Goal: Task Accomplishment & Management: Manage account settings

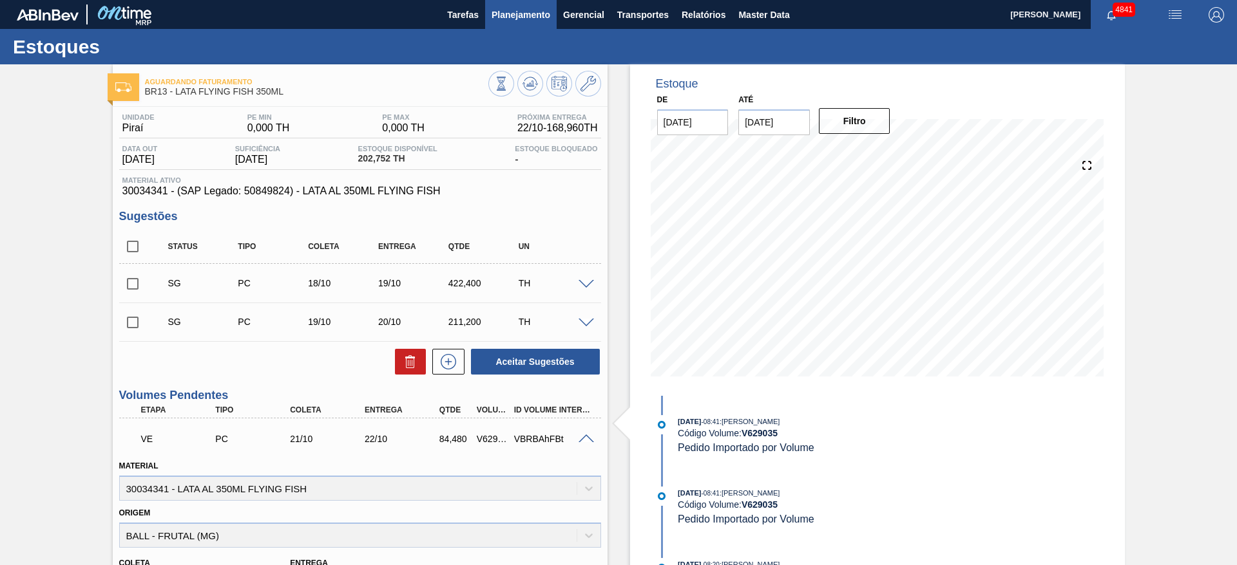
click at [526, 12] on span "Planejamento" at bounding box center [520, 14] width 59 height 15
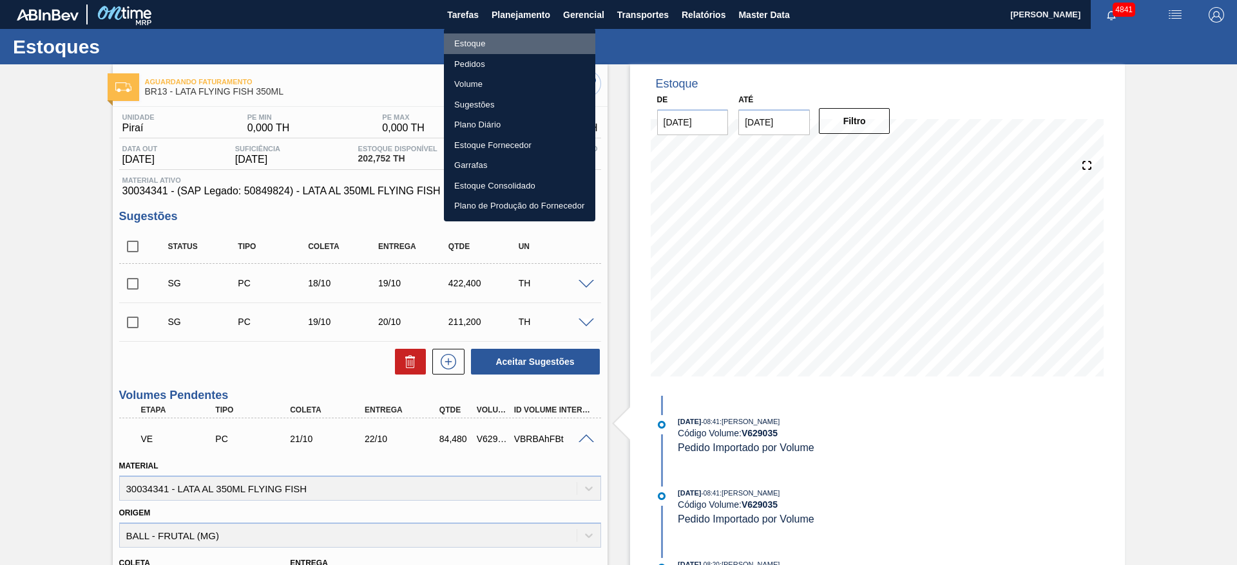
click at [486, 43] on li "Estoque" at bounding box center [519, 43] width 151 height 21
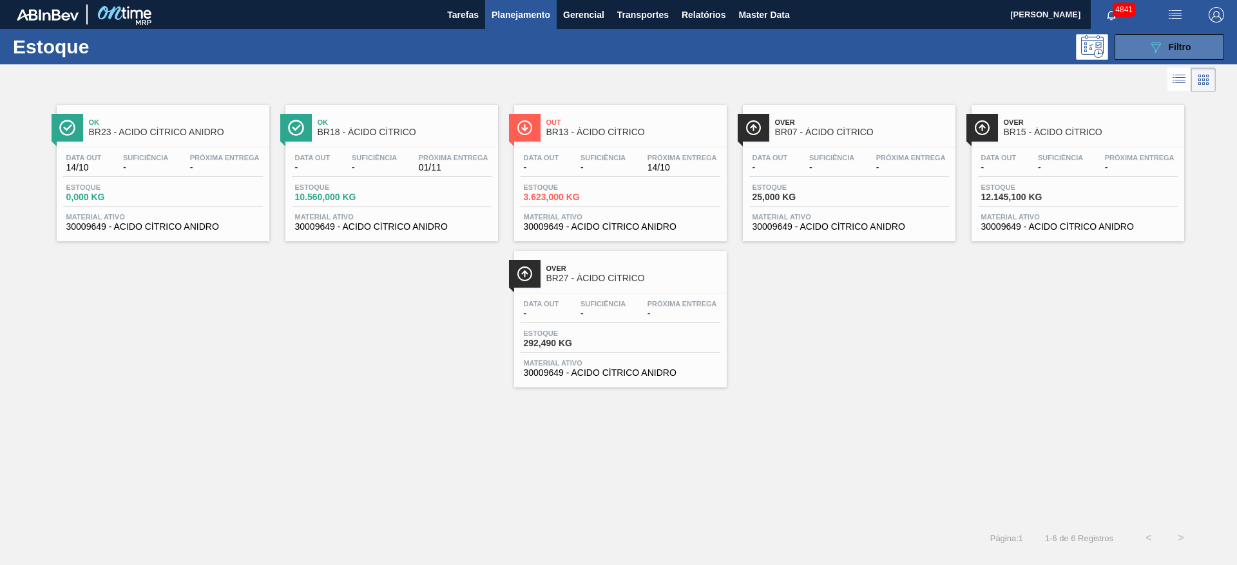
click at [1190, 50] on span "Filtro" at bounding box center [1179, 47] width 23 height 10
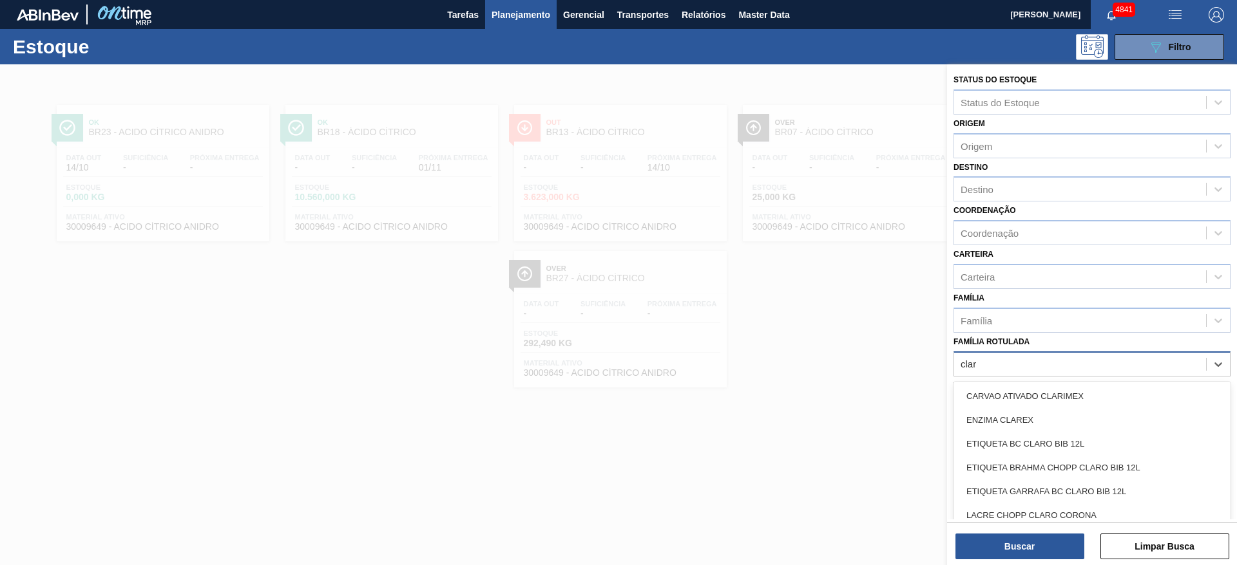
type Rotulada "clare"
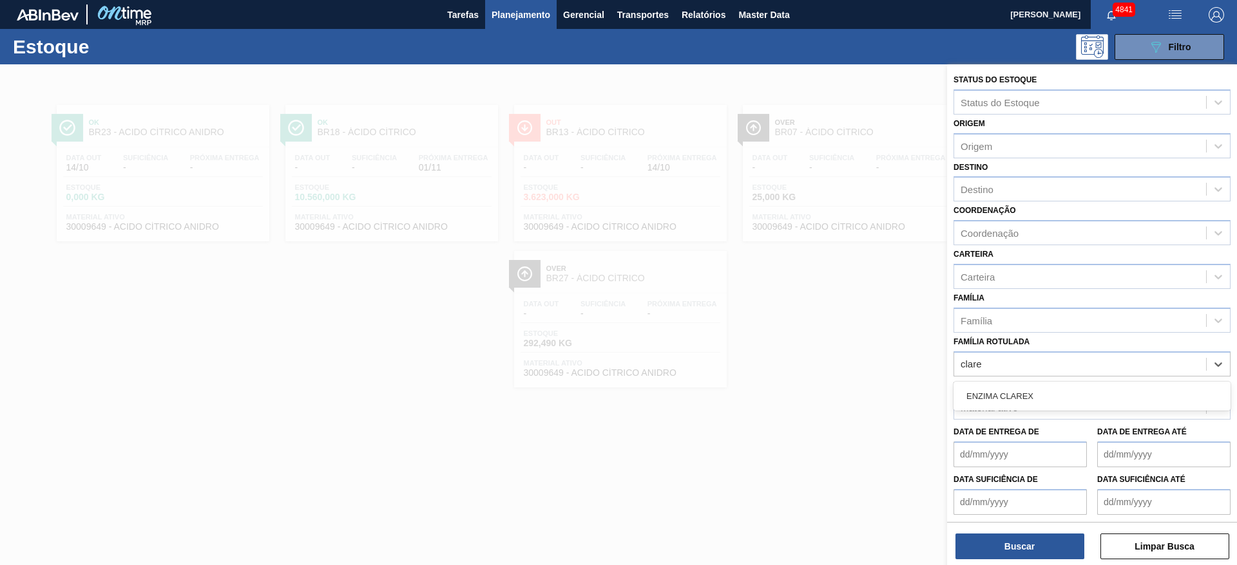
click at [1162, 393] on div "ENZIMA CLAREX" at bounding box center [1091, 397] width 277 height 24
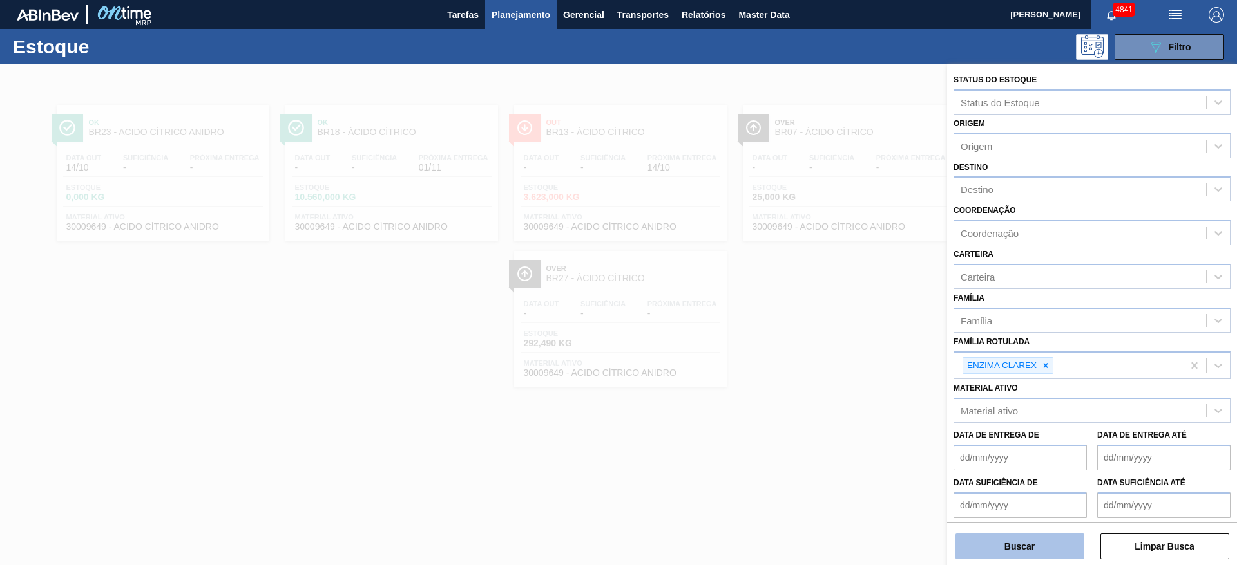
click at [1003, 540] on button "Buscar" at bounding box center [1019, 547] width 129 height 26
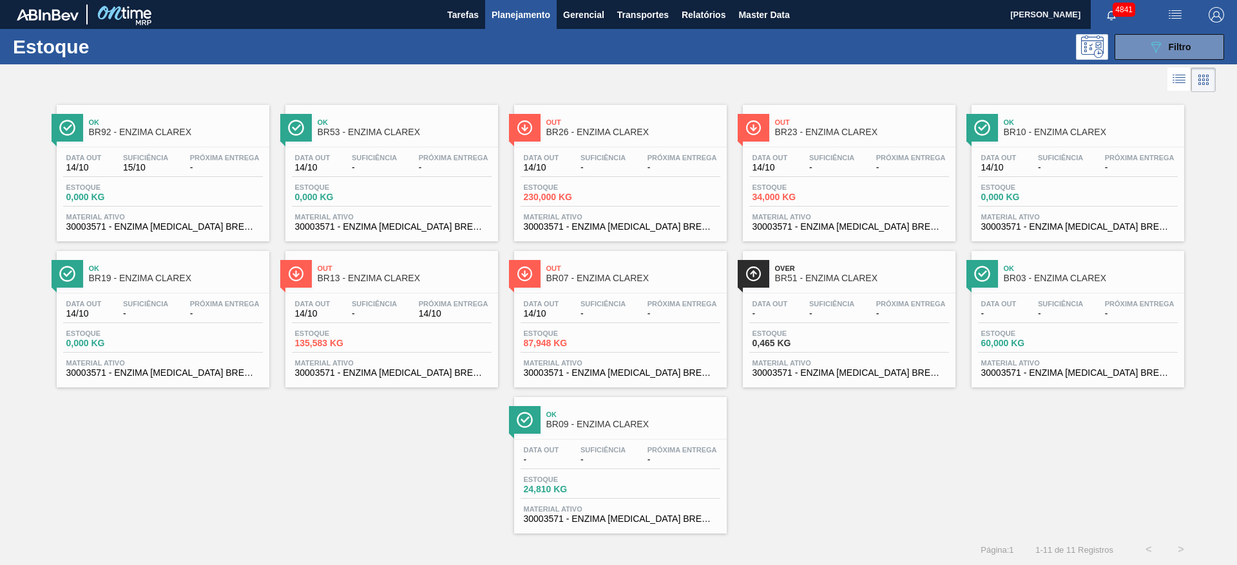
click at [440, 307] on span "Próxima Entrega" at bounding box center [454, 304] width 70 height 8
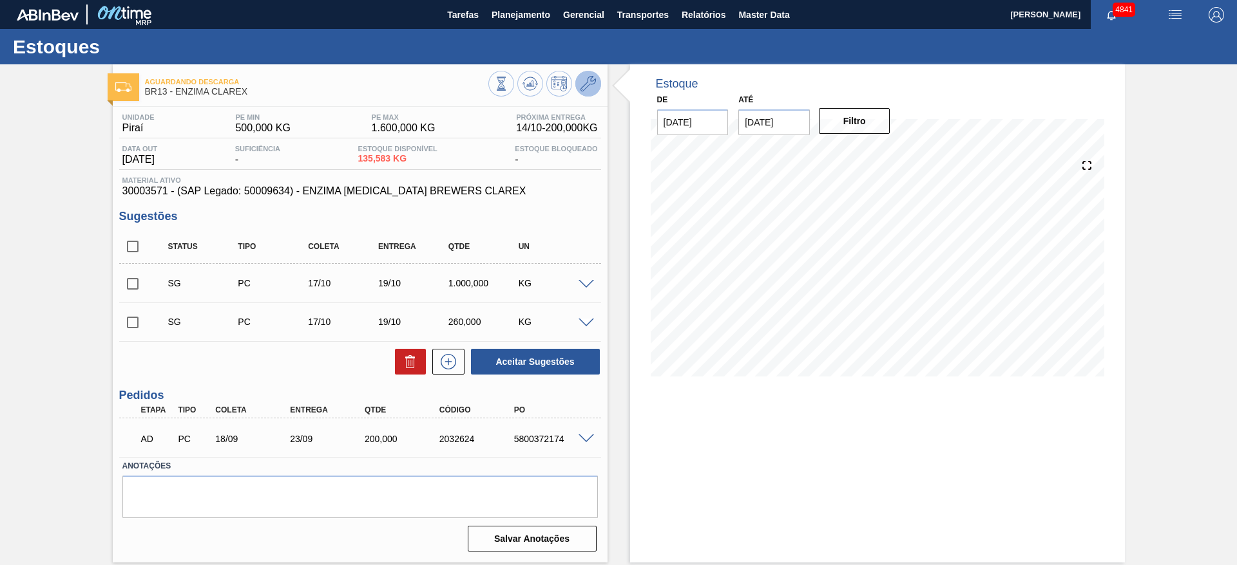
click at [591, 80] on icon at bounding box center [587, 83] width 15 height 15
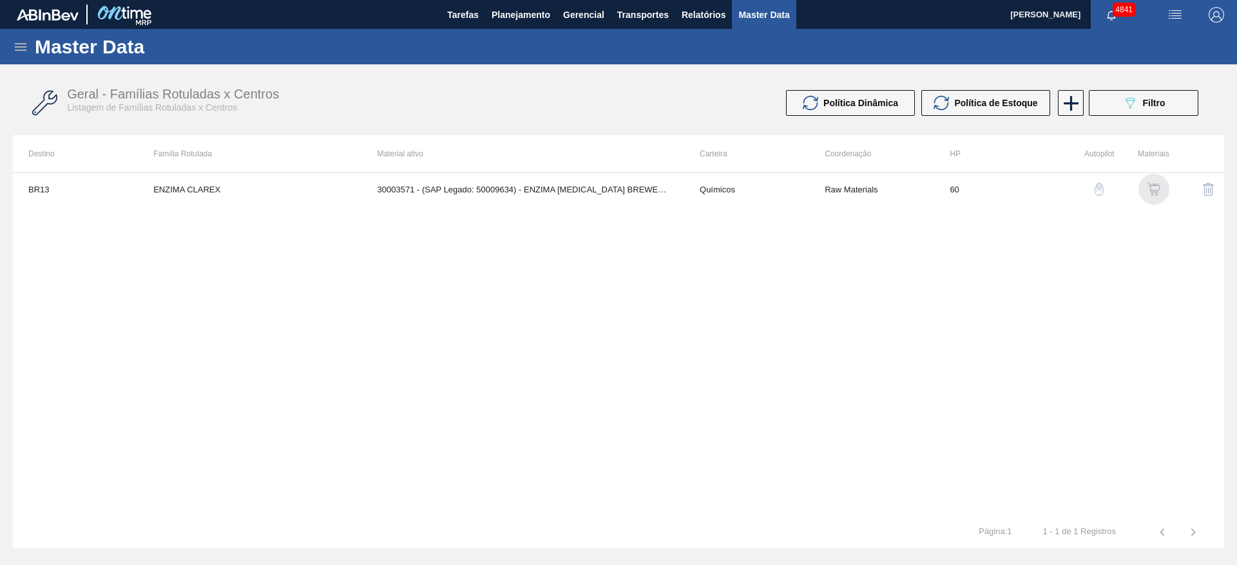
click at [1152, 193] on img "button" at bounding box center [1153, 189] width 13 height 13
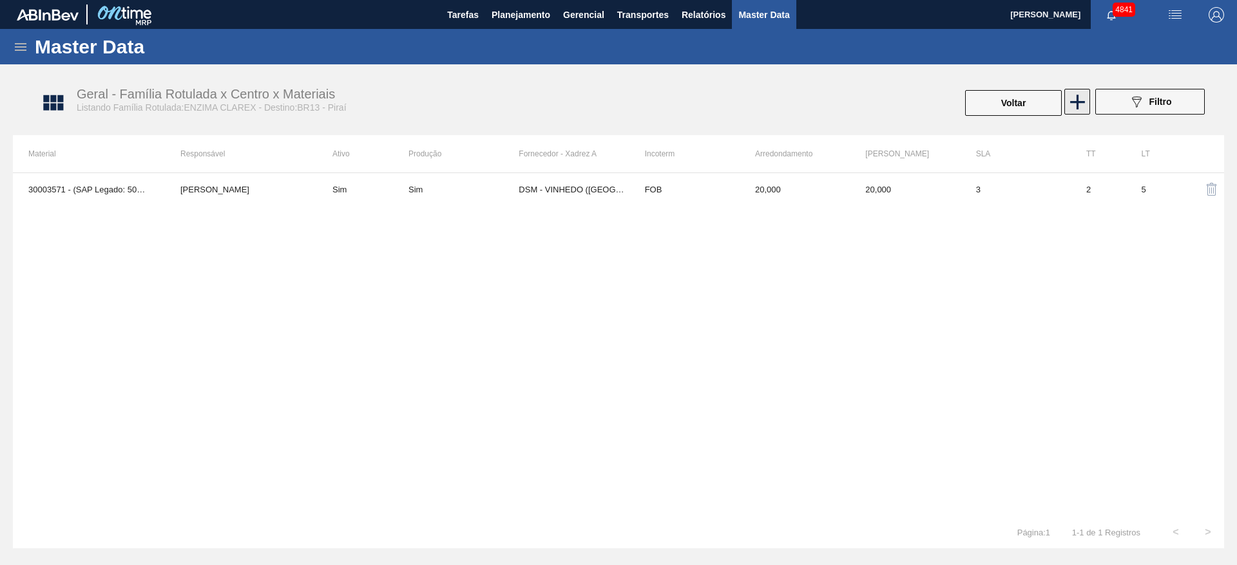
click at [1070, 101] on icon at bounding box center [1077, 102] width 15 height 15
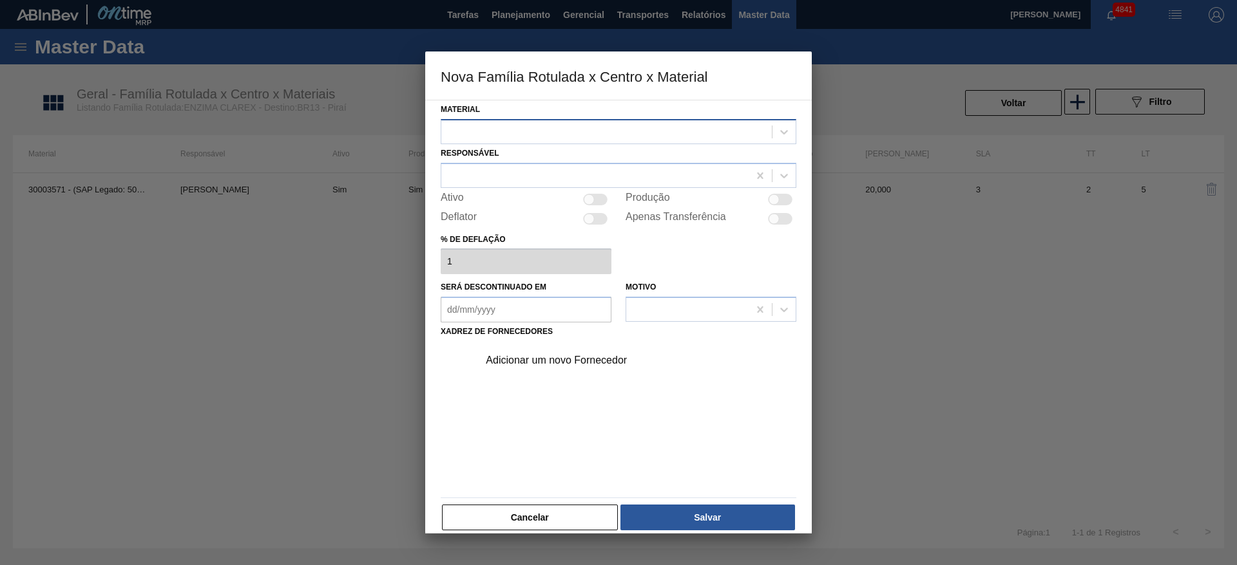
click at [617, 140] on div at bounding box center [606, 131] width 330 height 19
click at [538, 519] on button "Cancelar" at bounding box center [530, 518] width 176 height 26
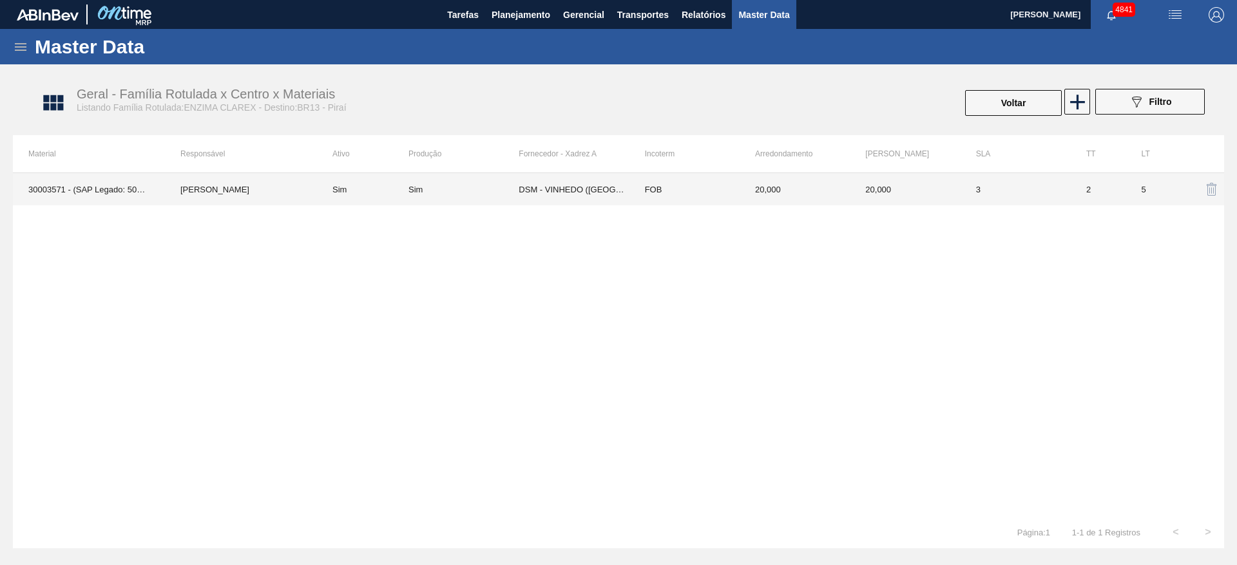
click at [1075, 200] on td "2" at bounding box center [1097, 189] width 55 height 32
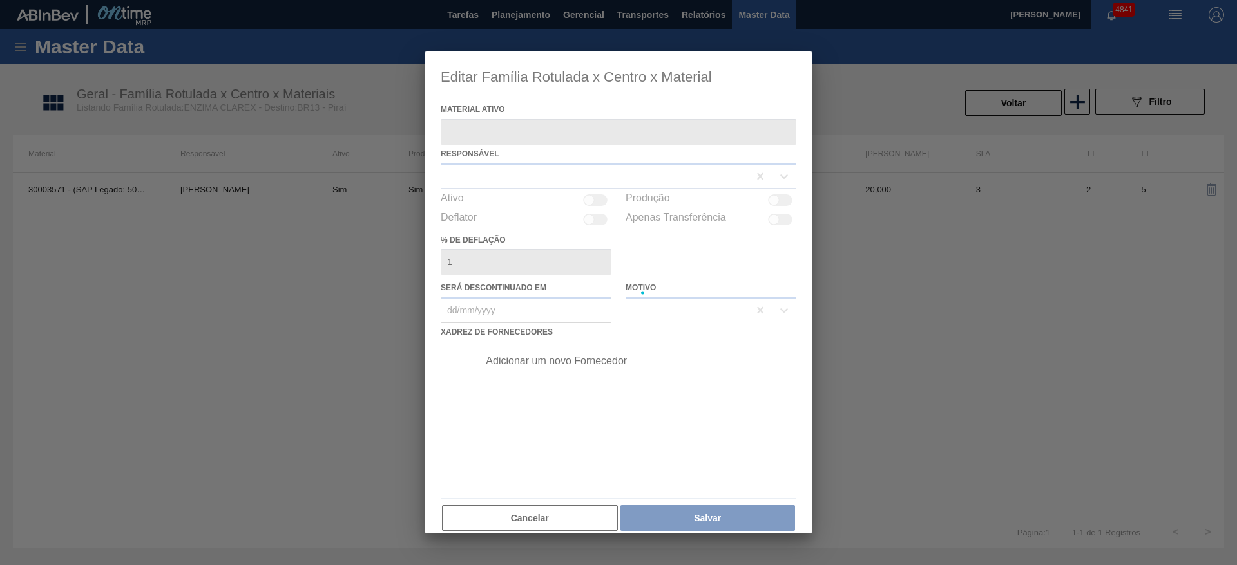
type ativo "30003571 - (SAP Legado: 50009634) - ENZIMA PROTEASE BREWERS CLAREX"
checkbox input "true"
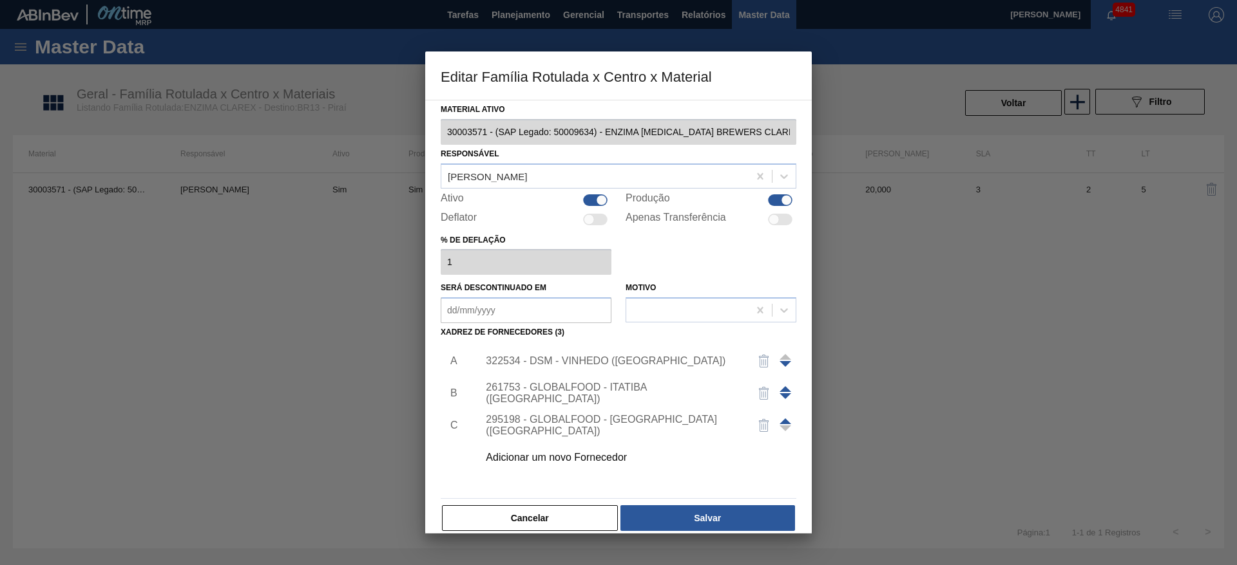
click at [545, 455] on div "Adicionar um novo Fornecedor" at bounding box center [612, 458] width 252 height 12
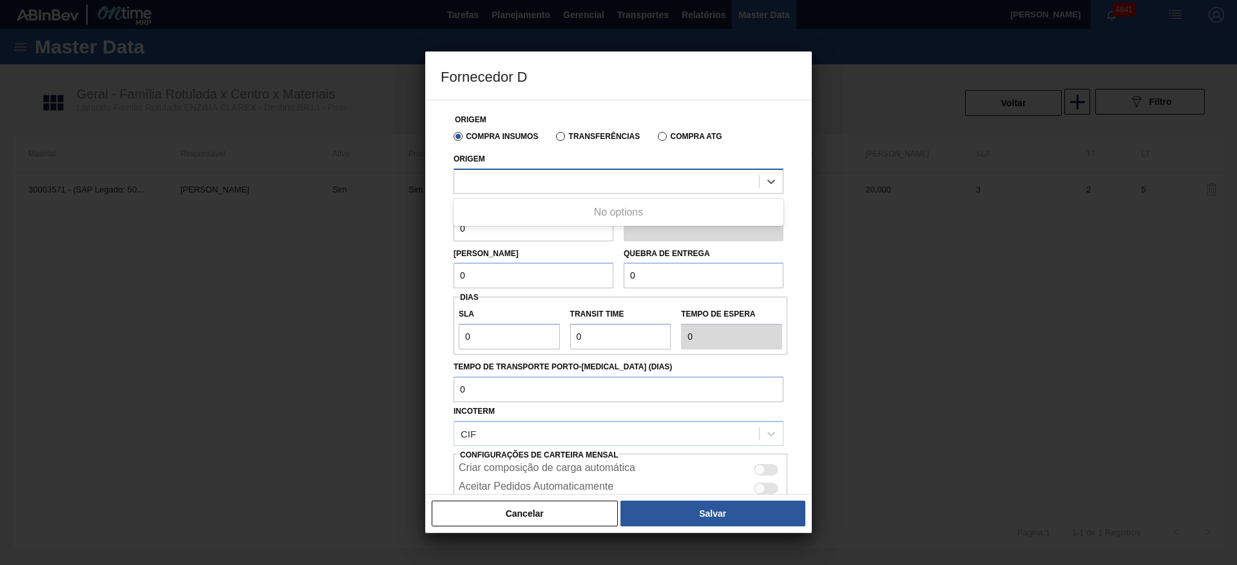
click at [544, 178] on div at bounding box center [606, 181] width 305 height 19
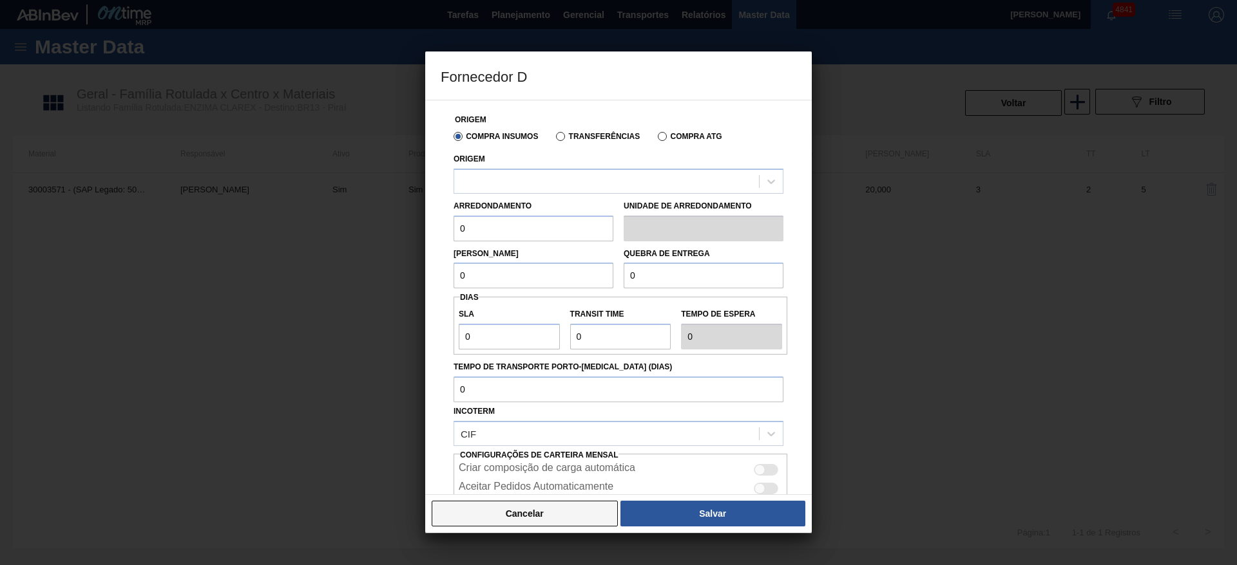
click at [529, 511] on button "Cancelar" at bounding box center [525, 514] width 186 height 26
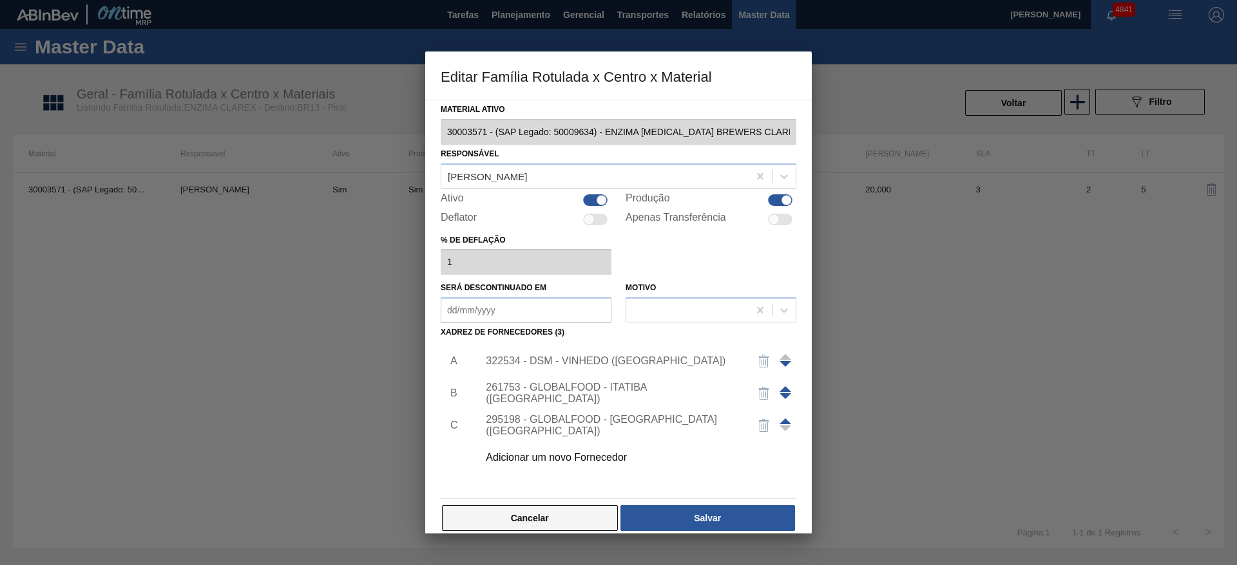
click at [568, 513] on button "Cancelar" at bounding box center [530, 519] width 176 height 26
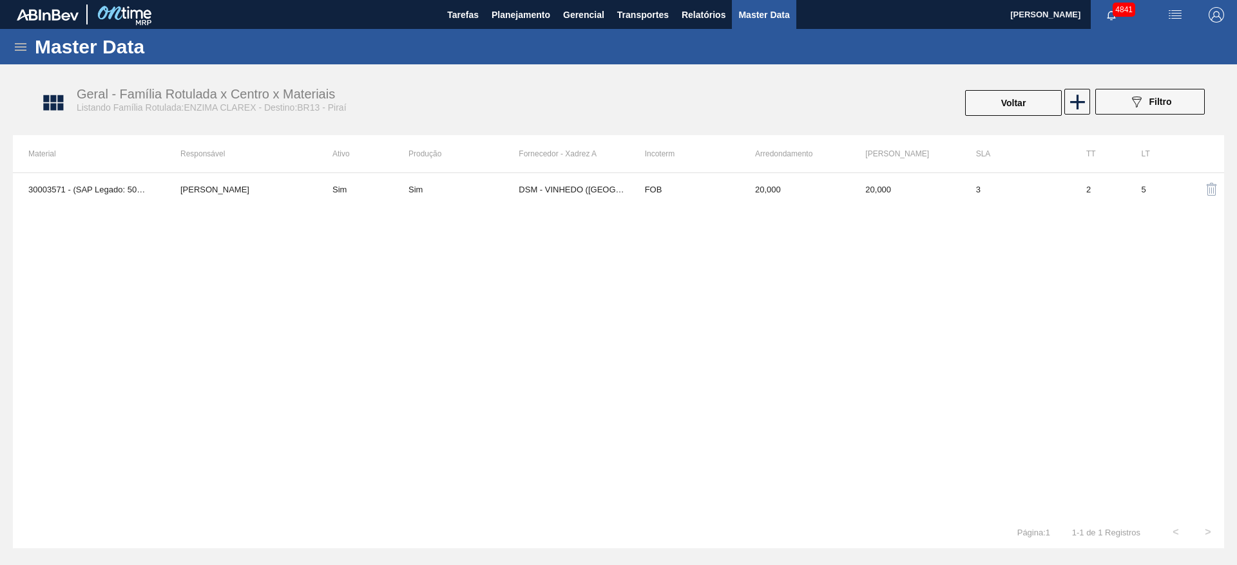
click at [14, 44] on icon at bounding box center [20, 46] width 15 height 15
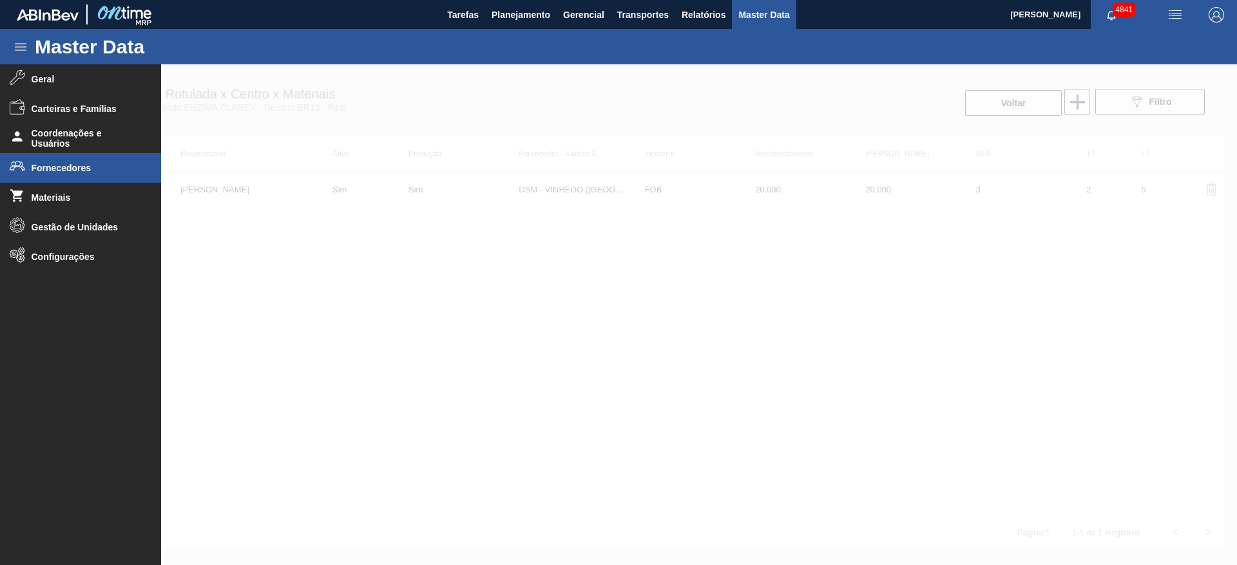
click at [55, 172] on span "Fornecedores" at bounding box center [85, 168] width 106 height 10
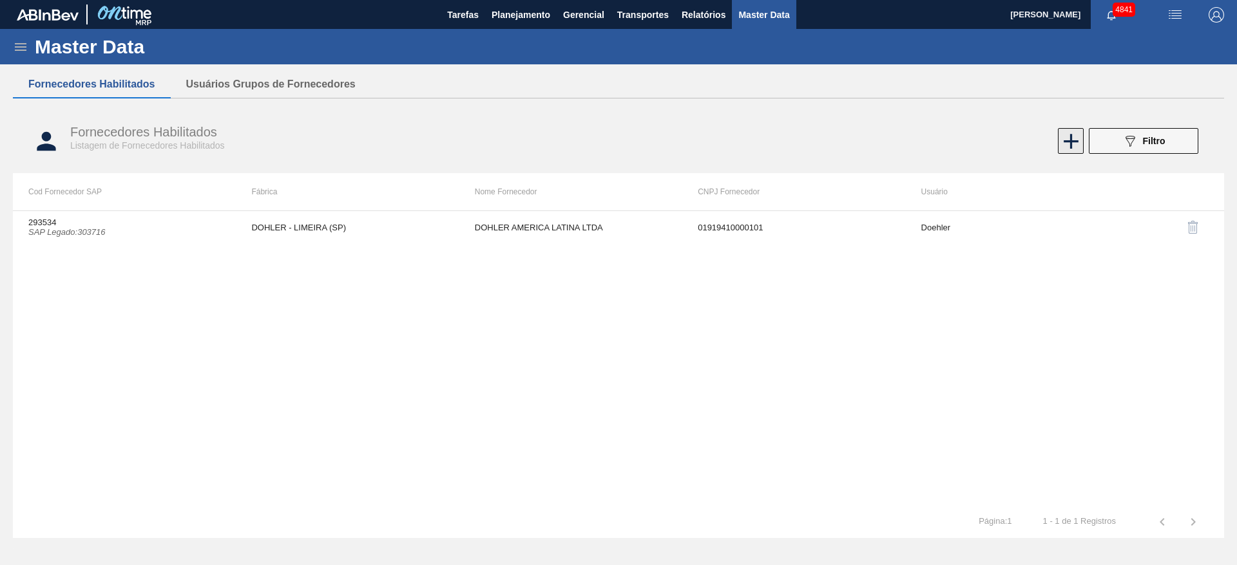
click at [1068, 142] on icon at bounding box center [1070, 141] width 25 height 25
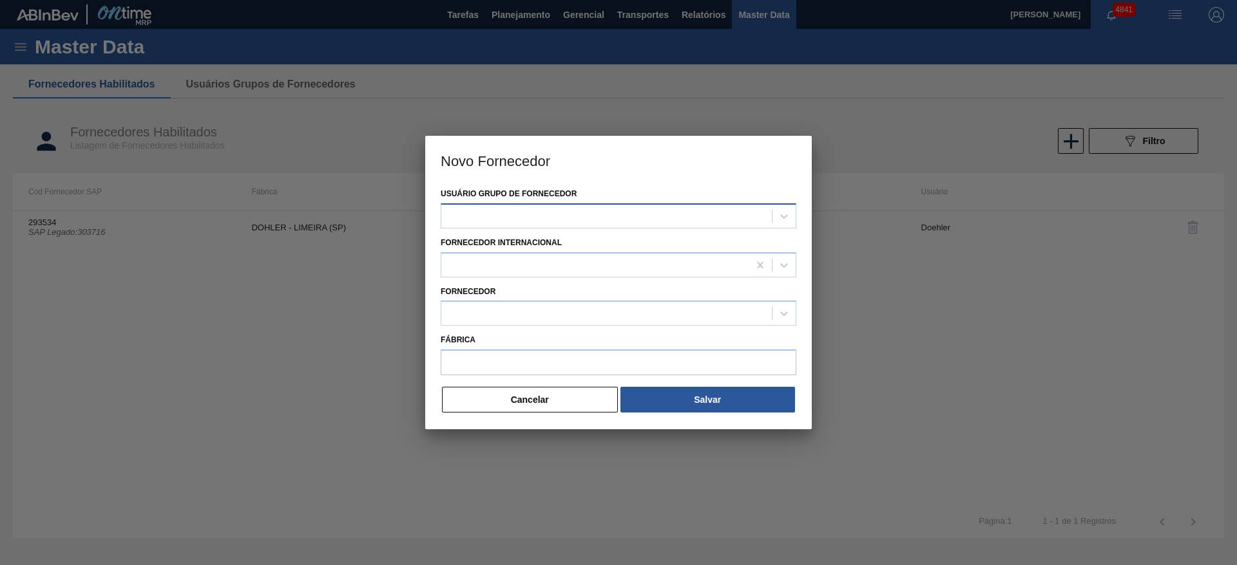
click at [583, 219] on div at bounding box center [606, 216] width 330 height 19
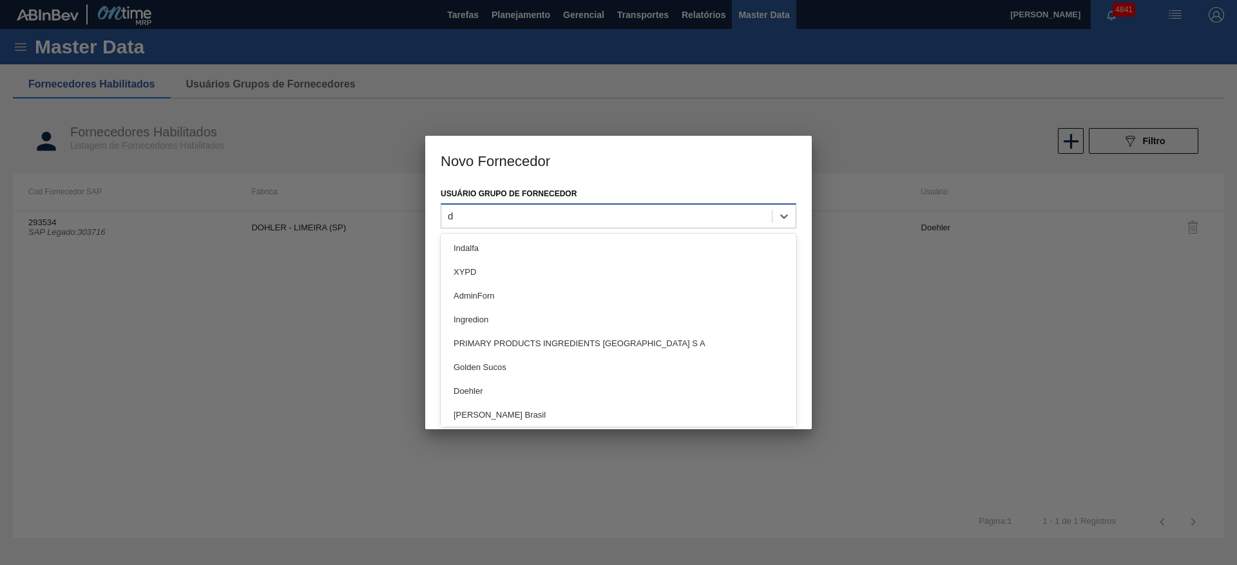
type Fornecedor "ds"
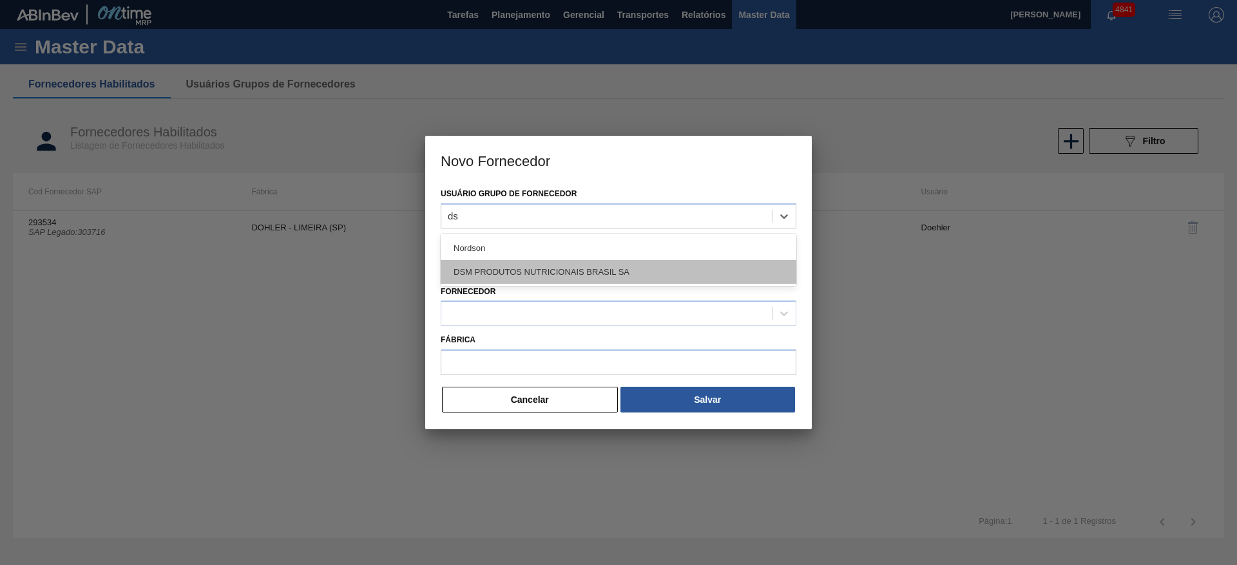
click at [529, 271] on div "DSM PRODUTOS NUTRICIONAIS BRASIL SA" at bounding box center [619, 272] width 356 height 24
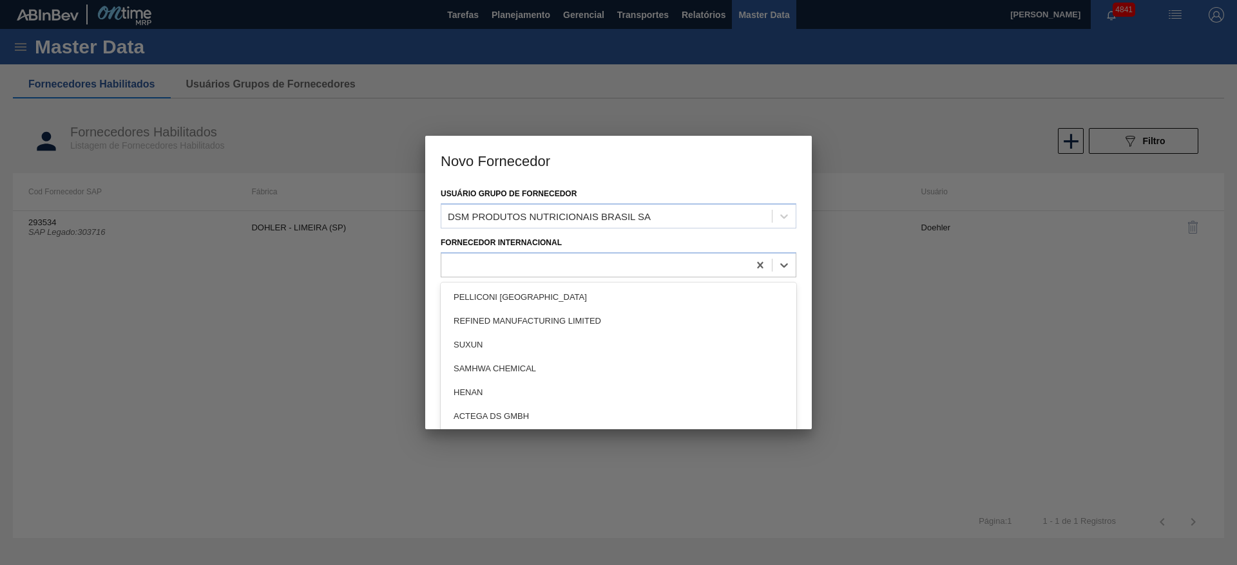
click at [529, 271] on div at bounding box center [594, 265] width 307 height 19
click at [528, 271] on div at bounding box center [594, 265] width 307 height 19
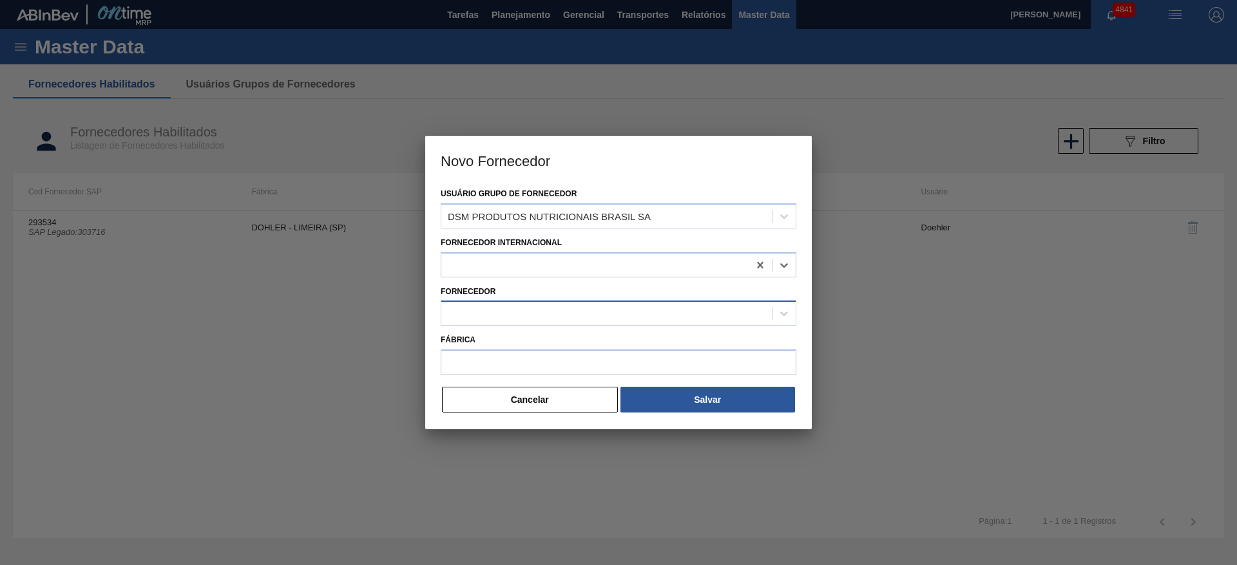
click at [503, 322] on div at bounding box center [606, 314] width 330 height 19
click at [502, 318] on div at bounding box center [606, 314] width 330 height 19
click at [502, 307] on div at bounding box center [606, 314] width 330 height 19
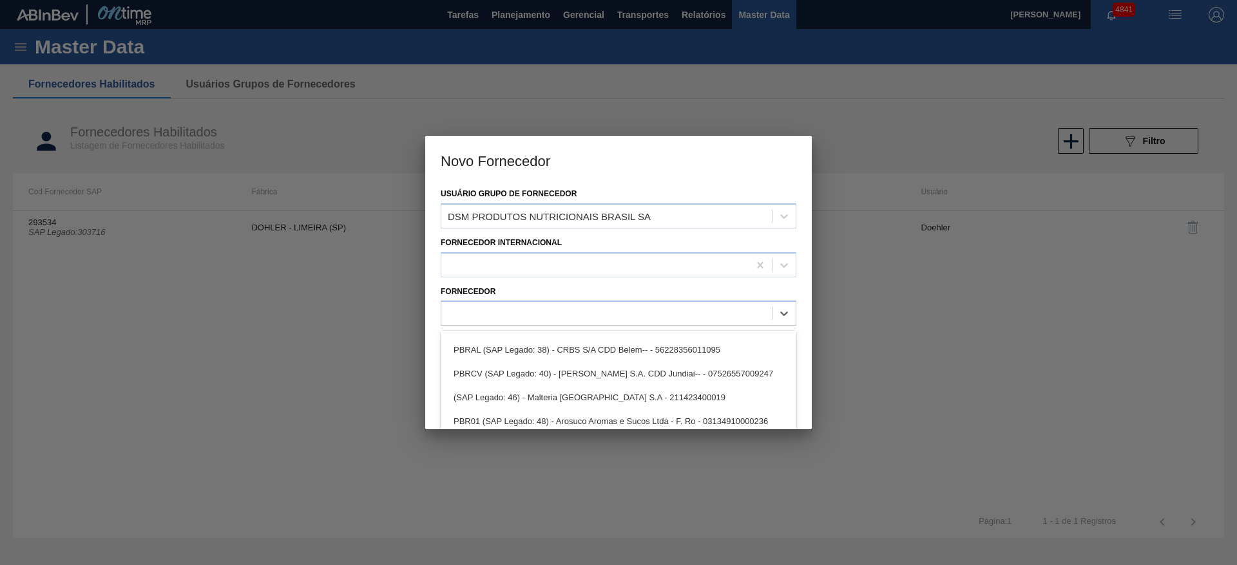
scroll to position [773, 0]
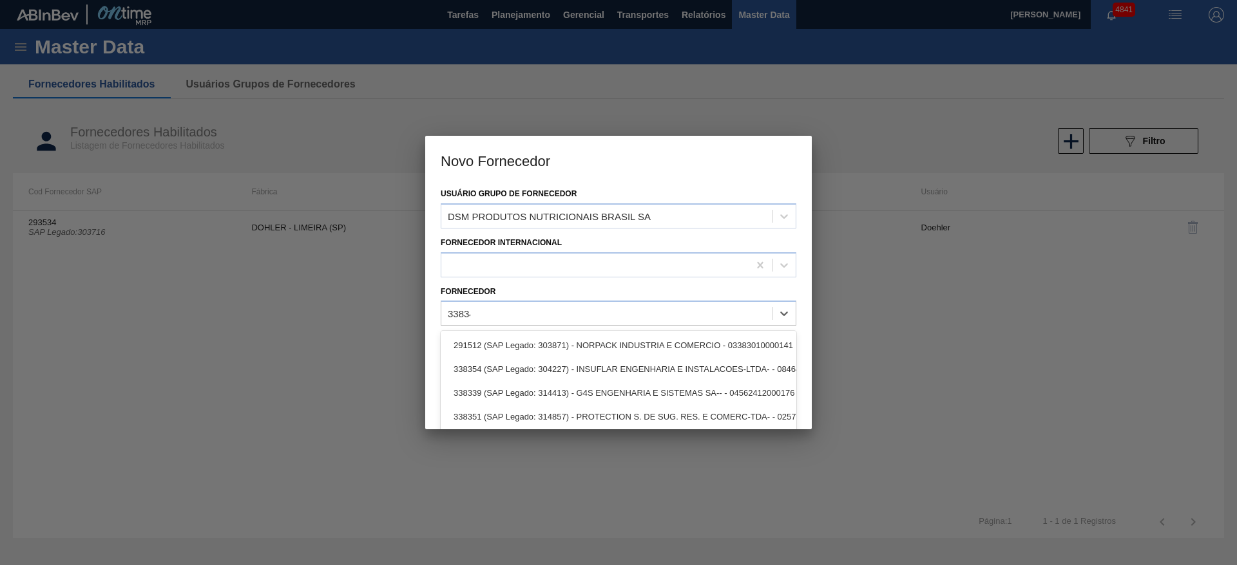
type input "338343"
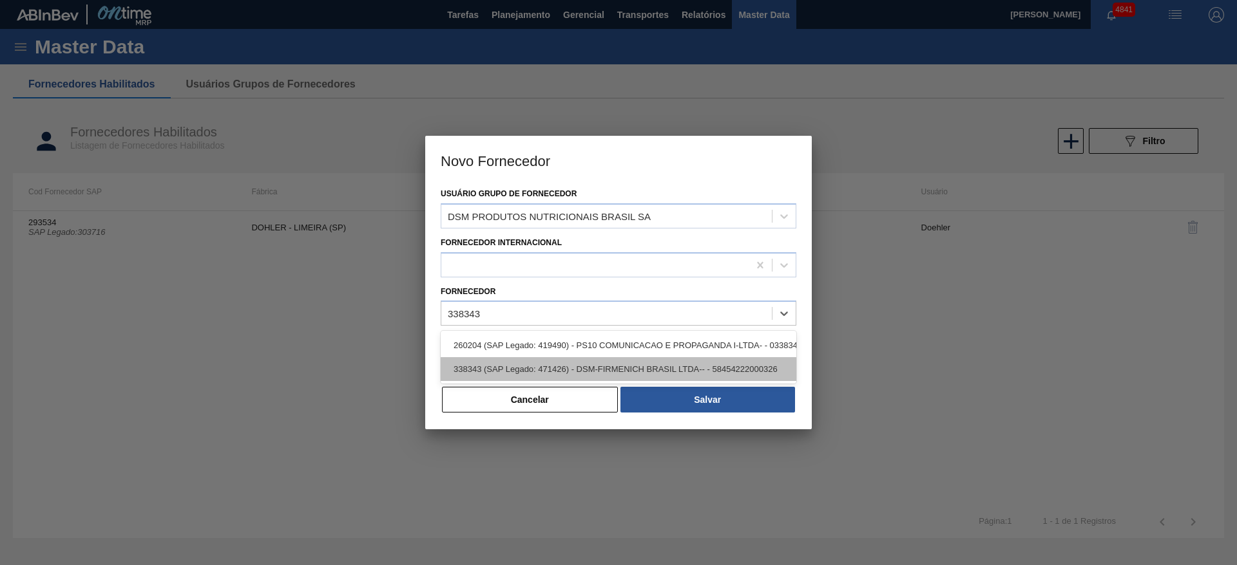
click at [603, 376] on div "338343 (SAP Legado: 471426) - DSM-FIRMENICH BRASIL LTDA-- - 58454222000326" at bounding box center [619, 369] width 356 height 24
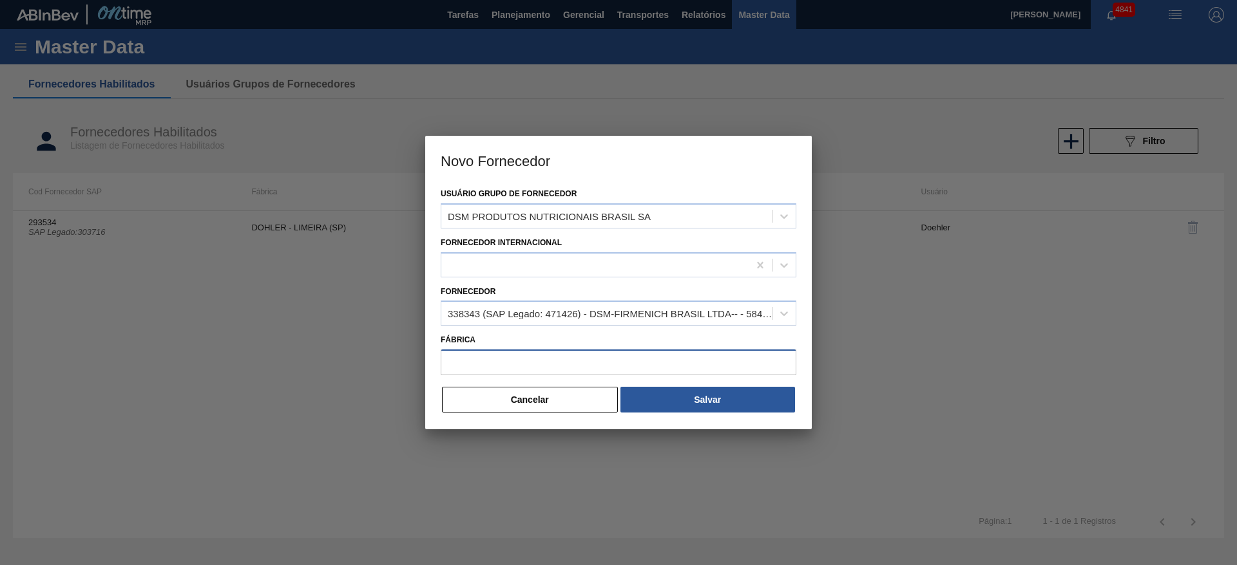
click at [561, 363] on input "Fábrica" at bounding box center [619, 363] width 356 height 26
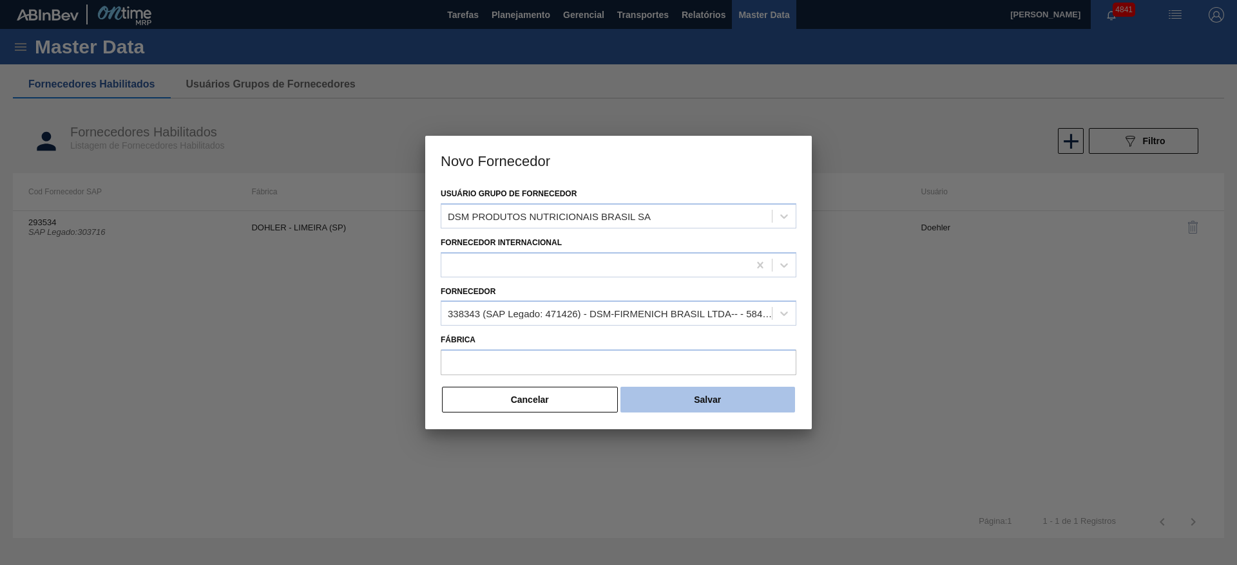
click at [756, 401] on button "Salvar" at bounding box center [707, 400] width 175 height 26
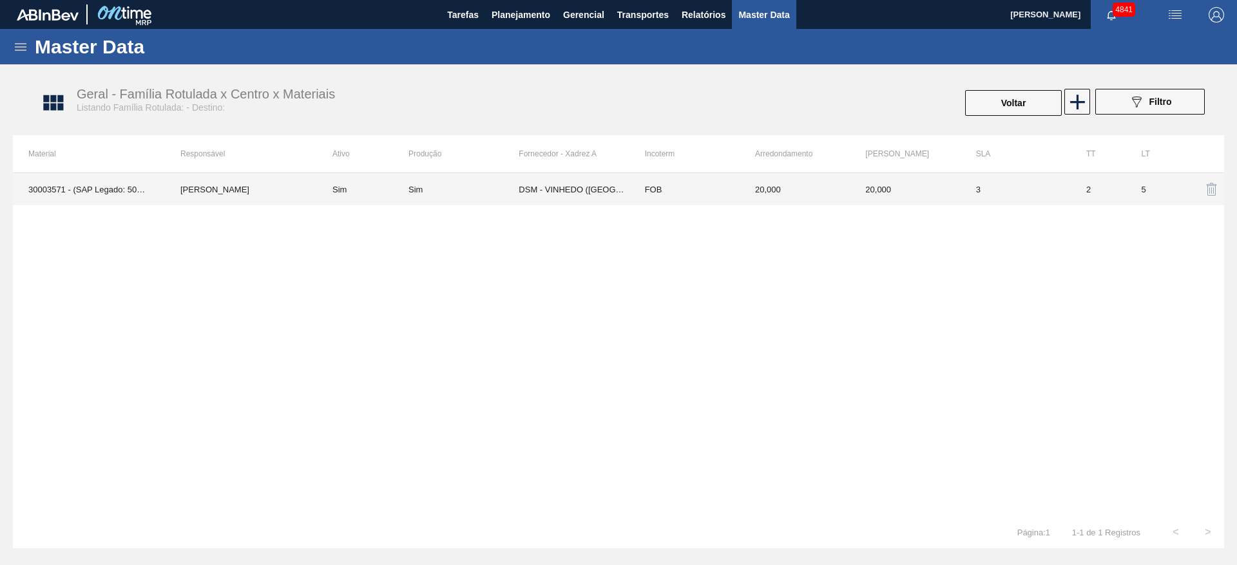
click at [986, 192] on td "3" at bounding box center [1015, 189] width 110 height 32
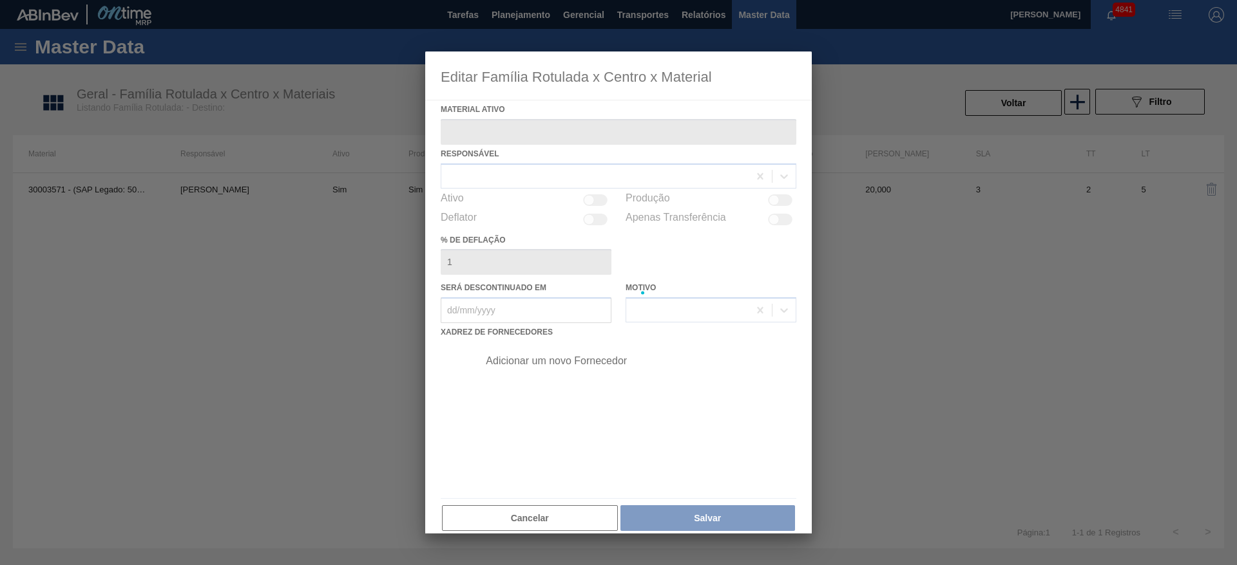
type ativo "30003571 - (SAP Legado: 50009634) - ENZIMA PROTEASE BREWERS CLAREX"
checkbox input "true"
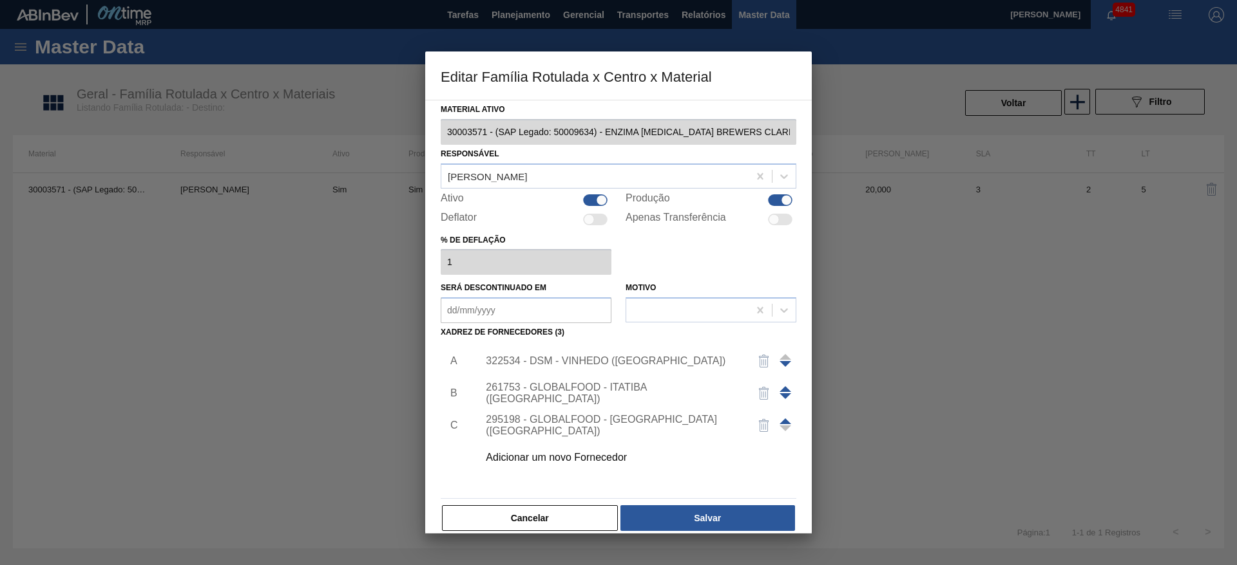
click at [497, 468] on div "Adicionar um novo Fornecedor" at bounding box center [633, 458] width 325 height 32
click at [538, 459] on div "Adicionar um novo Fornecedor" at bounding box center [612, 458] width 252 height 12
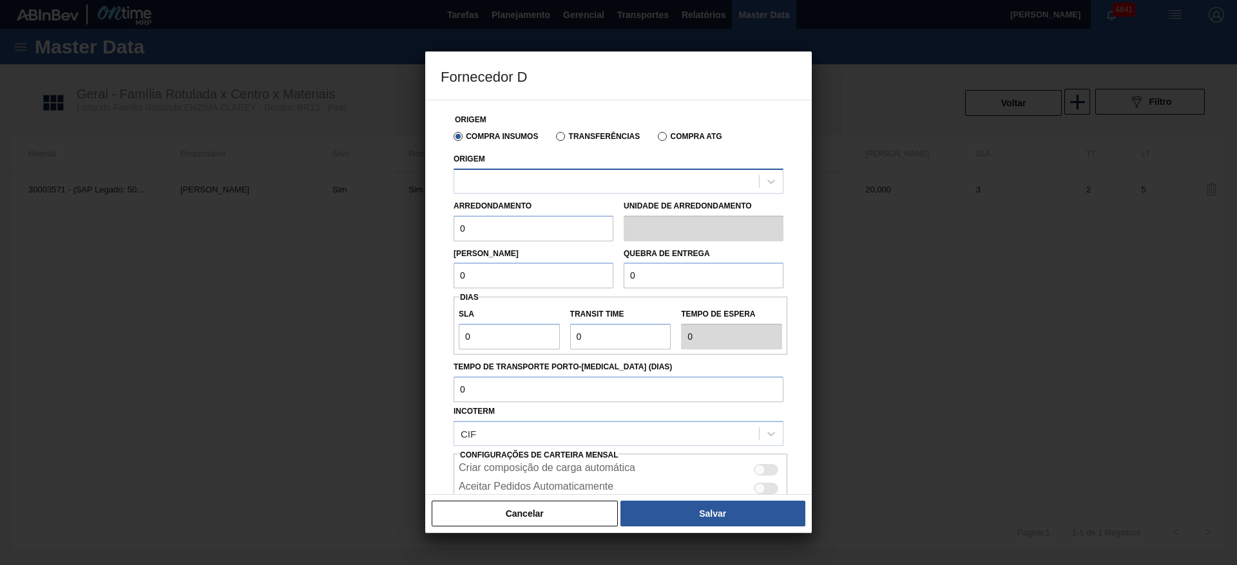
click at [538, 180] on div at bounding box center [606, 181] width 305 height 19
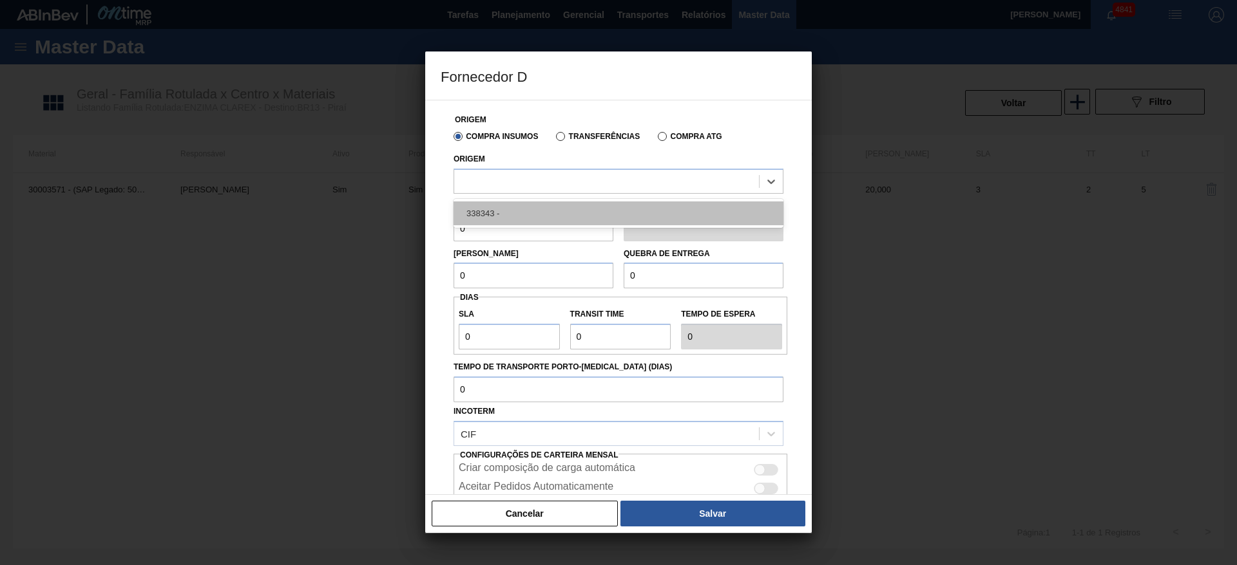
click at [541, 205] on div "338343 -" at bounding box center [618, 214] width 330 height 24
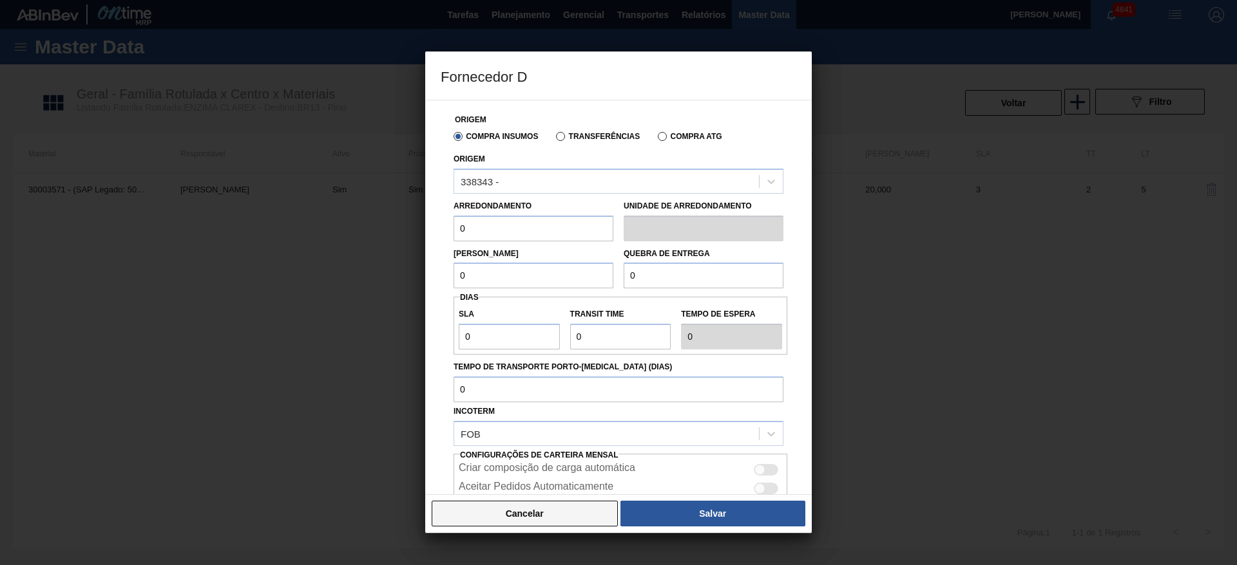
click at [569, 517] on button "Cancelar" at bounding box center [525, 514] width 186 height 26
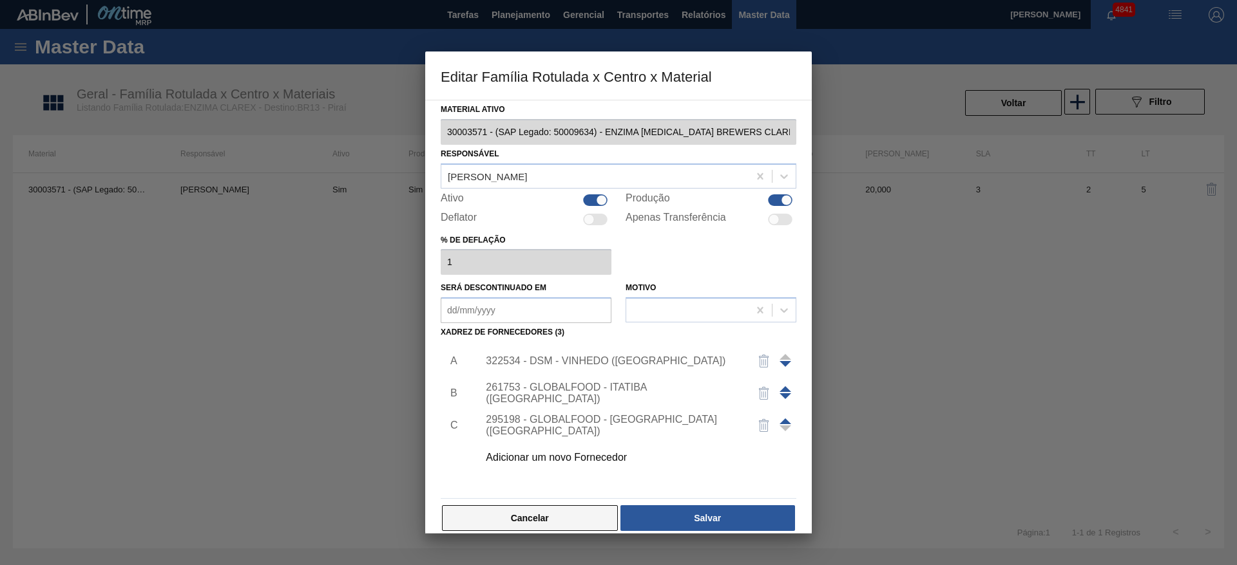
click at [571, 517] on button "Cancelar" at bounding box center [530, 519] width 176 height 26
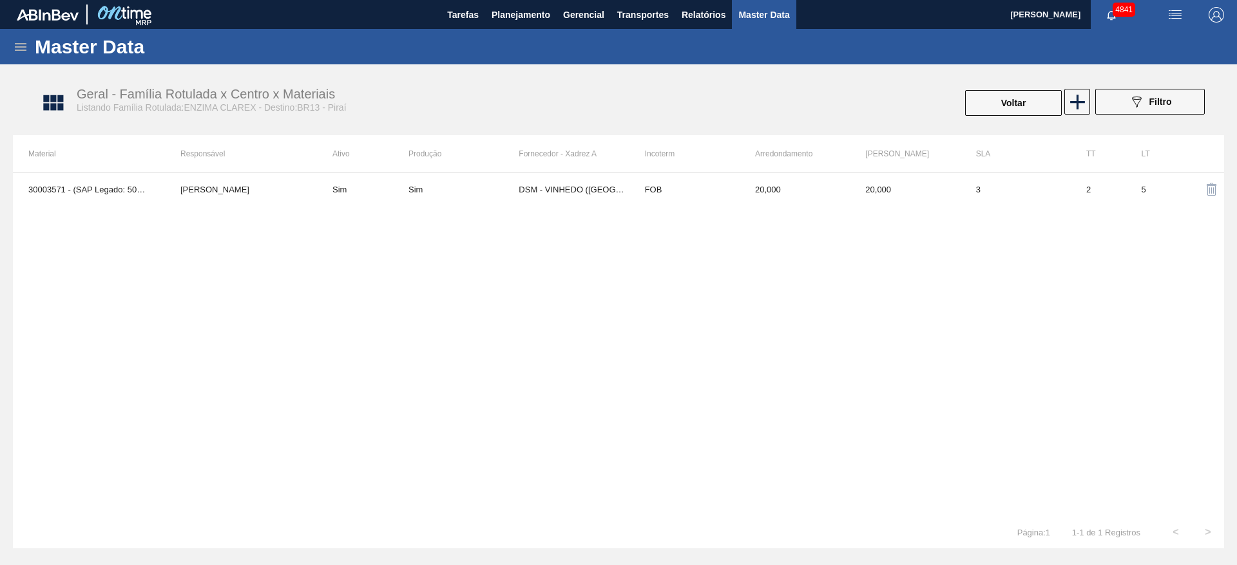
click at [23, 52] on icon at bounding box center [20, 46] width 15 height 15
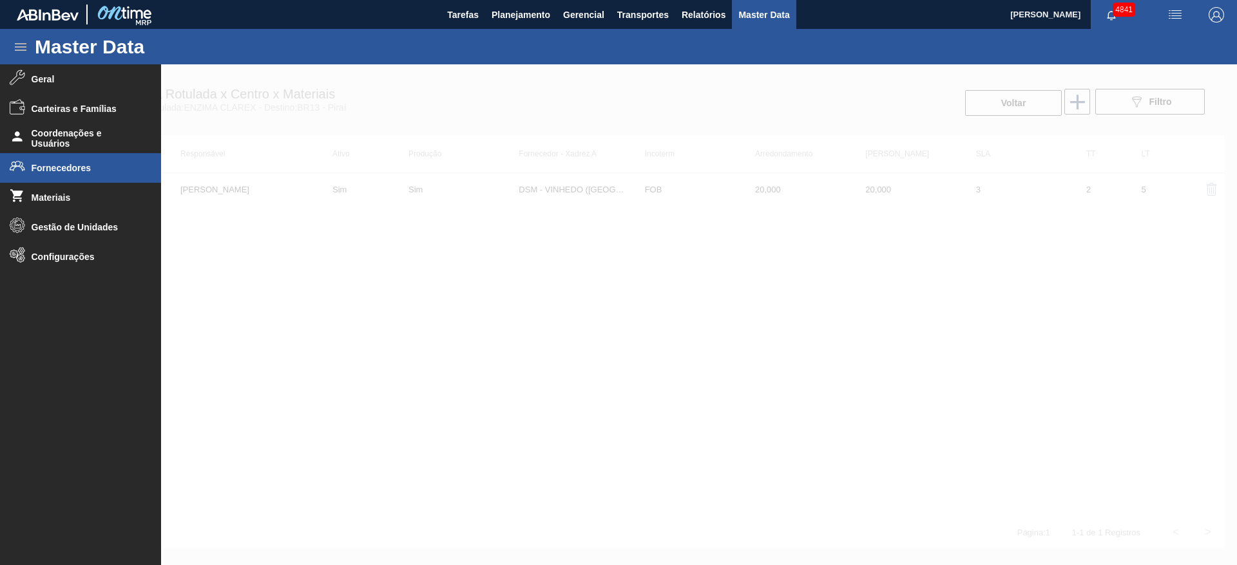
click at [64, 167] on span "Fornecedores" at bounding box center [85, 168] width 106 height 10
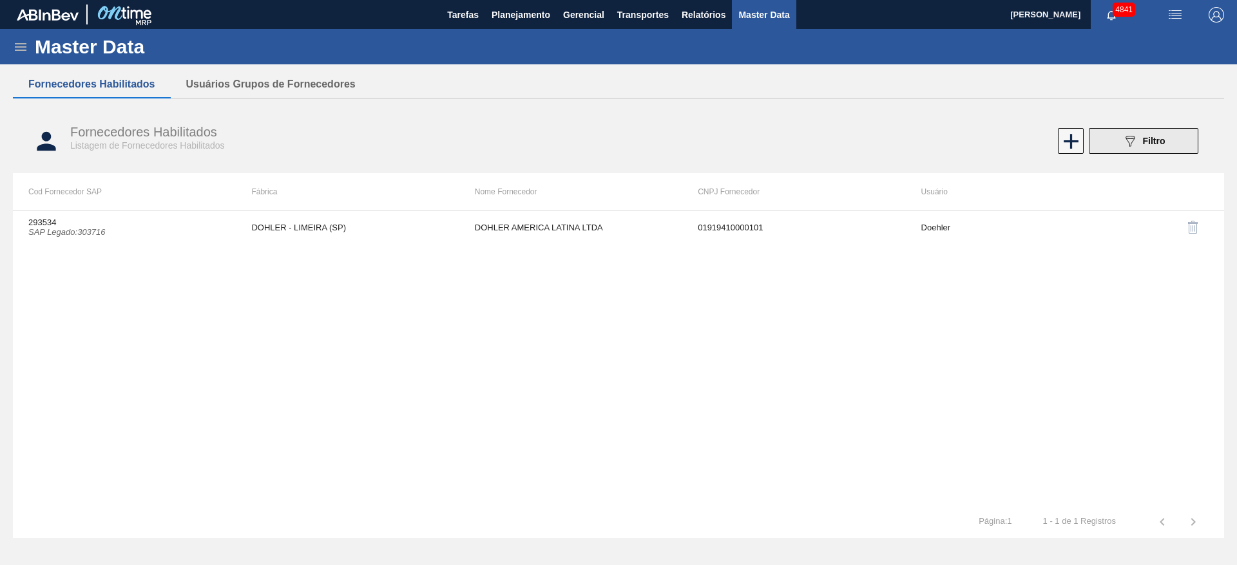
click at [1148, 134] on div "089F7B8B-B2A5-4AFE-B5C0-19BA573D28AC Filtro" at bounding box center [1143, 140] width 43 height 15
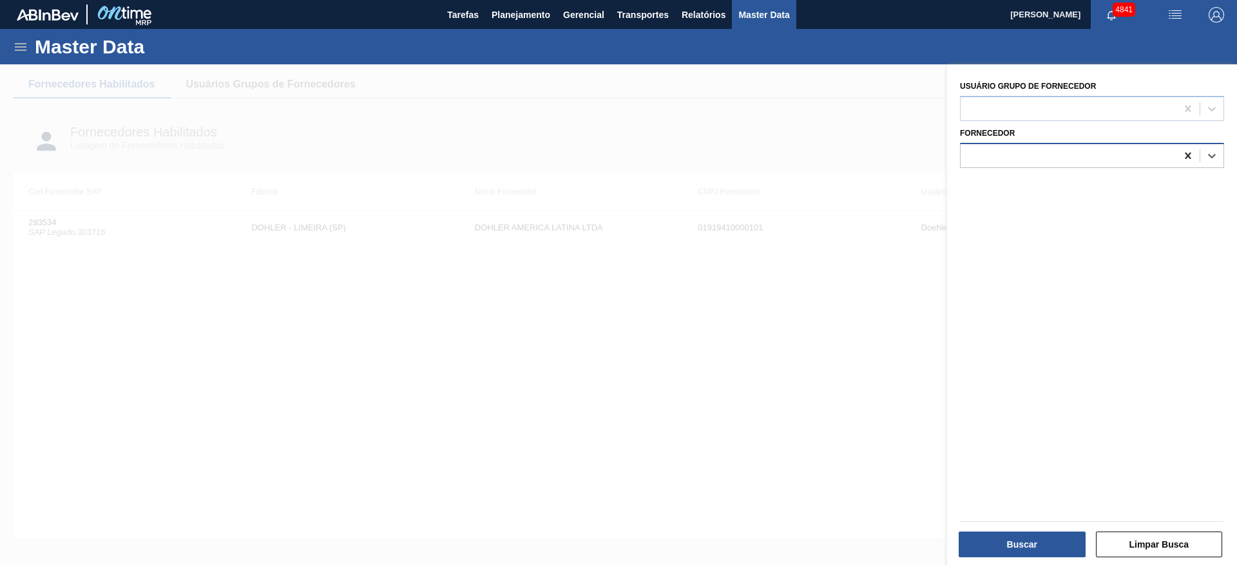
click at [1187, 151] on icon at bounding box center [1187, 155] width 13 height 13
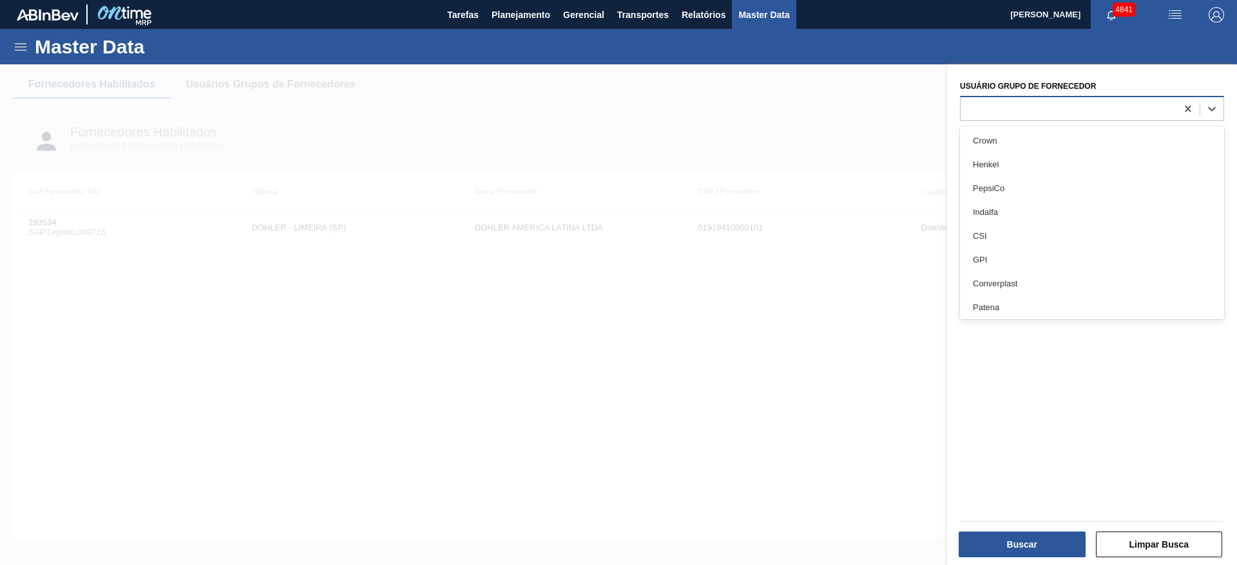
click at [1083, 110] on div at bounding box center [1068, 108] width 216 height 19
type Fornecedor "dsm"
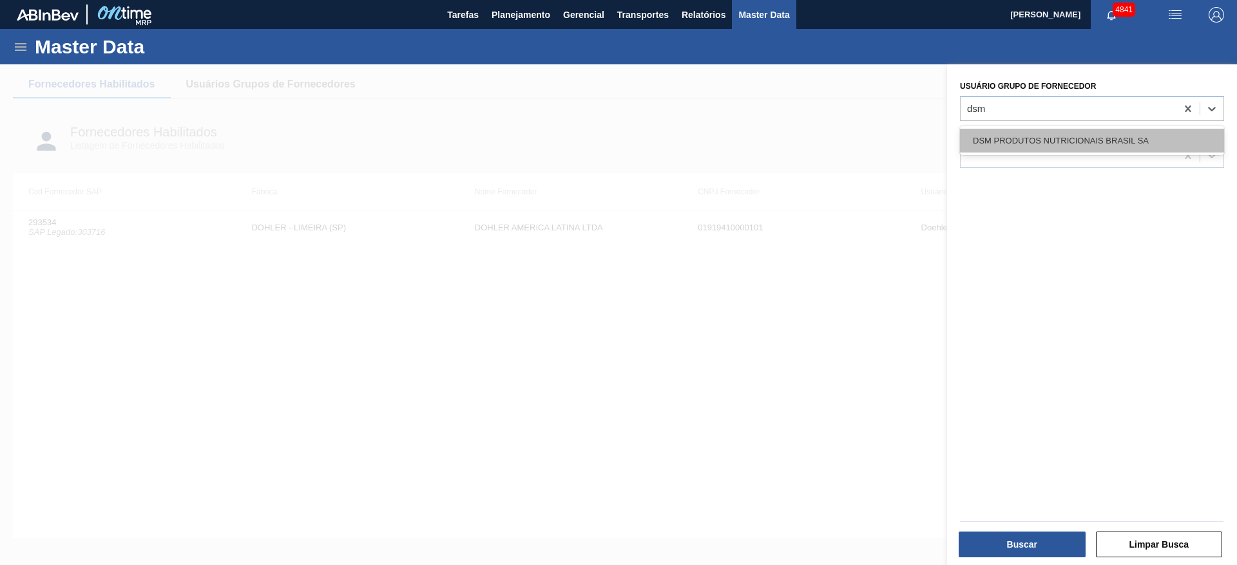
click at [1075, 133] on div "DSM PRODUTOS NUTRICIONAIS BRASIL SA" at bounding box center [1092, 141] width 264 height 24
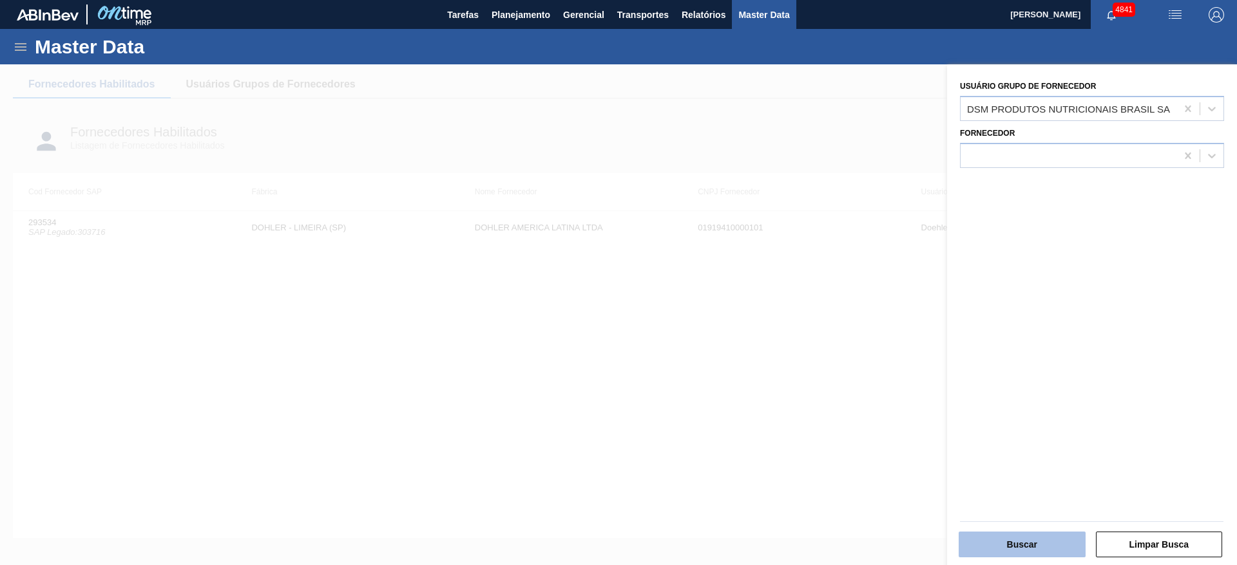
click at [1032, 545] on button "Buscar" at bounding box center [1021, 545] width 127 height 26
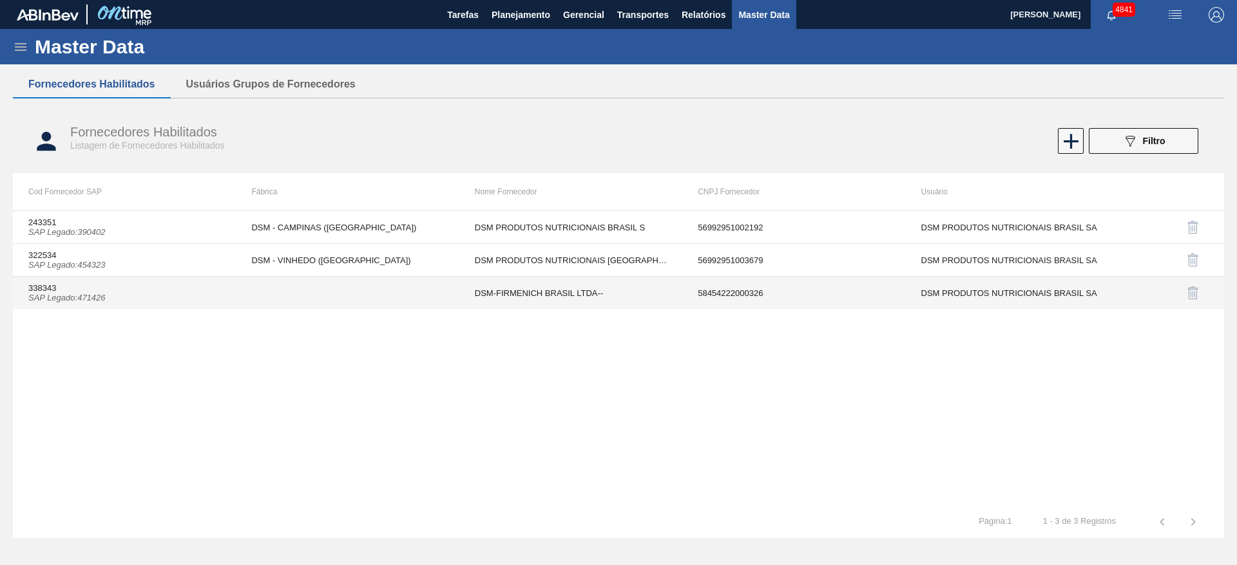
click at [547, 300] on td "DSM-FIRMENICH BRASIL LTDA--" at bounding box center [570, 293] width 223 height 33
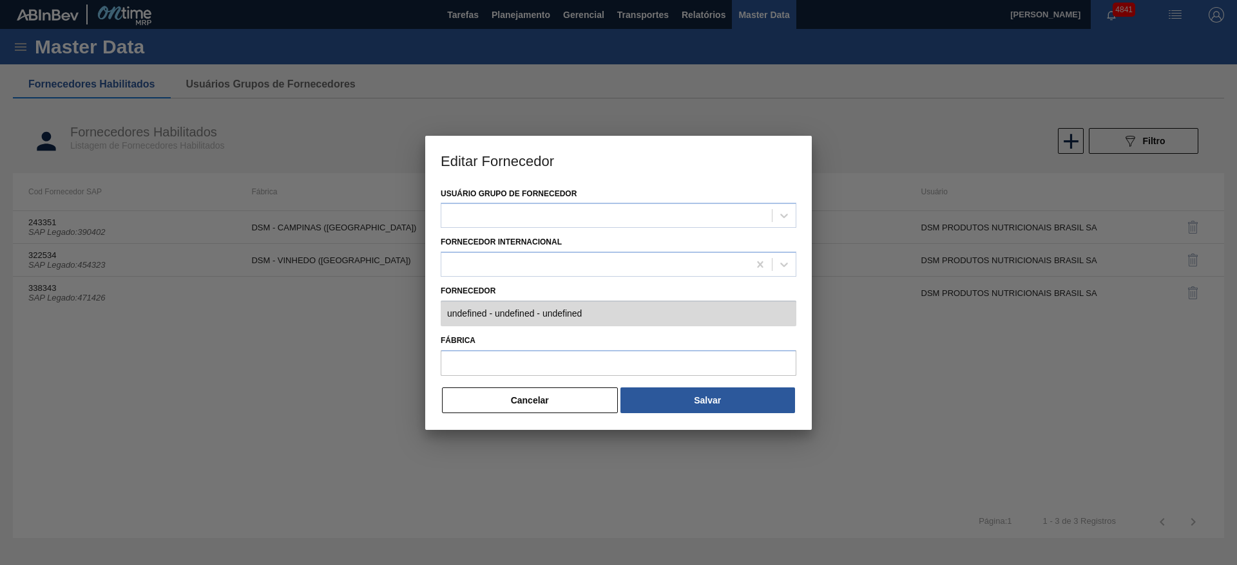
type input "338343 (SAP Legado: 471426) - DSM-FIRMENICH BRASIL LTDA-- - 58454222000326"
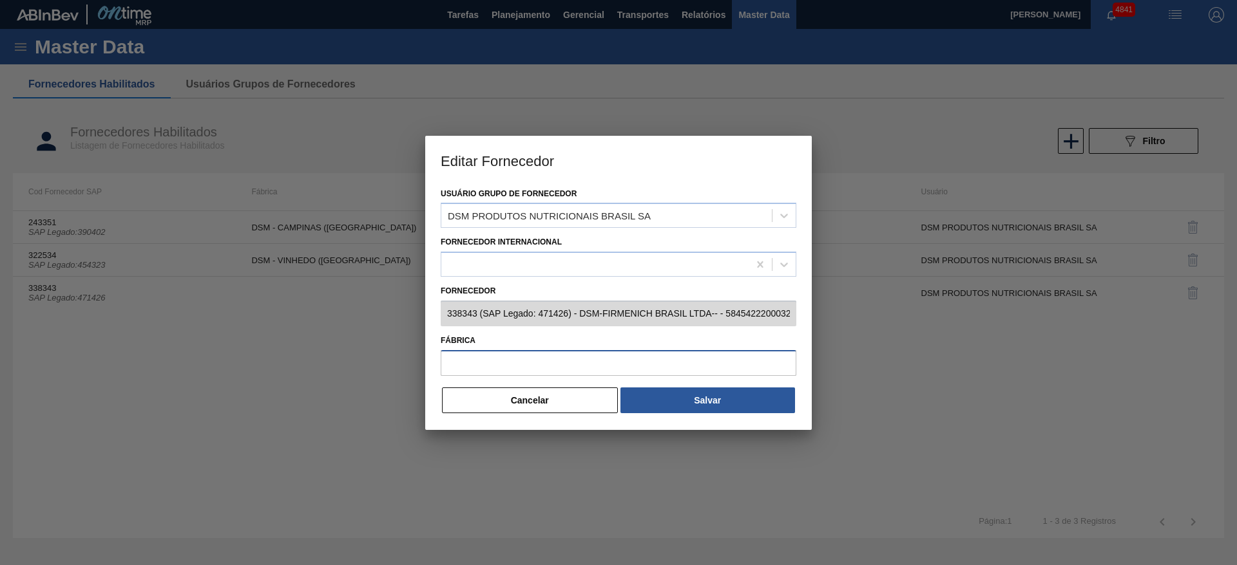
click at [518, 370] on input "Fábrica" at bounding box center [619, 363] width 356 height 26
type input "DSM"
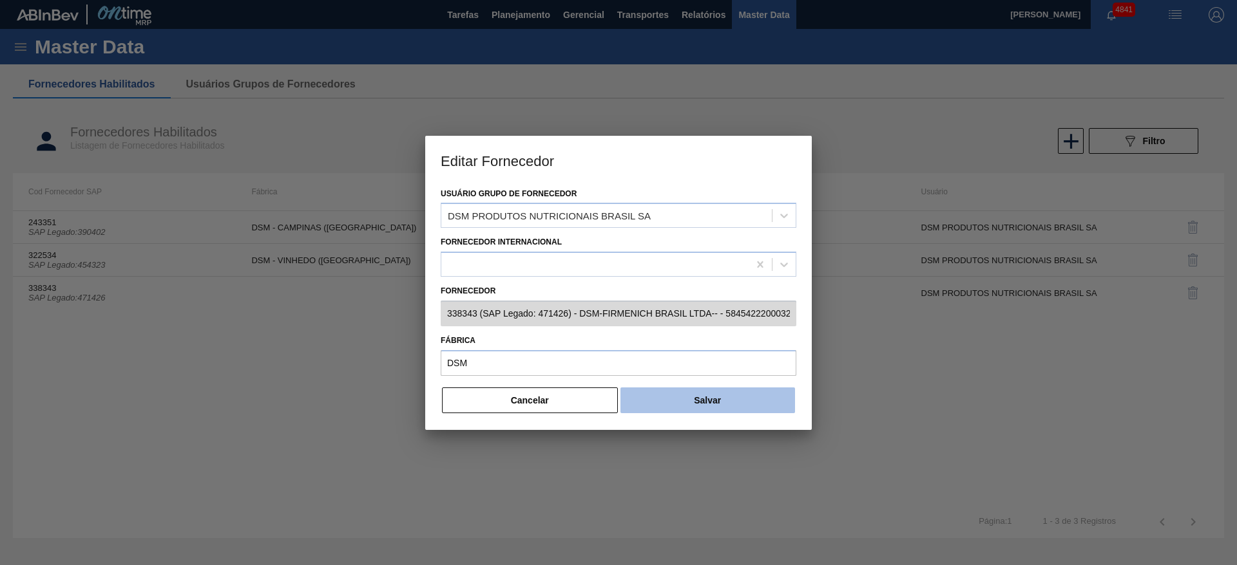
click at [755, 402] on button "Salvar" at bounding box center [707, 401] width 175 height 26
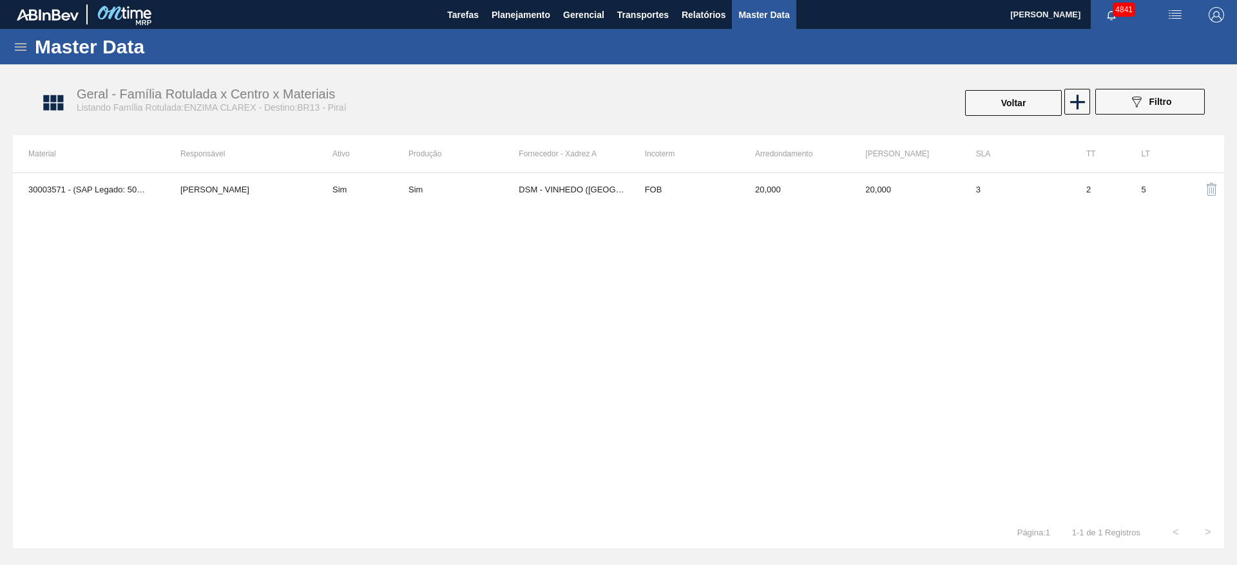
click at [18, 50] on icon at bounding box center [21, 47] width 12 height 8
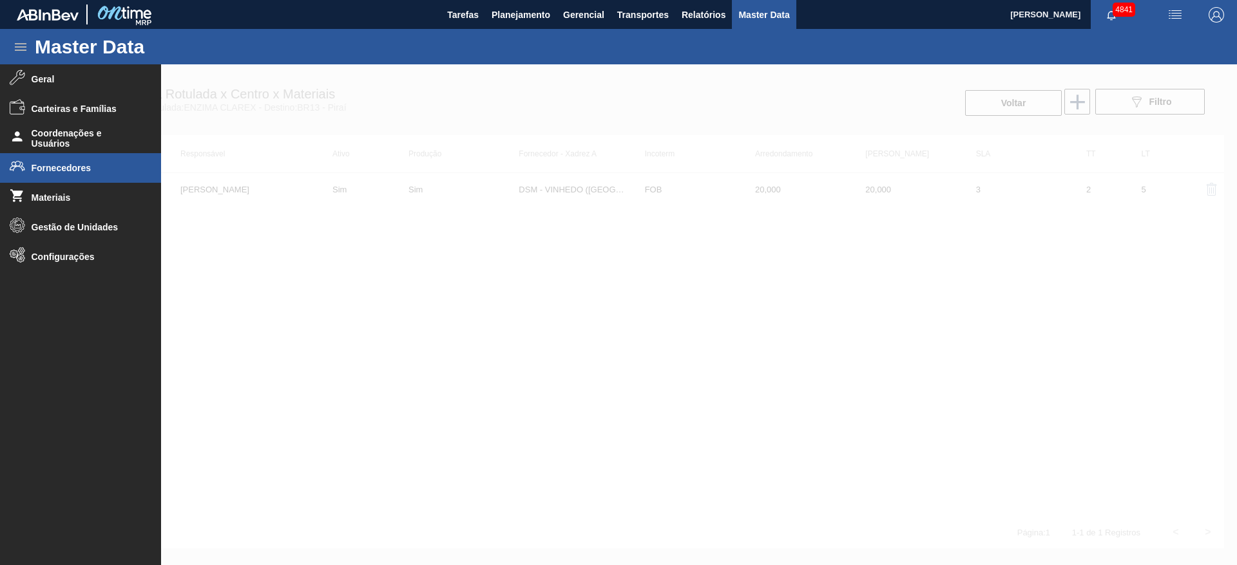
click at [41, 169] on span "Fornecedores" at bounding box center [85, 168] width 106 height 10
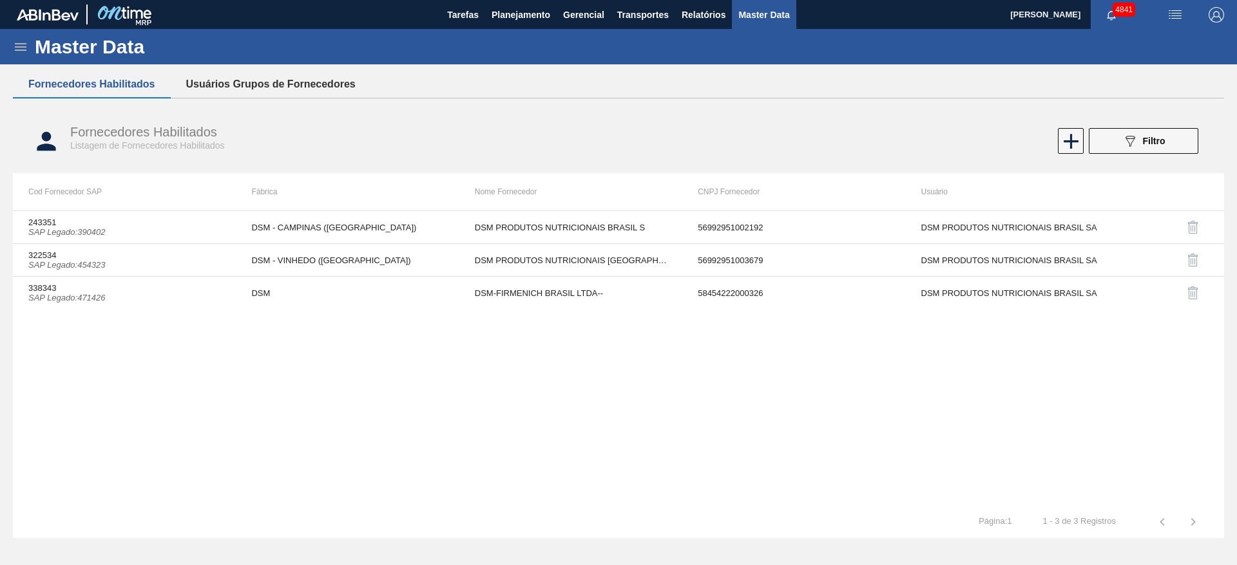
click at [305, 89] on button "Usuários Grupos de Fornecedores" at bounding box center [271, 84] width 200 height 27
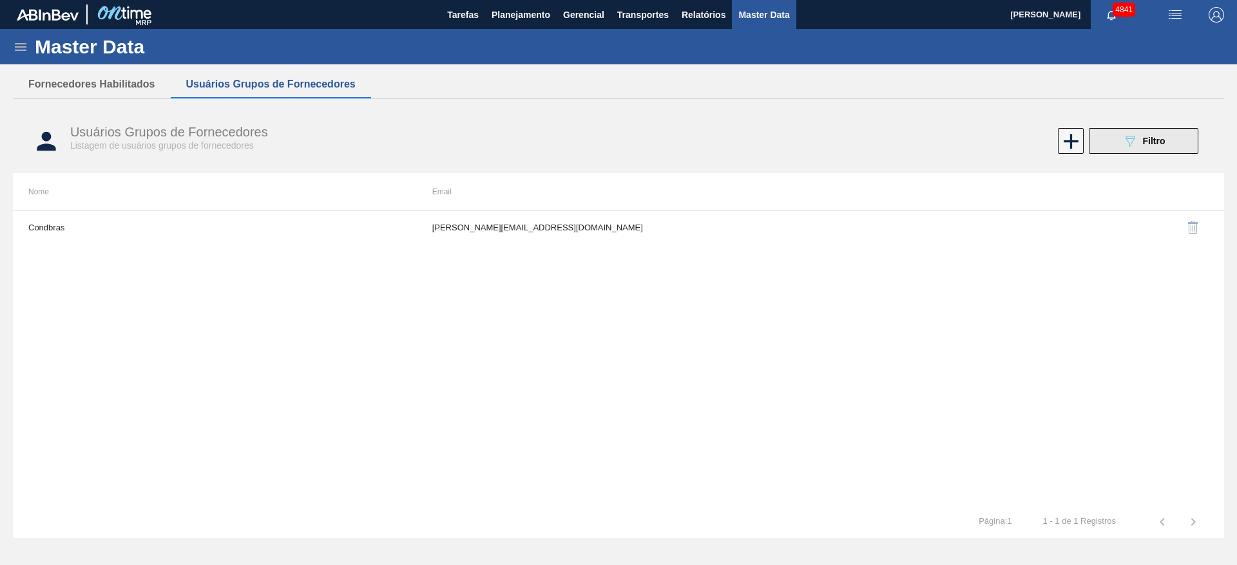
click at [1157, 142] on span "Filtro" at bounding box center [1154, 141] width 23 height 10
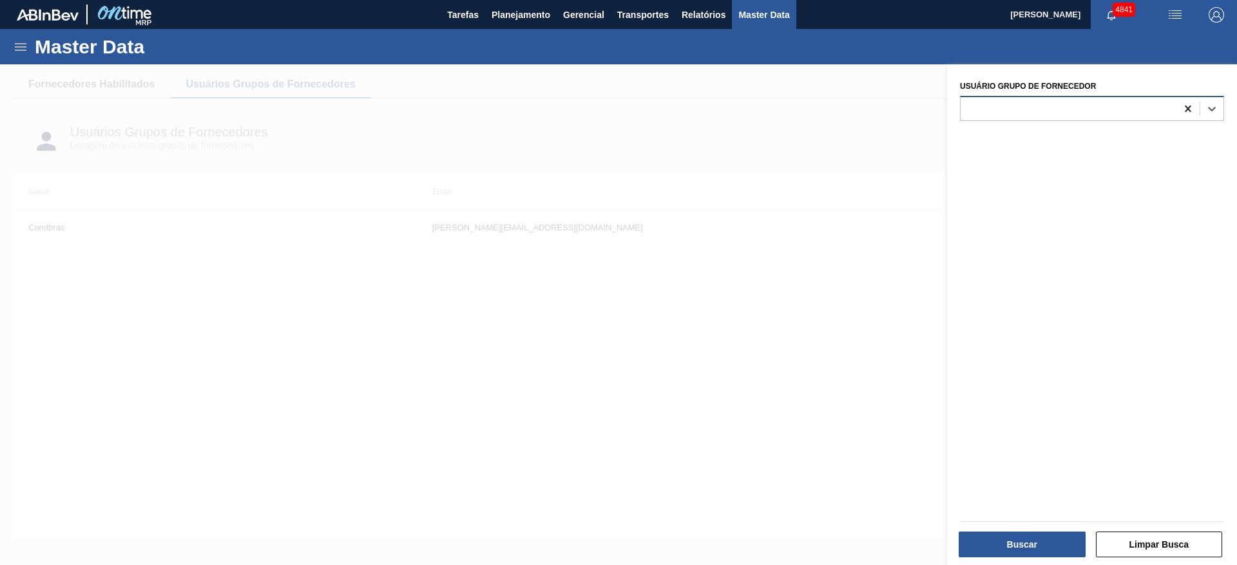
click at [1181, 111] on icon at bounding box center [1187, 108] width 13 height 13
type Fornecedor "DSM"
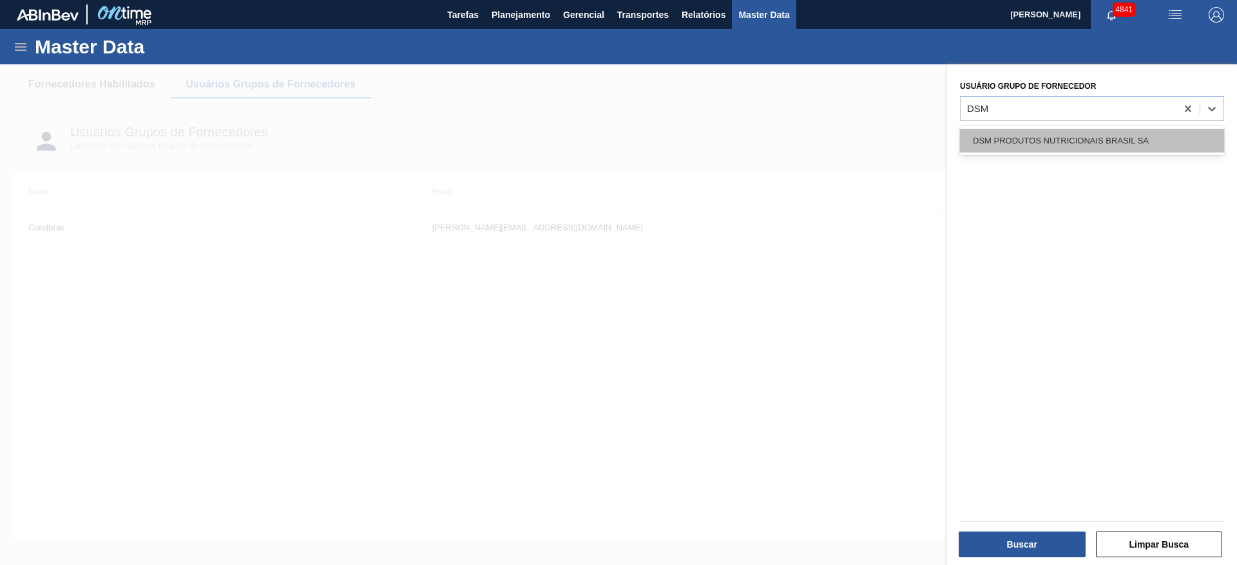
click at [1141, 133] on div "DSM PRODUTOS NUTRICIONAIS BRASIL SA" at bounding box center [1092, 141] width 264 height 24
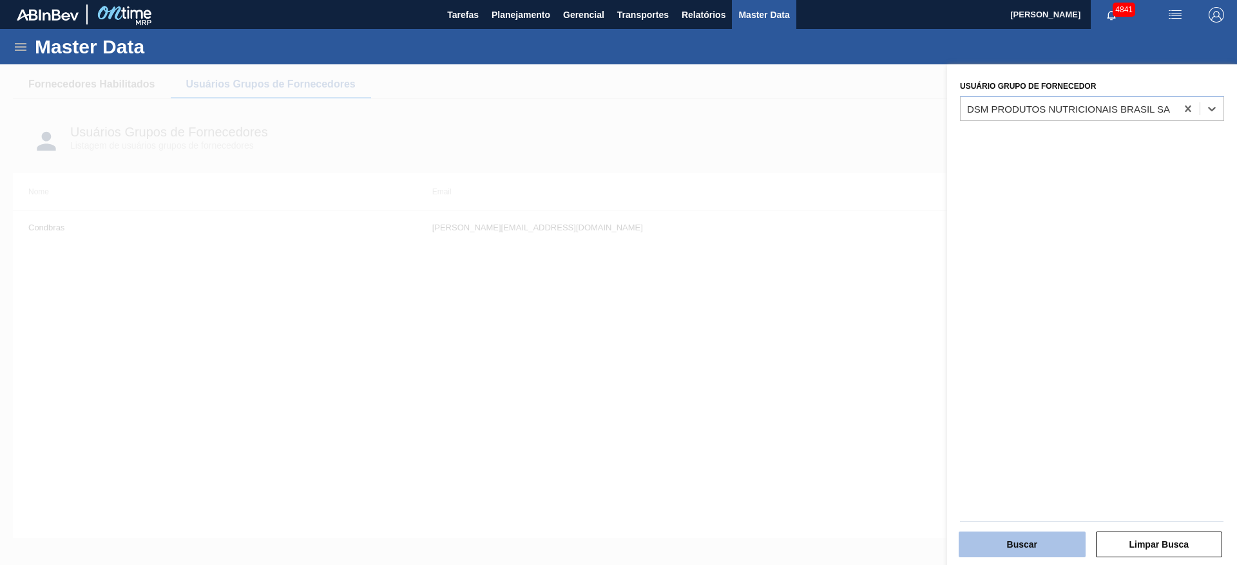
click at [1030, 541] on button "Buscar" at bounding box center [1021, 545] width 127 height 26
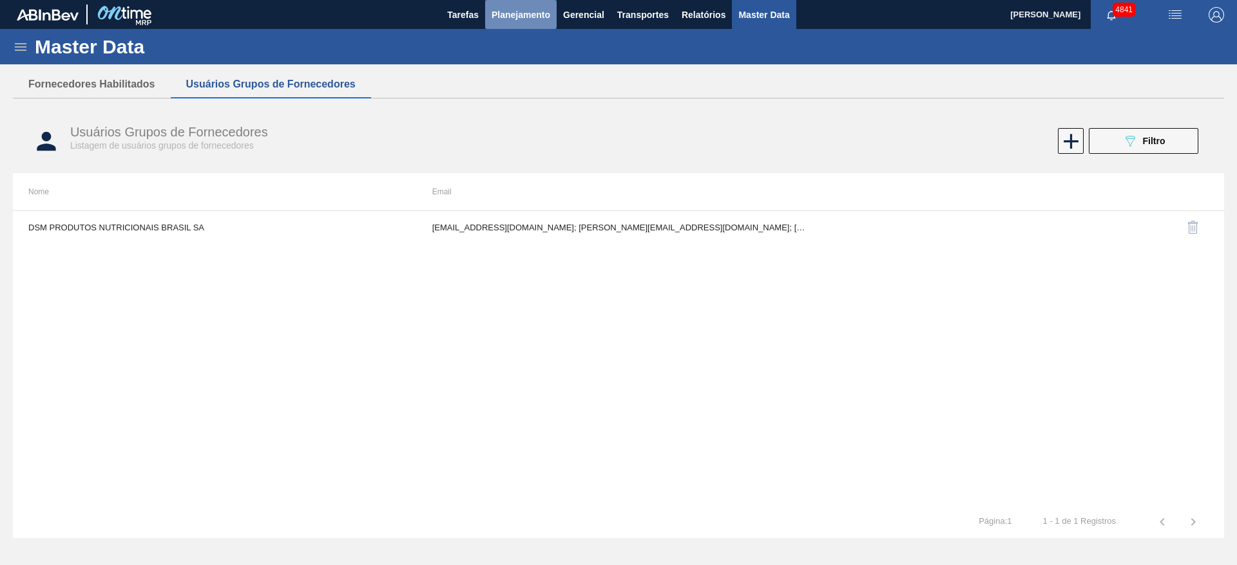
click at [522, 24] on button "Planejamento" at bounding box center [520, 14] width 71 height 29
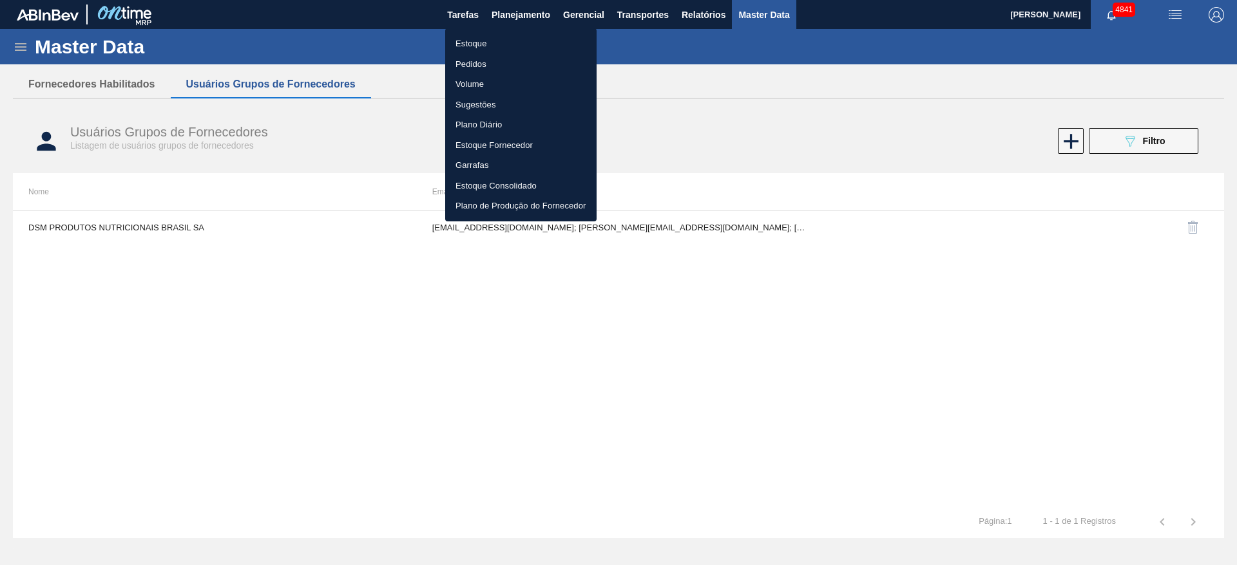
click at [504, 43] on li "Estoque" at bounding box center [520, 43] width 151 height 21
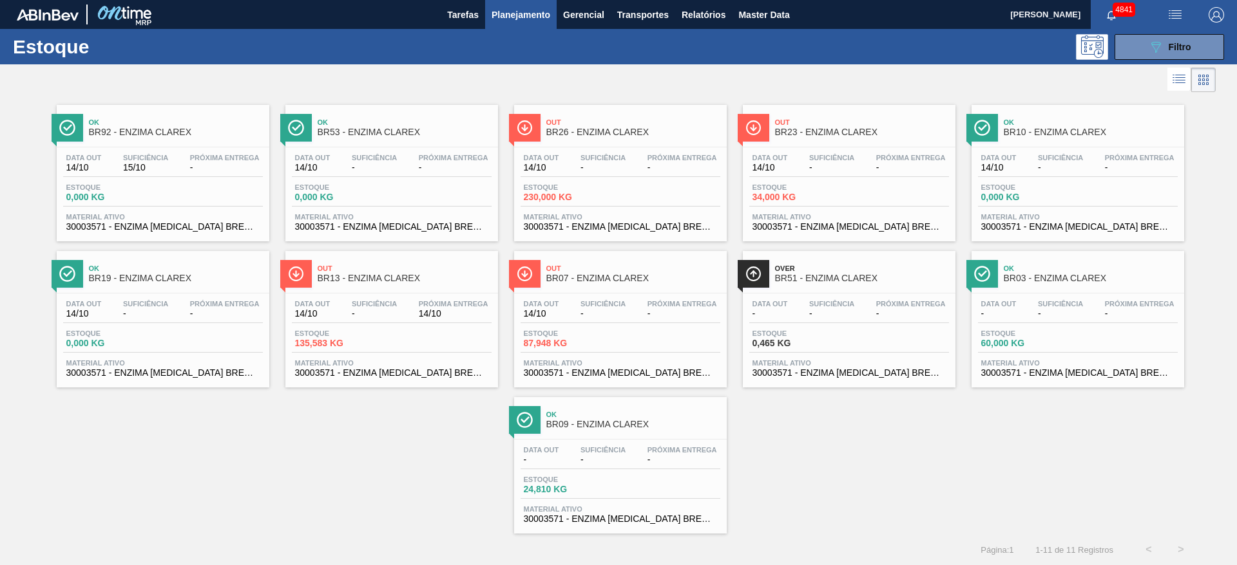
click at [393, 310] on span "-" at bounding box center [374, 314] width 45 height 10
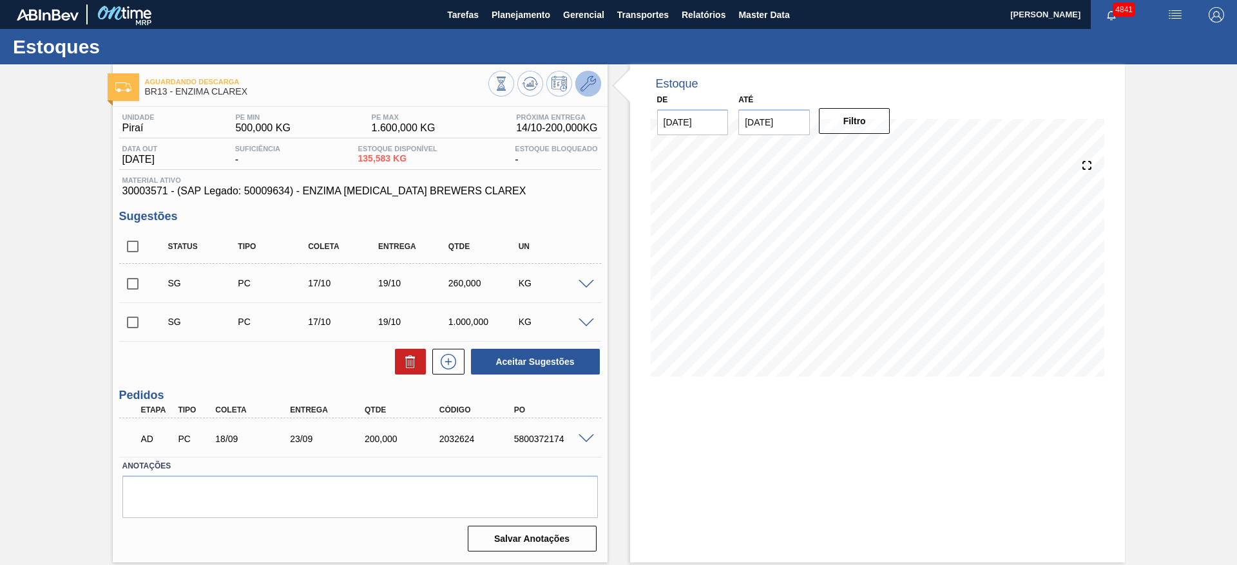
click at [596, 90] on button at bounding box center [588, 84] width 26 height 26
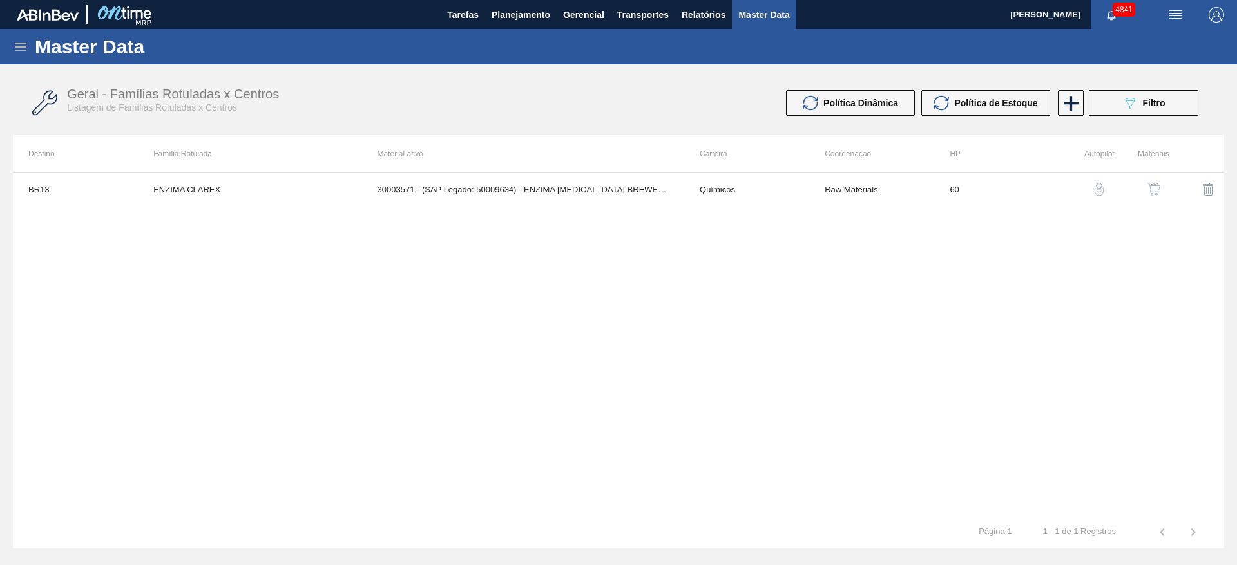
click at [1152, 191] on img "button" at bounding box center [1153, 189] width 13 height 13
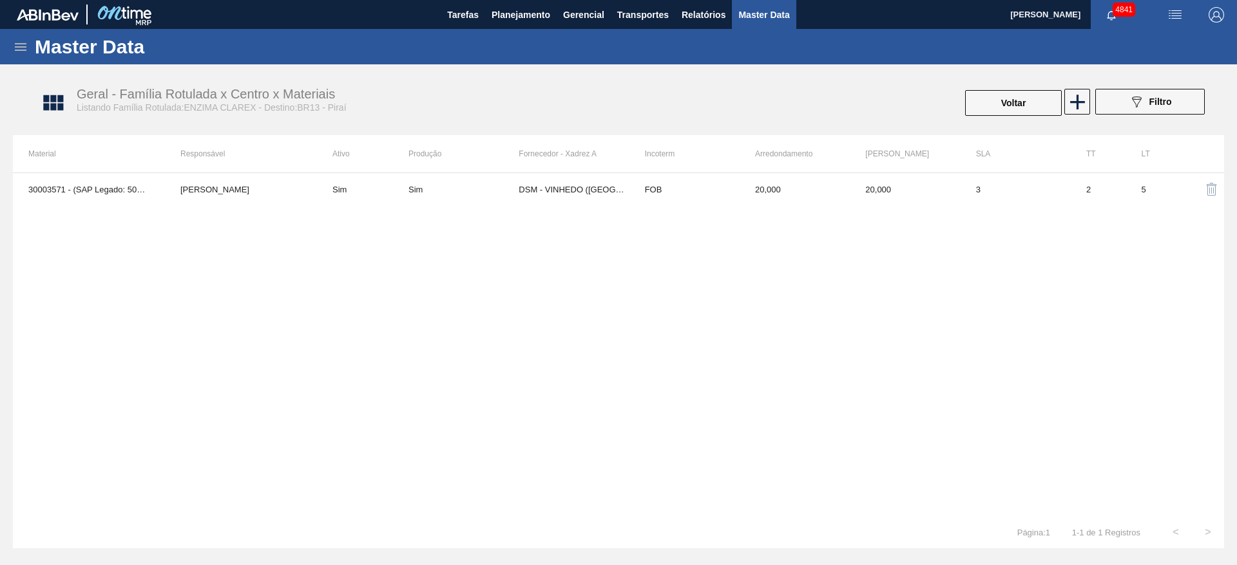
drag, startPoint x: 456, startPoint y: 164, endPoint x: 455, endPoint y: 171, distance: 6.6
click at [456, 165] on th "Produção" at bounding box center [463, 153] width 110 height 37
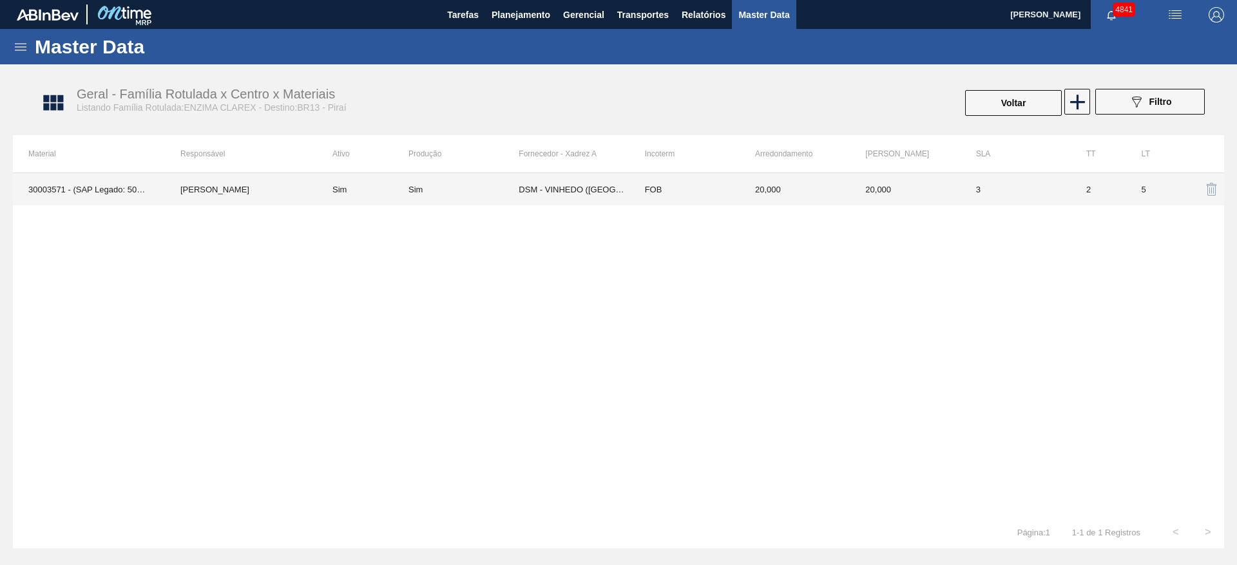
click at [456, 196] on td "Sim" at bounding box center [463, 189] width 110 height 32
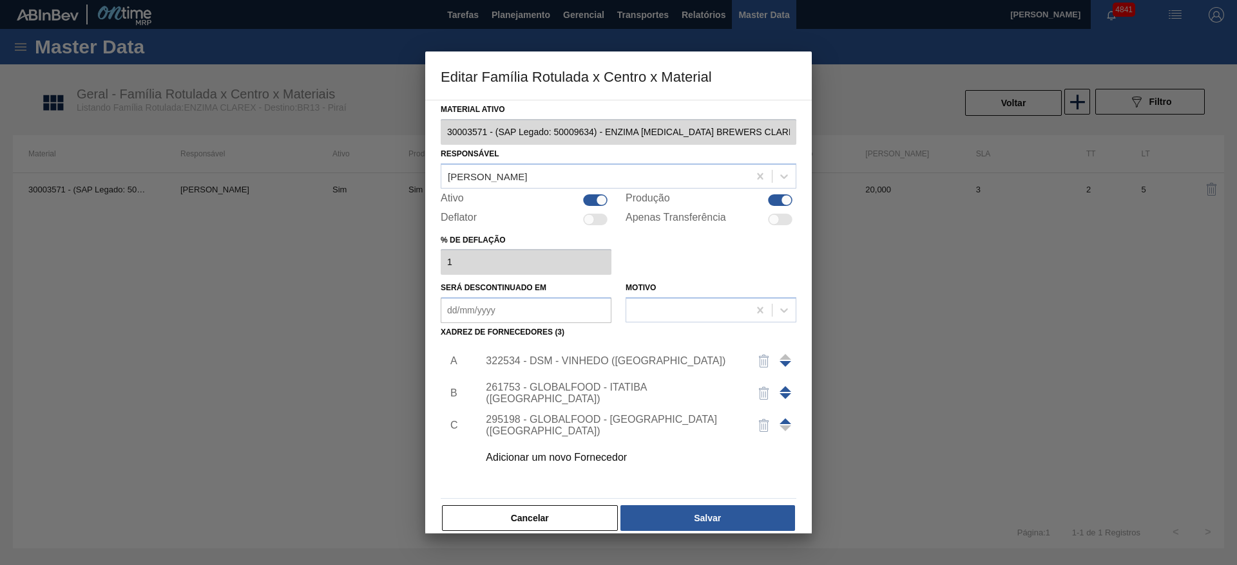
click at [569, 460] on div "Adicionar um novo Fornecedor" at bounding box center [612, 458] width 252 height 12
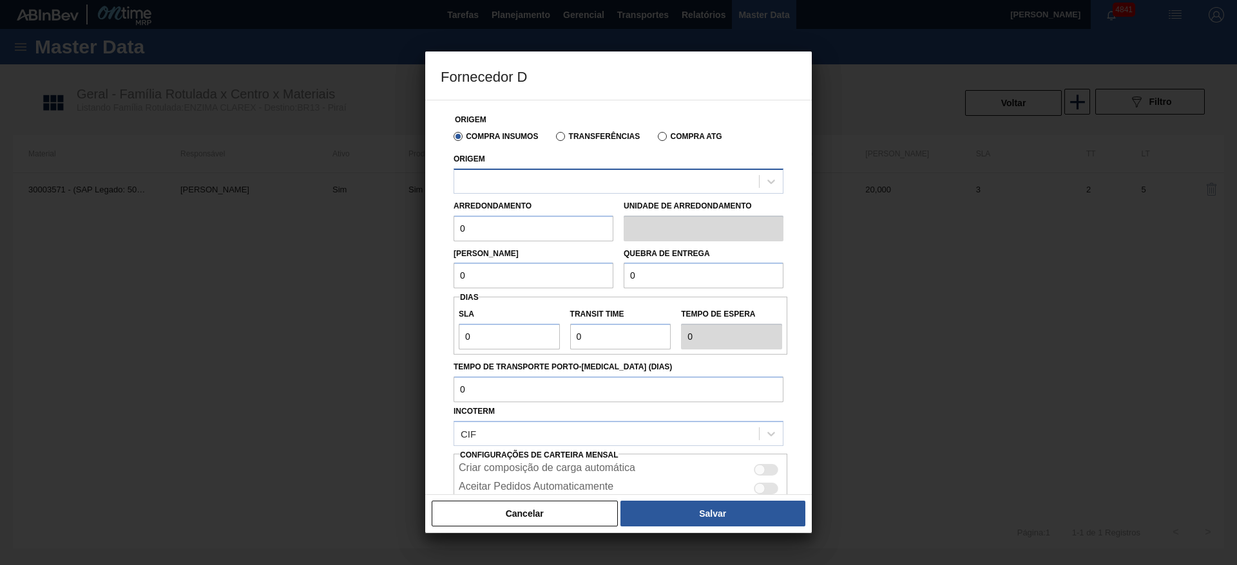
click at [526, 182] on div at bounding box center [606, 181] width 305 height 19
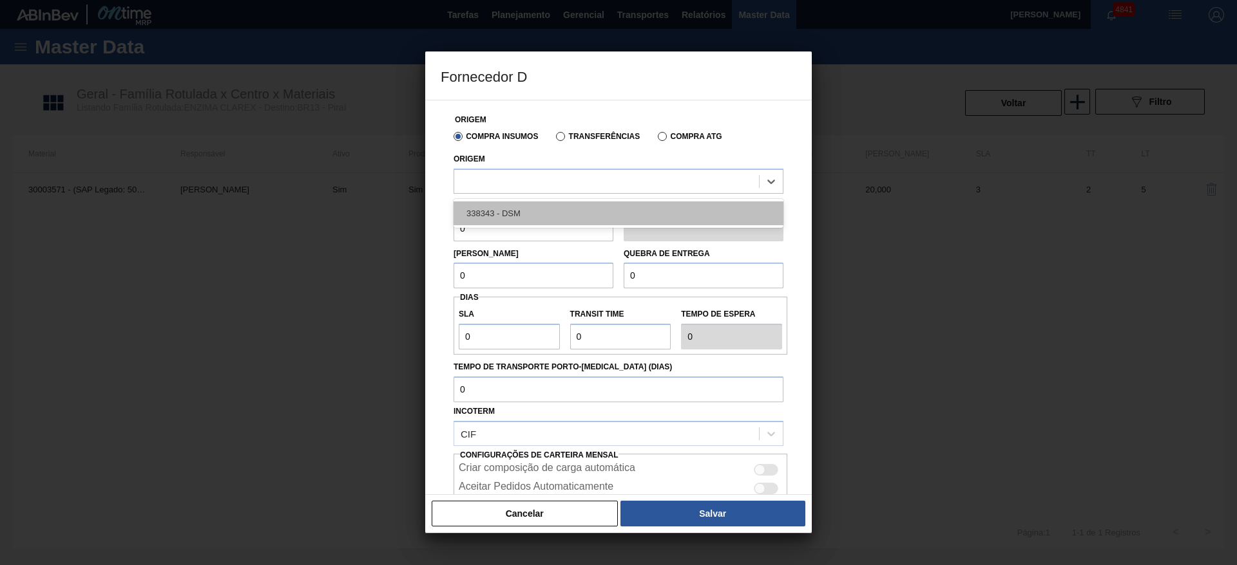
click at [531, 210] on div "338343 - DSM" at bounding box center [618, 214] width 330 height 24
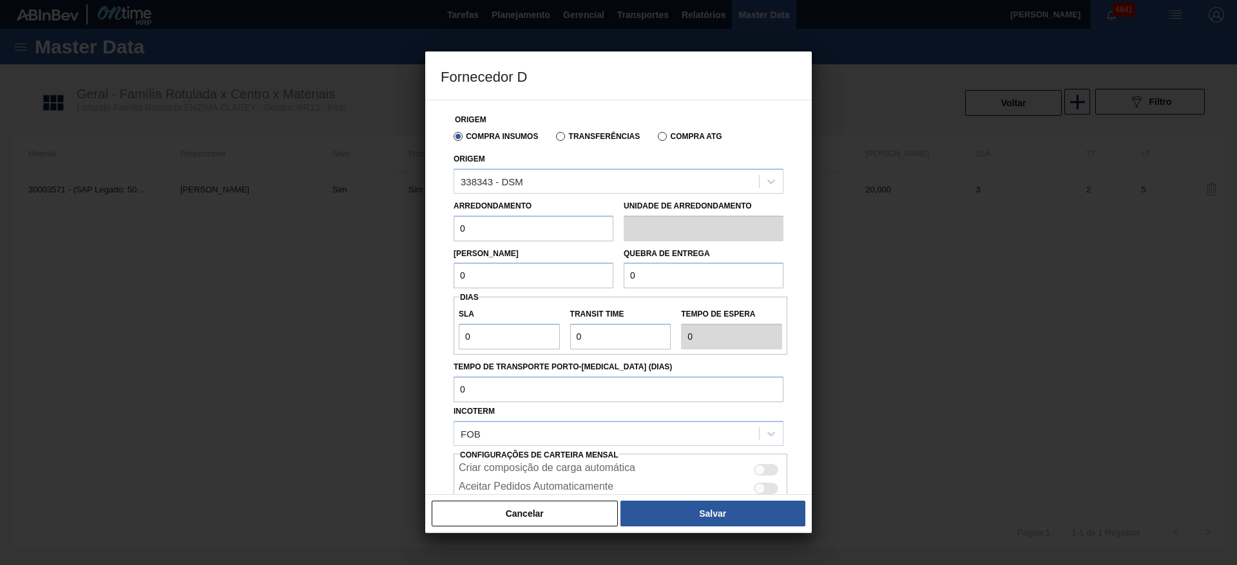
drag, startPoint x: 506, startPoint y: 228, endPoint x: 444, endPoint y: 225, distance: 61.2
click at [444, 225] on div "Origem Compra Insumos Transferências Compra ATG Origem 338343 - DSM Arredondame…" at bounding box center [619, 333] width 356 height 466
type input "20"
drag, startPoint x: 473, startPoint y: 273, endPoint x: 446, endPoint y: 277, distance: 26.7
click at [446, 277] on div "Origem Compra Insumos Transferências Compra ATG Origem 338343 - DSM Arredondame…" at bounding box center [619, 333] width 356 height 466
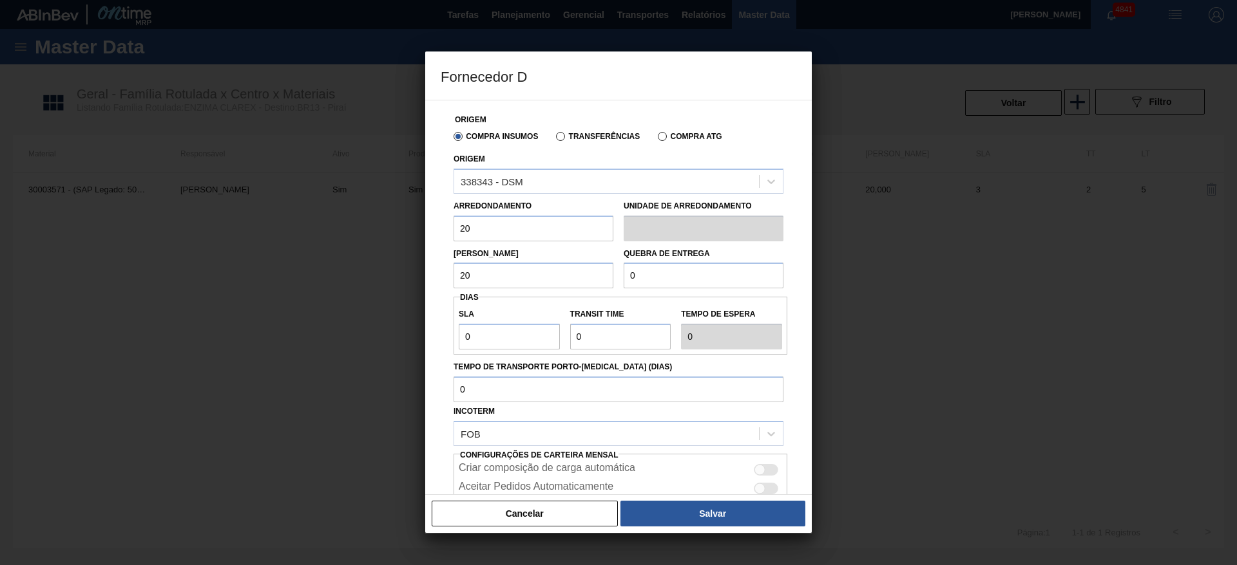
type input "20"
drag, startPoint x: 658, startPoint y: 274, endPoint x: 606, endPoint y: 281, distance: 51.9
click at [606, 281] on div "Lote Mínimo 20 Quebra de entrega 0" at bounding box center [618, 266] width 340 height 48
type input "2.000"
drag, startPoint x: 509, startPoint y: 334, endPoint x: 427, endPoint y: 336, distance: 82.4
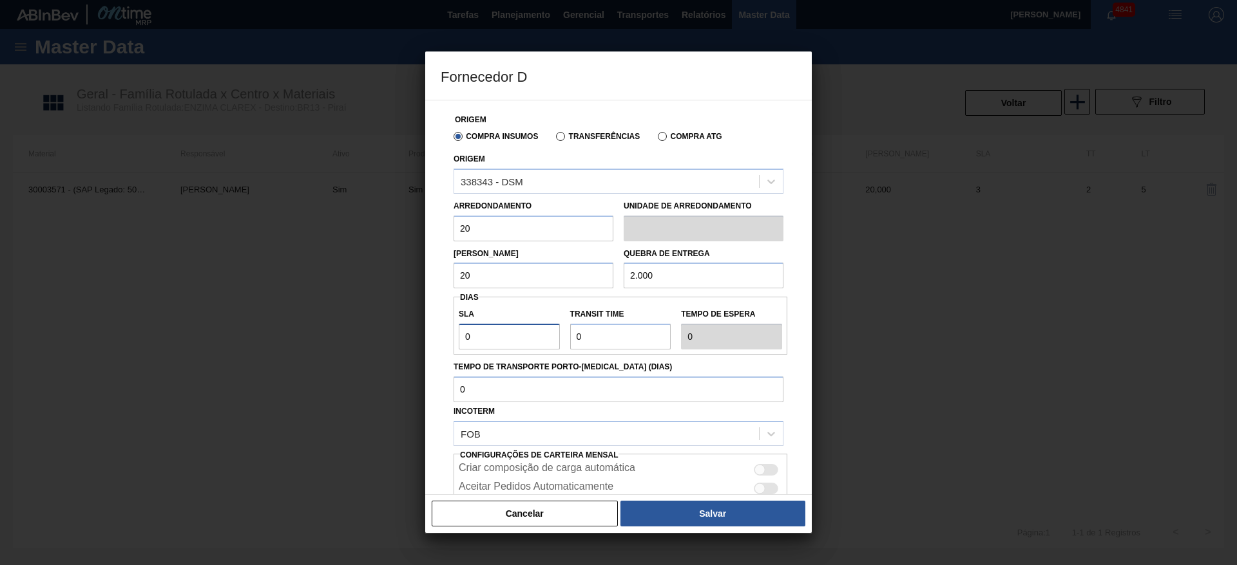
click at [427, 336] on div "Origem Compra Insumos Transferências Compra ATG Origem 338343 - DSM Arredondame…" at bounding box center [618, 297] width 386 height 395
type input "3"
drag, startPoint x: 579, startPoint y: 337, endPoint x: 567, endPoint y: 337, distance: 12.2
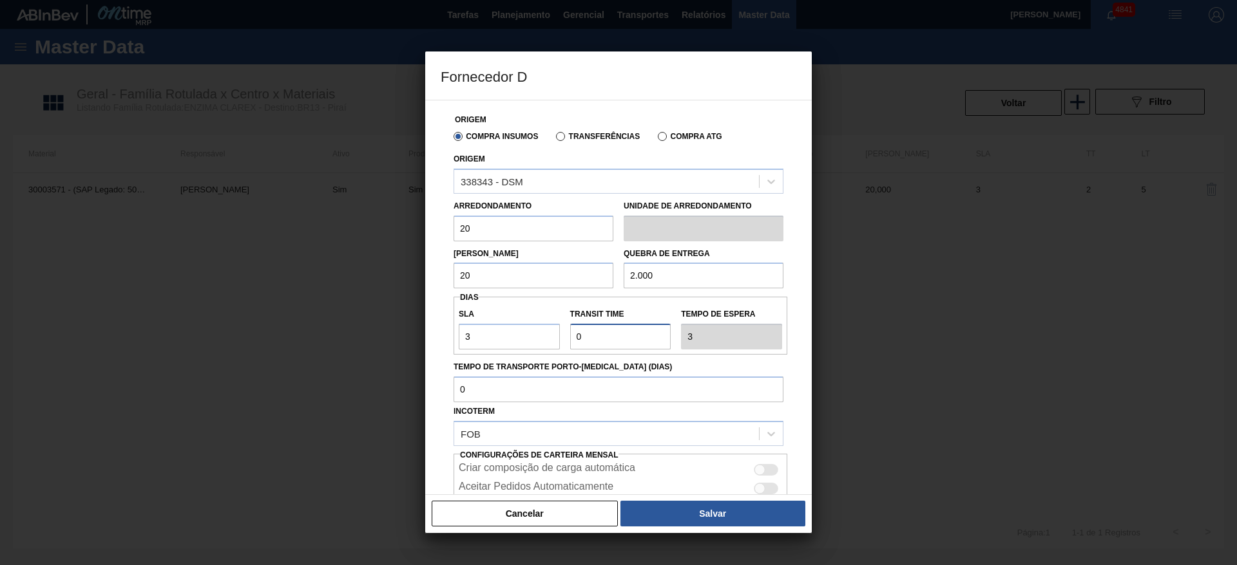
click at [567, 337] on div "Transit Time" at bounding box center [620, 327] width 111 height 44
type input "2"
type input "5"
type input "2"
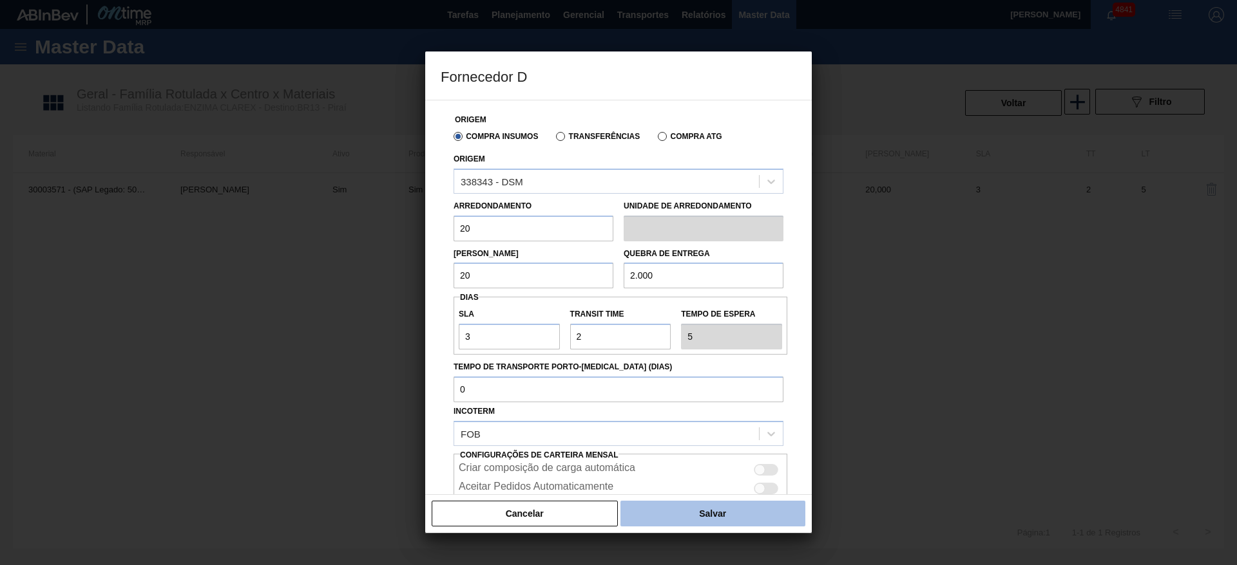
click at [665, 512] on button "Salvar" at bounding box center [712, 514] width 185 height 26
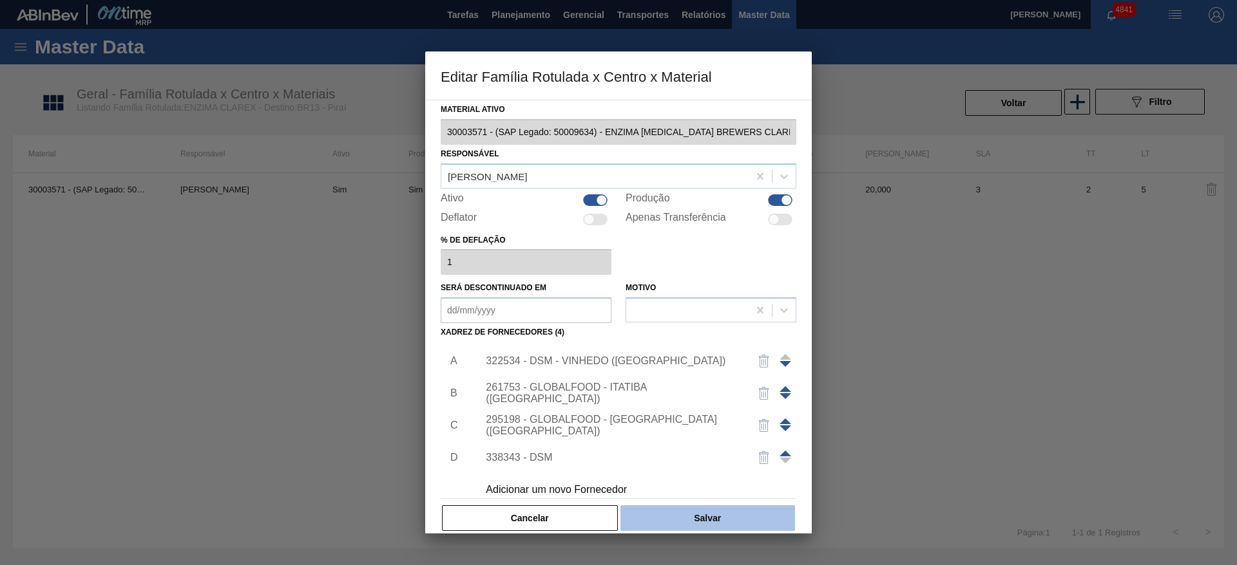
click at [663, 510] on button "Salvar" at bounding box center [707, 519] width 175 height 26
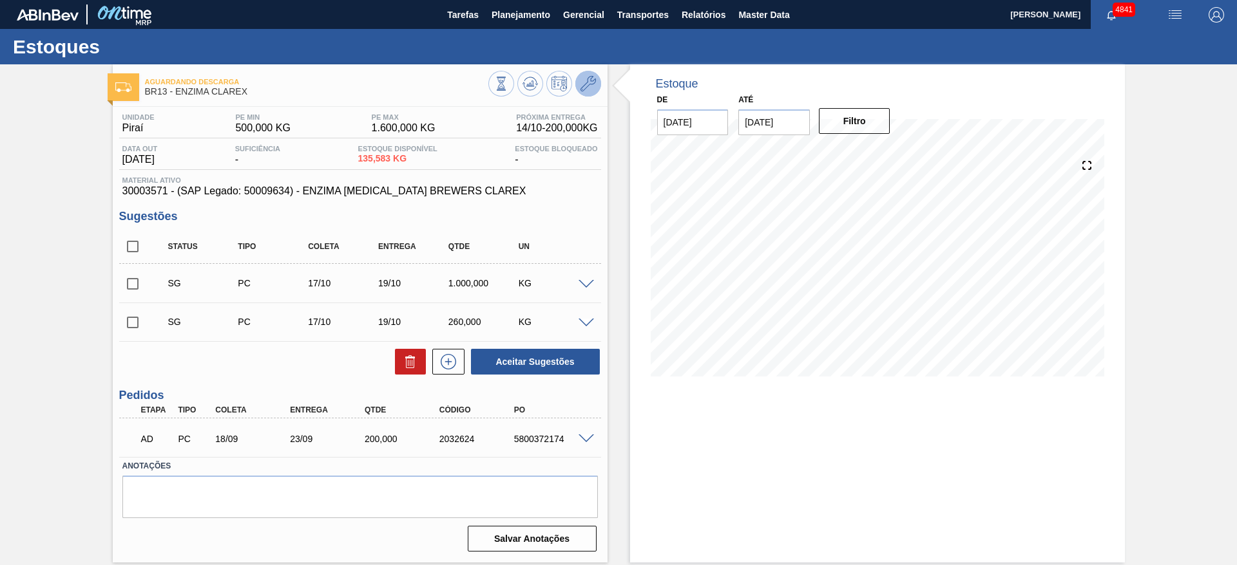
click at [587, 90] on icon at bounding box center [587, 83] width 15 height 15
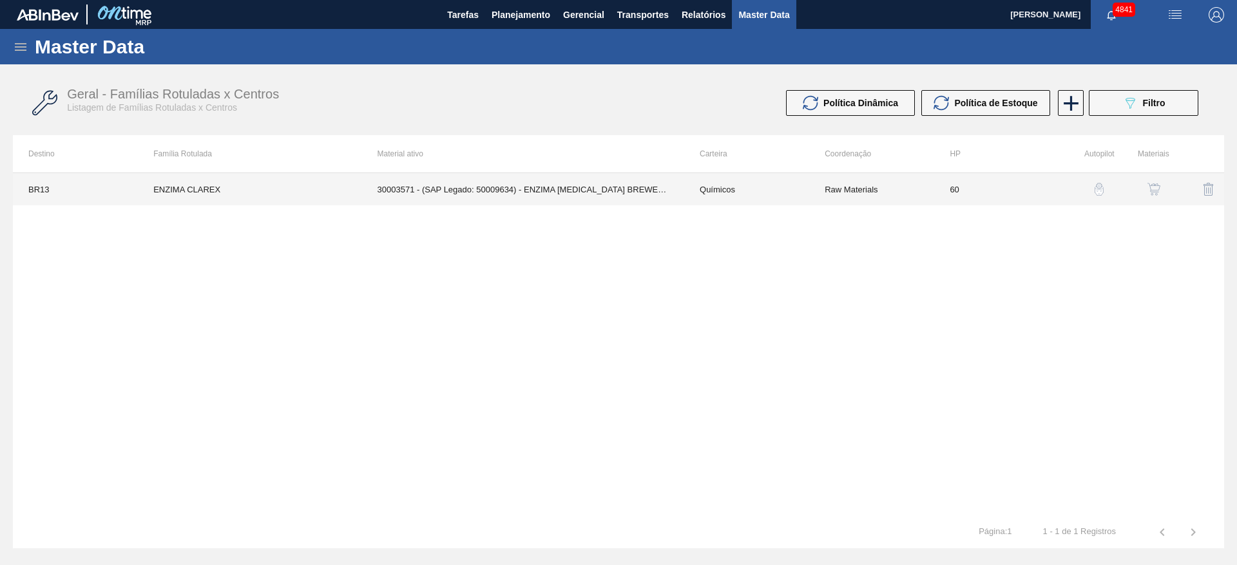
click at [591, 193] on td "30003571 - (SAP Legado: 50009634) - ENZIMA PROTEASE BREWERS CLAREX" at bounding box center [523, 189] width 322 height 32
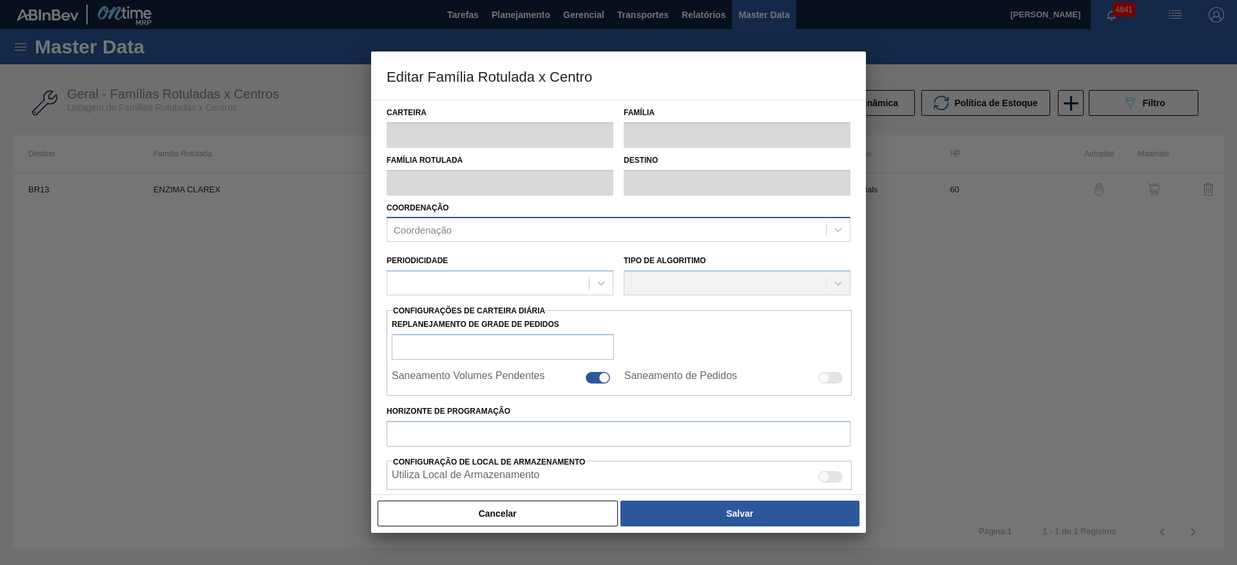
type input "Químicos"
type input "Enzima"
type input "ENZIMA CLAREX"
type input "BR13 - Piraí"
type input "60"
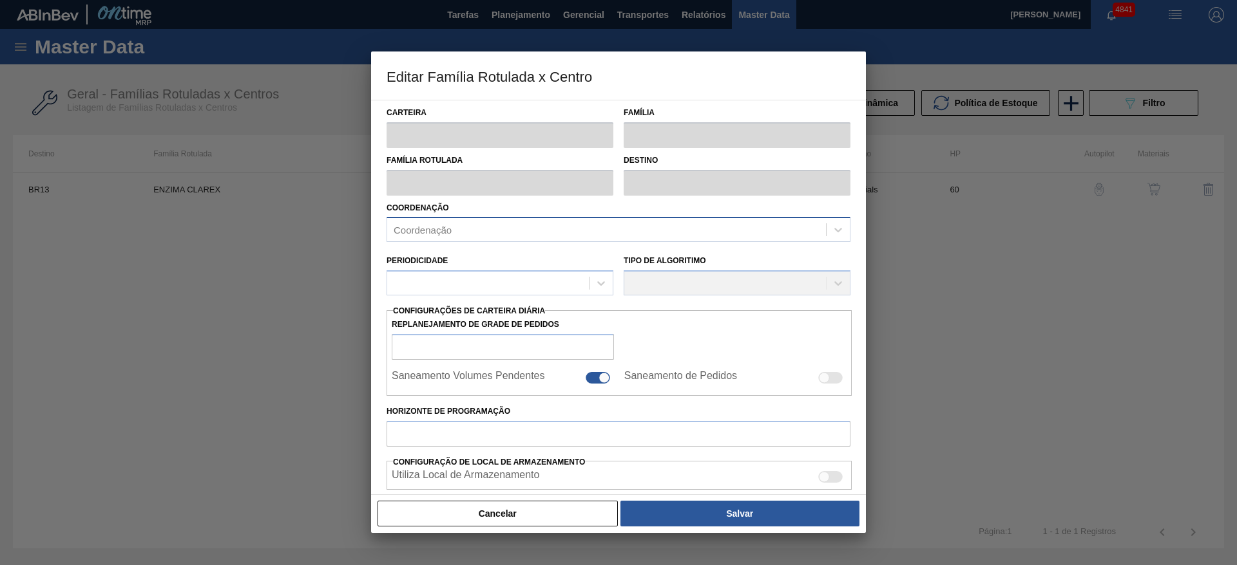
type input "500"
type input "1.600"
type input "100"
type input "1.600,000"
checkbox input "true"
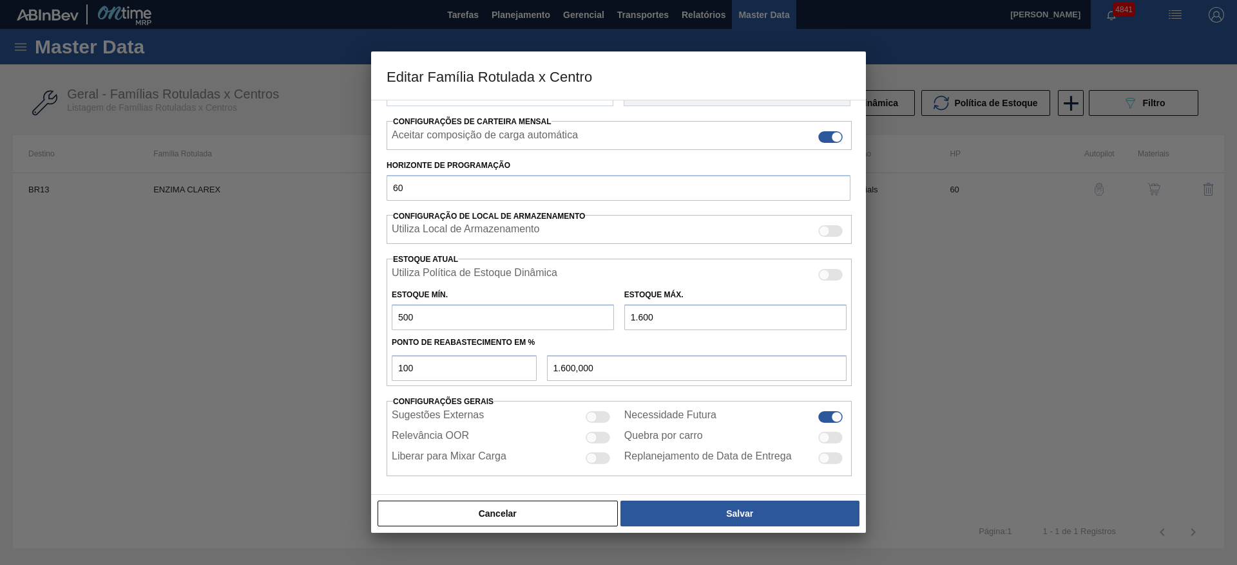
scroll to position [193, 0]
click at [637, 314] on input "1.600" at bounding box center [735, 317] width 222 height 26
type input "1.900"
type input "1.900,000"
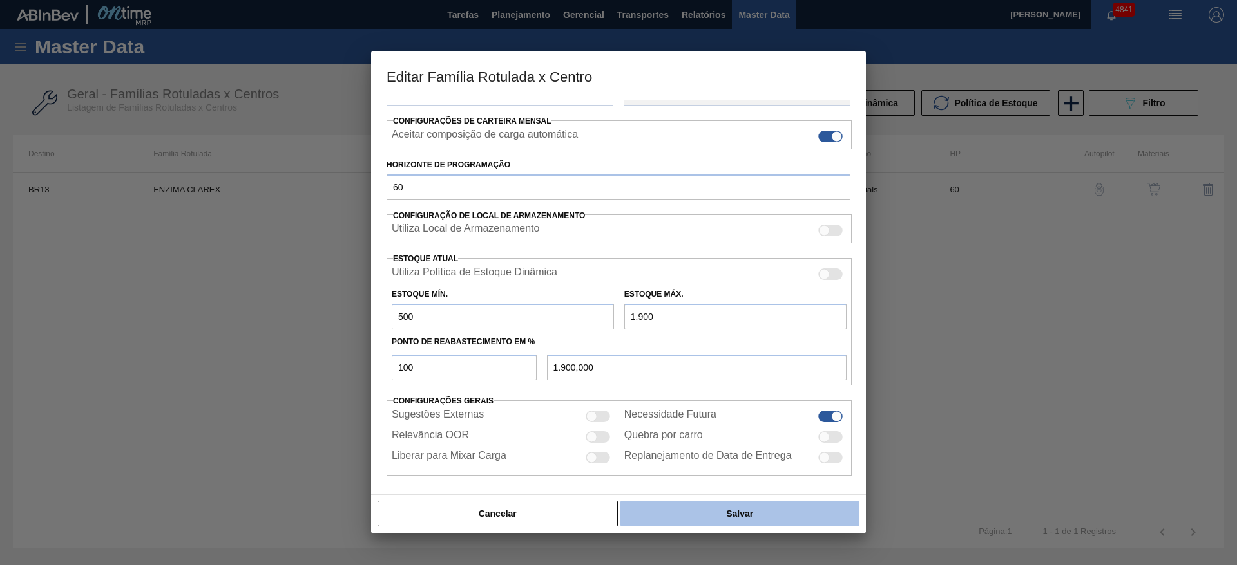
type input "1.900"
click at [761, 510] on button "Salvar" at bounding box center [739, 514] width 239 height 26
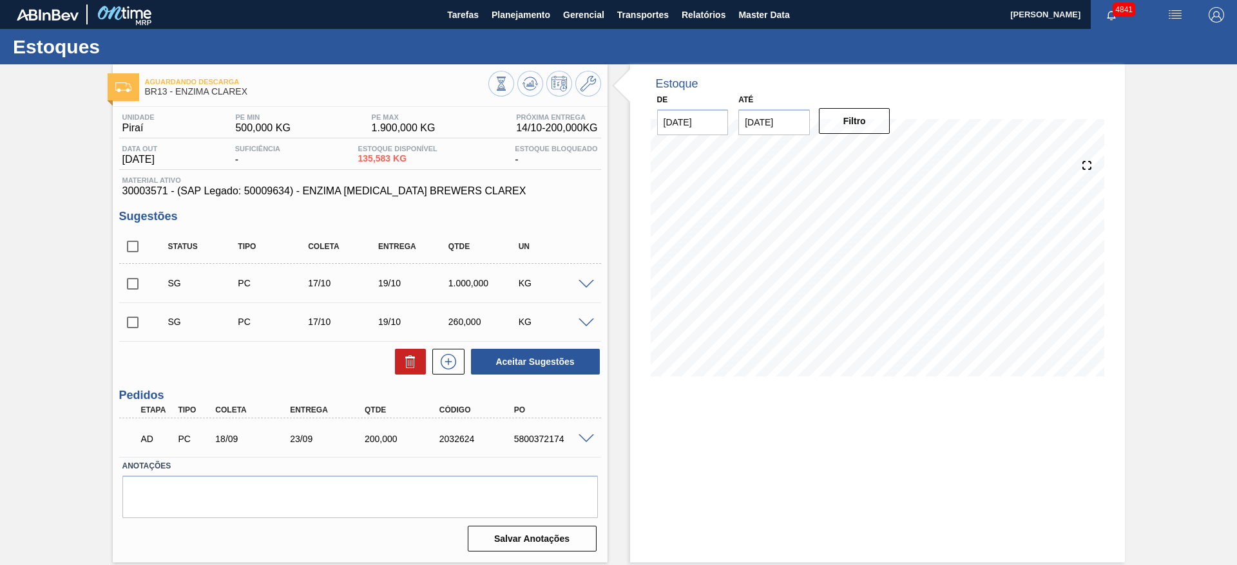
click at [589, 283] on span at bounding box center [585, 285] width 15 height 10
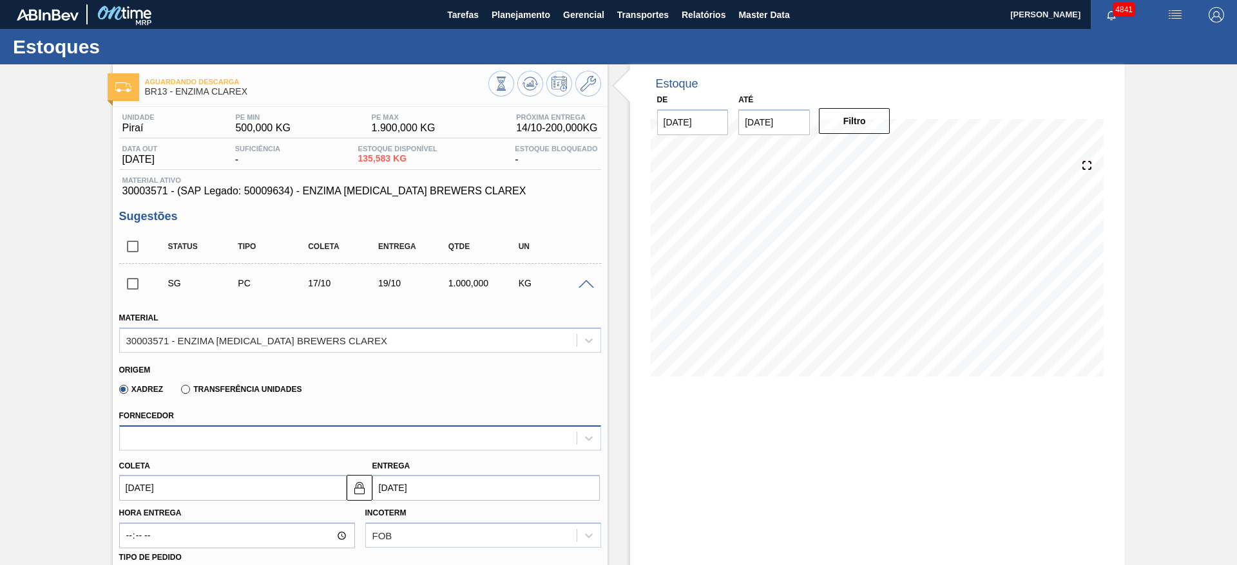
click at [381, 432] on div at bounding box center [348, 438] width 457 height 19
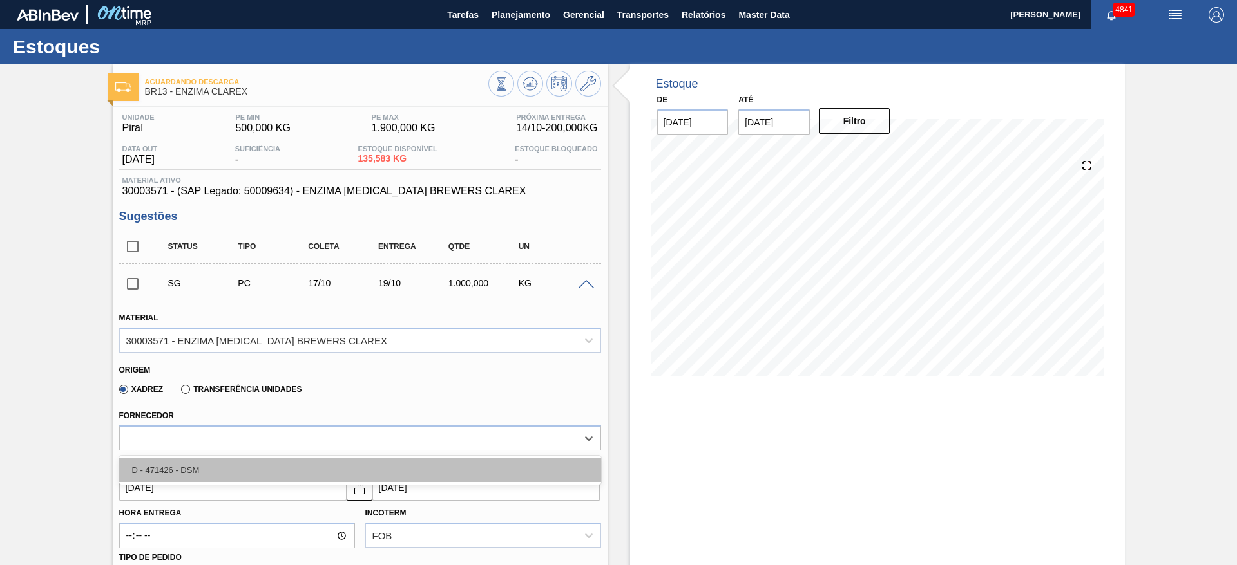
click at [366, 470] on div "D - 471426 - DSM" at bounding box center [360, 471] width 482 height 24
type input "0,5"
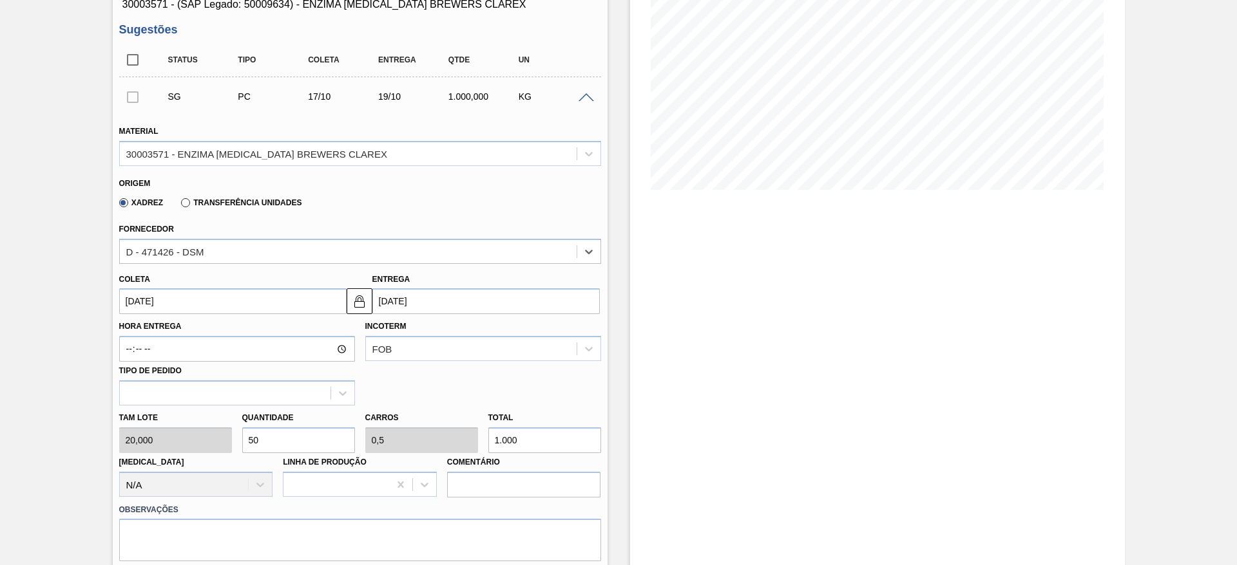
scroll to position [193, 0]
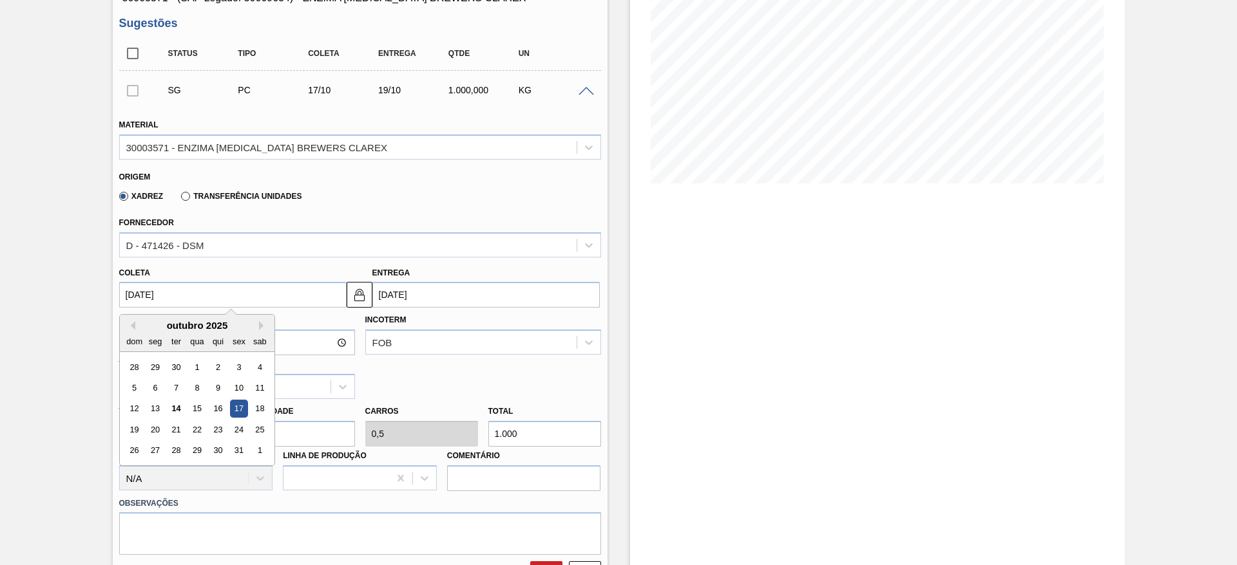
click at [249, 293] on input "17/10/2025" at bounding box center [232, 295] width 227 height 26
click at [198, 410] on div "15" at bounding box center [196, 409] width 17 height 17
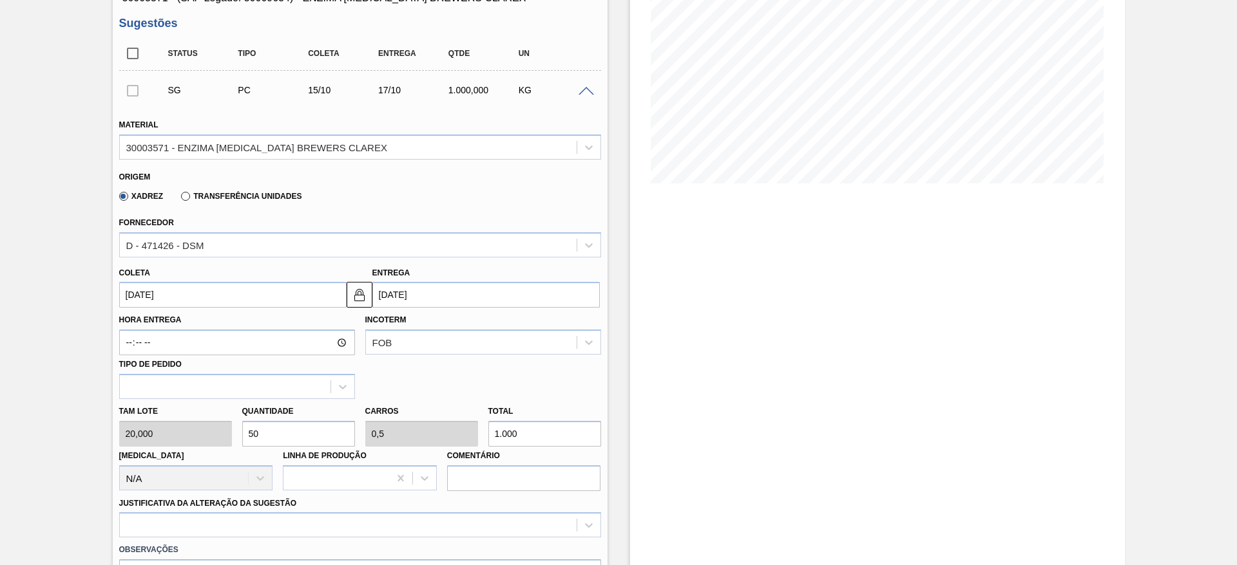
type input "15/10/2025"
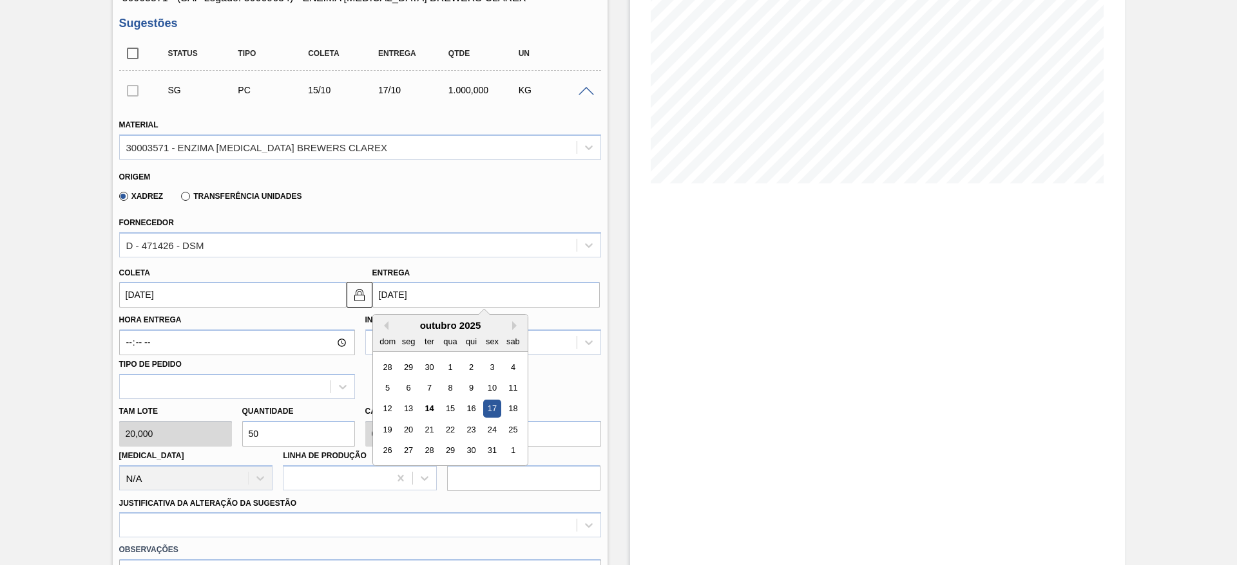
click at [381, 299] on input "17/10/2025" at bounding box center [485, 295] width 227 height 26
click at [363, 299] on img at bounding box center [359, 294] width 15 height 15
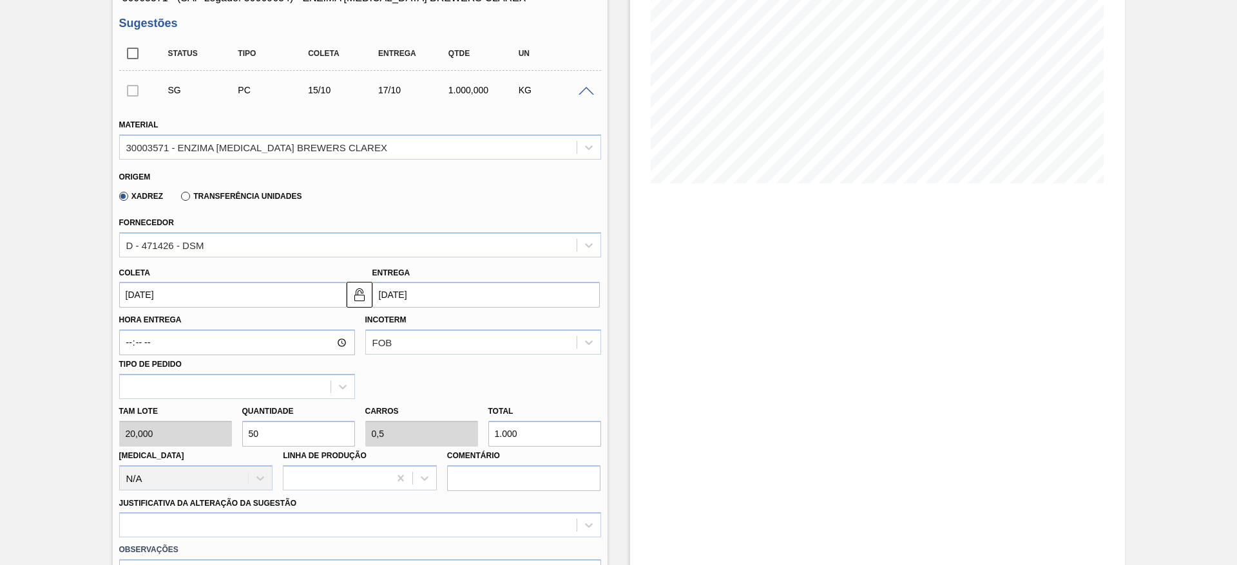
click at [399, 291] on input "17/10/2025" at bounding box center [485, 295] width 227 height 26
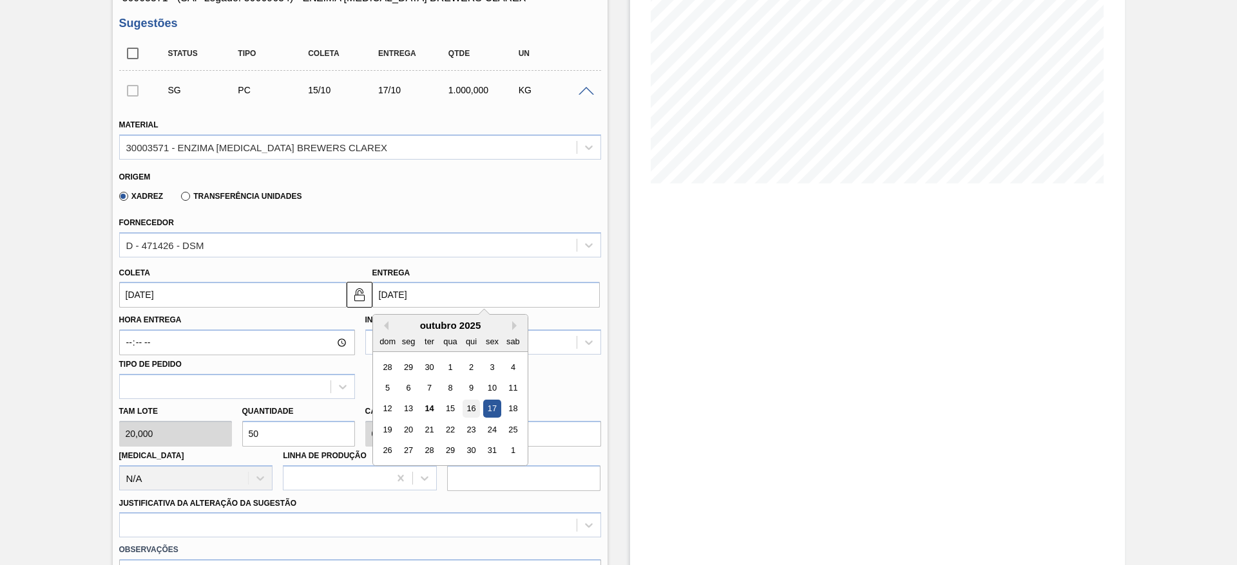
click at [478, 412] on div "16" at bounding box center [470, 409] width 17 height 17
type input "16/10/2025"
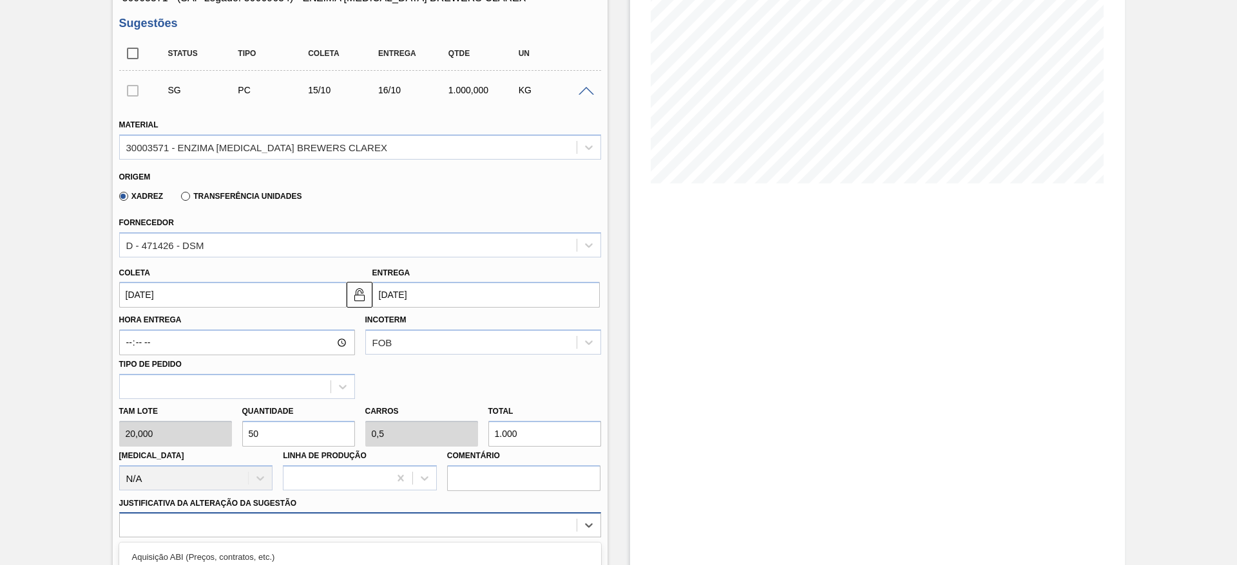
click at [271, 526] on div "option Outro problema com o fornecedor - Mudança de fornecedor focused, 7 of 18…" at bounding box center [360, 525] width 482 height 25
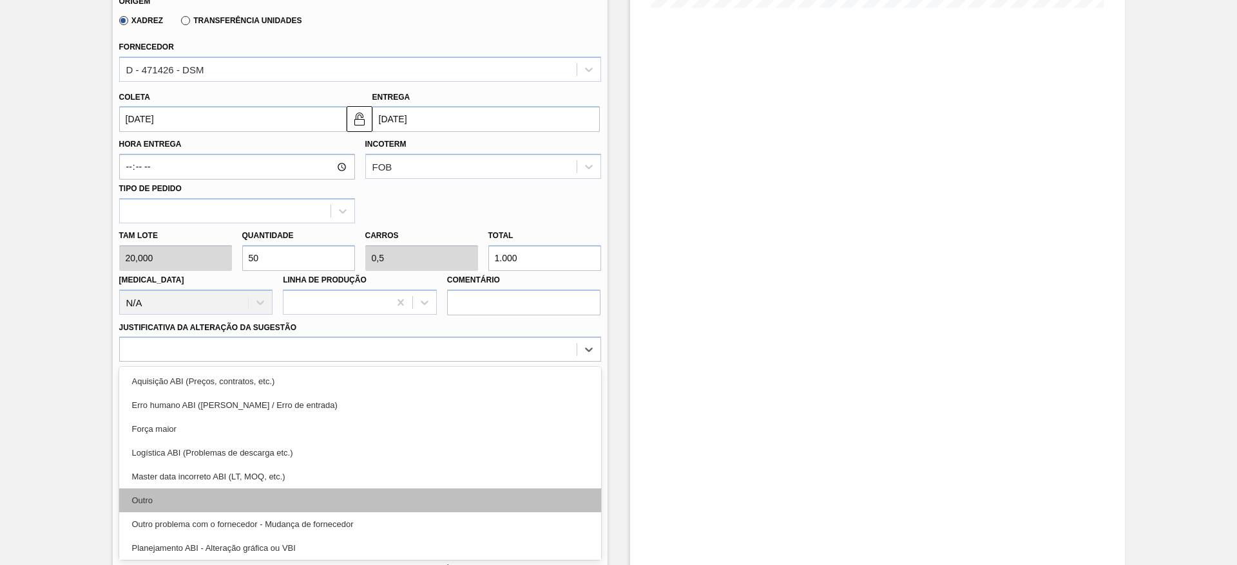
click at [245, 503] on div "Outro" at bounding box center [360, 501] width 482 height 24
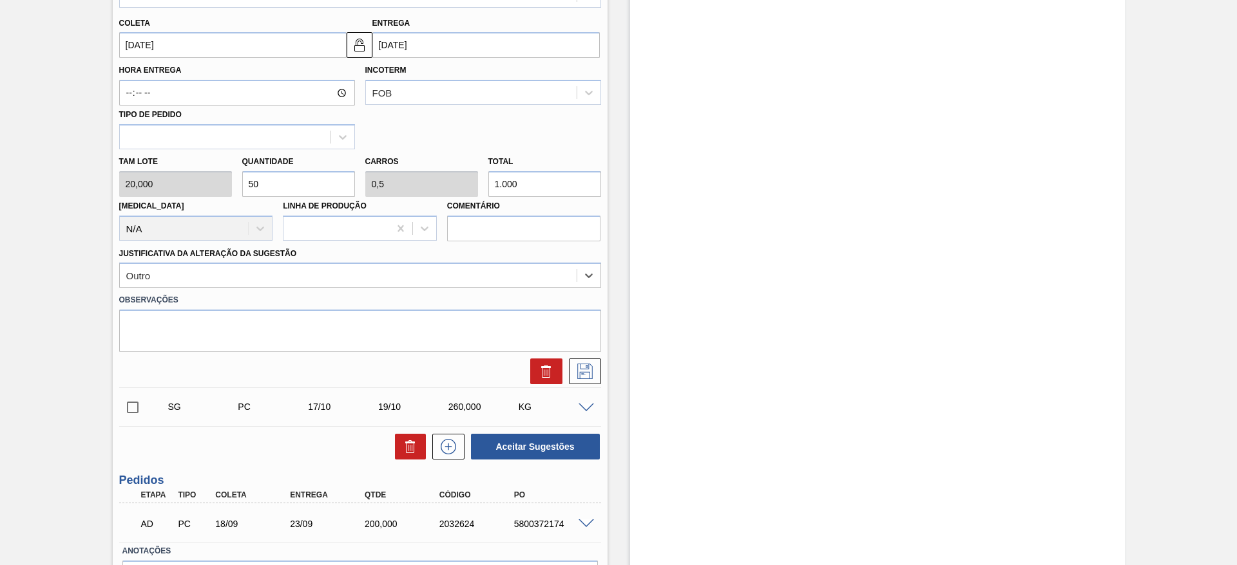
scroll to position [466, 0]
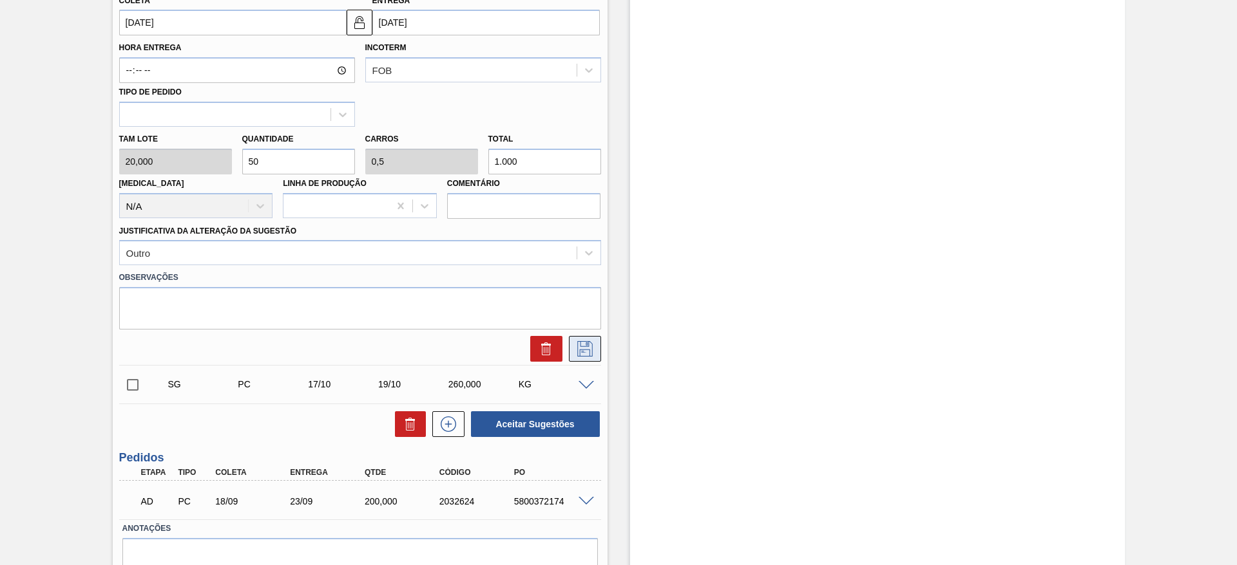
click at [583, 347] on icon at bounding box center [585, 348] width 21 height 15
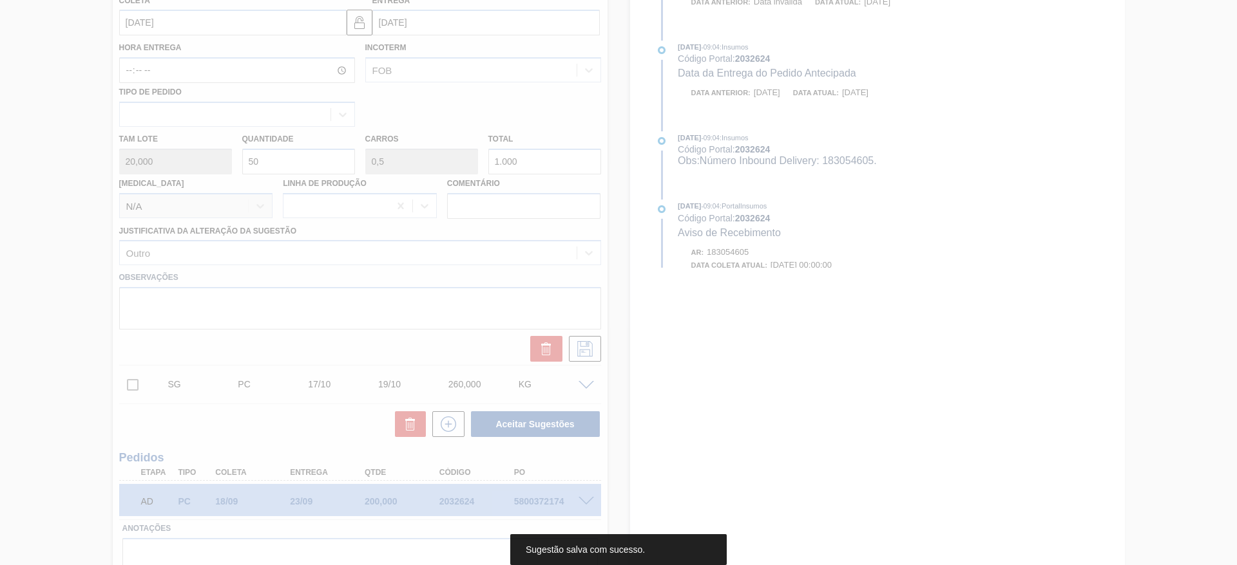
scroll to position [0, 0]
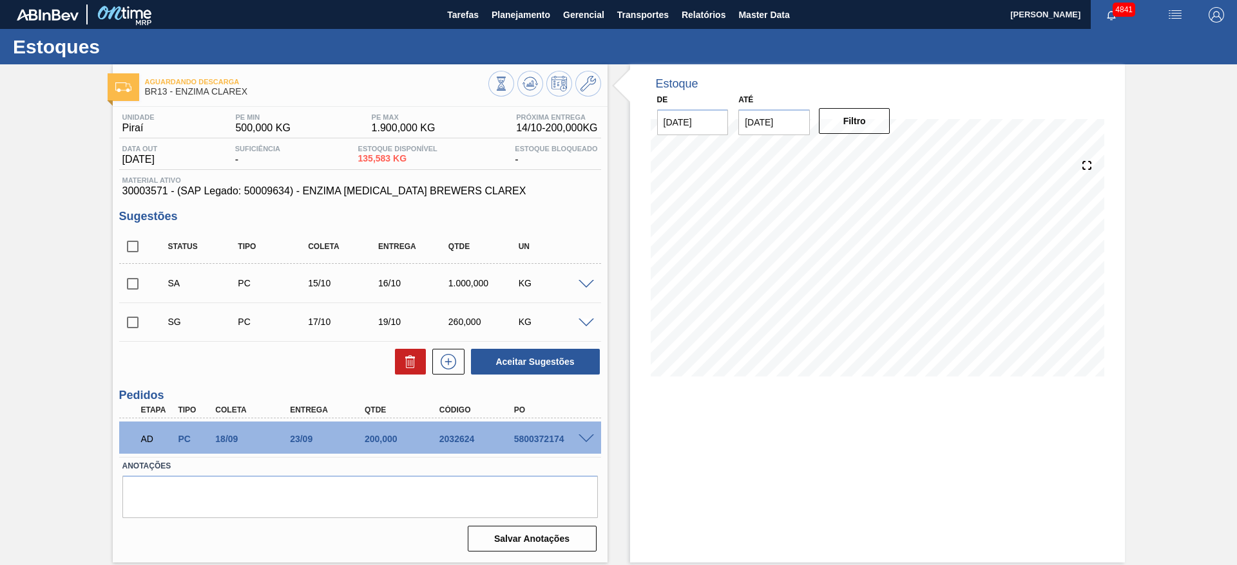
click at [137, 281] on input "checkbox" at bounding box center [132, 284] width 27 height 27
click at [572, 374] on button "Aceitar Sugestões" at bounding box center [535, 362] width 129 height 26
checkbox input "false"
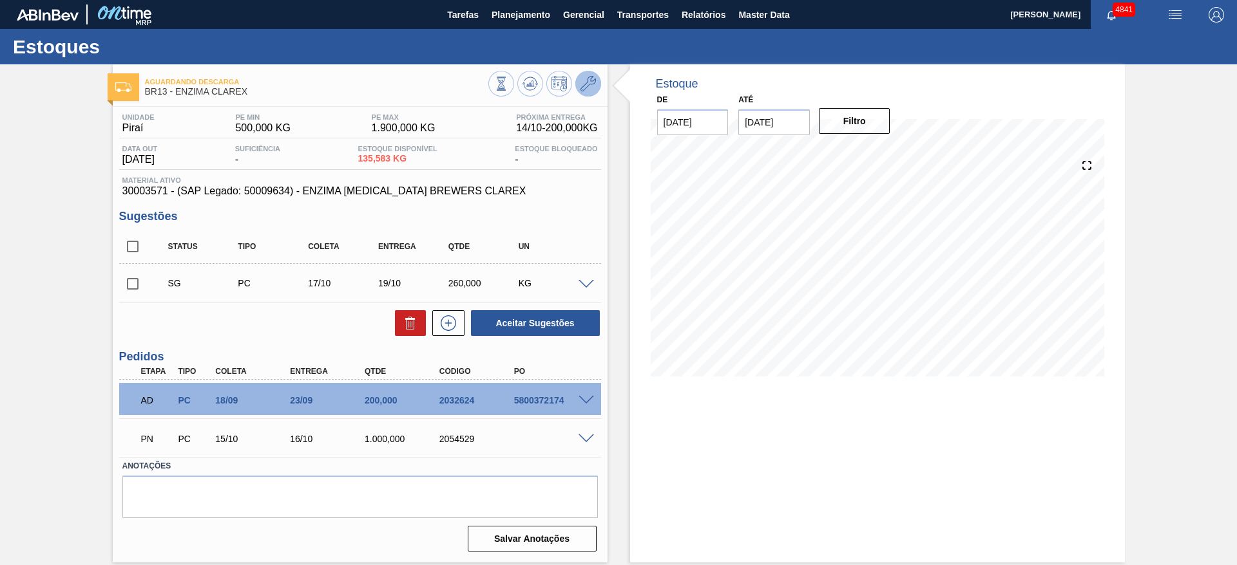
click at [589, 82] on icon at bounding box center [587, 83] width 15 height 15
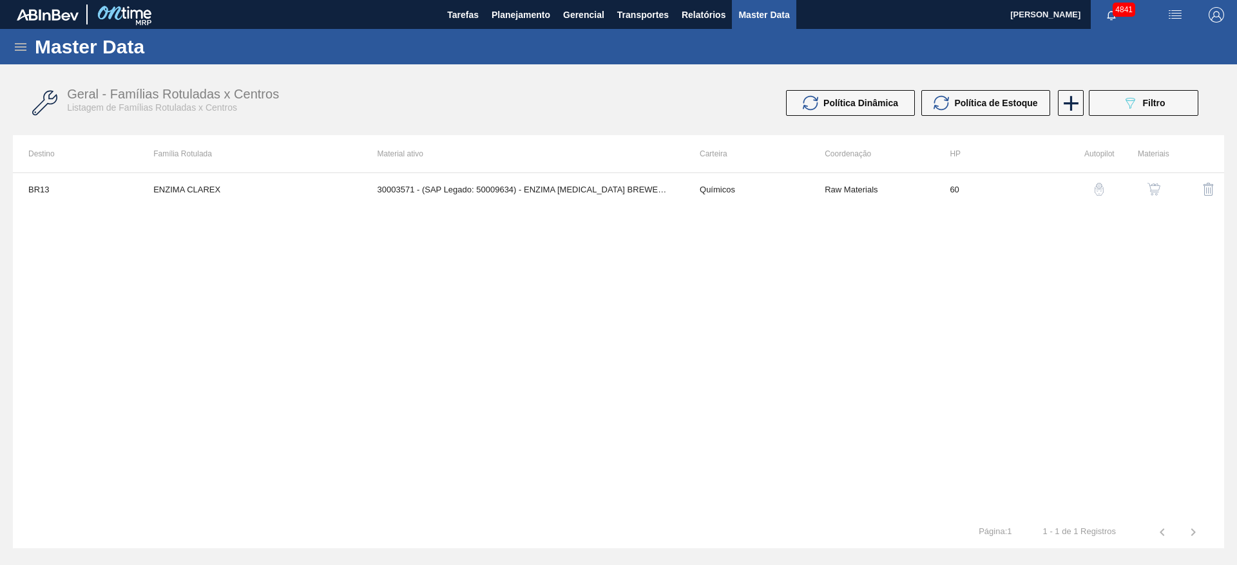
click at [1149, 185] on img "button" at bounding box center [1153, 189] width 13 height 13
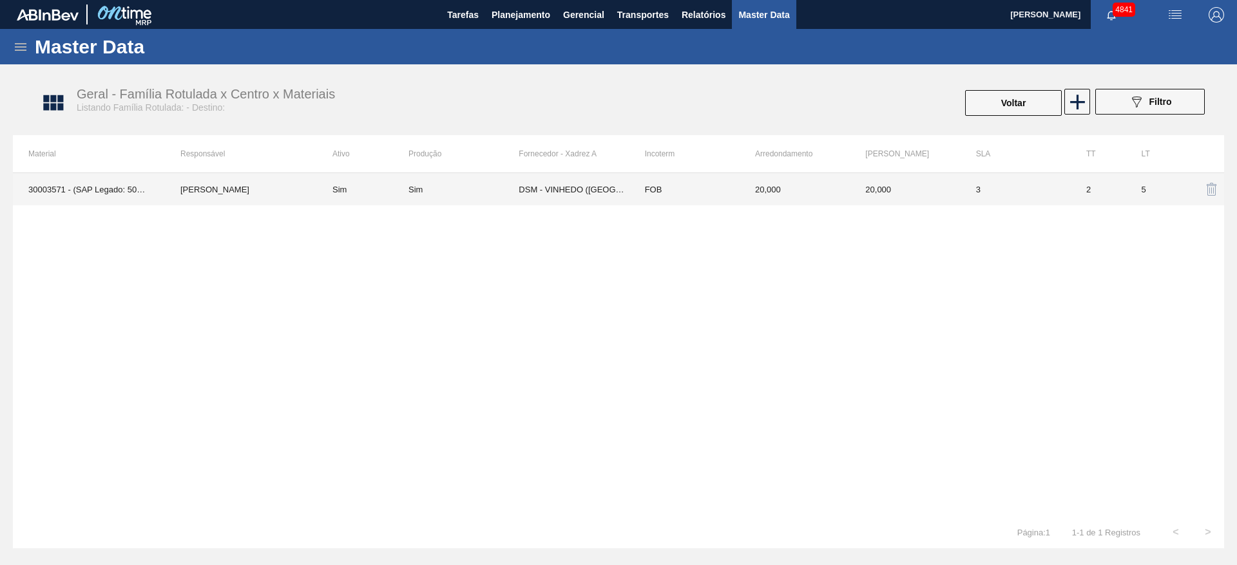
click at [697, 199] on td "FOB" at bounding box center [684, 189] width 110 height 32
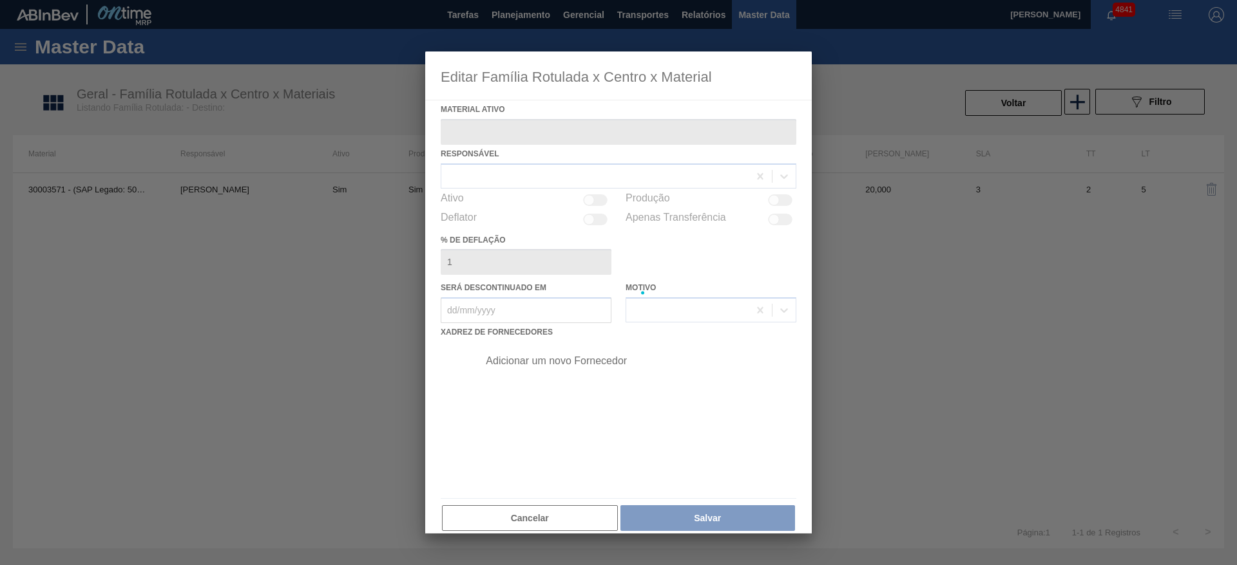
type ativo "30003571 - (SAP Legado: 50009634) - ENZIMA PROTEASE BREWERS CLAREX"
checkbox input "true"
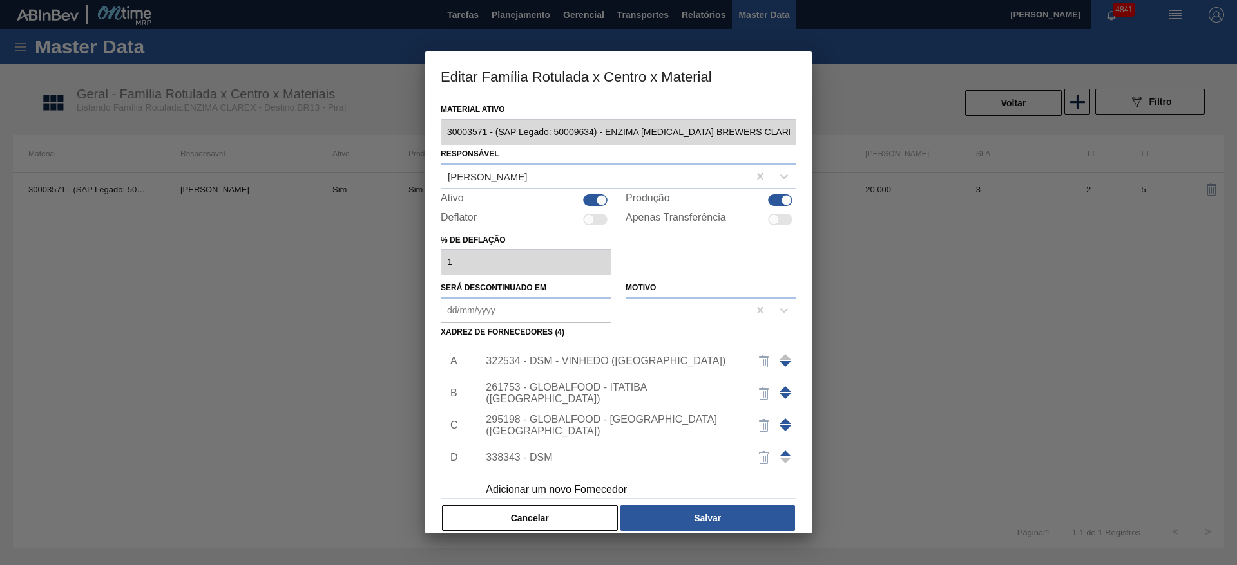
click at [784, 453] on span at bounding box center [785, 454] width 12 height 6
click at [781, 419] on span at bounding box center [785, 422] width 12 height 6
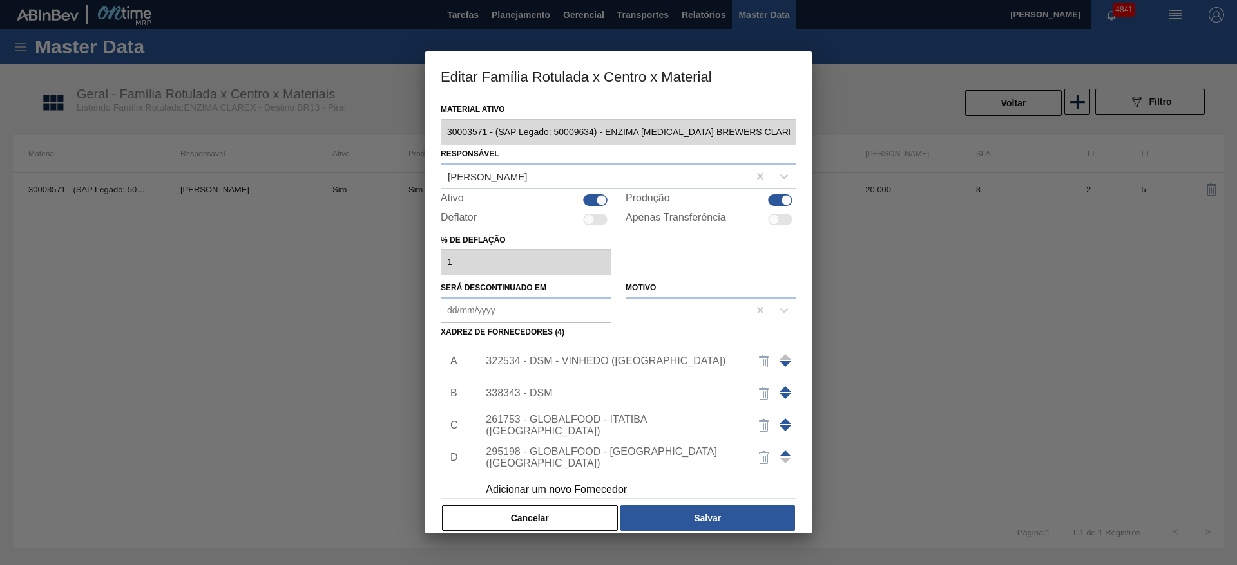
click at [786, 390] on span at bounding box center [785, 389] width 12 height 6
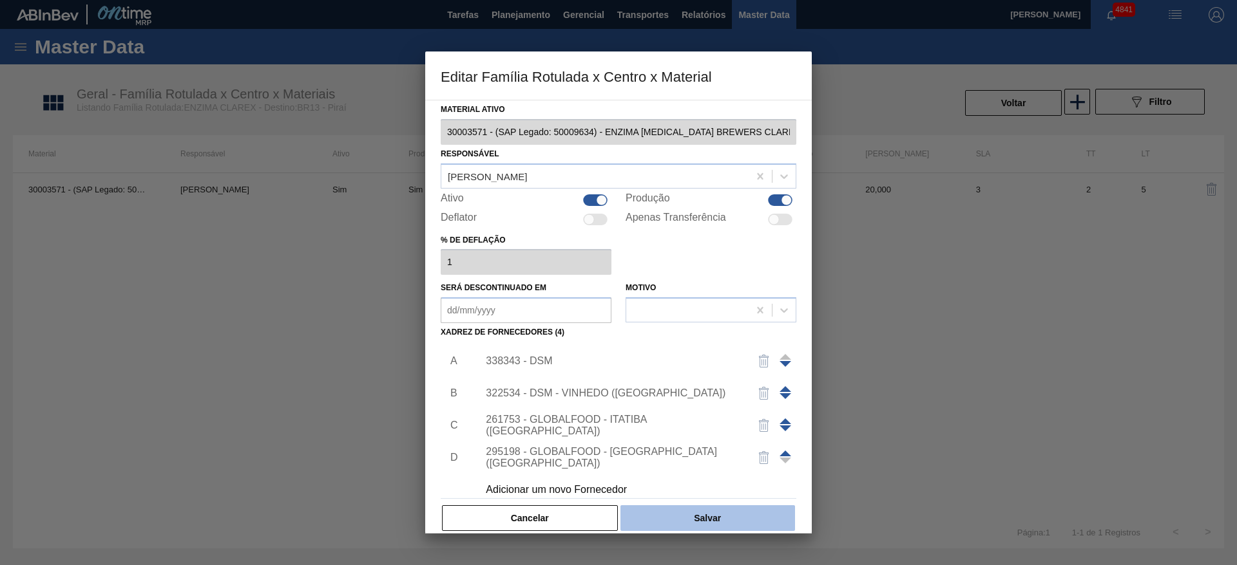
click at [731, 510] on button "Salvar" at bounding box center [707, 519] width 175 height 26
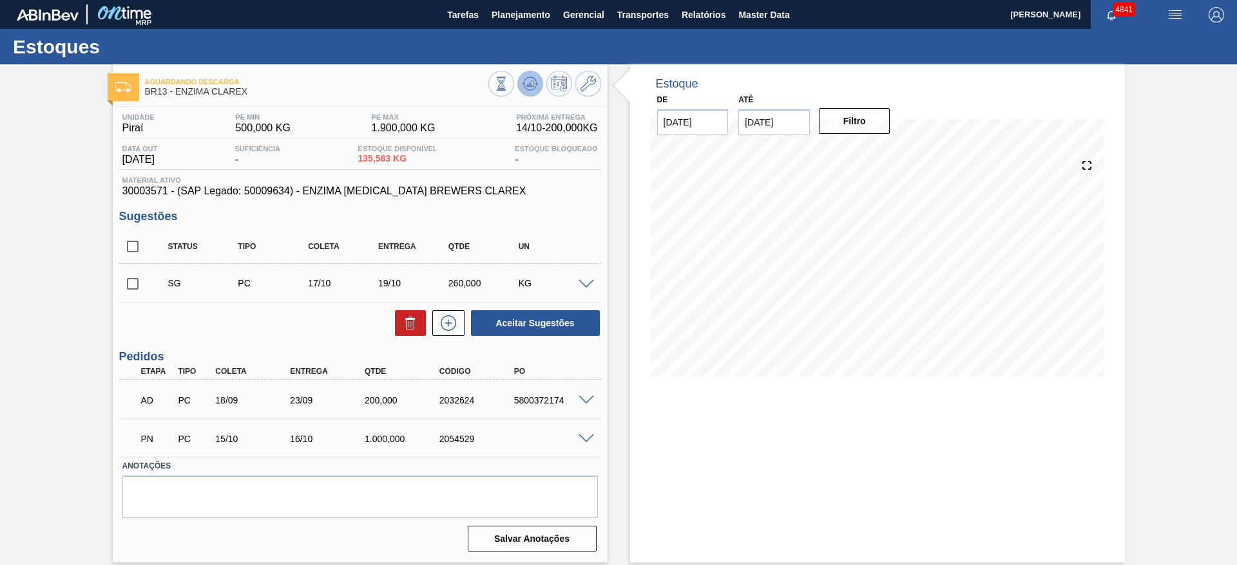
click at [527, 91] on icon at bounding box center [529, 83] width 15 height 15
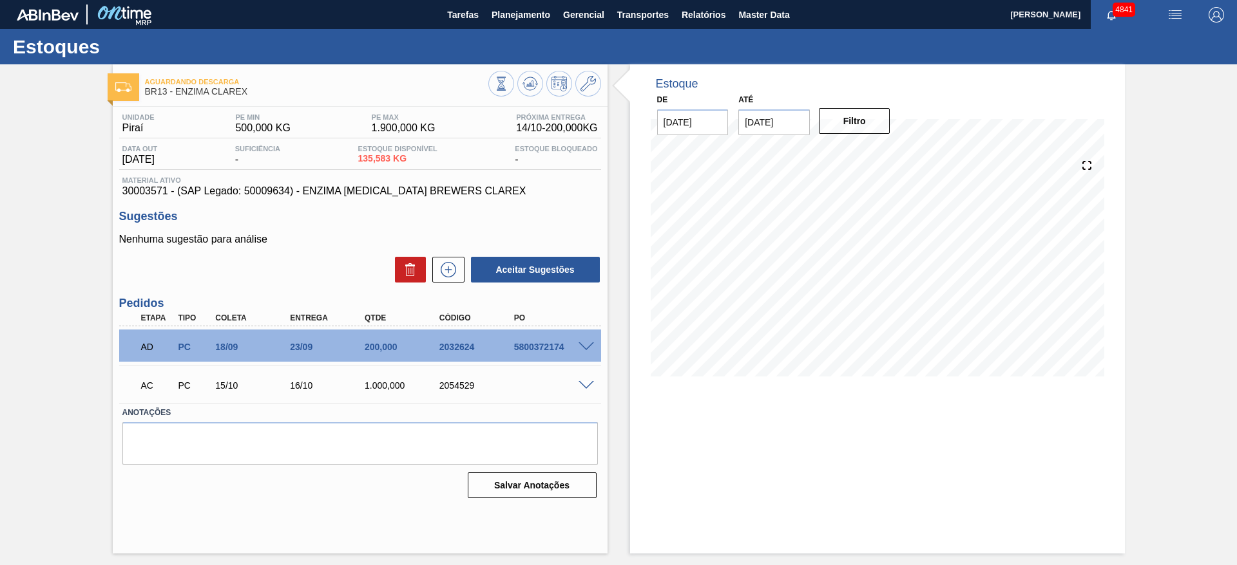
click at [589, 346] on span at bounding box center [585, 348] width 15 height 10
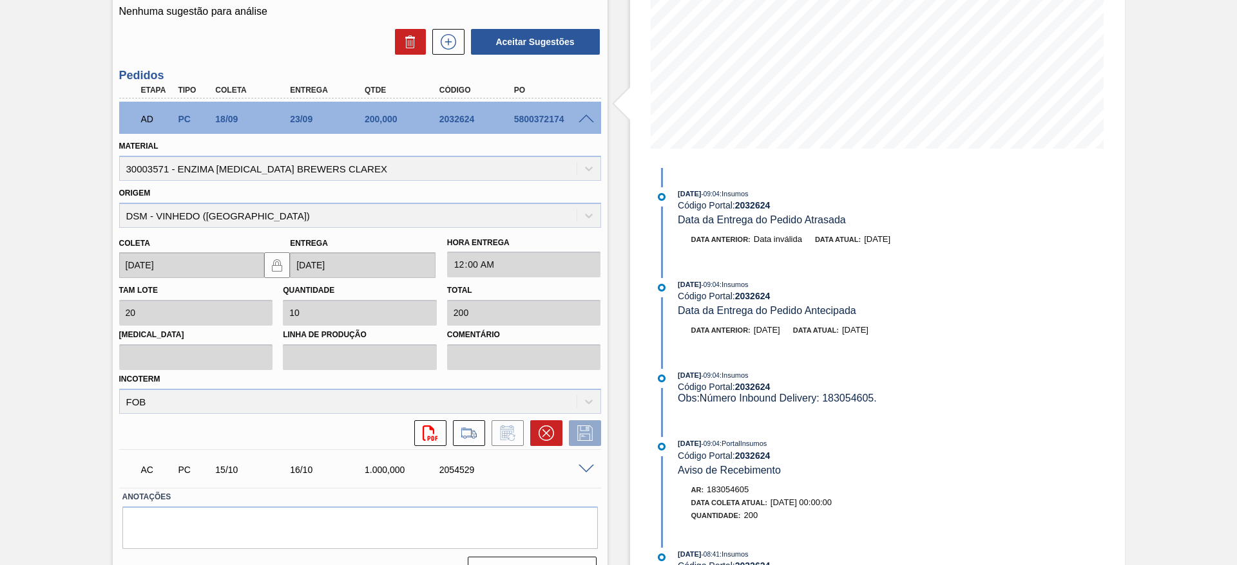
scroll to position [256, 0]
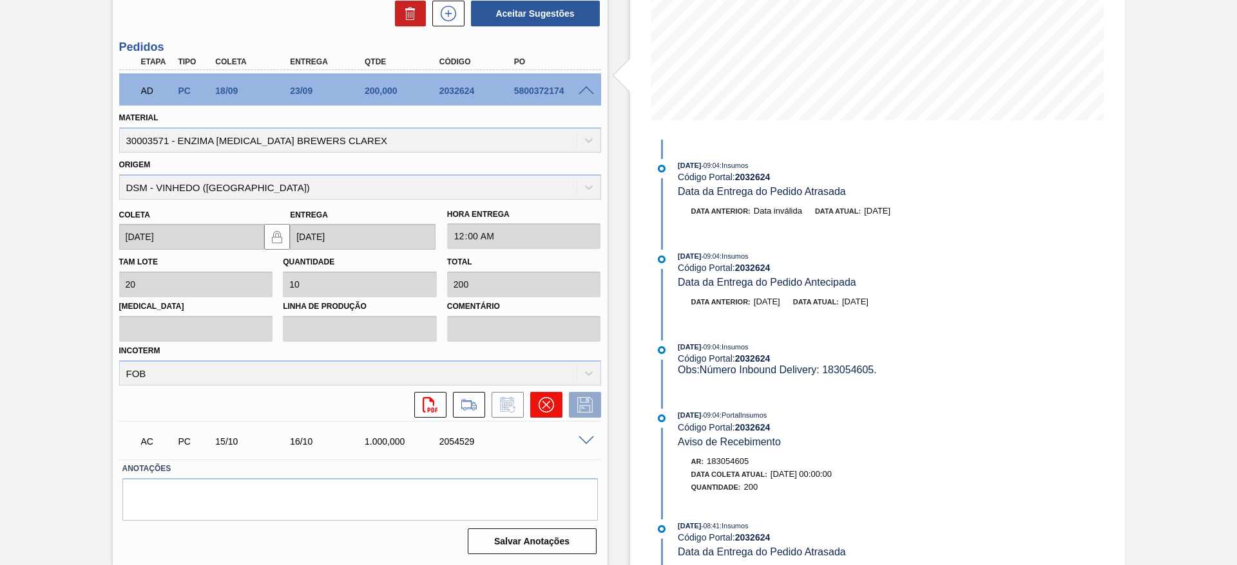
click at [538, 400] on icon at bounding box center [545, 404] width 15 height 15
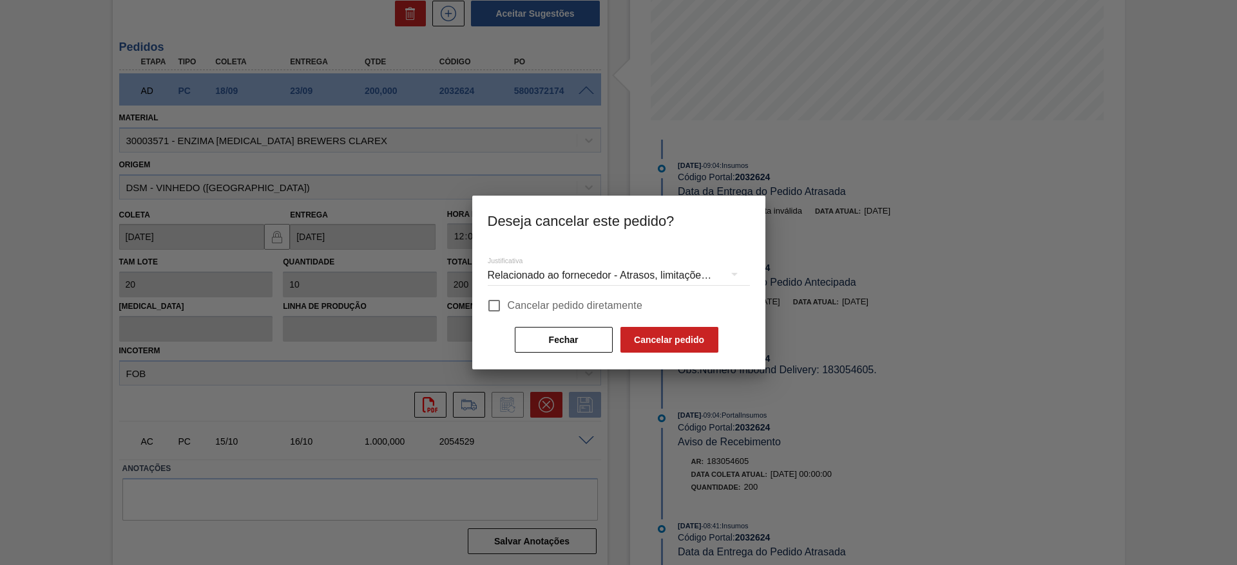
click at [499, 304] on input "Cancelar pedido diretamente" at bounding box center [493, 305] width 27 height 27
checkbox input "true"
click at [512, 272] on div "Relacionado ao fornecedor - Atrasos, limitações de capacidade, etc." at bounding box center [619, 276] width 262 height 36
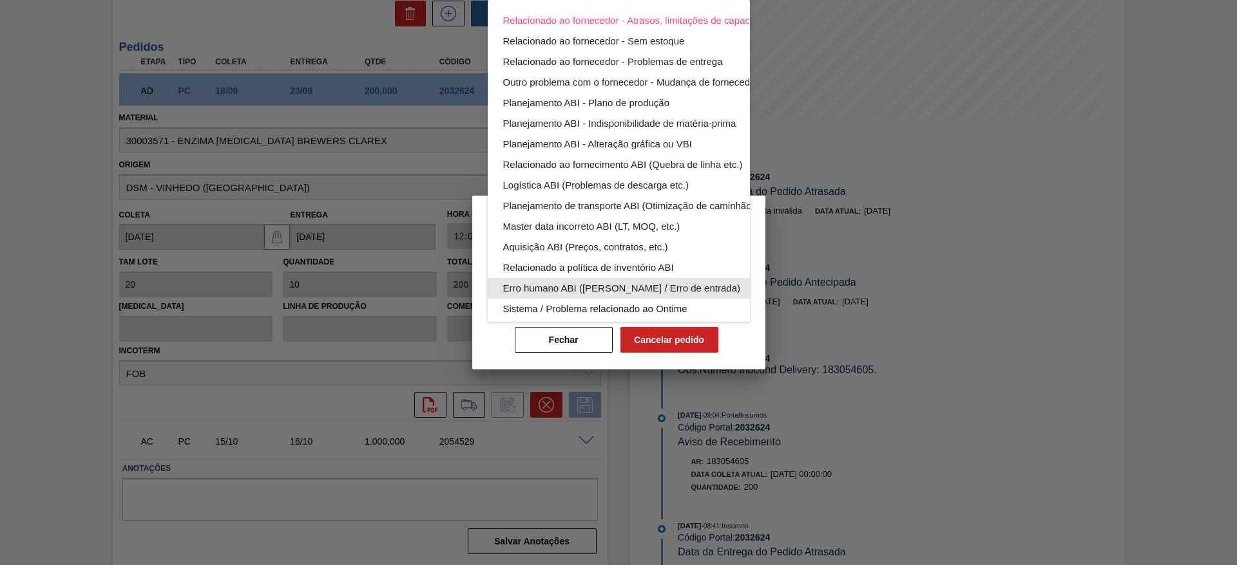
scroll to position [84, 0]
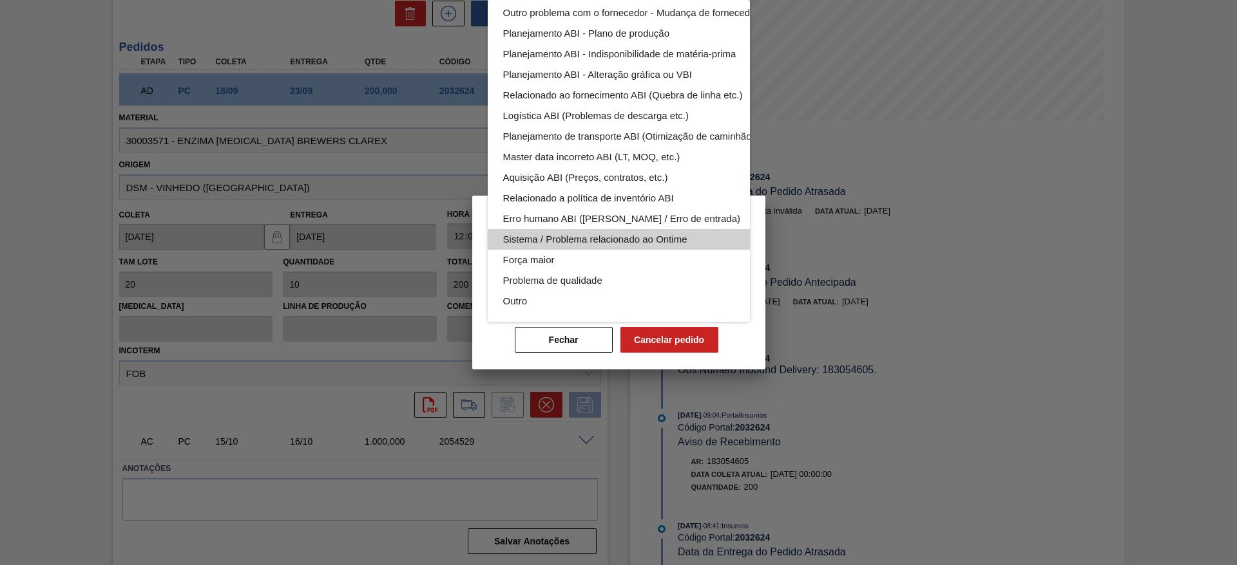
click at [526, 230] on div "Sistema / Problema relacionado ao Ontime" at bounding box center [649, 239] width 292 height 21
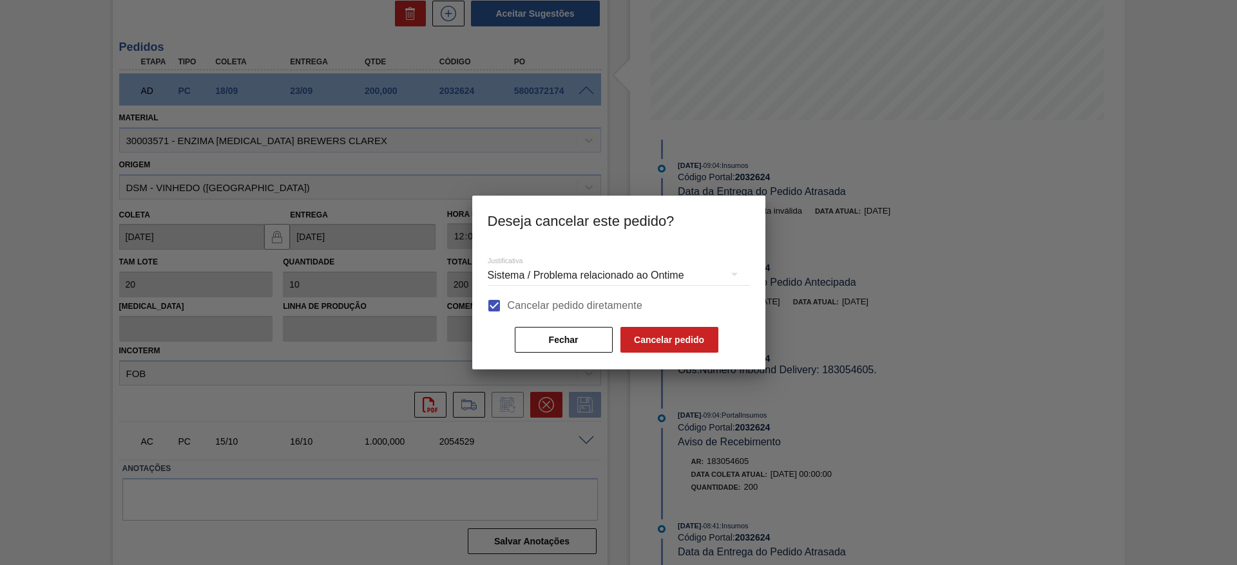
click at [679, 334] on button "Cancelar pedido" at bounding box center [669, 340] width 98 height 26
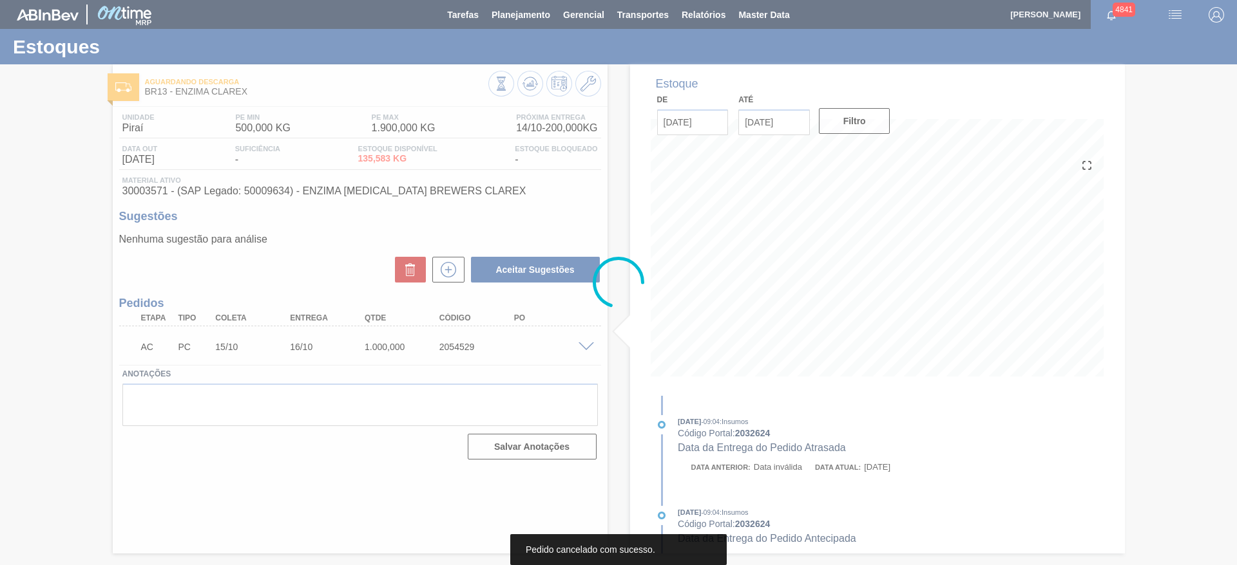
scroll to position [0, 0]
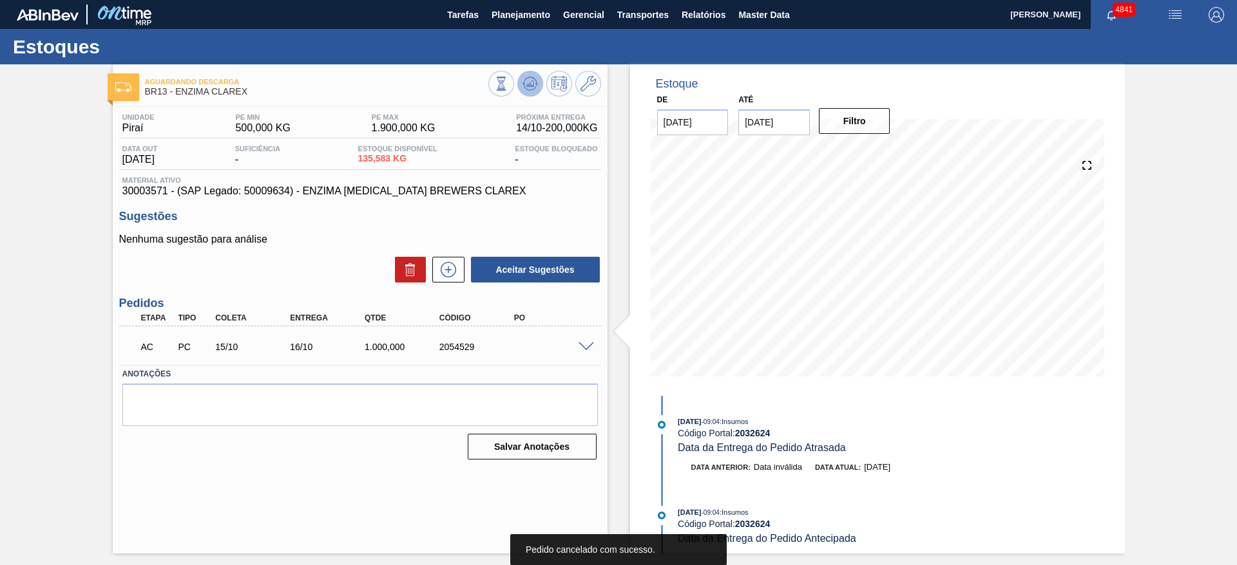
click at [531, 82] on icon at bounding box center [530, 84] width 8 height 6
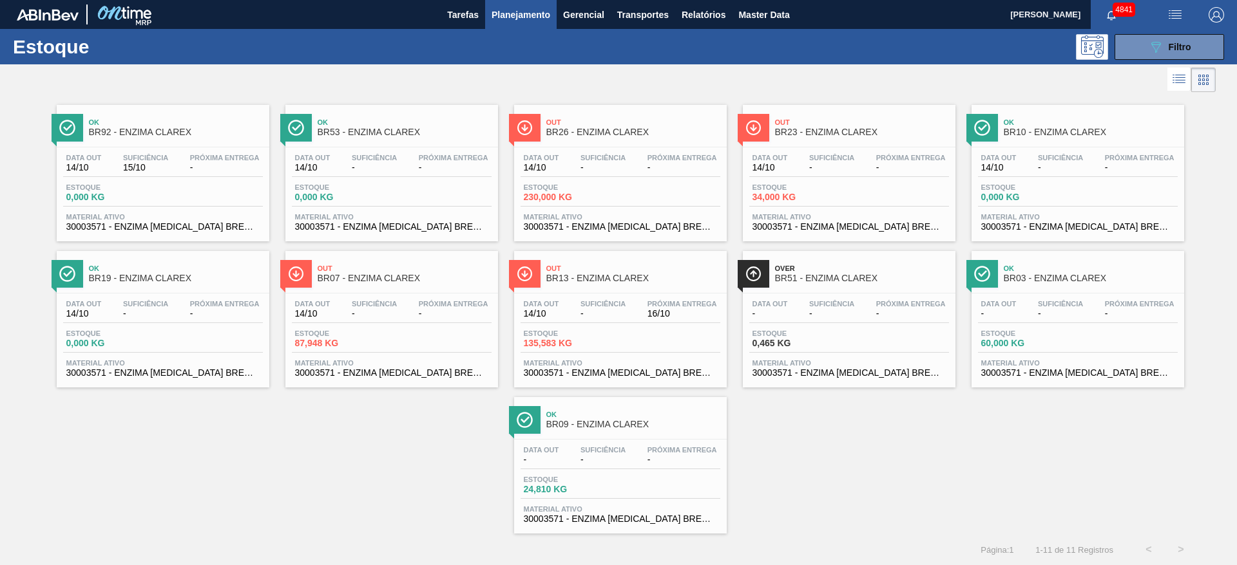
click at [595, 155] on span "Suficiência" at bounding box center [602, 158] width 45 height 8
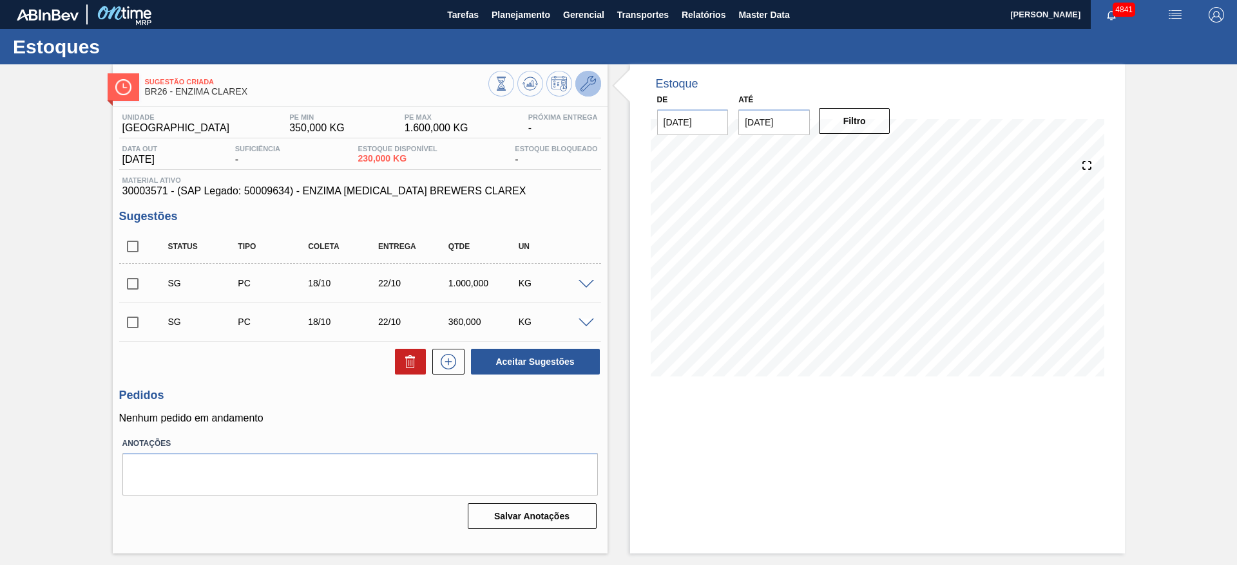
click at [598, 75] on div "Sugestão Criada BR26 - ENZIMA CLAREX" at bounding box center [360, 85] width 495 height 29
click at [598, 75] on button at bounding box center [588, 84] width 26 height 26
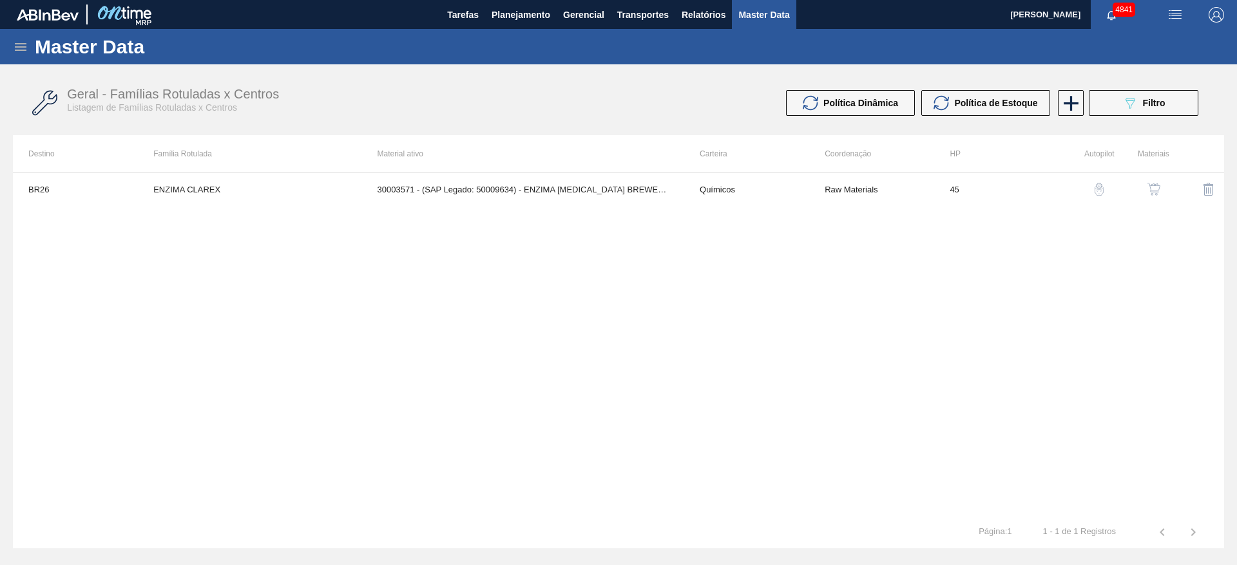
click at [1154, 187] on img "button" at bounding box center [1153, 189] width 13 height 13
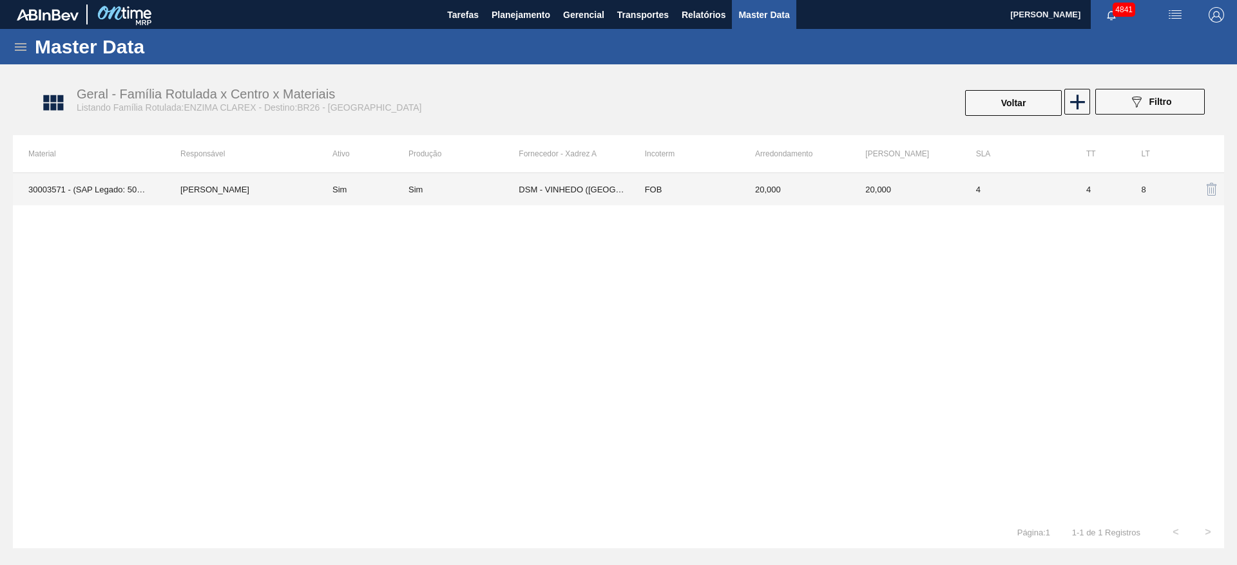
click at [1119, 189] on td "4" at bounding box center [1097, 189] width 55 height 32
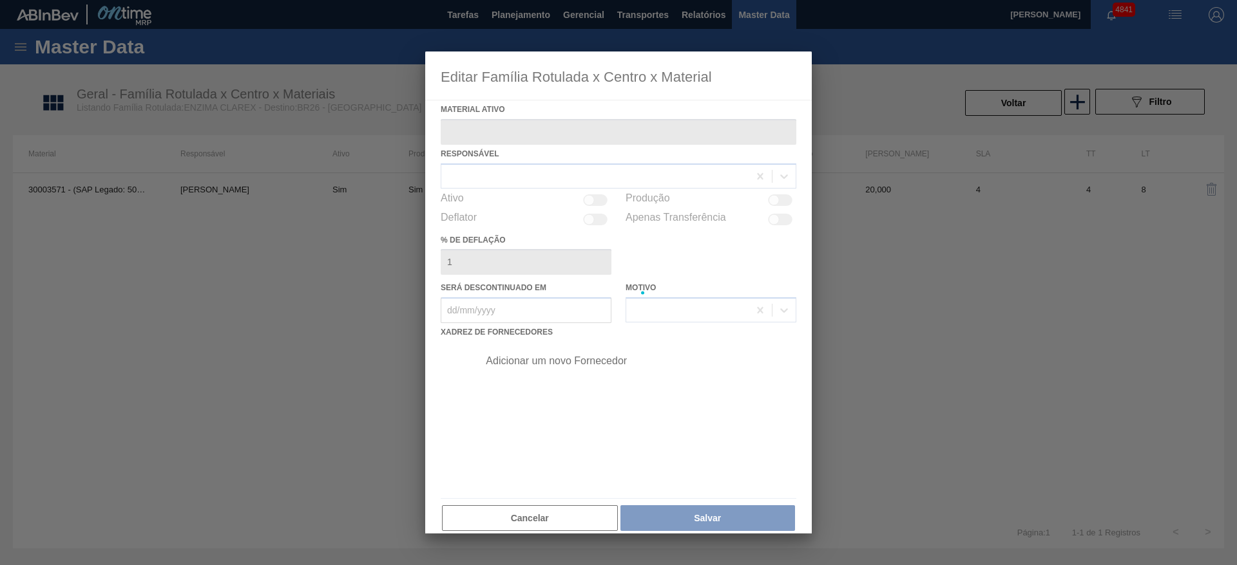
type ativo "30003571 - (SAP Legado: 50009634) - ENZIMA PROTEASE BREWERS CLAREX"
checkbox input "true"
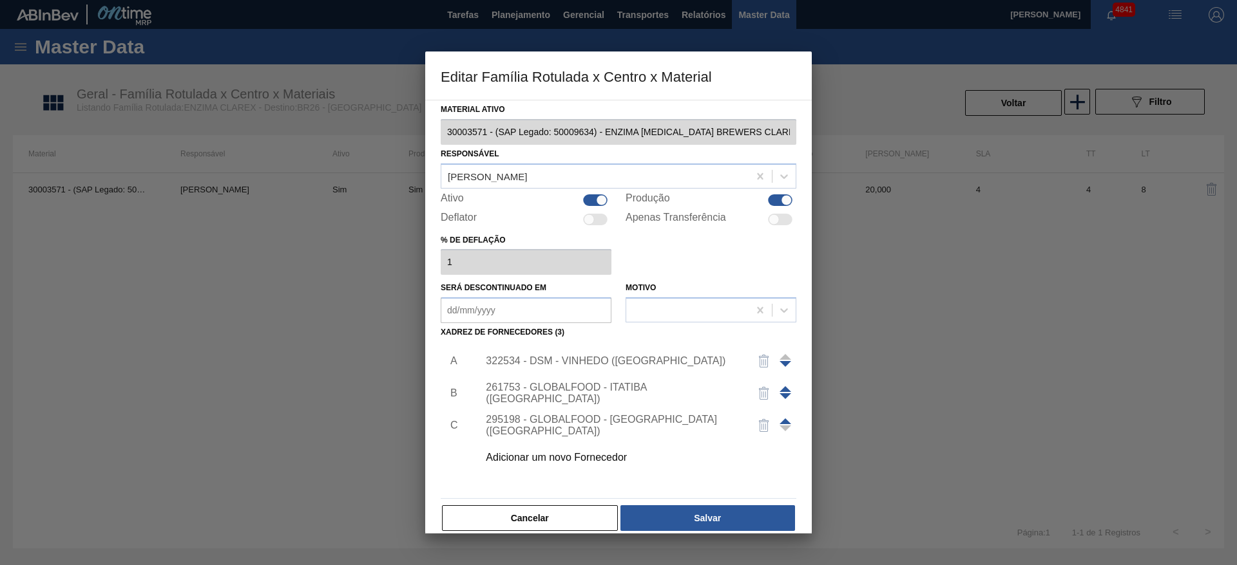
click at [613, 453] on div "Adicionar um novo Fornecedor" at bounding box center [612, 458] width 252 height 12
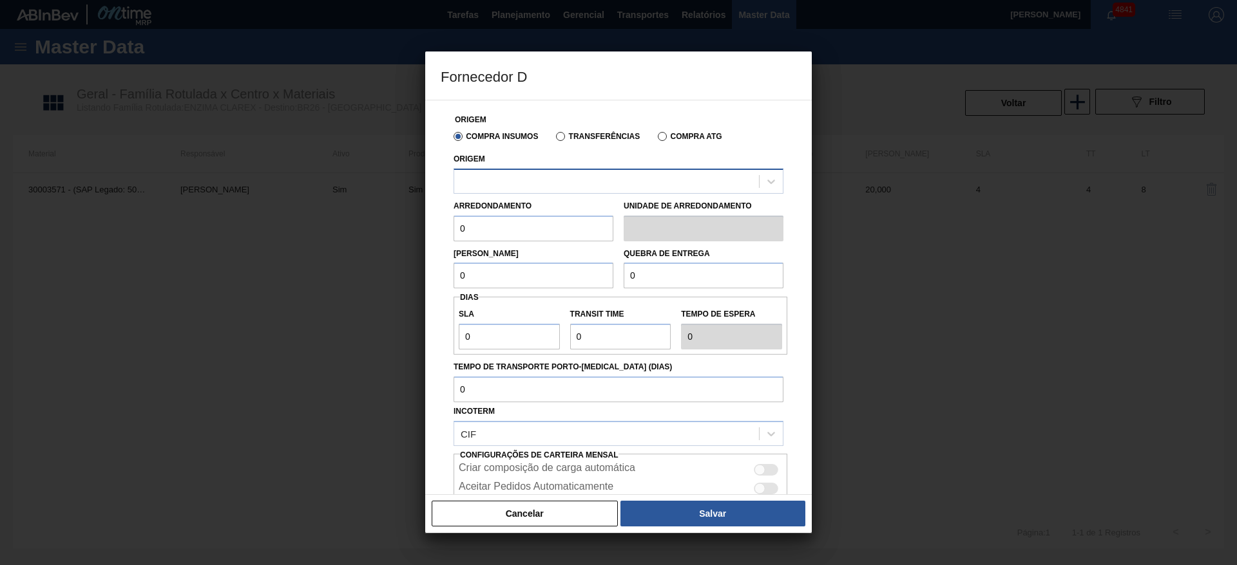
click at [556, 186] on div at bounding box center [606, 181] width 305 height 19
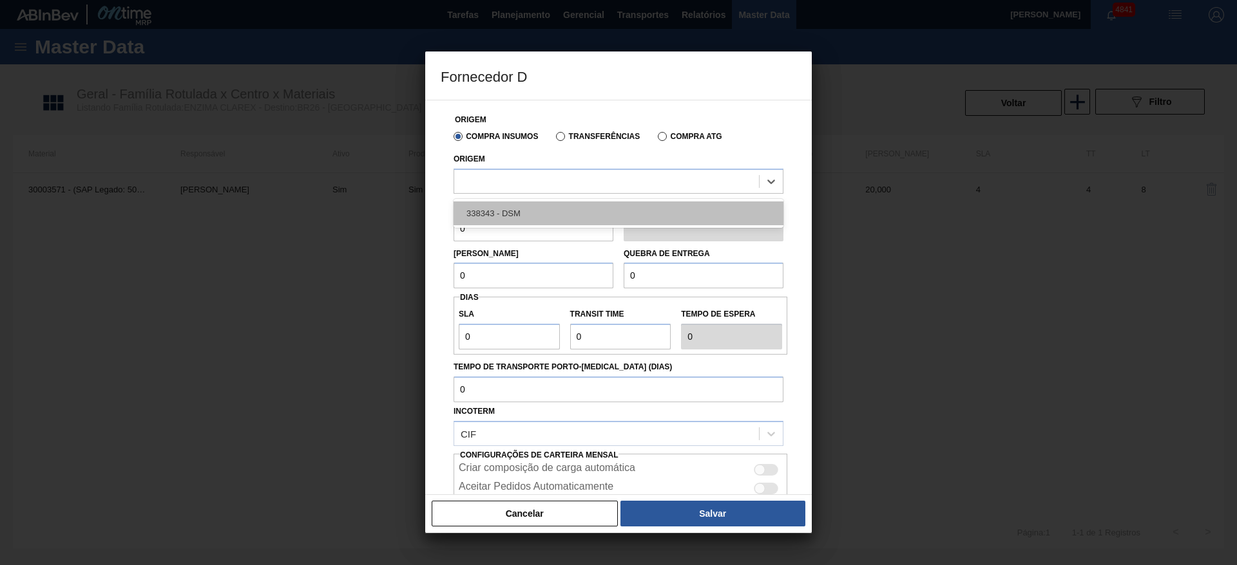
click at [560, 214] on div "338343 - DSM" at bounding box center [618, 214] width 330 height 24
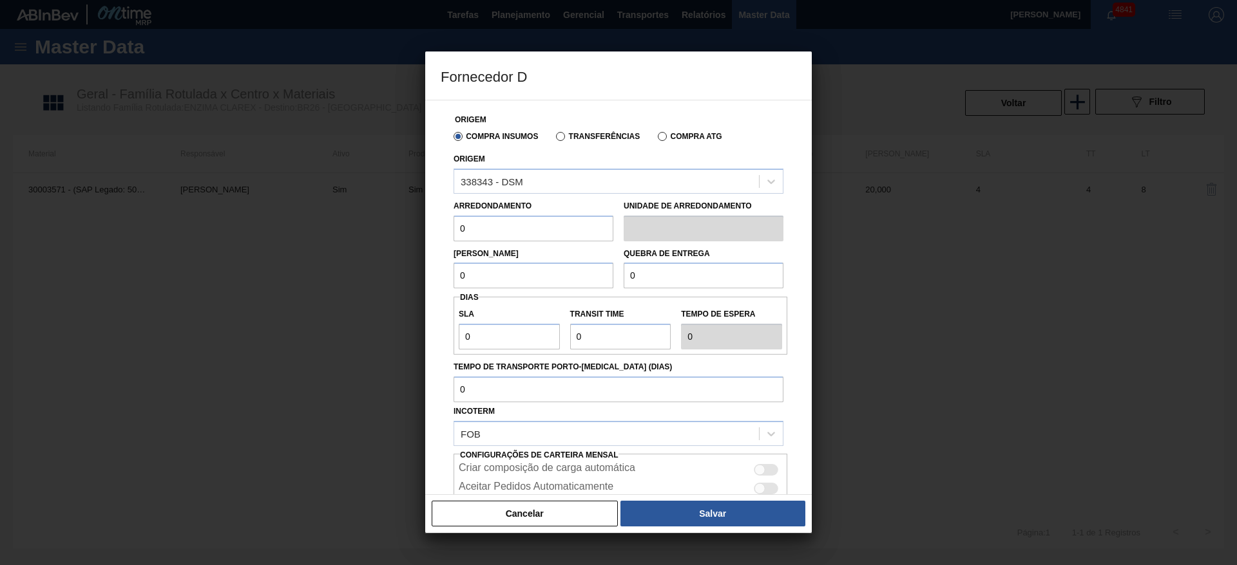
drag, startPoint x: 509, startPoint y: 233, endPoint x: 439, endPoint y: 232, distance: 70.8
click at [439, 232] on div "Origem Compra Insumos Transferências Compra ATG Origem 338343 - DSM Arredondame…" at bounding box center [618, 297] width 386 height 395
type input "20"
drag, startPoint x: 462, startPoint y: 278, endPoint x: 450, endPoint y: 274, distance: 12.8
click at [450, 274] on div "Lote Mínimo 0" at bounding box center [533, 267] width 170 height 44
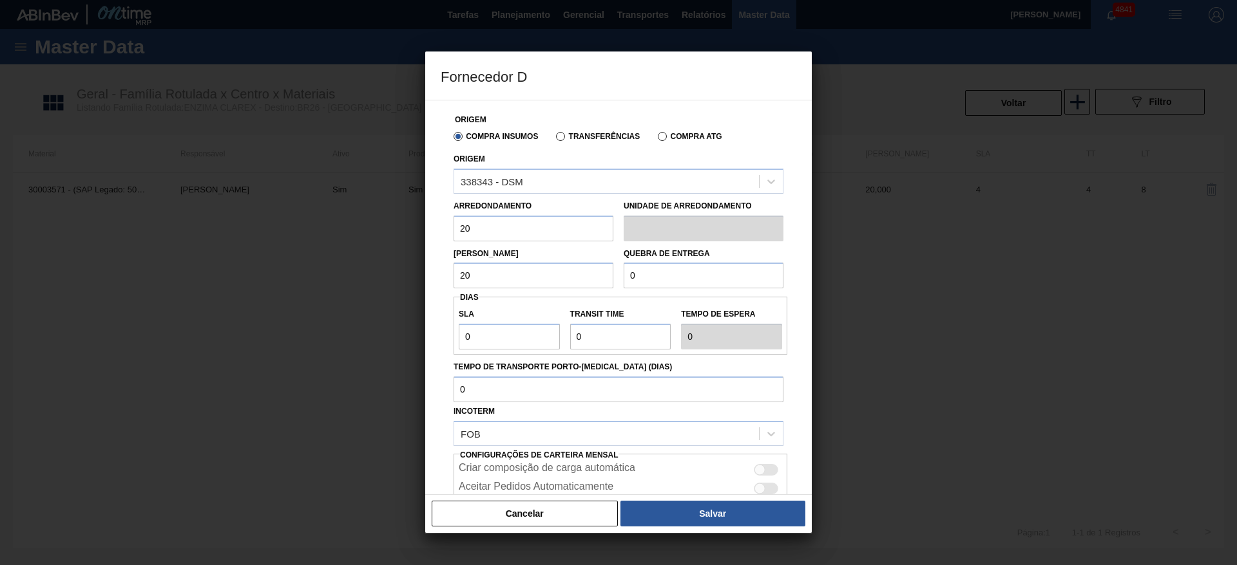
type input "20"
drag, startPoint x: 685, startPoint y: 276, endPoint x: 617, endPoint y: 275, distance: 68.3
click at [618, 275] on div "Quebra de entrega 0" at bounding box center [703, 267] width 170 height 44
type input "1.000"
drag, startPoint x: 484, startPoint y: 284, endPoint x: 453, endPoint y: 277, distance: 31.1
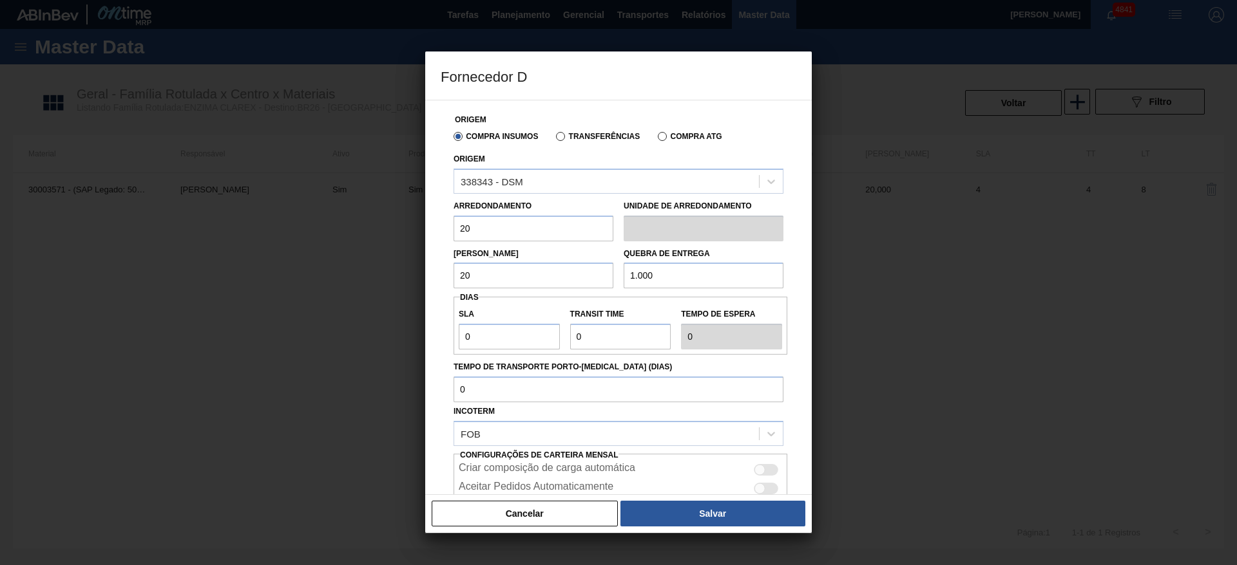
click at [453, 277] on input "20" at bounding box center [533, 276] width 160 height 26
type input "1.000"
drag, startPoint x: 483, startPoint y: 225, endPoint x: 451, endPoint y: 223, distance: 32.3
click at [451, 223] on div "Arredondamento 20" at bounding box center [533, 219] width 170 height 44
type input "1.000"
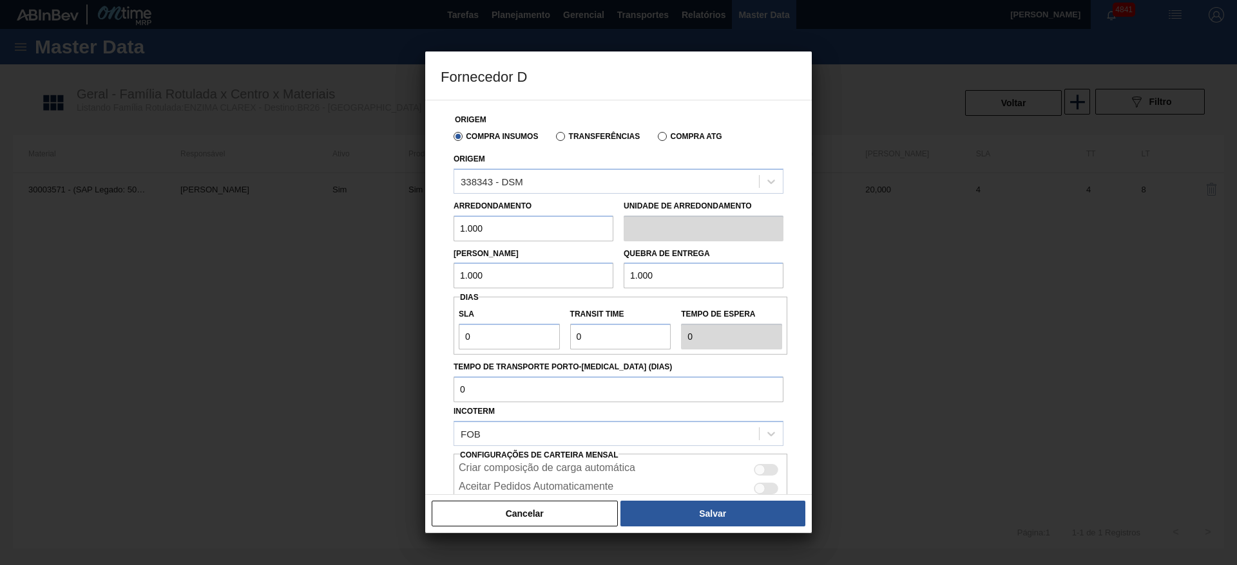
drag, startPoint x: 660, startPoint y: 278, endPoint x: 609, endPoint y: 278, distance: 50.9
click at [609, 278] on div "Lote Mínimo 1.000 Quebra de entrega 1.000" at bounding box center [618, 266] width 340 height 48
type input "2.000"
click at [456, 333] on div "SLA 0" at bounding box center [508, 327] width 111 height 44
type input "1"
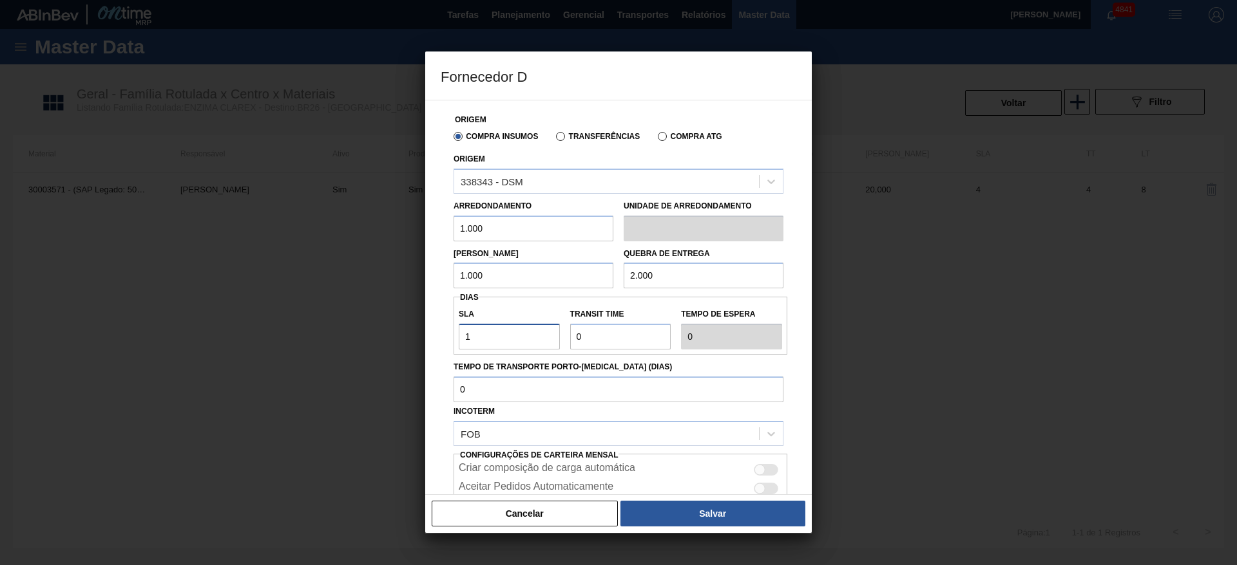
type input "1"
drag, startPoint x: 594, startPoint y: 338, endPoint x: 567, endPoint y: 337, distance: 27.7
click at [567, 337] on div "Transit Time" at bounding box center [620, 327] width 111 height 44
type input "1"
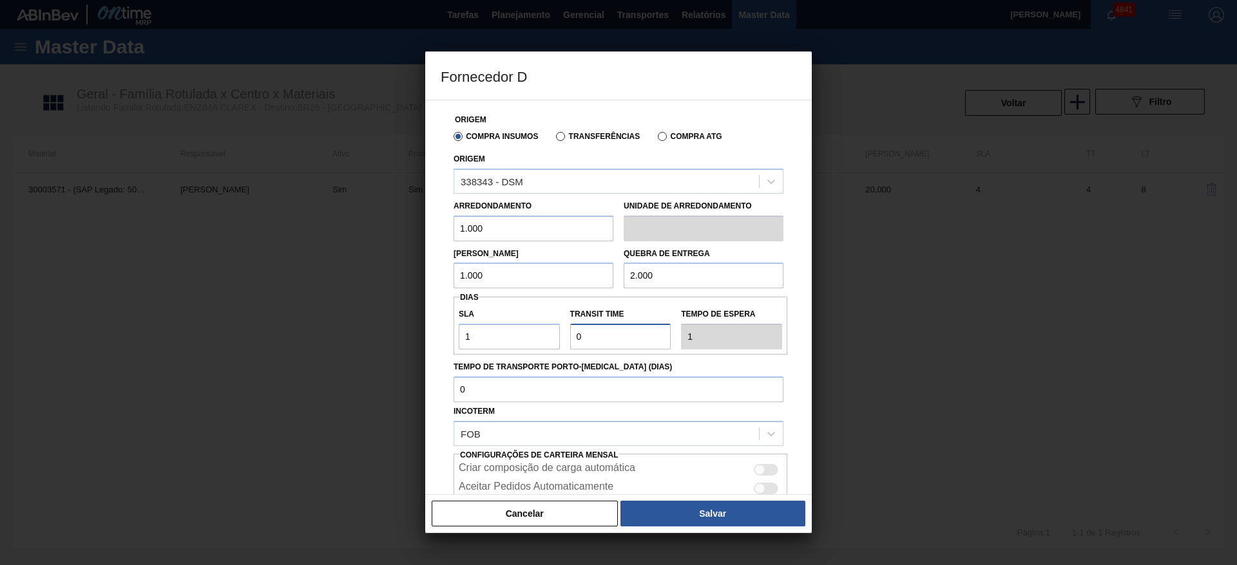
type input "2"
type input "1"
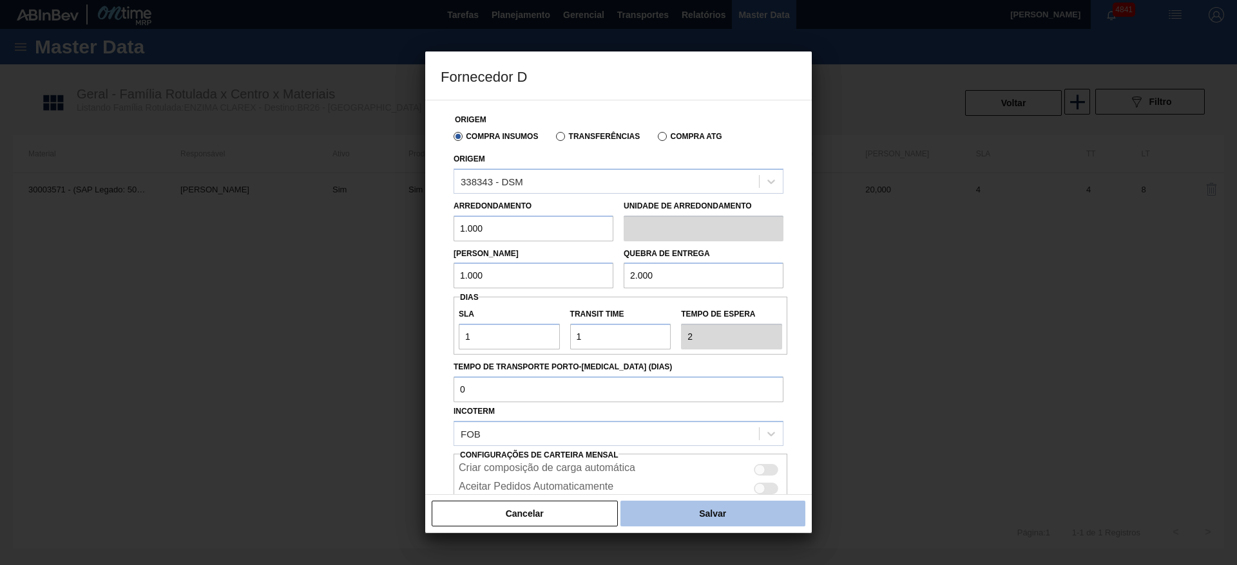
click at [752, 508] on button "Salvar" at bounding box center [712, 514] width 185 height 26
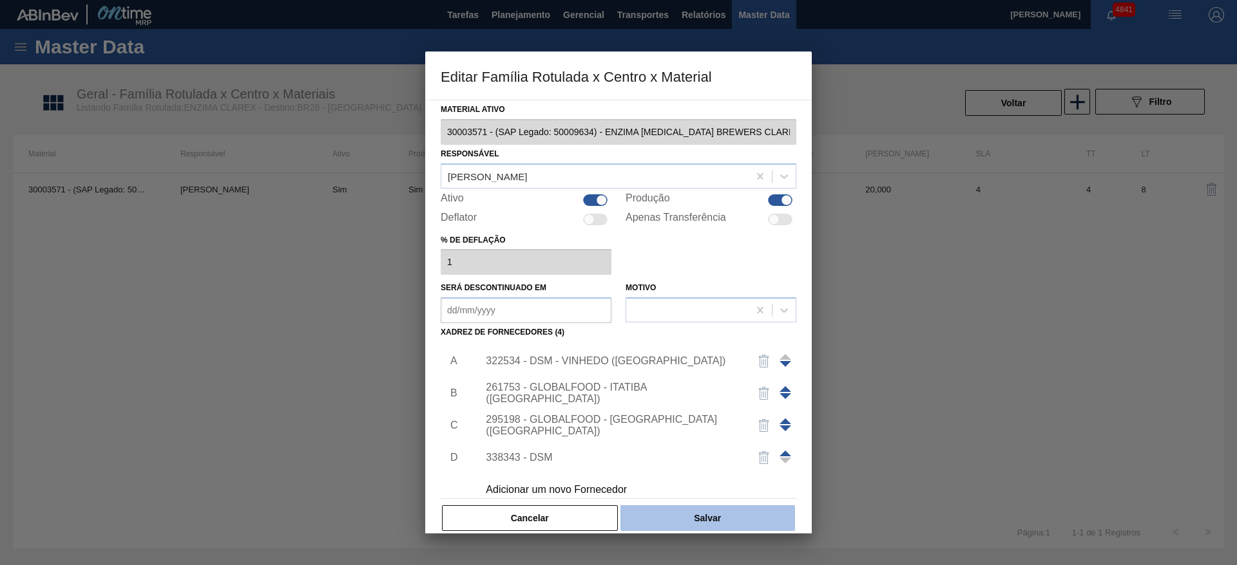
click at [737, 511] on button "Salvar" at bounding box center [707, 519] width 175 height 26
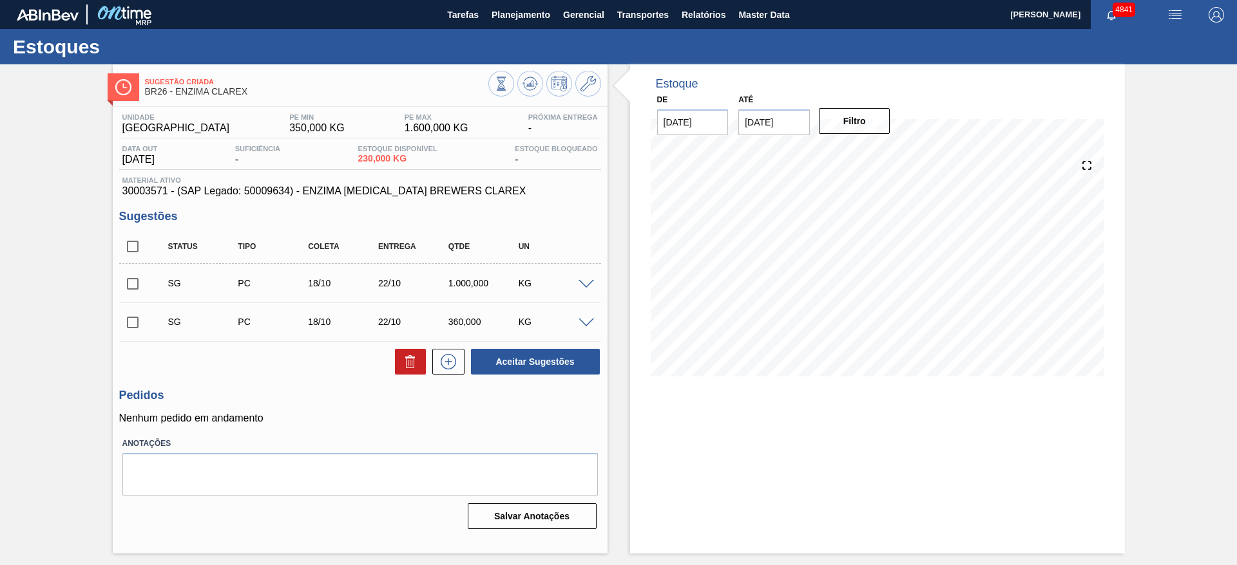
click at [133, 282] on input "checkbox" at bounding box center [132, 284] width 27 height 27
click at [559, 367] on button "Aceitar Sugestões" at bounding box center [535, 362] width 129 height 26
checkbox input "false"
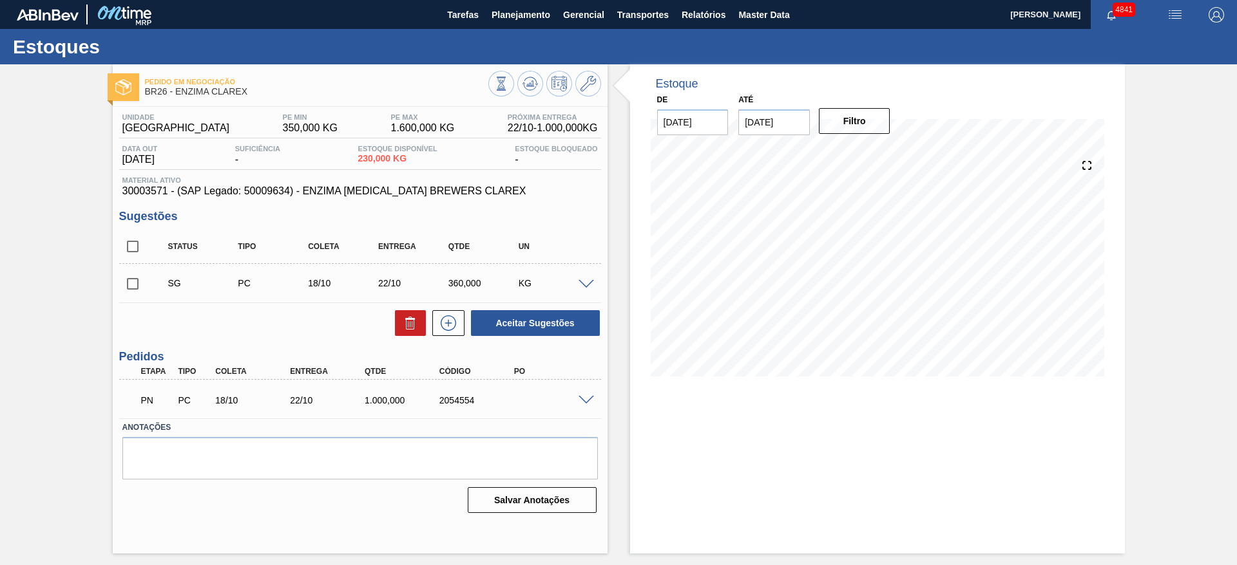
click at [588, 401] on span at bounding box center [585, 401] width 15 height 10
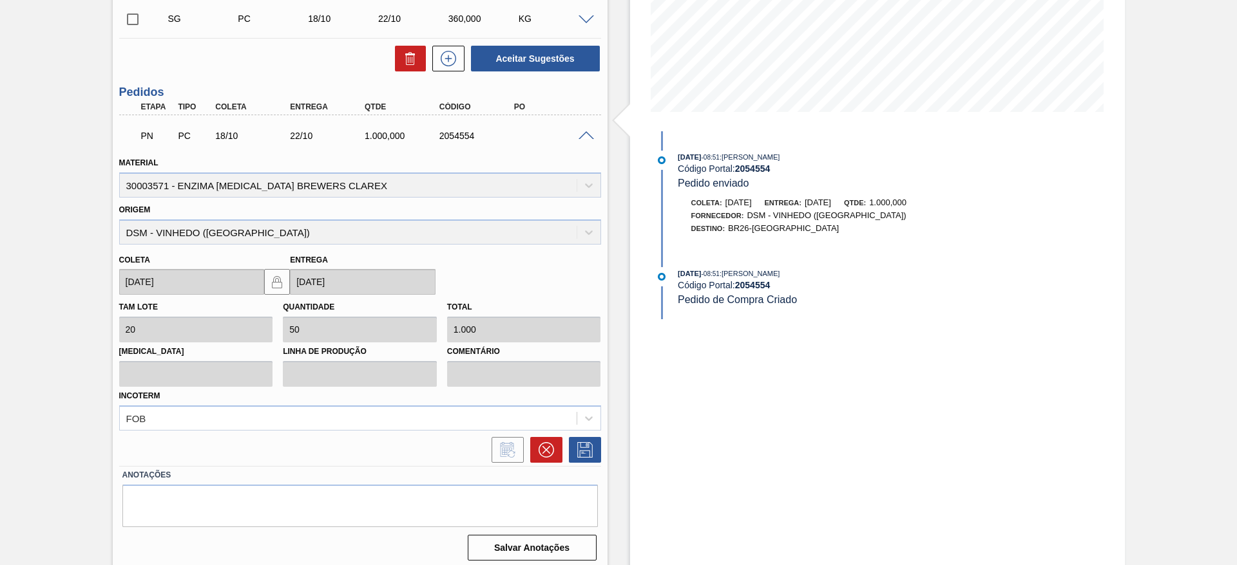
scroll to position [271, 0]
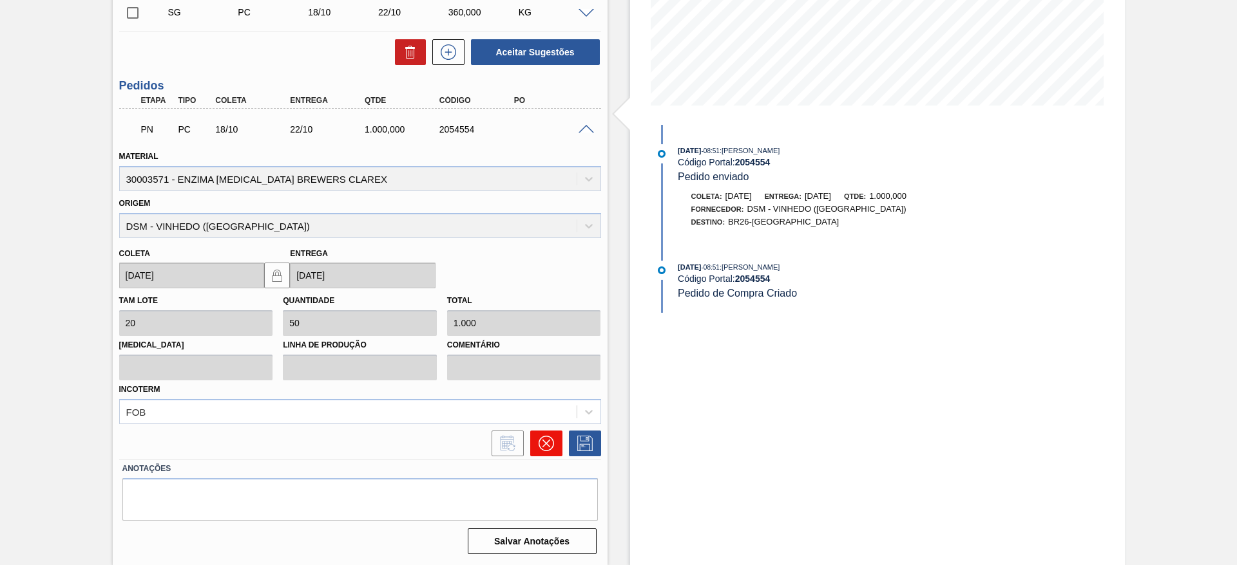
click at [552, 437] on icon at bounding box center [545, 443] width 15 height 15
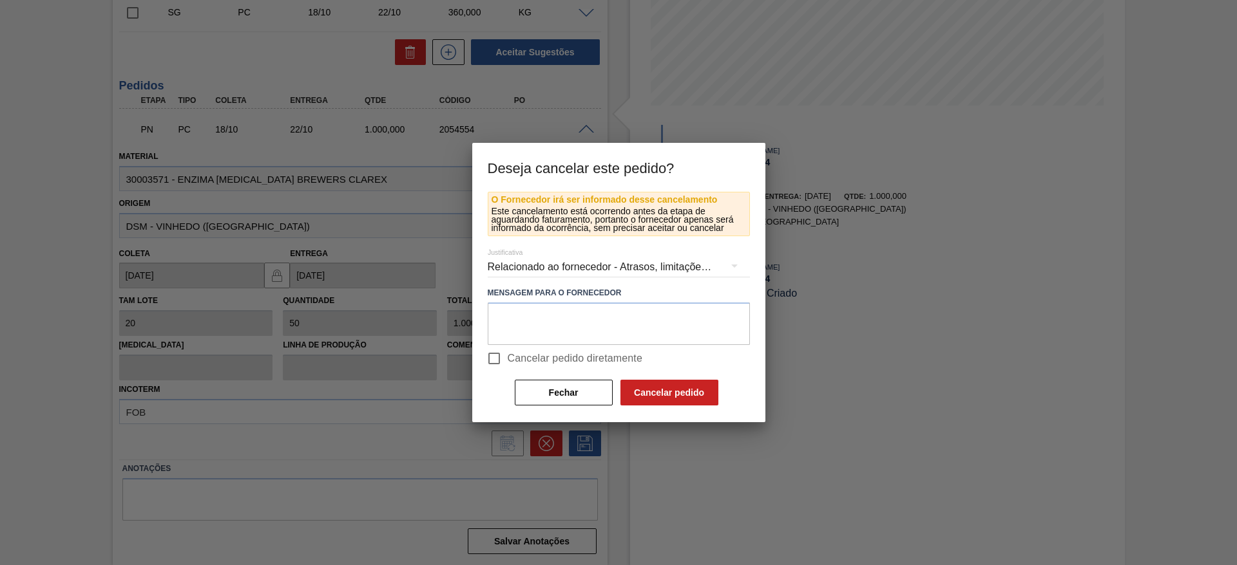
click at [491, 360] on input "Cancelar pedido diretamente" at bounding box center [493, 358] width 27 height 27
checkbox input "true"
click at [667, 391] on button "Cancelar pedido" at bounding box center [669, 393] width 98 height 26
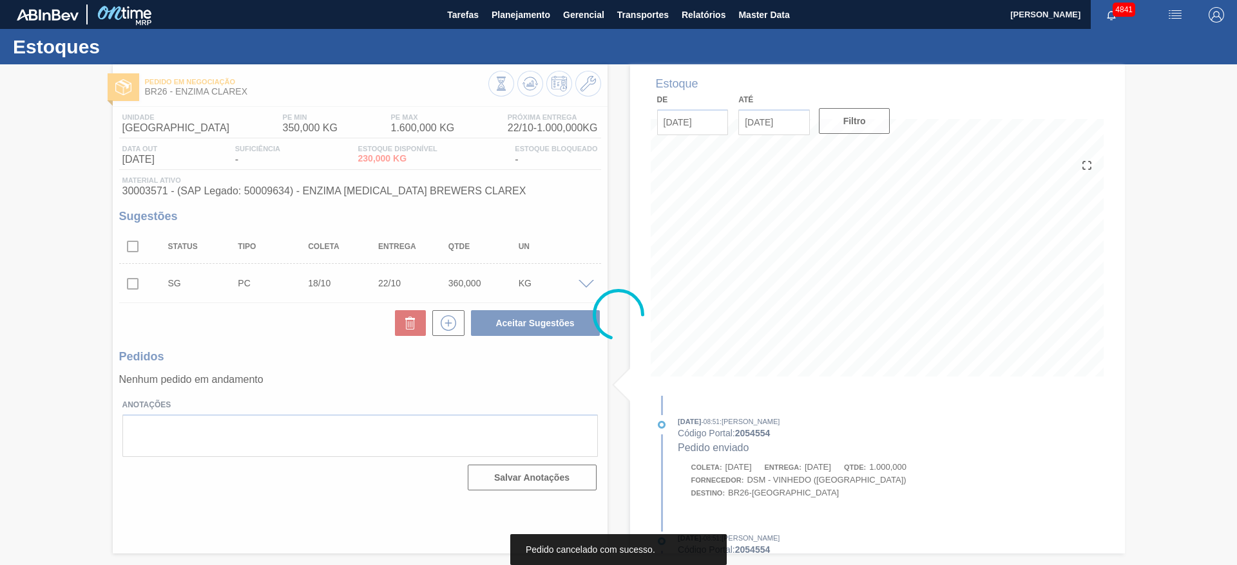
scroll to position [0, 0]
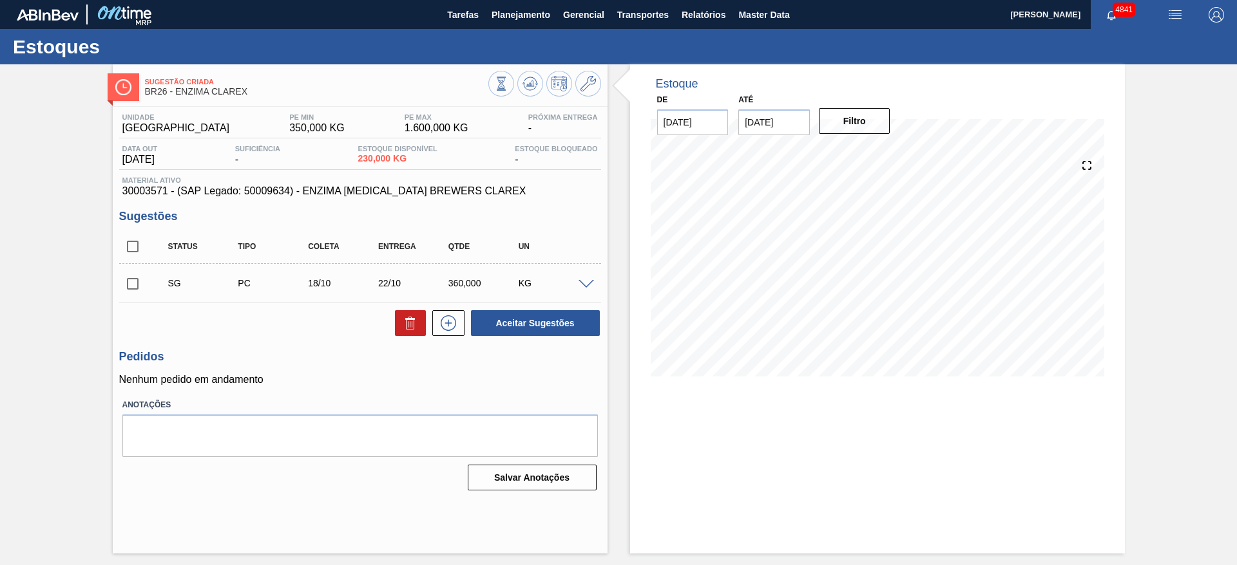
click at [584, 280] on span at bounding box center [585, 285] width 15 height 10
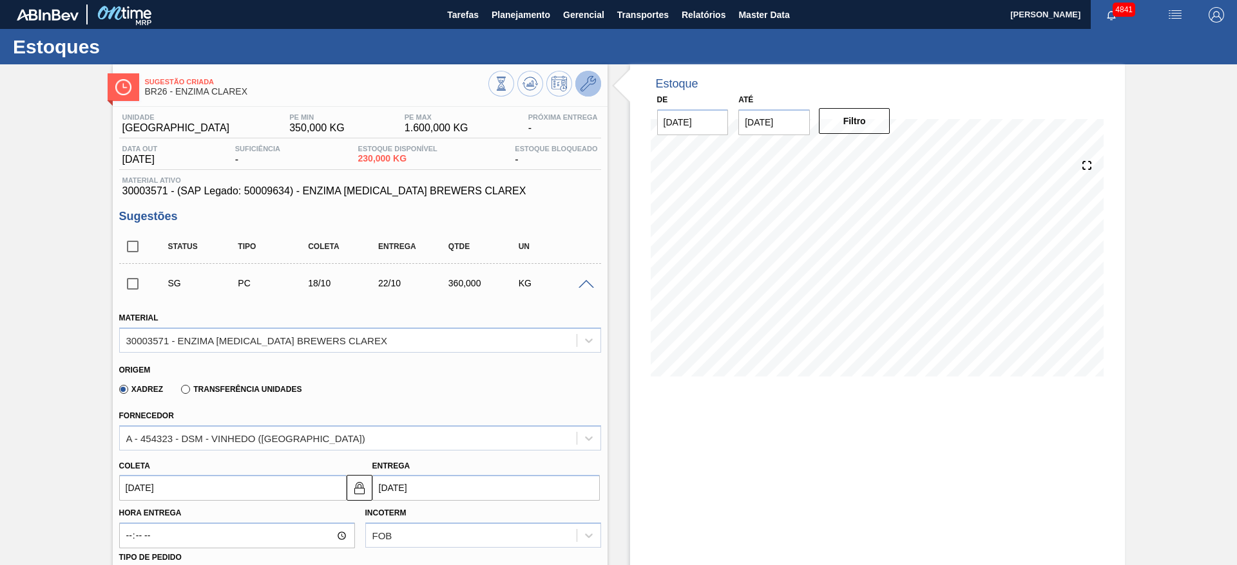
click at [589, 81] on icon at bounding box center [587, 83] width 15 height 15
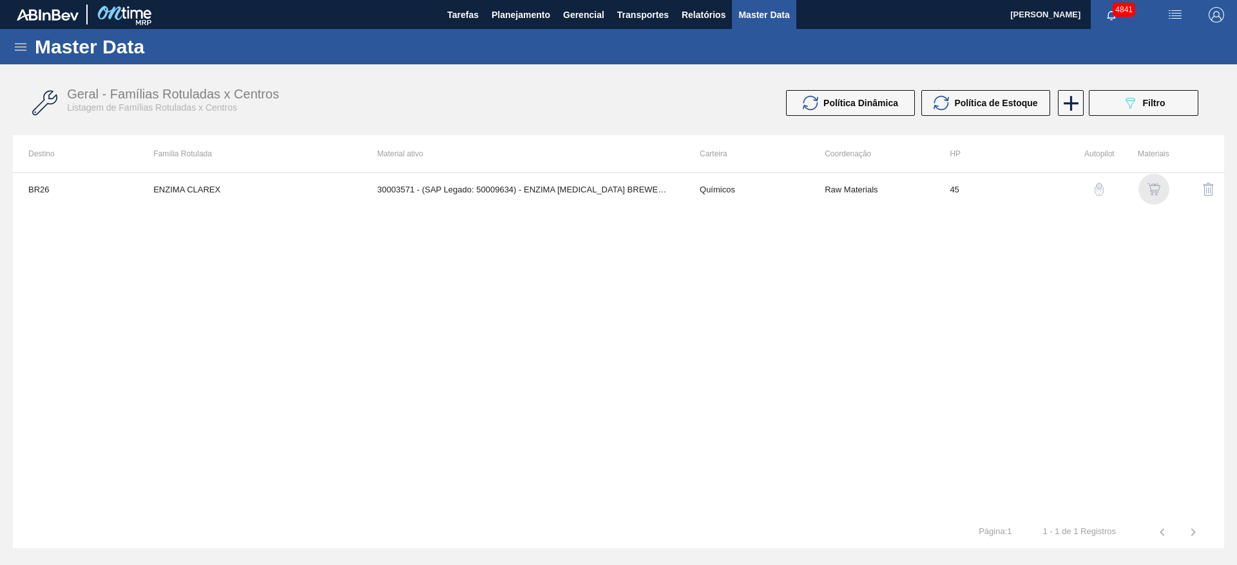
click at [1154, 189] on img "button" at bounding box center [1153, 189] width 13 height 13
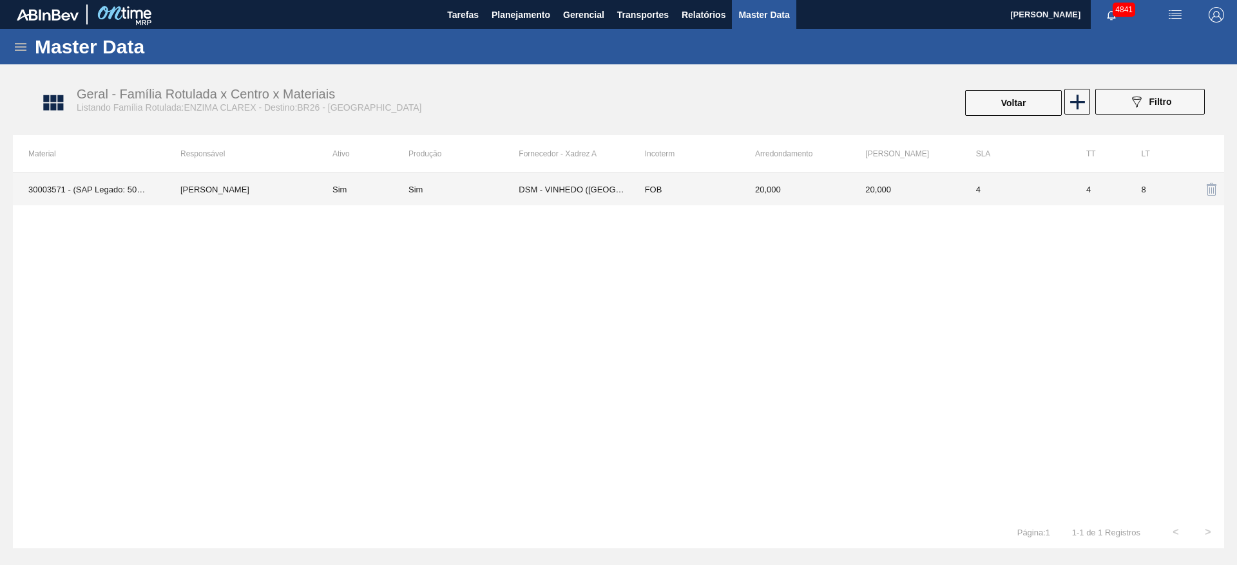
click at [481, 182] on td "Sim" at bounding box center [463, 189] width 110 height 32
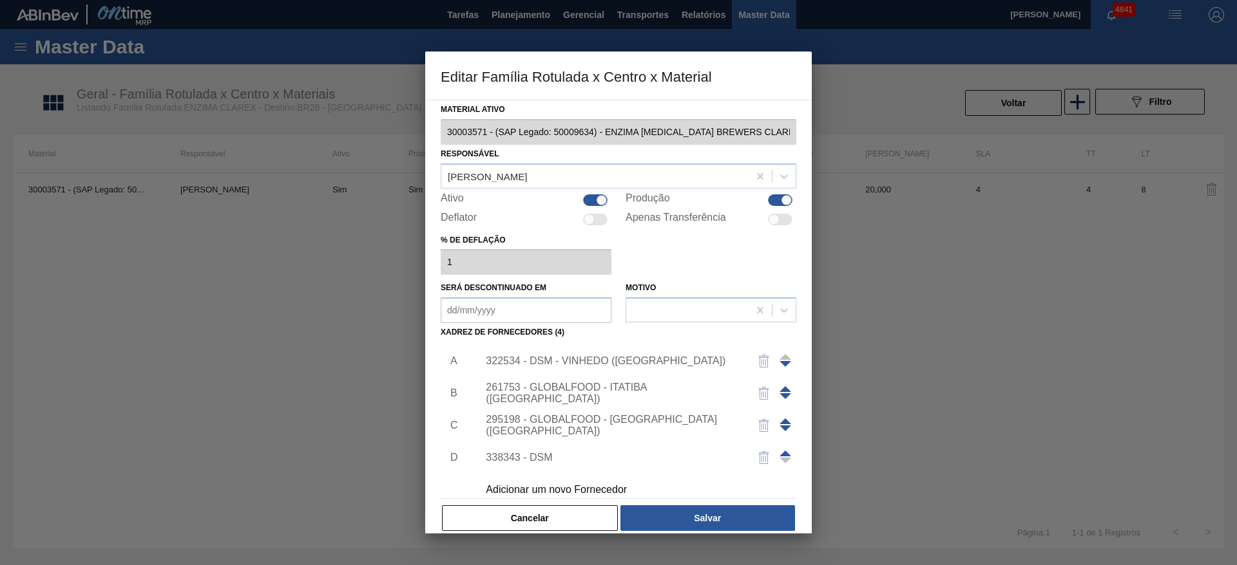
click at [782, 452] on span at bounding box center [785, 454] width 12 height 6
drag, startPoint x: 781, startPoint y: 422, endPoint x: 781, endPoint y: 406, distance: 15.5
click at [781, 421] on span at bounding box center [785, 422] width 12 height 6
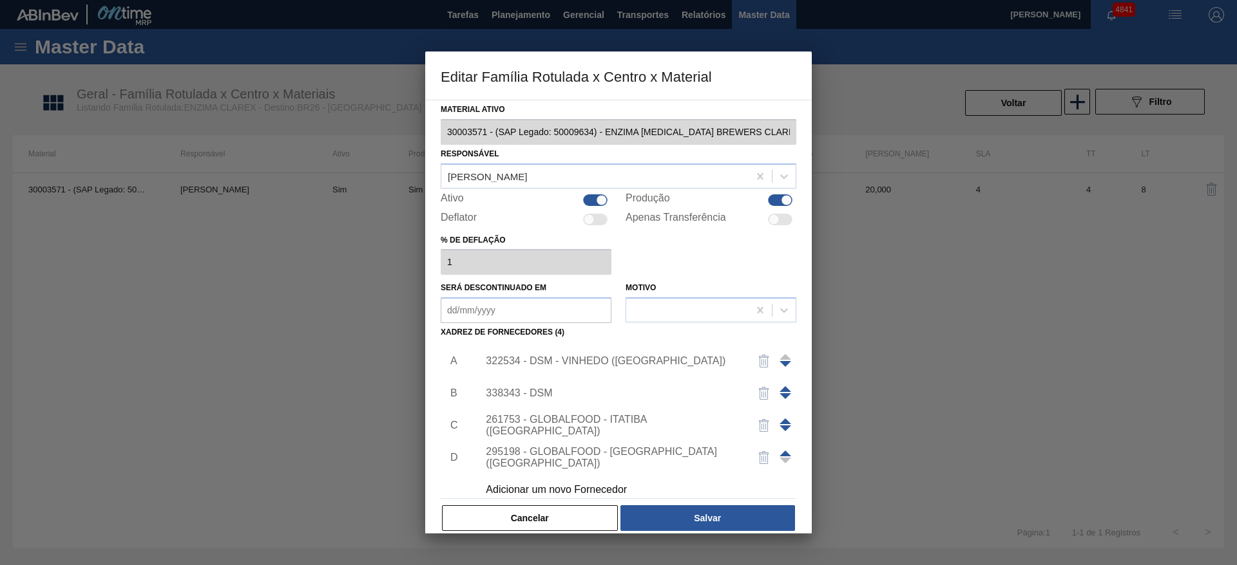
click at [783, 387] on span at bounding box center [785, 389] width 12 height 6
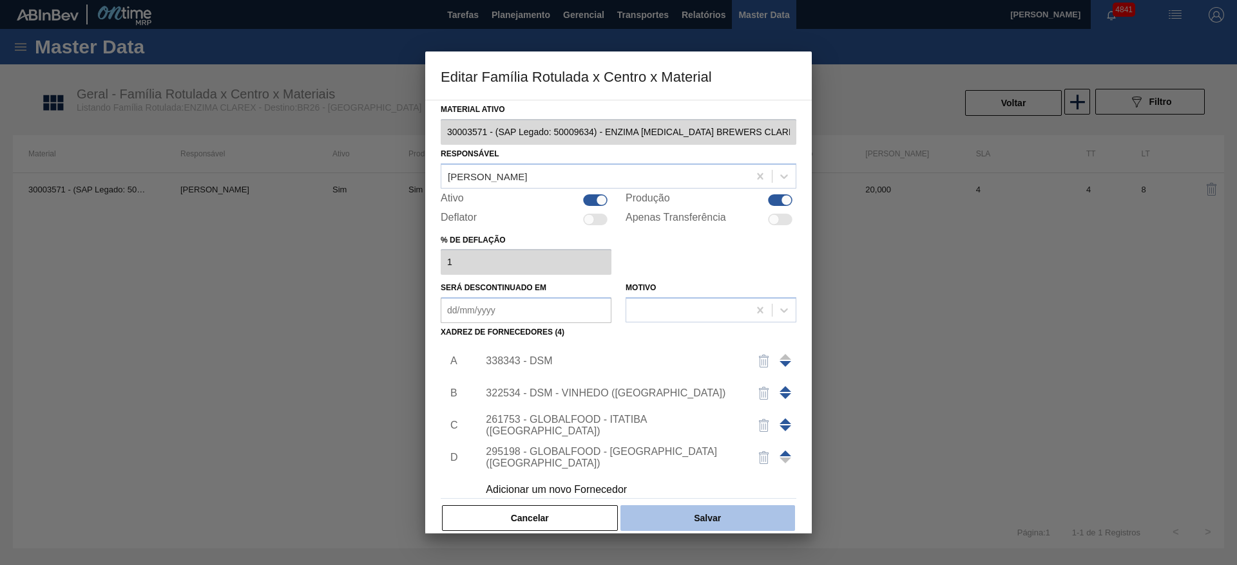
click at [760, 517] on button "Salvar" at bounding box center [707, 519] width 175 height 26
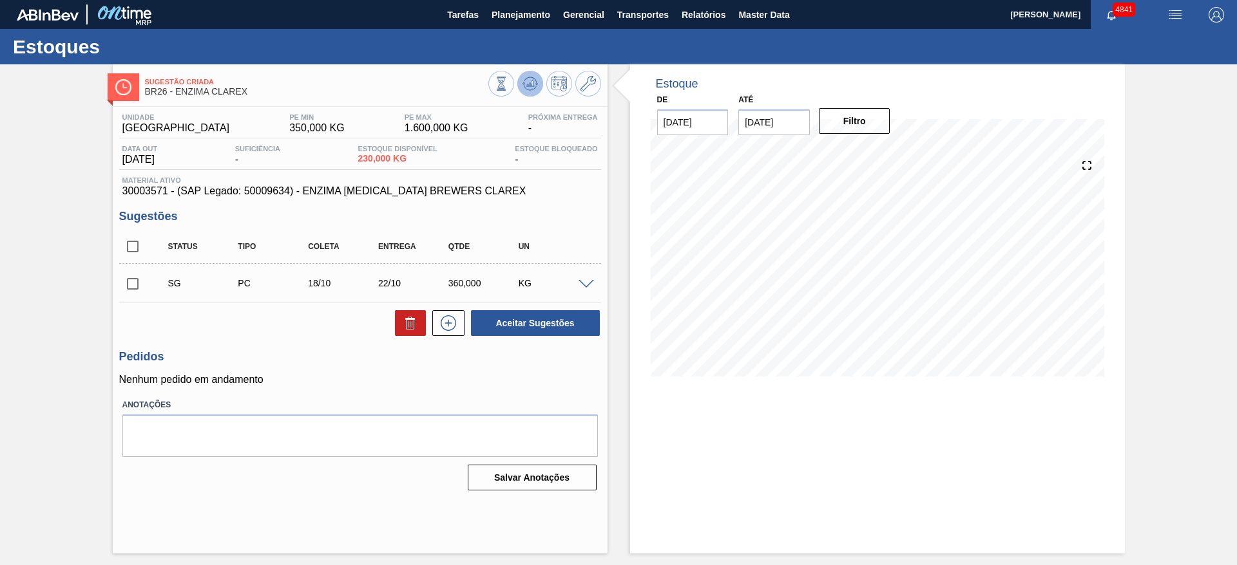
click at [520, 82] on button at bounding box center [530, 84] width 26 height 26
click at [136, 283] on input "checkbox" at bounding box center [132, 284] width 27 height 27
click at [585, 287] on span at bounding box center [585, 285] width 15 height 10
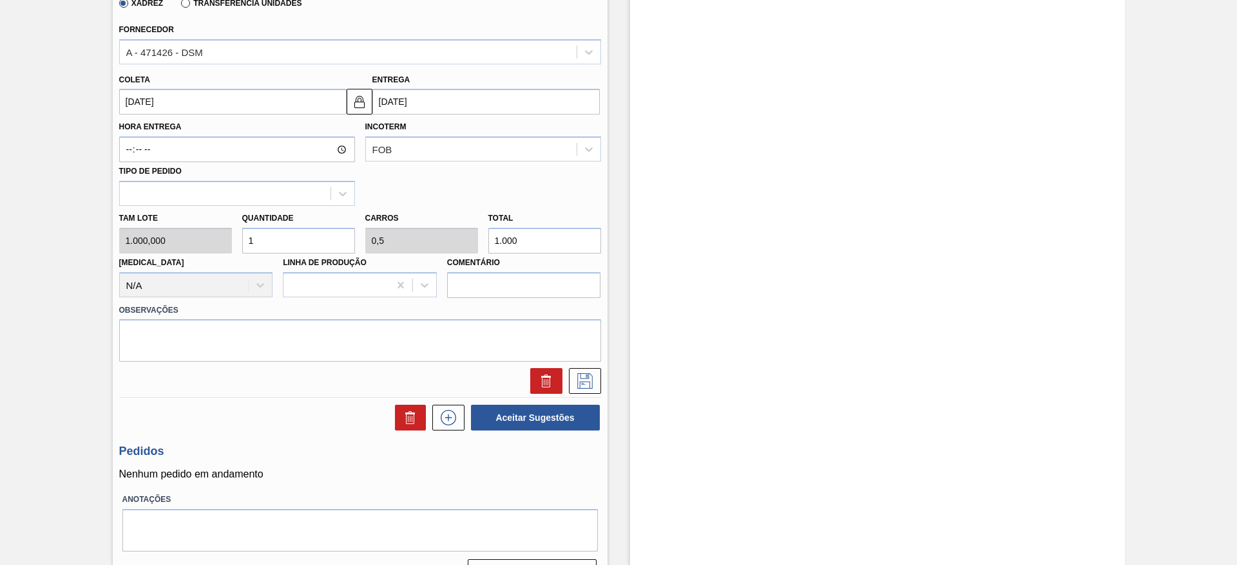
scroll to position [97, 0]
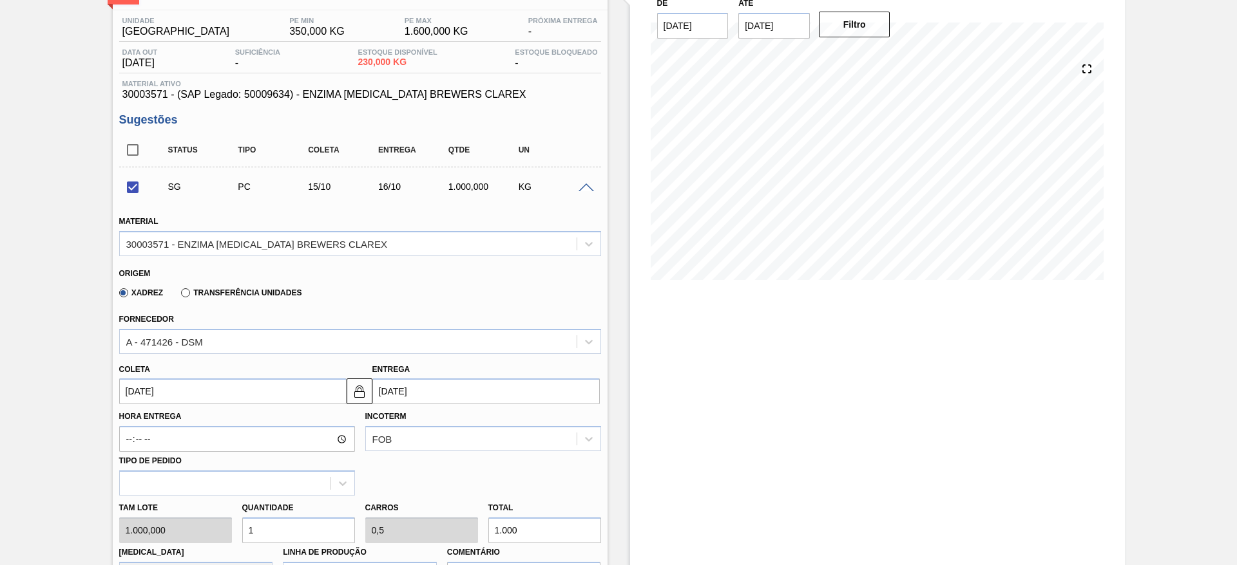
click at [578, 185] on span at bounding box center [585, 189] width 15 height 10
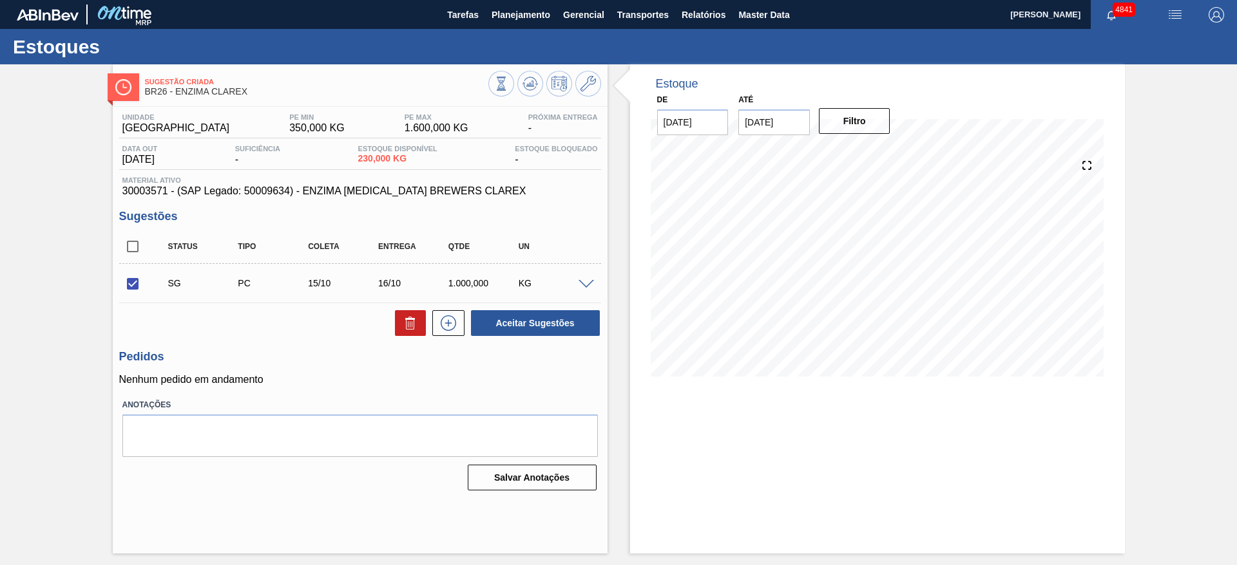
scroll to position [0, 0]
click at [587, 280] on span at bounding box center [585, 285] width 15 height 10
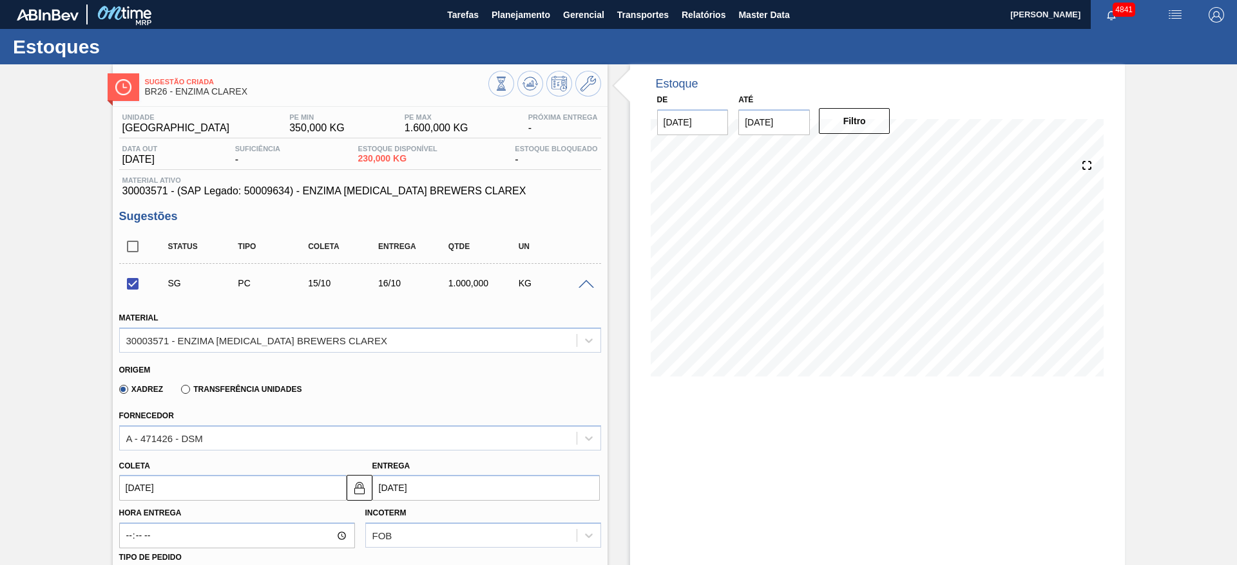
click at [293, 491] on input "[DATE]" at bounding box center [232, 488] width 227 height 26
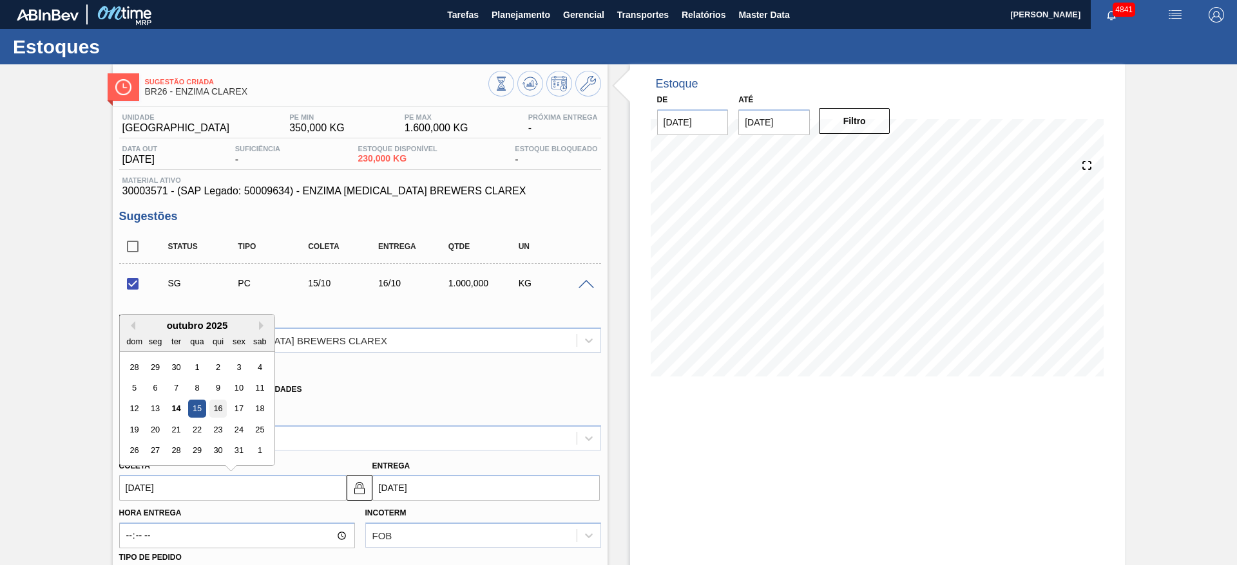
click at [223, 401] on div "16" at bounding box center [217, 409] width 17 height 17
checkbox input "false"
type input "16/10/2025"
type input "17/10/2025"
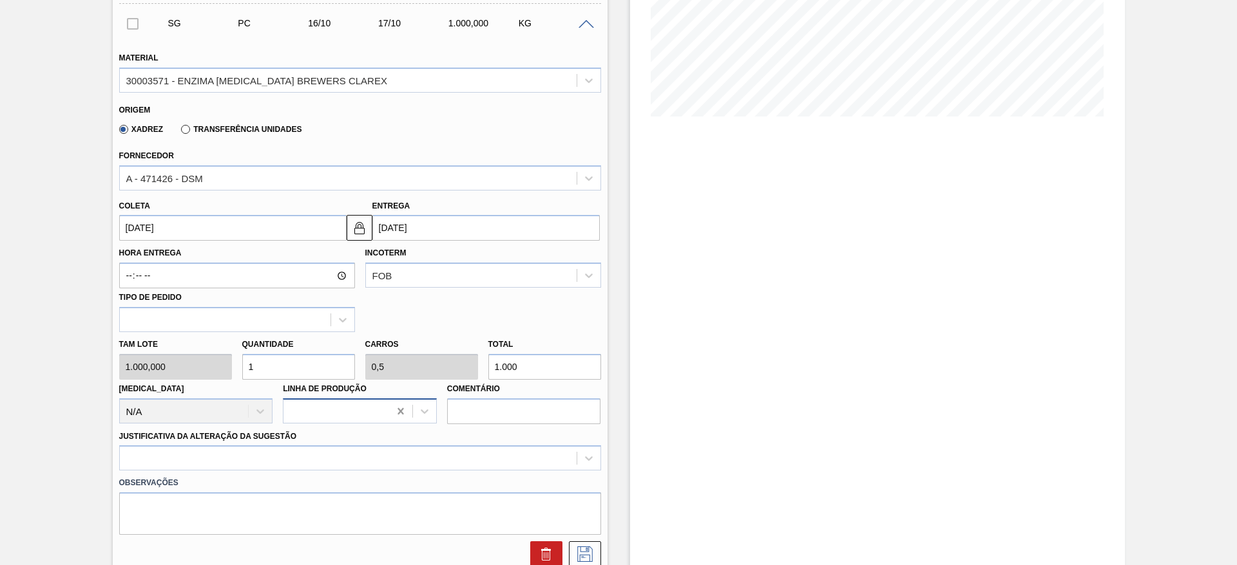
scroll to position [290, 0]
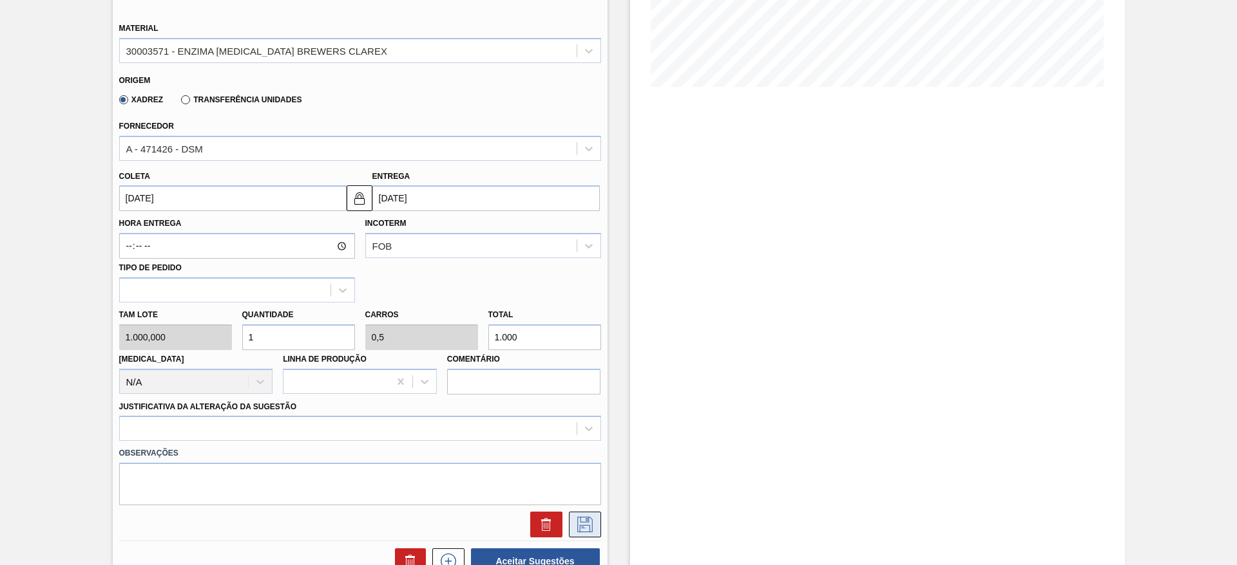
click at [587, 536] on button at bounding box center [585, 525] width 32 height 26
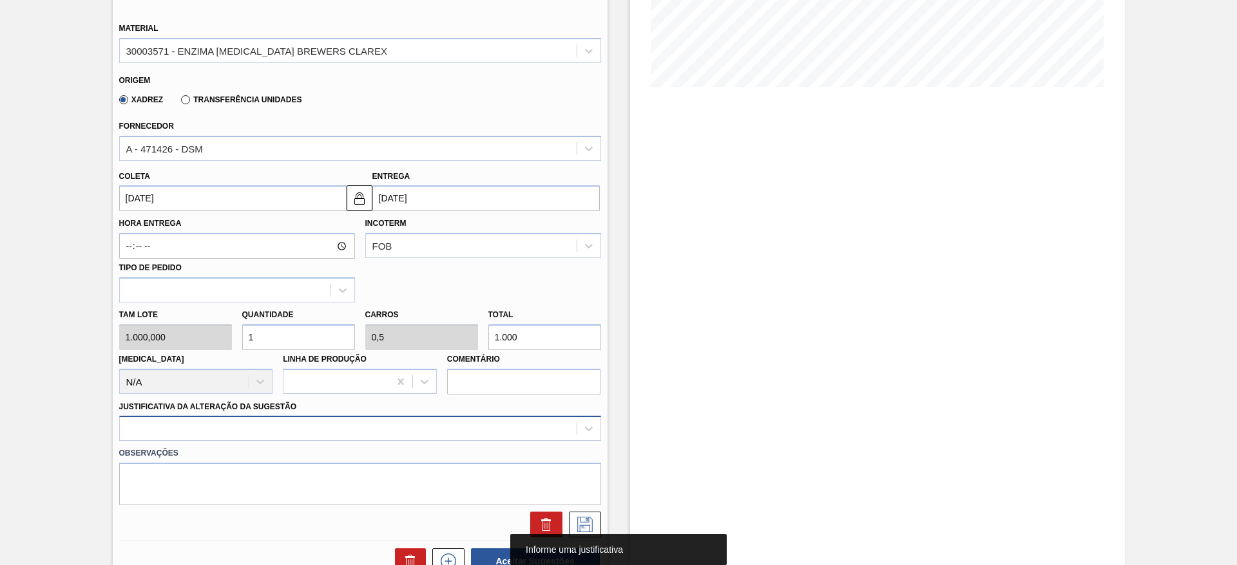
scroll to position [369, 0]
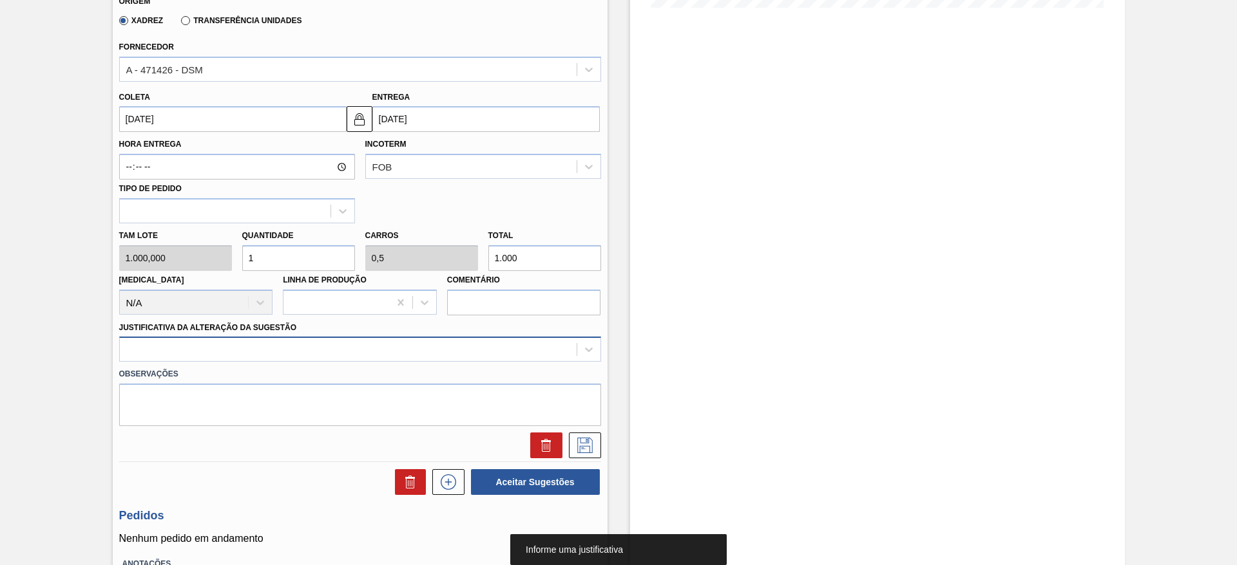
click at [552, 362] on div at bounding box center [360, 349] width 482 height 25
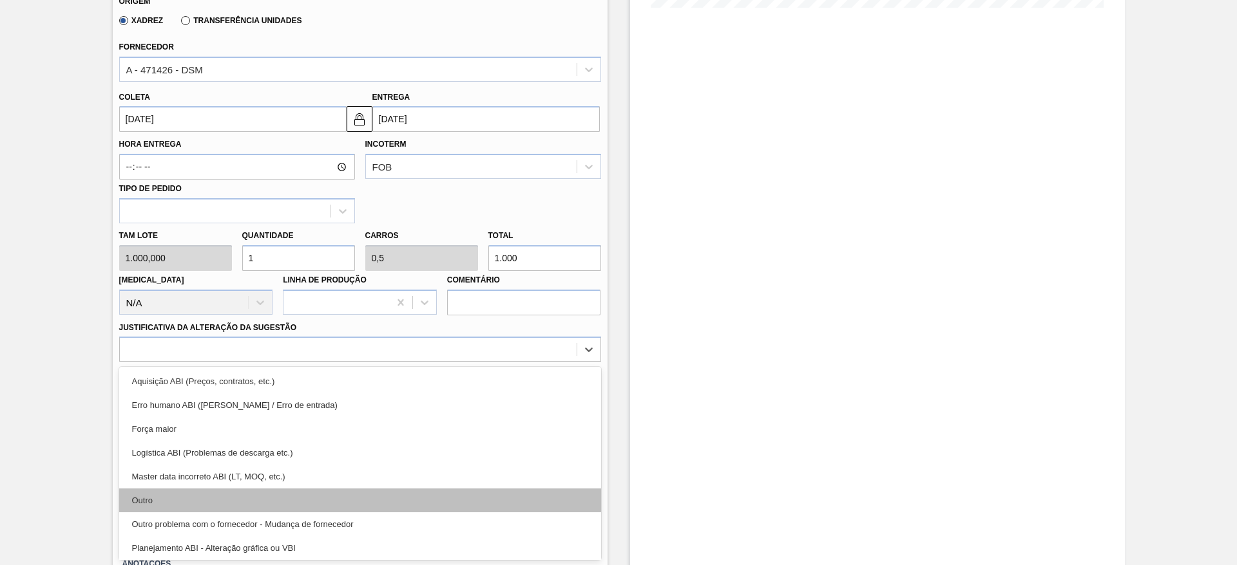
click at [260, 495] on div "Outro" at bounding box center [360, 501] width 482 height 24
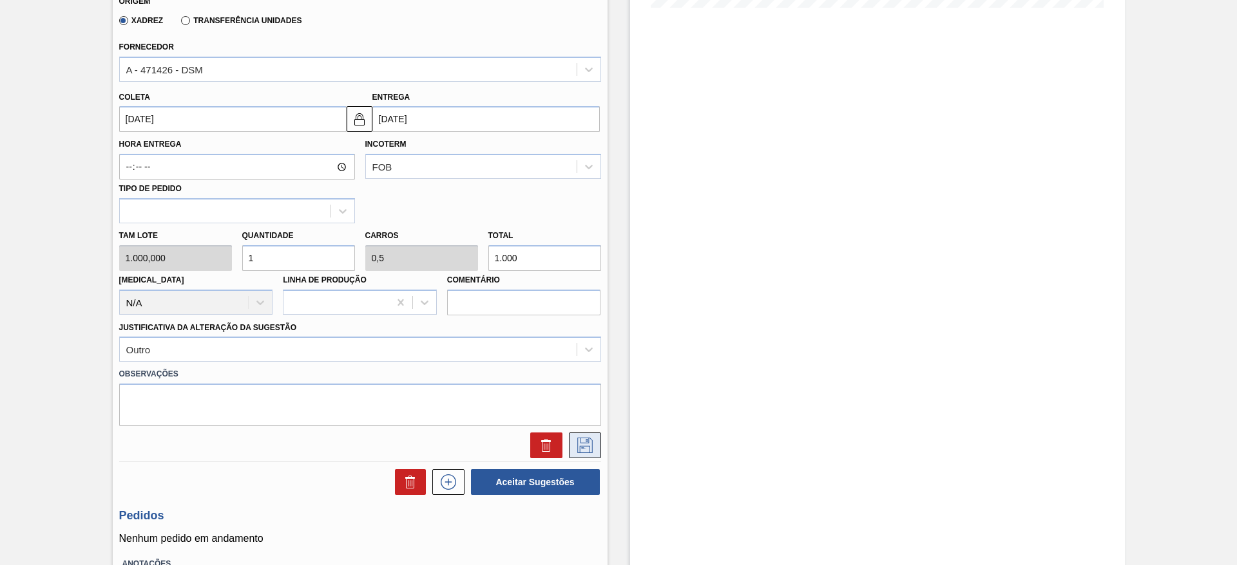
click at [580, 456] on button at bounding box center [585, 446] width 32 height 26
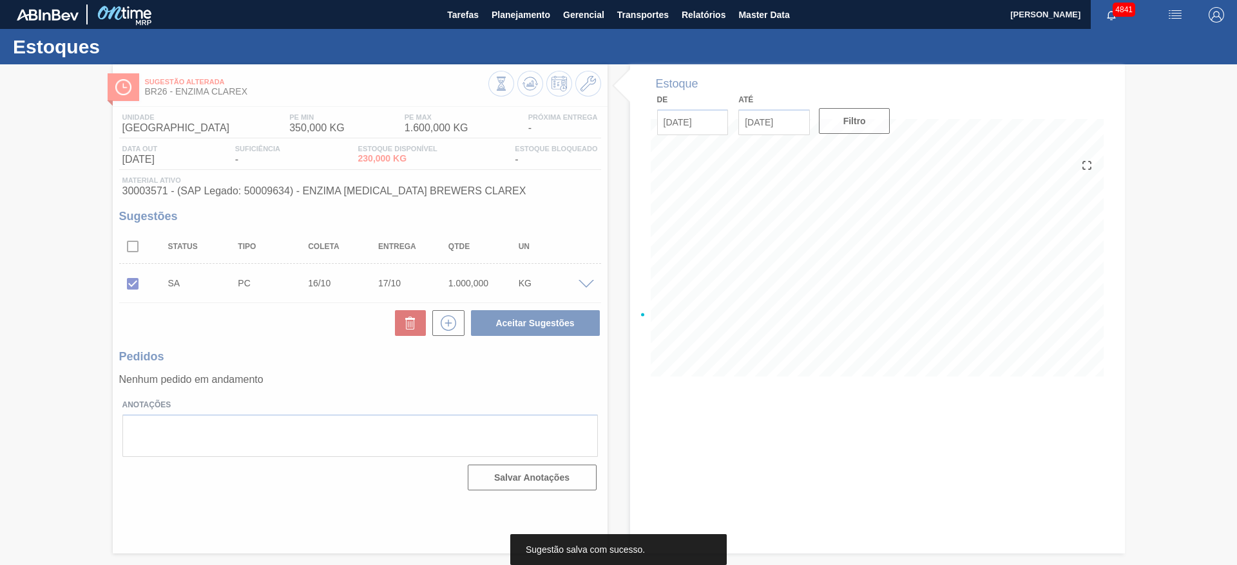
scroll to position [0, 0]
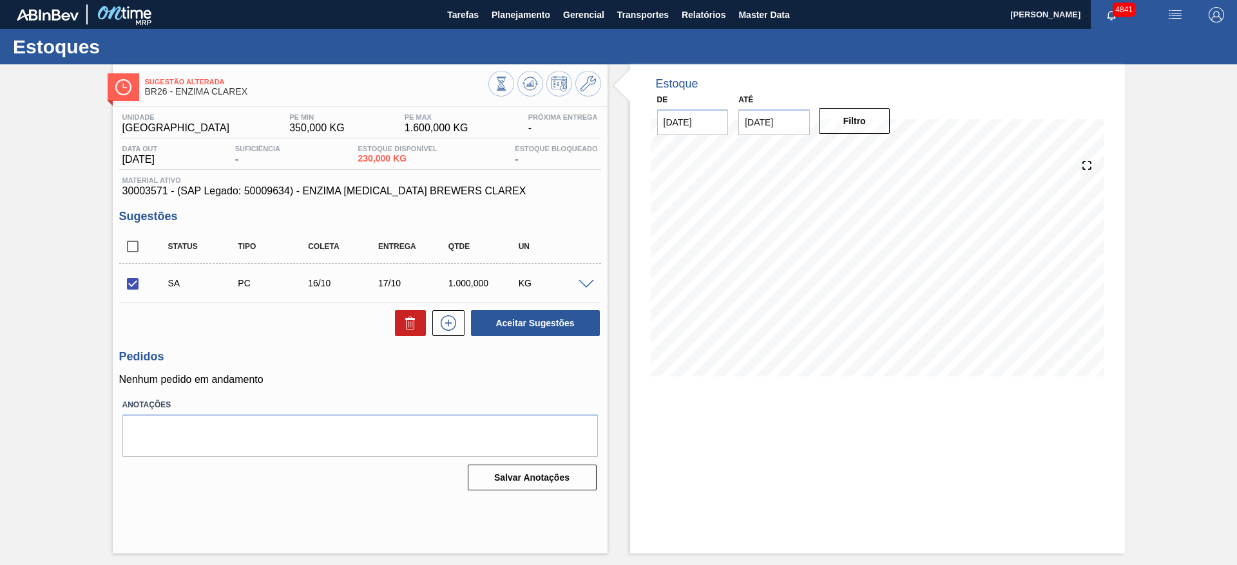
click at [587, 280] on span at bounding box center [585, 285] width 15 height 10
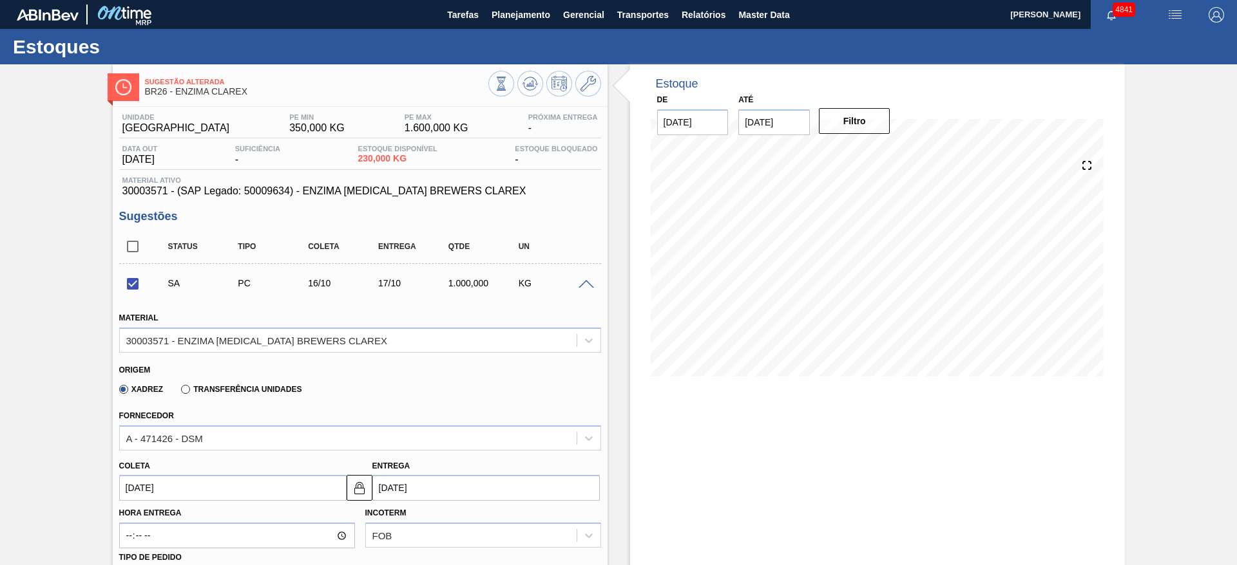
click at [587, 280] on span at bounding box center [585, 285] width 15 height 10
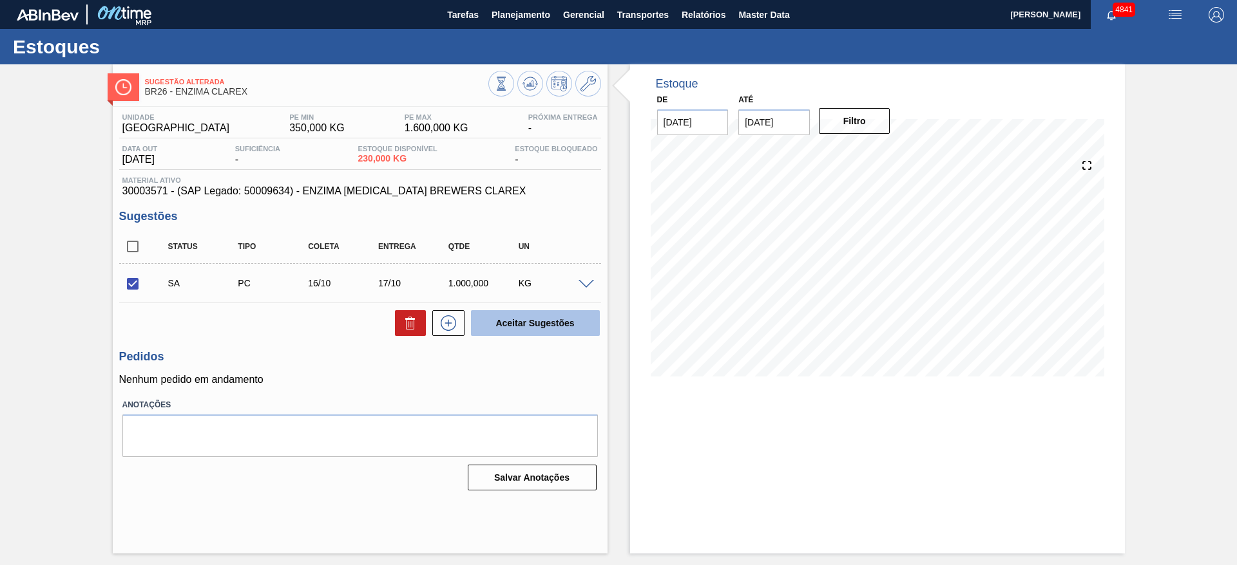
click at [571, 323] on button "Aceitar Sugestões" at bounding box center [535, 323] width 129 height 26
checkbox input "false"
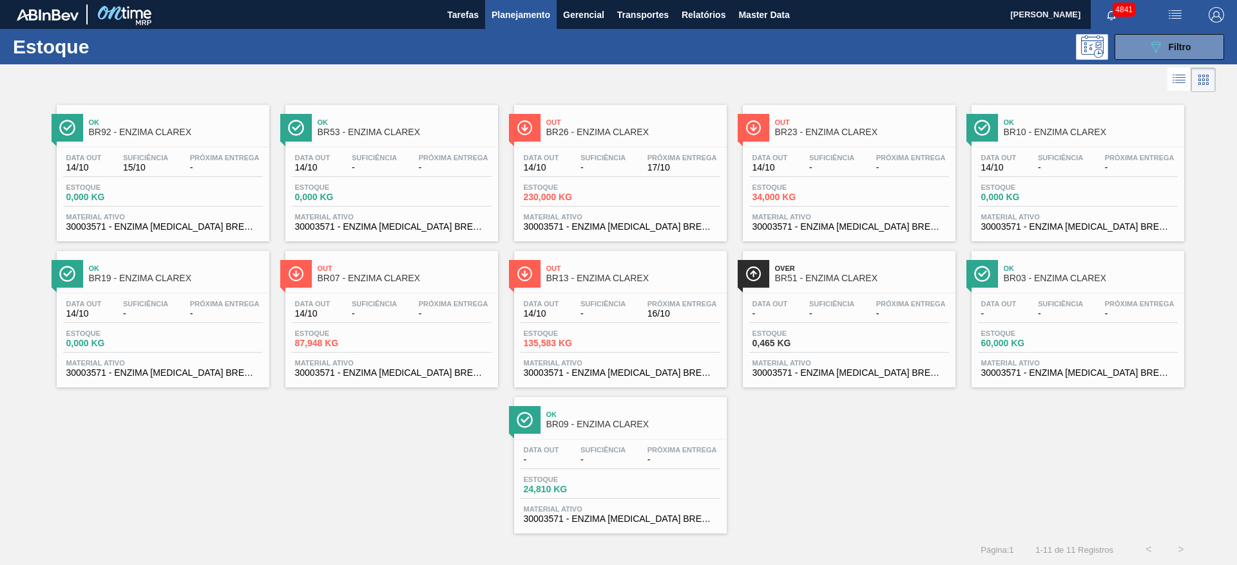
click at [846, 146] on div "Out BR23 - ENZIMA CLAREX Data out 14/10 Suficiência - Próxima Entrega - Estoque…" at bounding box center [849, 173] width 213 height 137
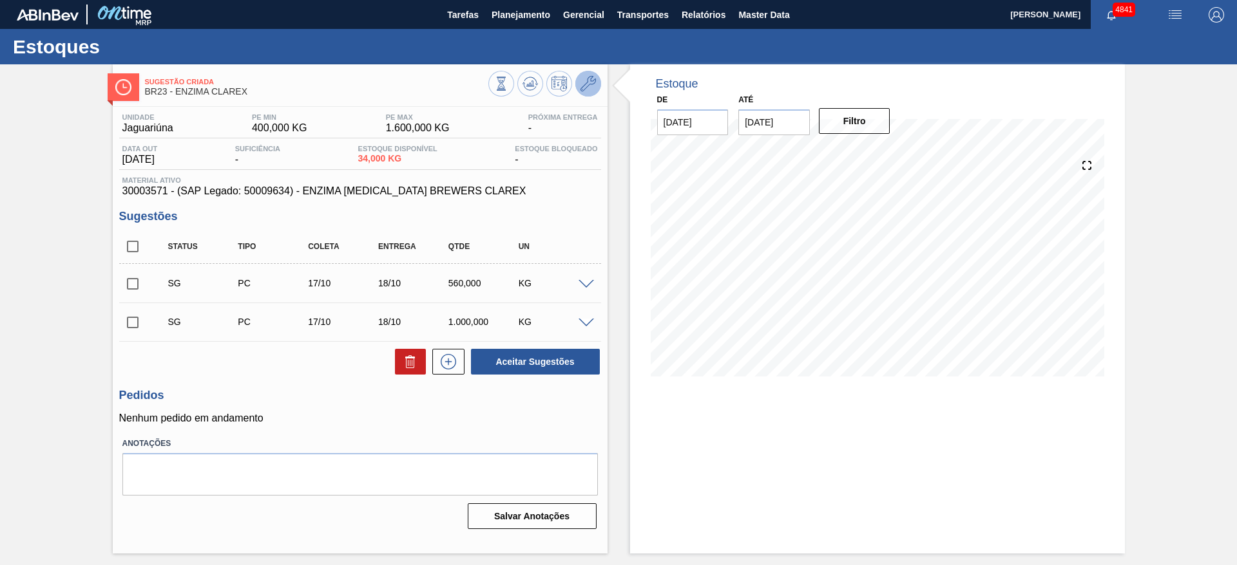
click at [595, 86] on icon at bounding box center [587, 83] width 15 height 15
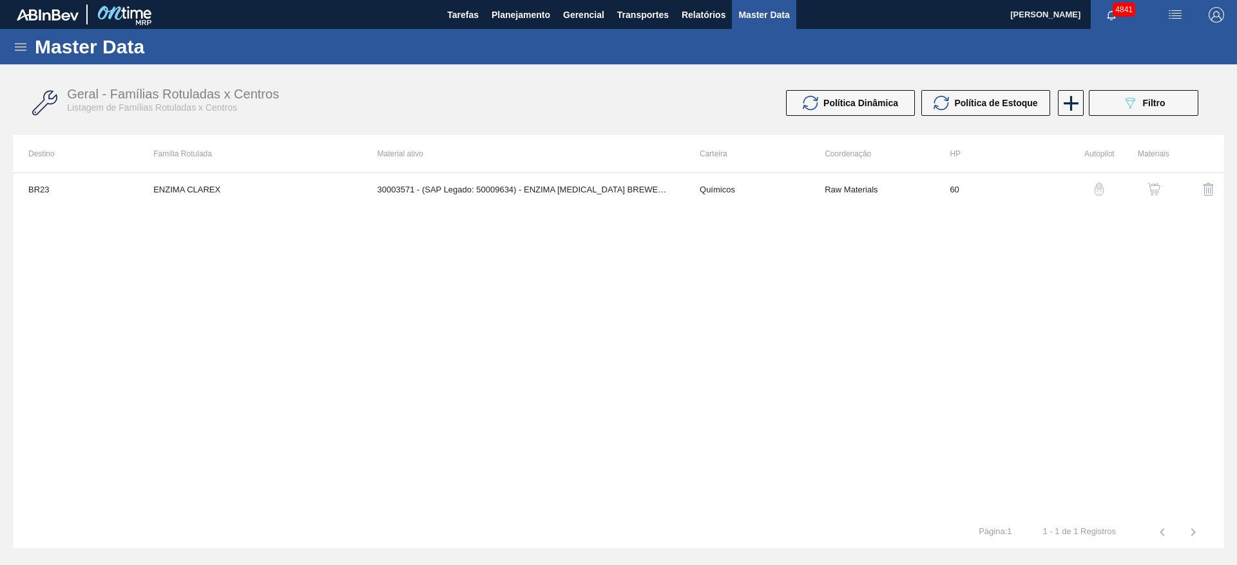
click at [1151, 191] on img "button" at bounding box center [1153, 189] width 13 height 13
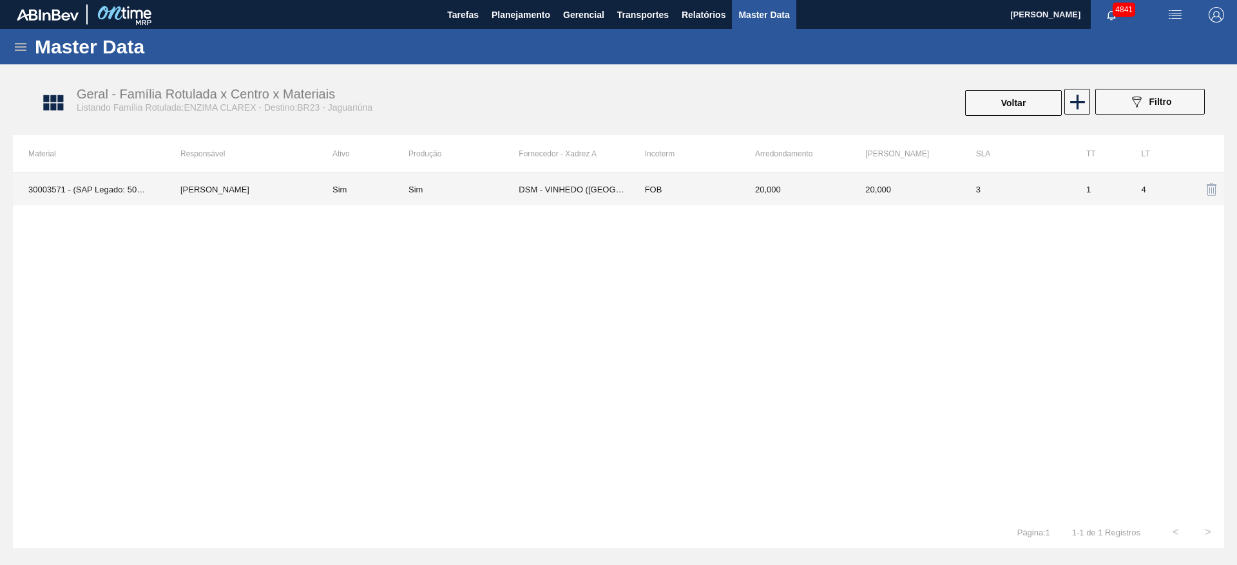
click at [1073, 189] on td "1" at bounding box center [1097, 189] width 55 height 32
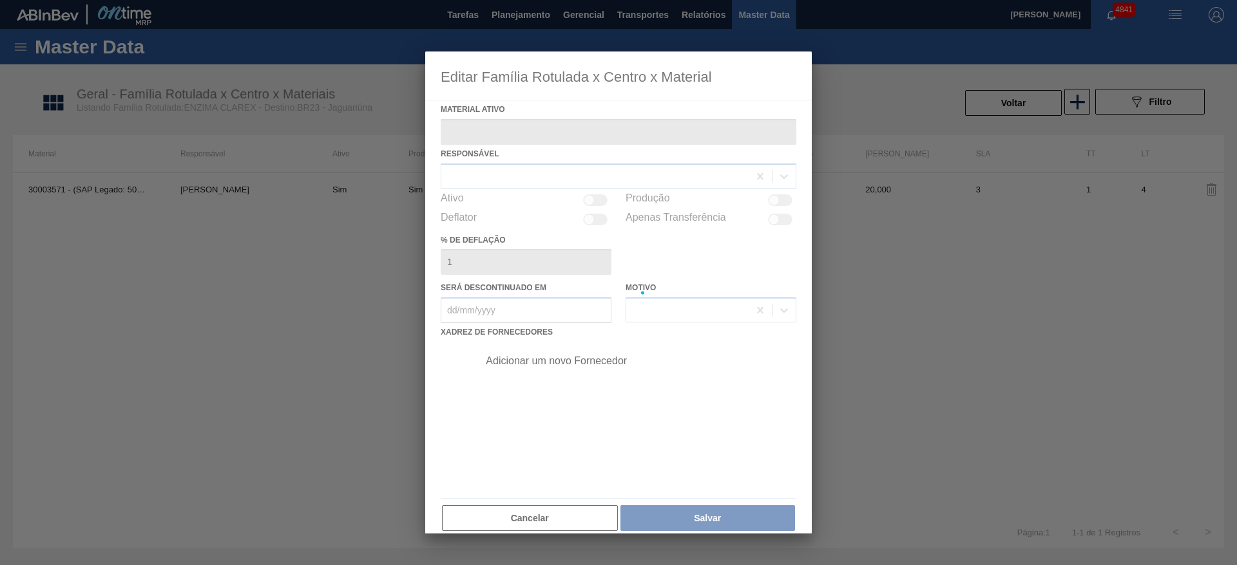
type ativo "30003571 - (SAP Legado: 50009634) - ENZIMA PROTEASE BREWERS CLAREX"
checkbox input "true"
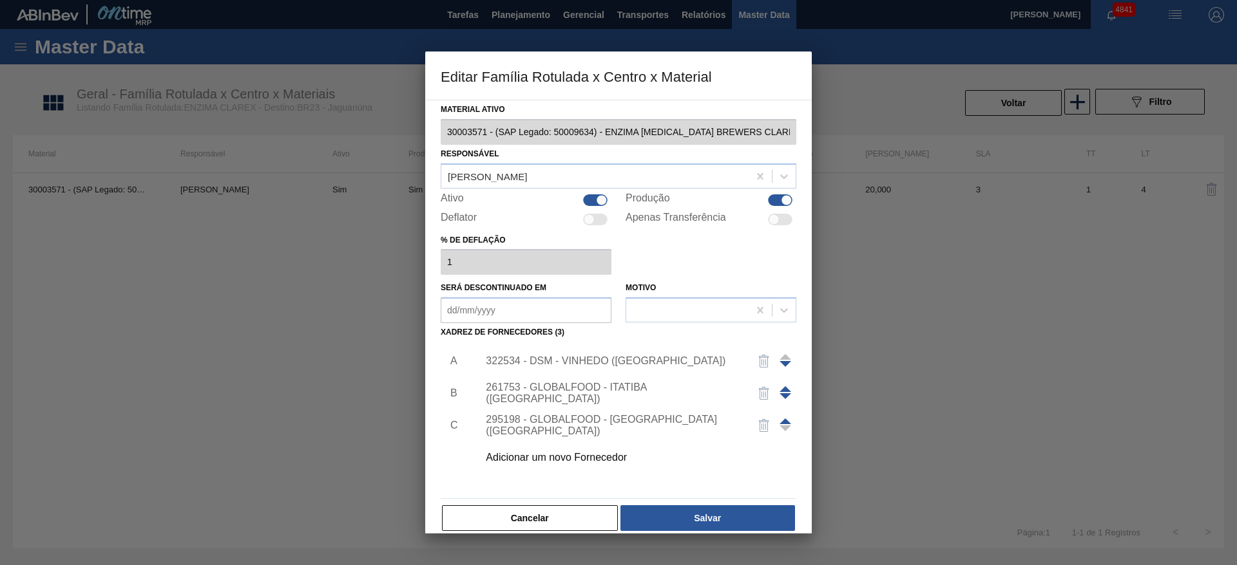
click at [602, 459] on div "Adicionar um novo Fornecedor" at bounding box center [612, 458] width 252 height 12
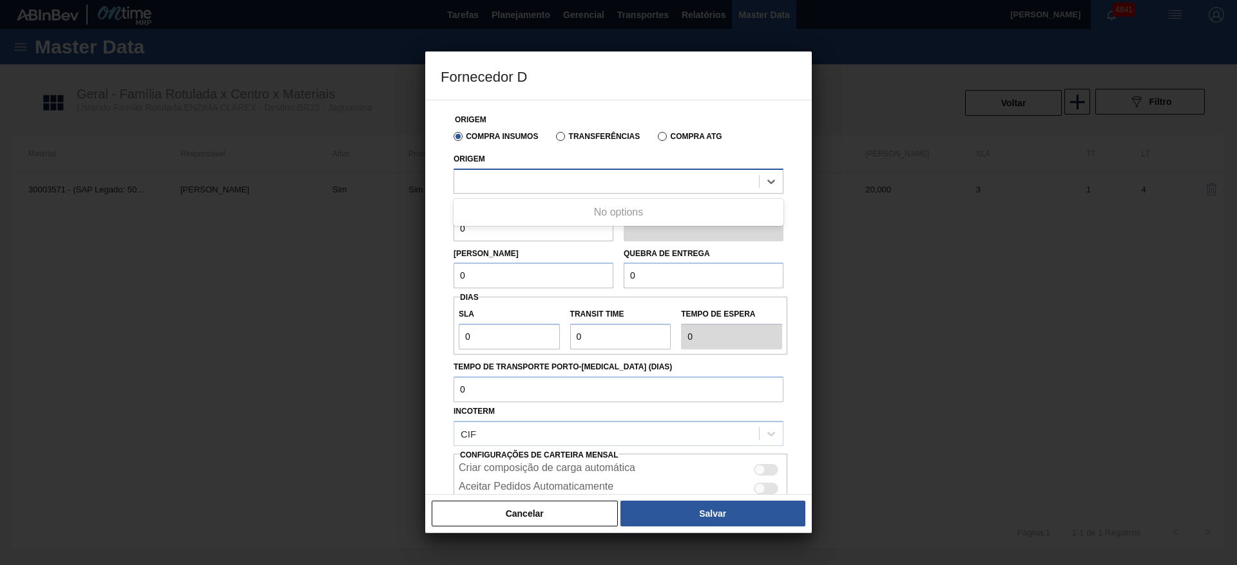
click at [571, 181] on div at bounding box center [606, 181] width 305 height 19
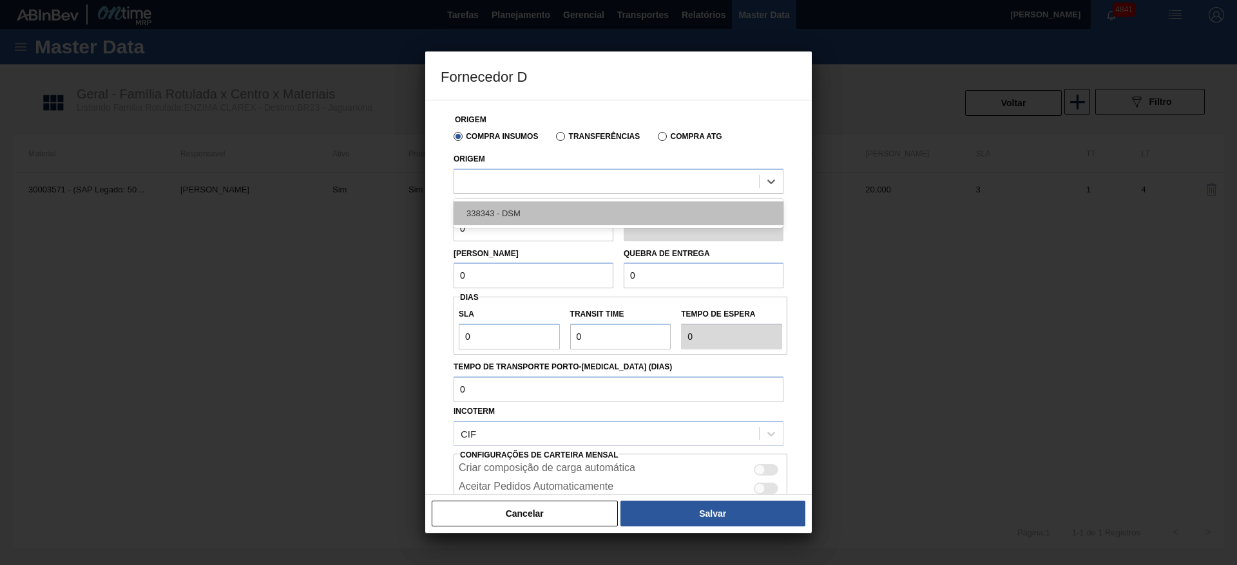
click at [578, 219] on div "338343 - DSM" at bounding box center [618, 214] width 330 height 24
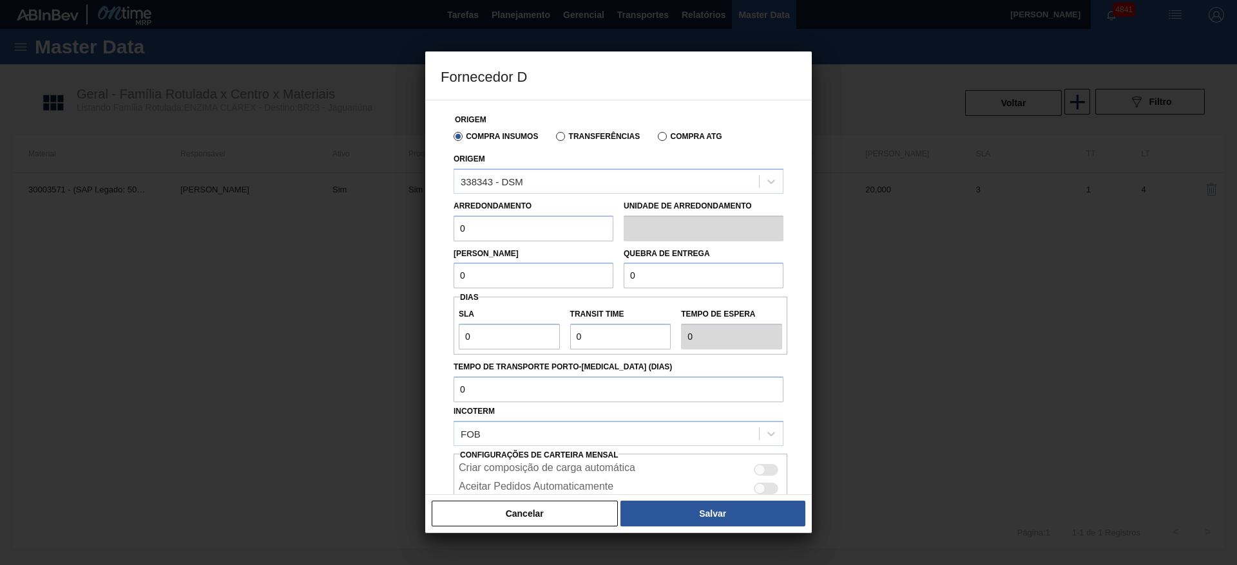
drag, startPoint x: 529, startPoint y: 230, endPoint x: 437, endPoint y: 245, distance: 92.6
click at [437, 245] on div "Origem Compra Insumos Transferências Compra ATG Origem 338343 - DSM Arredondame…" at bounding box center [618, 297] width 386 height 395
type input "20"
drag, startPoint x: 484, startPoint y: 271, endPoint x: 451, endPoint y: 274, distance: 33.6
click at [451, 274] on div "Lote Mínimo 0" at bounding box center [533, 267] width 170 height 44
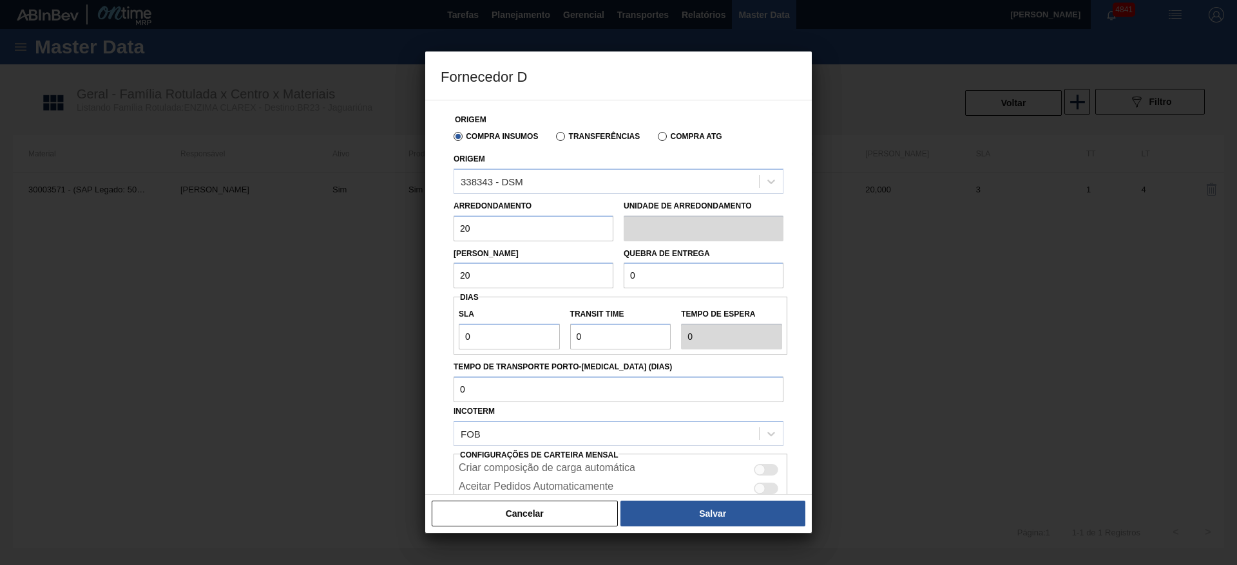
type input "20"
drag, startPoint x: 657, startPoint y: 273, endPoint x: 625, endPoint y: 267, distance: 32.7
click at [625, 267] on input "0" at bounding box center [703, 276] width 160 height 26
type input "1.000"
drag, startPoint x: 504, startPoint y: 334, endPoint x: 447, endPoint y: 328, distance: 57.6
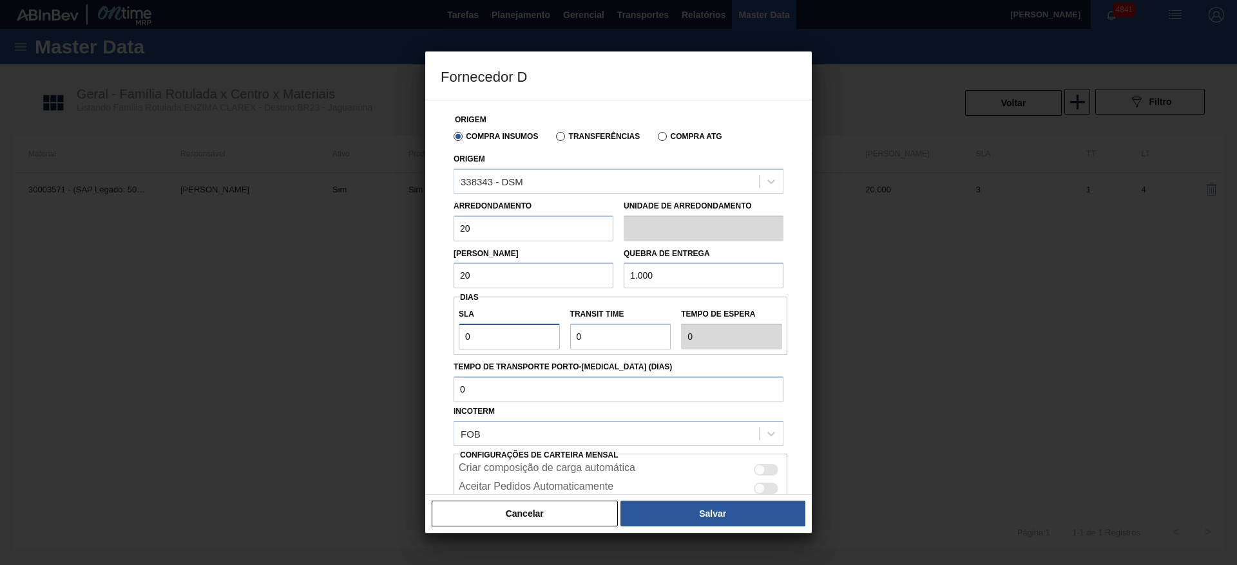
click at [447, 330] on div "Origem Compra Insumos Transferências Compra ATG Origem 338343 - DSM Arredondame…" at bounding box center [619, 333] width 356 height 466
type input "2"
drag, startPoint x: 591, startPoint y: 337, endPoint x: 569, endPoint y: 337, distance: 21.9
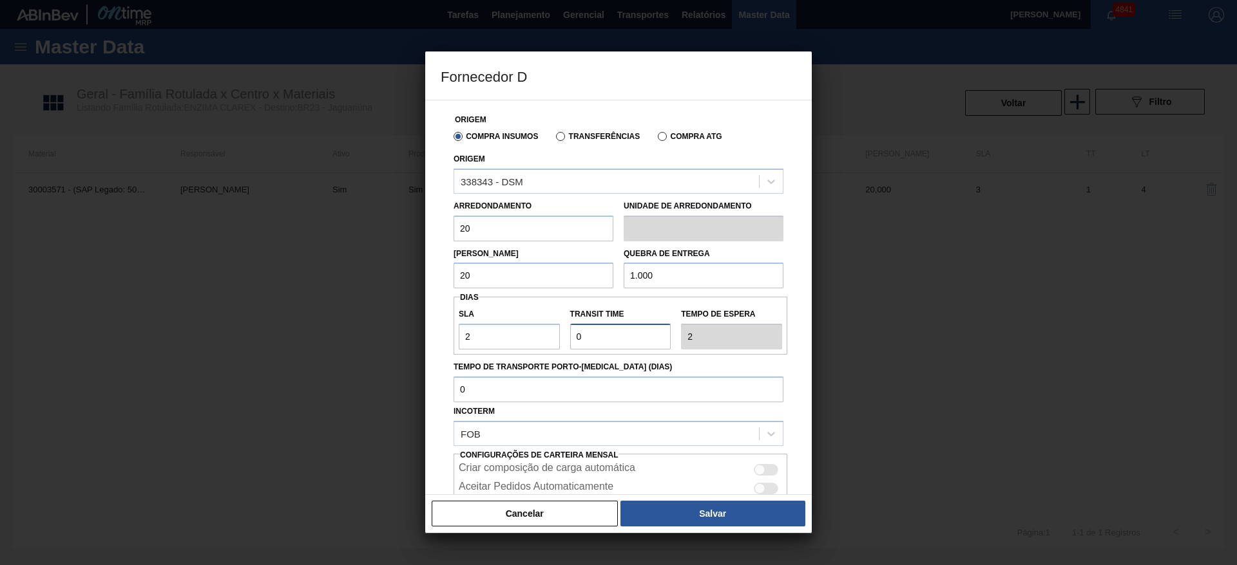
click at [570, 337] on input "Transit Time" at bounding box center [620, 337] width 101 height 26
type input "1"
type input "3"
type input "1"
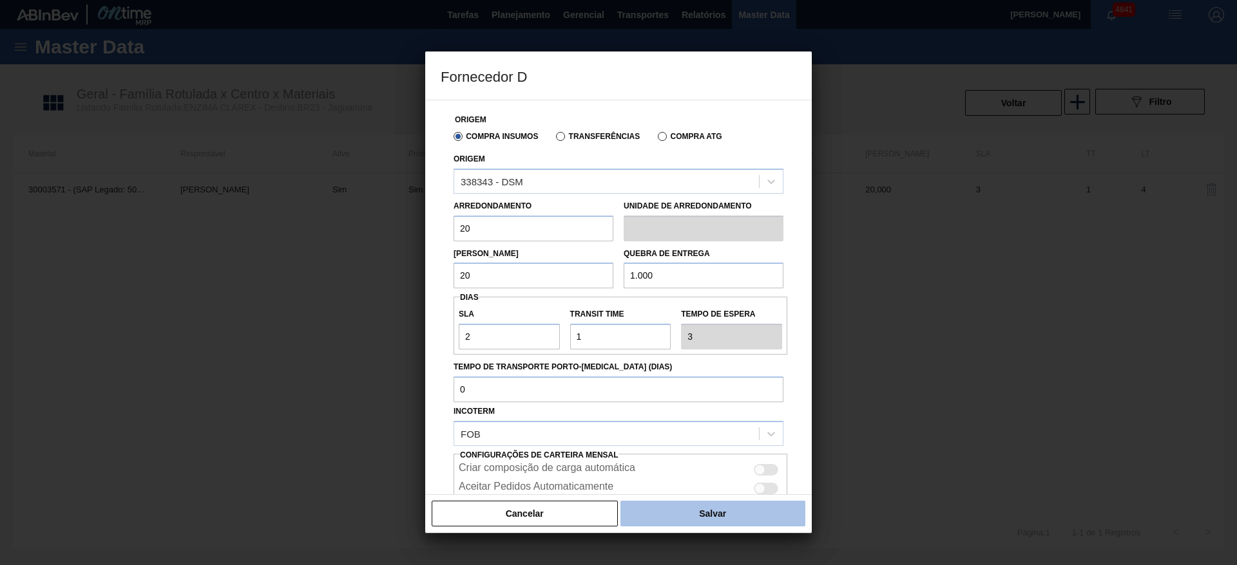
click at [736, 522] on button "Salvar" at bounding box center [712, 514] width 185 height 26
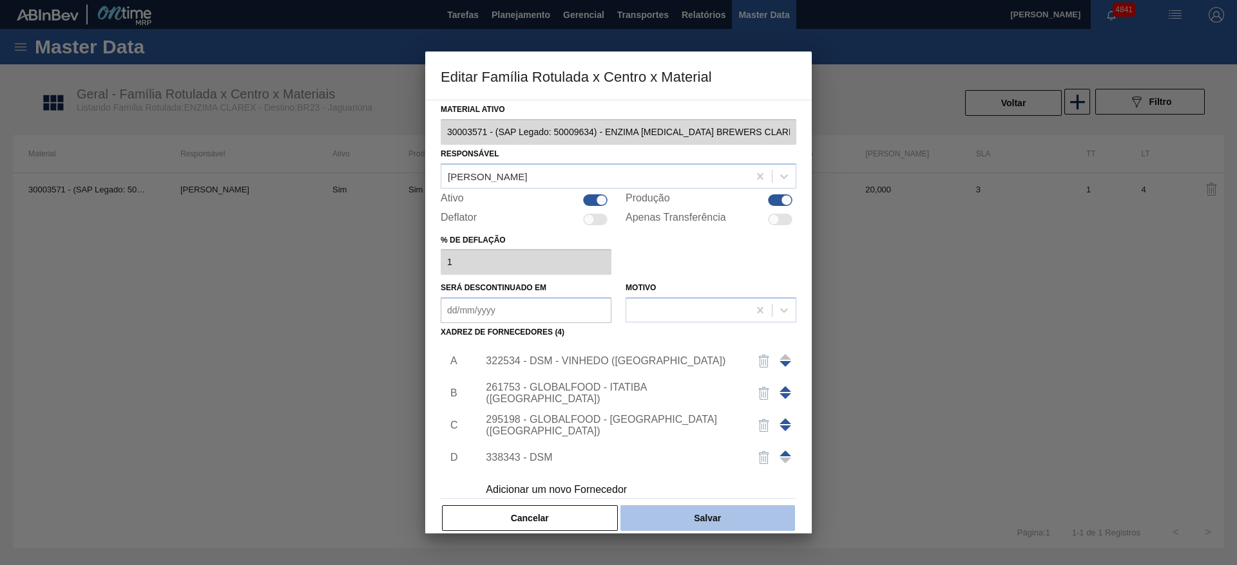
click at [734, 520] on button "Salvar" at bounding box center [707, 519] width 175 height 26
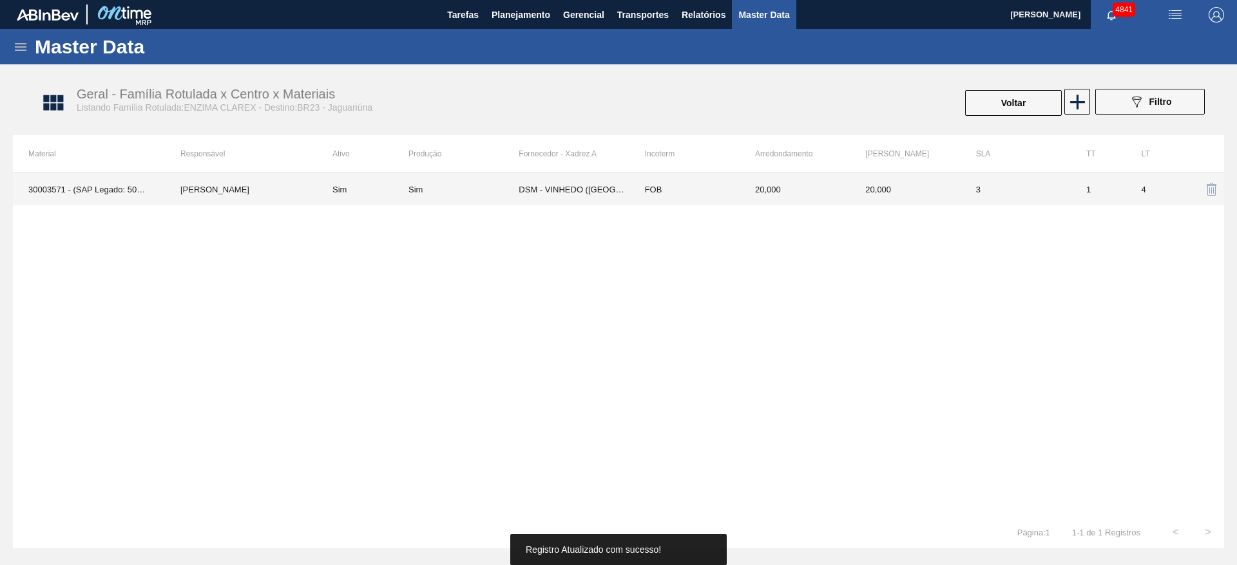
click at [1008, 186] on td "3" at bounding box center [1015, 189] width 110 height 32
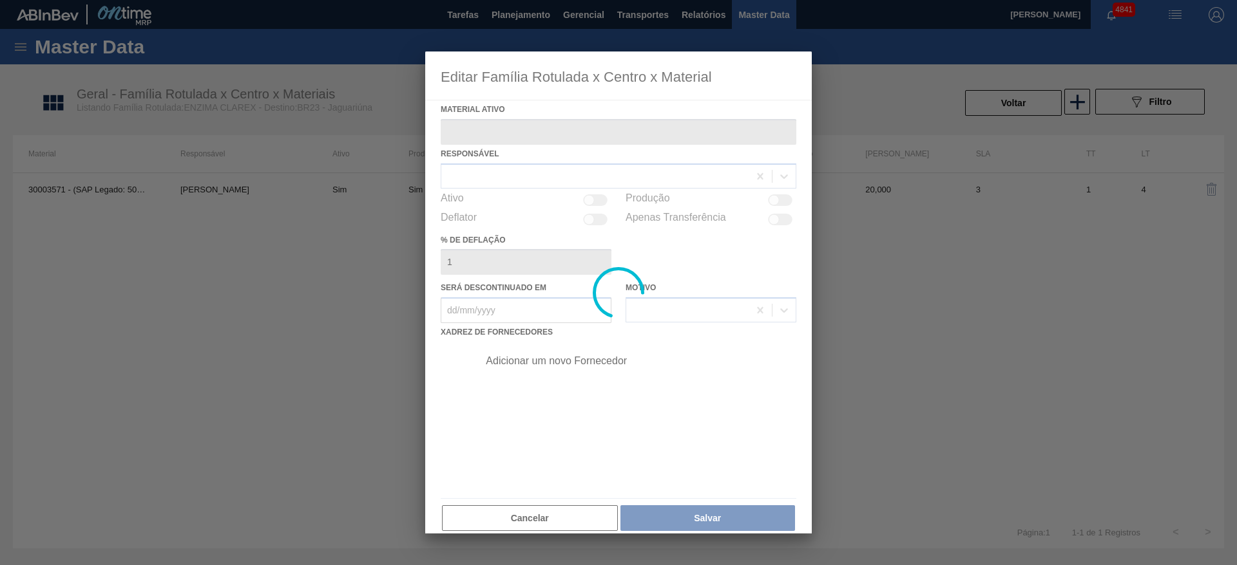
type ativo "30003571 - (SAP Legado: 50009634) - ENZIMA PROTEASE BREWERS CLAREX"
checkbox input "true"
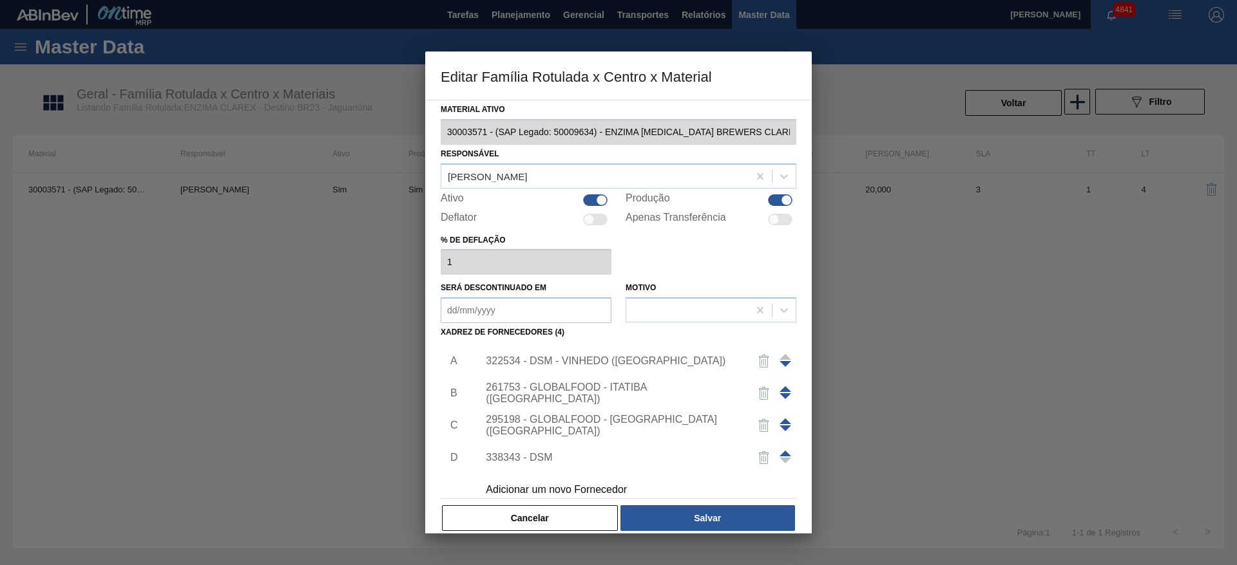
click at [780, 449] on div at bounding box center [785, 457] width 12 height 31
click at [783, 451] on span at bounding box center [785, 454] width 12 height 6
click at [783, 421] on span at bounding box center [785, 422] width 12 height 6
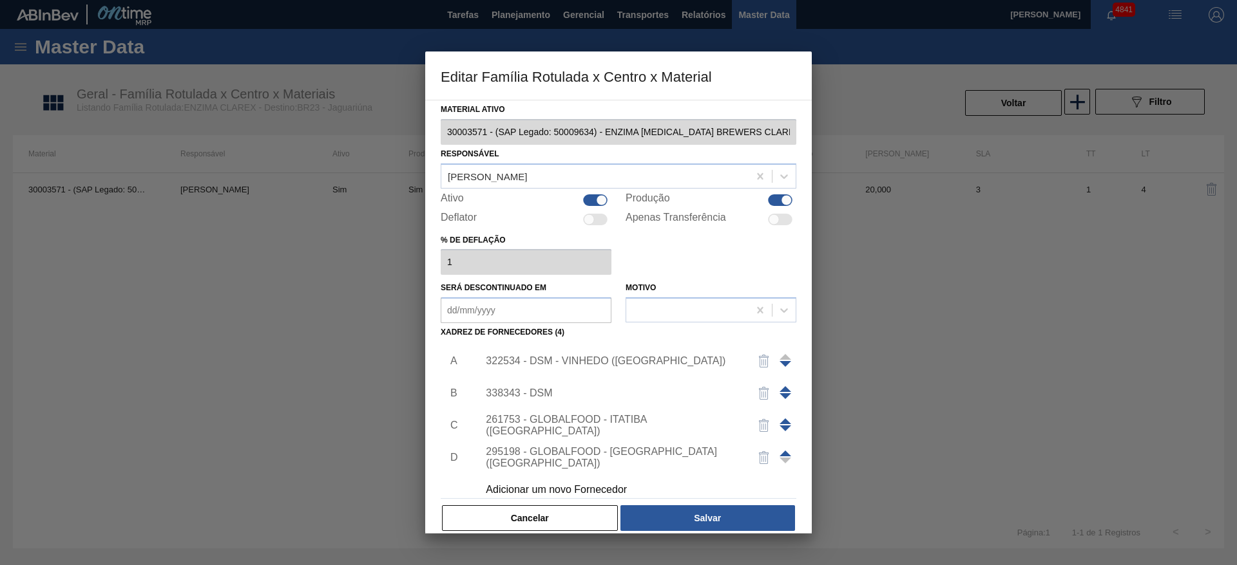
click at [780, 388] on span at bounding box center [785, 389] width 12 height 6
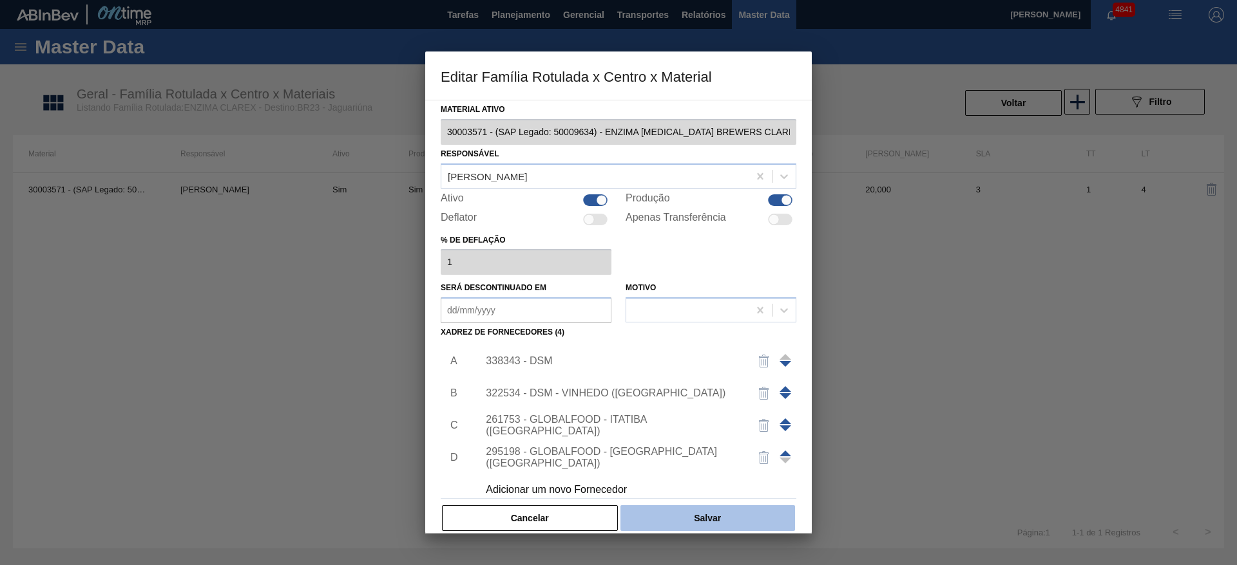
click at [759, 517] on button "Salvar" at bounding box center [707, 519] width 175 height 26
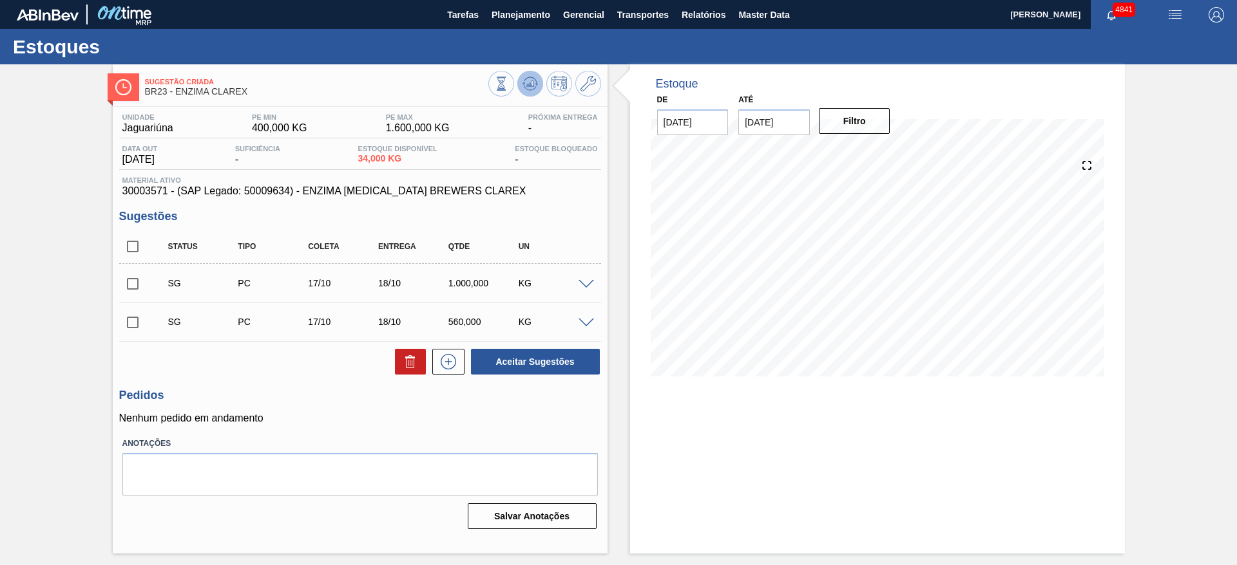
click at [535, 91] on icon at bounding box center [529, 83] width 15 height 15
click at [137, 326] on input "checkbox" at bounding box center [132, 322] width 27 height 27
click at [552, 358] on button "Aceitar Sugestões" at bounding box center [535, 362] width 129 height 26
checkbox input "false"
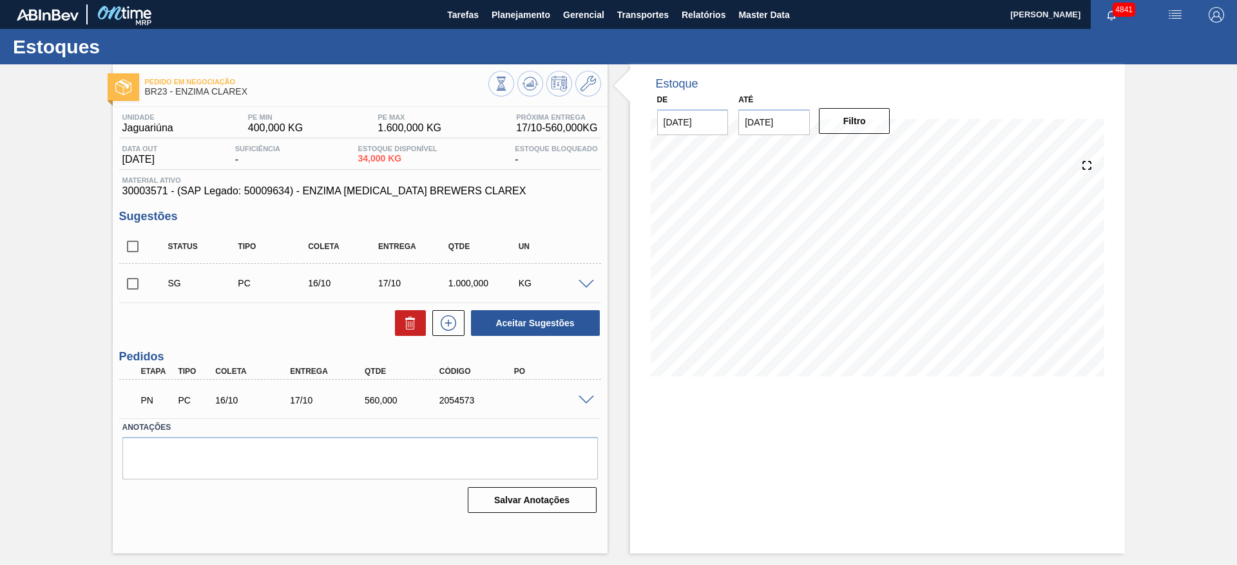
click at [585, 401] on span at bounding box center [585, 401] width 15 height 10
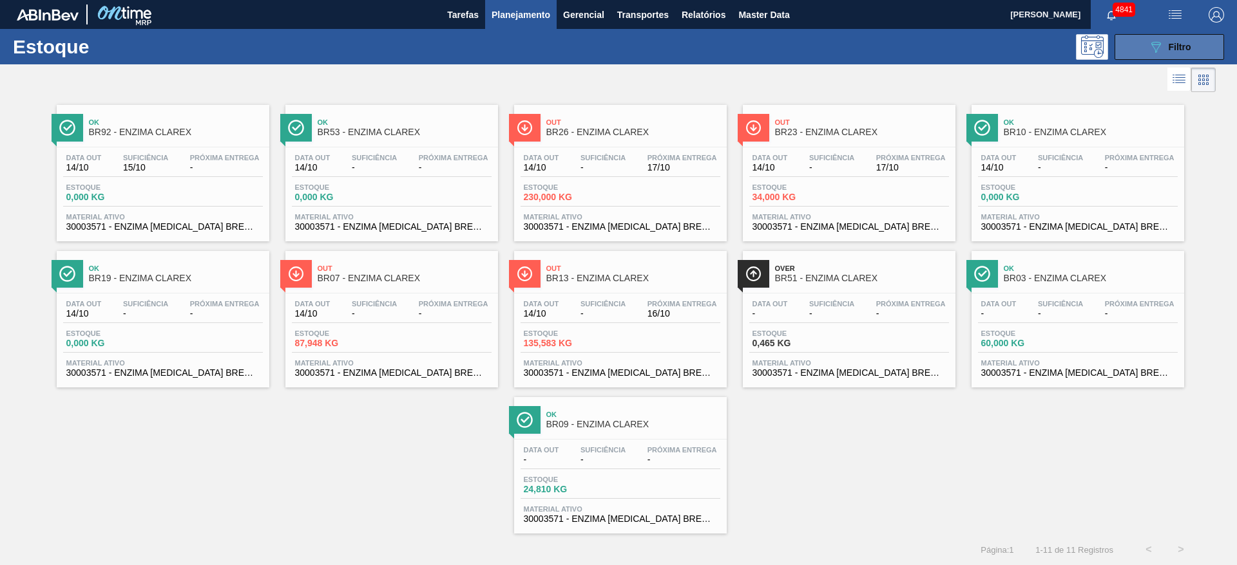
click at [1191, 52] on button "089F7B8B-B2A5-4AFE-B5C0-19BA573D28AC Filtro" at bounding box center [1168, 47] width 109 height 26
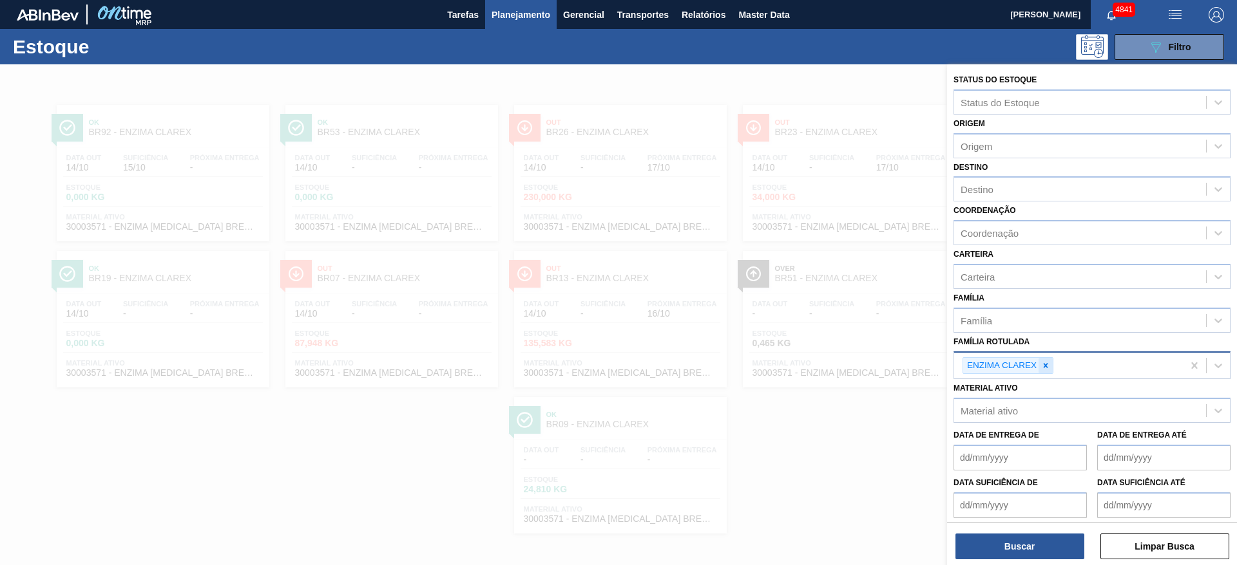
click at [1047, 365] on icon at bounding box center [1045, 365] width 9 height 9
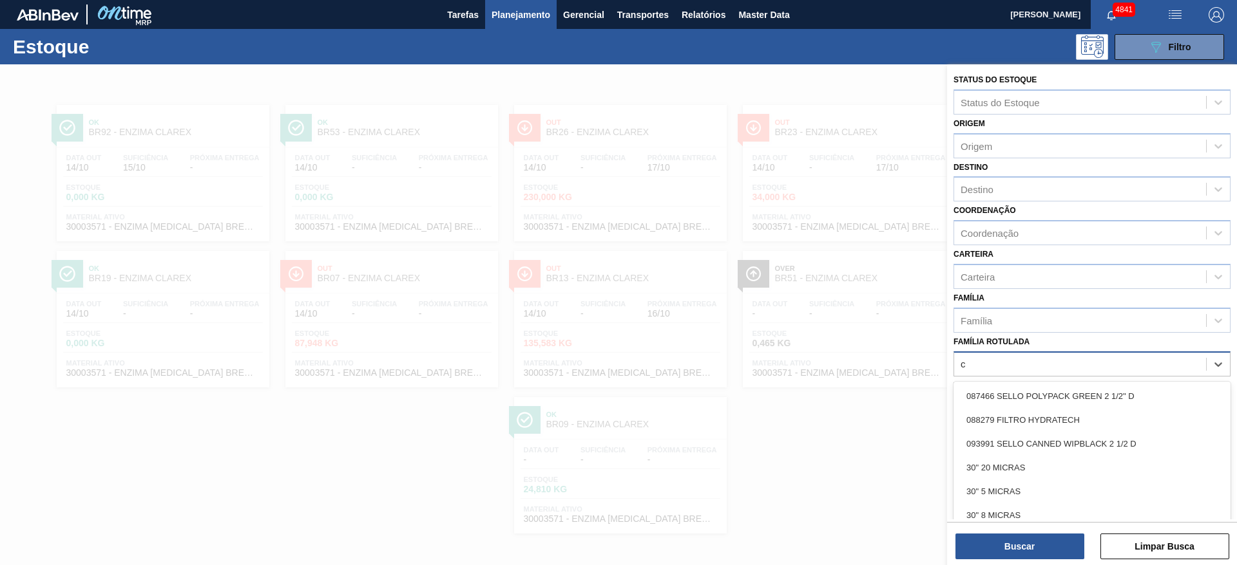
scroll to position [1, 0]
type Rotulada "clore"
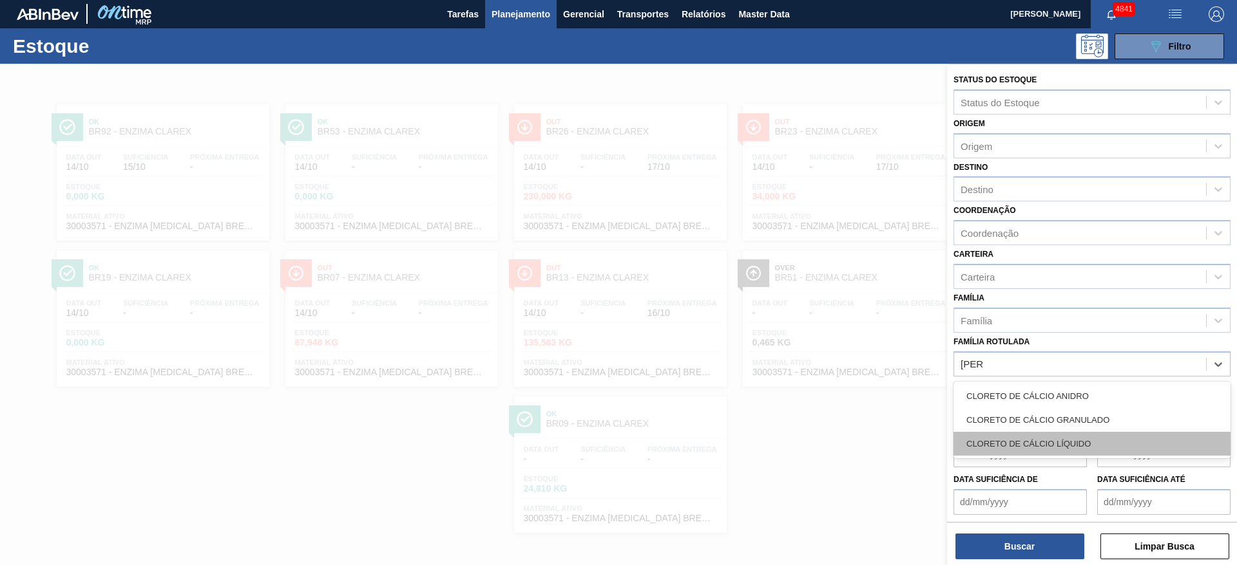
click at [1044, 433] on div "CLORETO DE CÁLCIO LÍQUIDO" at bounding box center [1091, 444] width 277 height 24
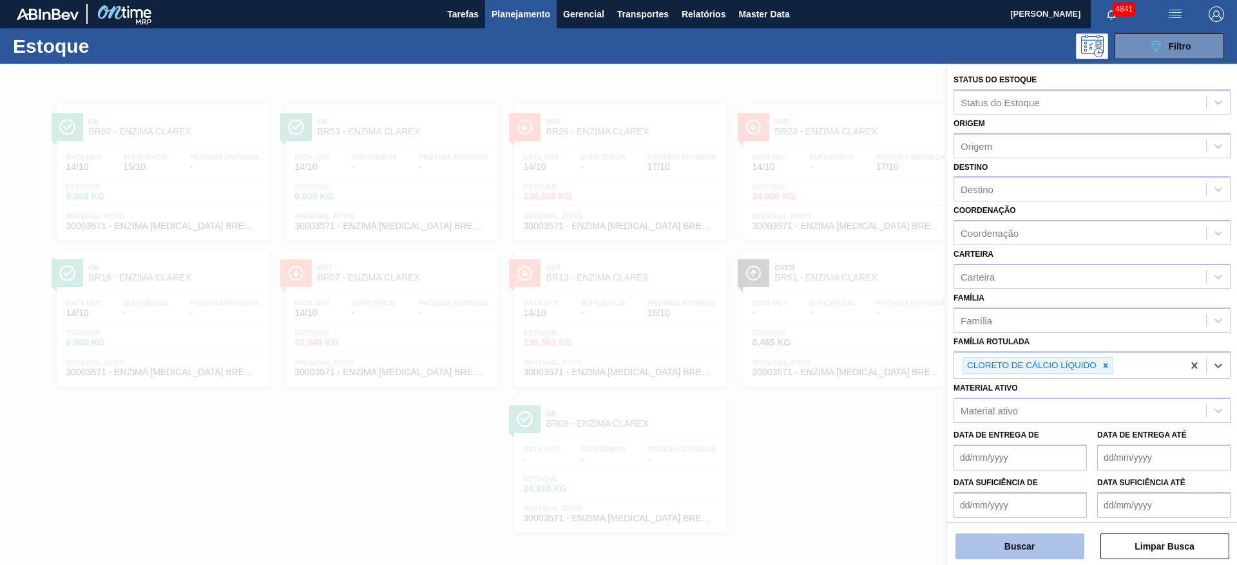
click at [1041, 538] on button "Buscar" at bounding box center [1019, 547] width 129 height 26
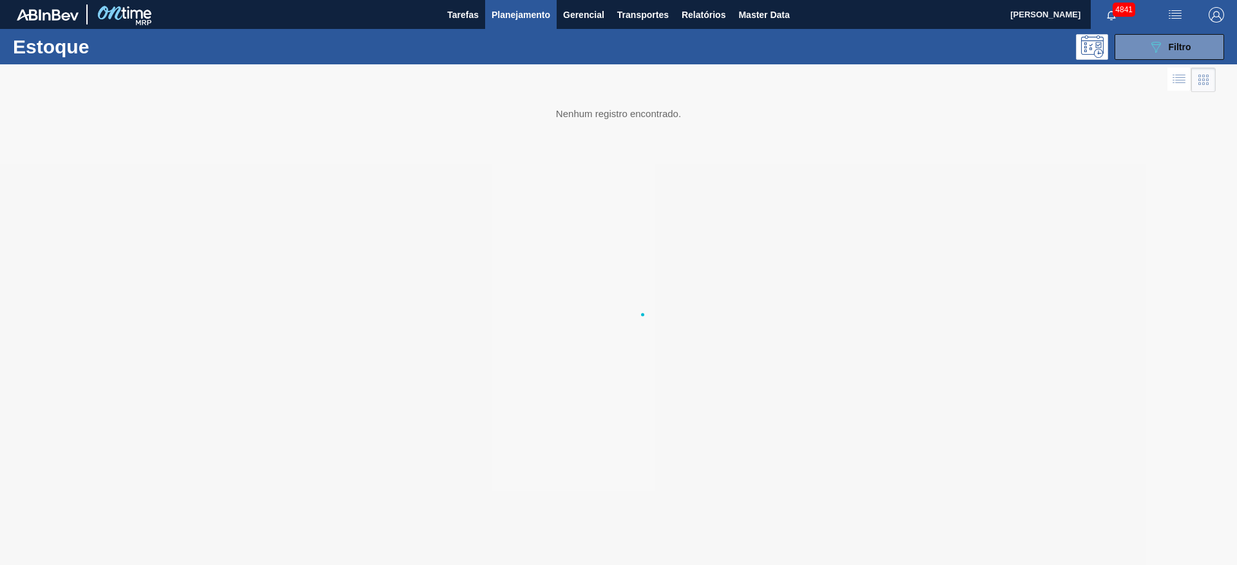
scroll to position [0, 0]
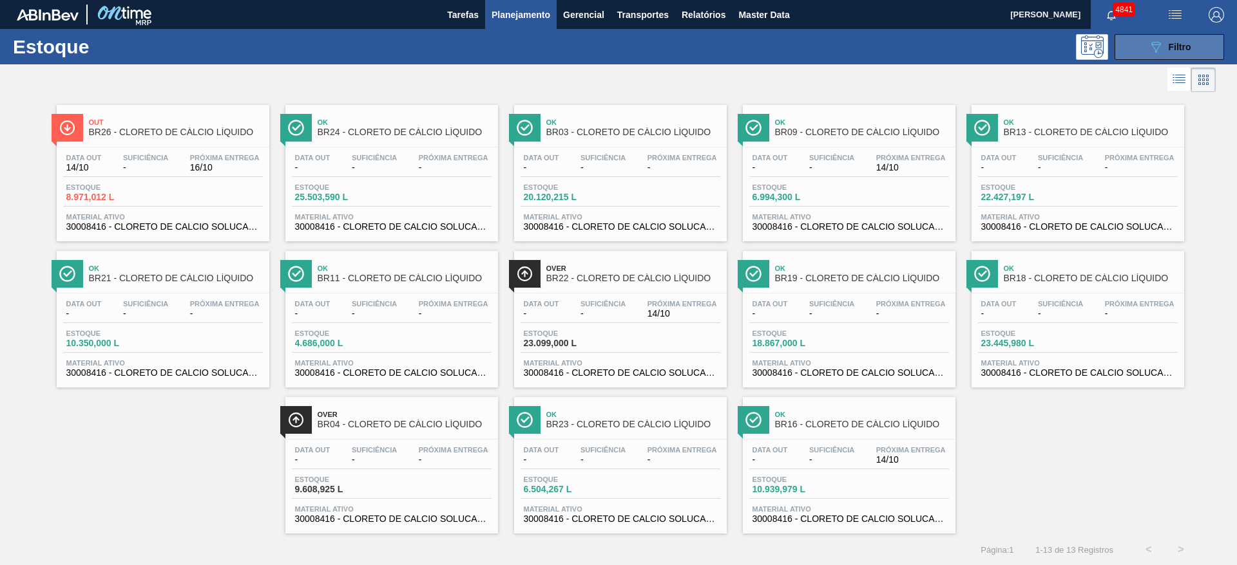
click at [1170, 44] on span "Filtro" at bounding box center [1179, 47] width 23 height 10
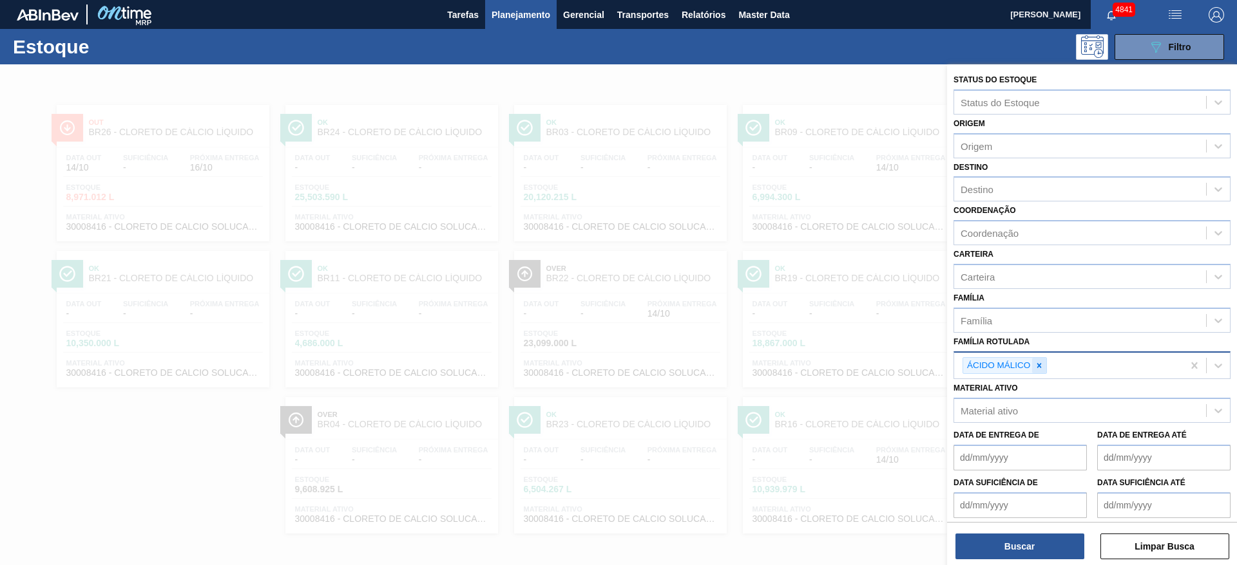
click at [1040, 367] on icon at bounding box center [1039, 365] width 5 height 5
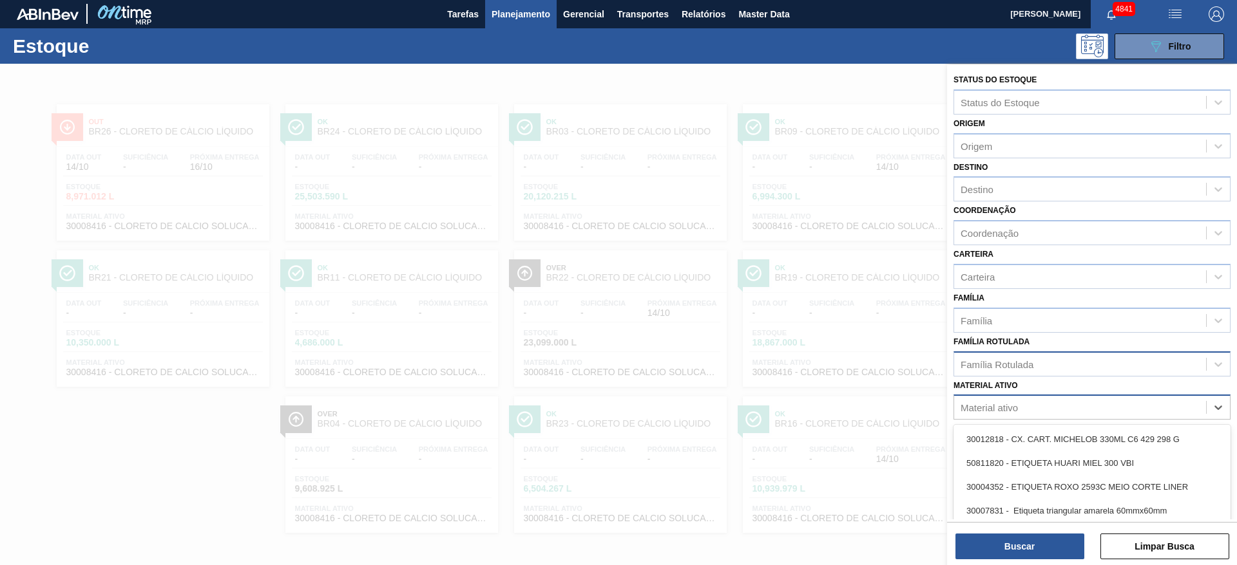
click at [1037, 408] on div "Material ativo" at bounding box center [1080, 408] width 252 height 19
type ativo "citr"
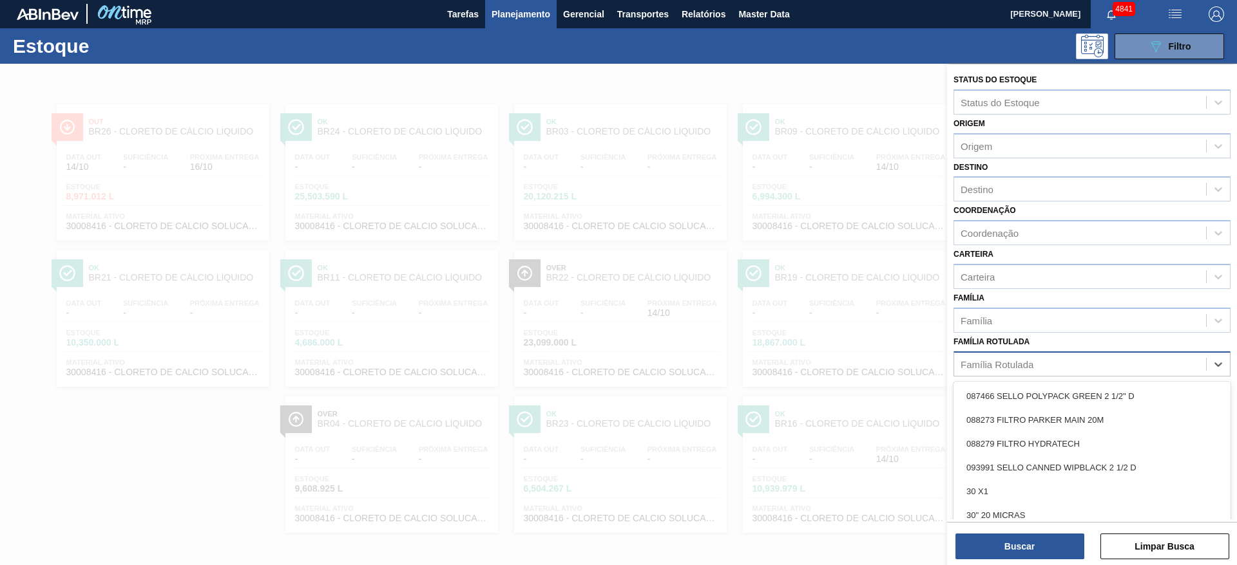
click at [1011, 365] on div "Família Rotulada" at bounding box center [996, 364] width 73 height 11
type Rotulada "citrat"
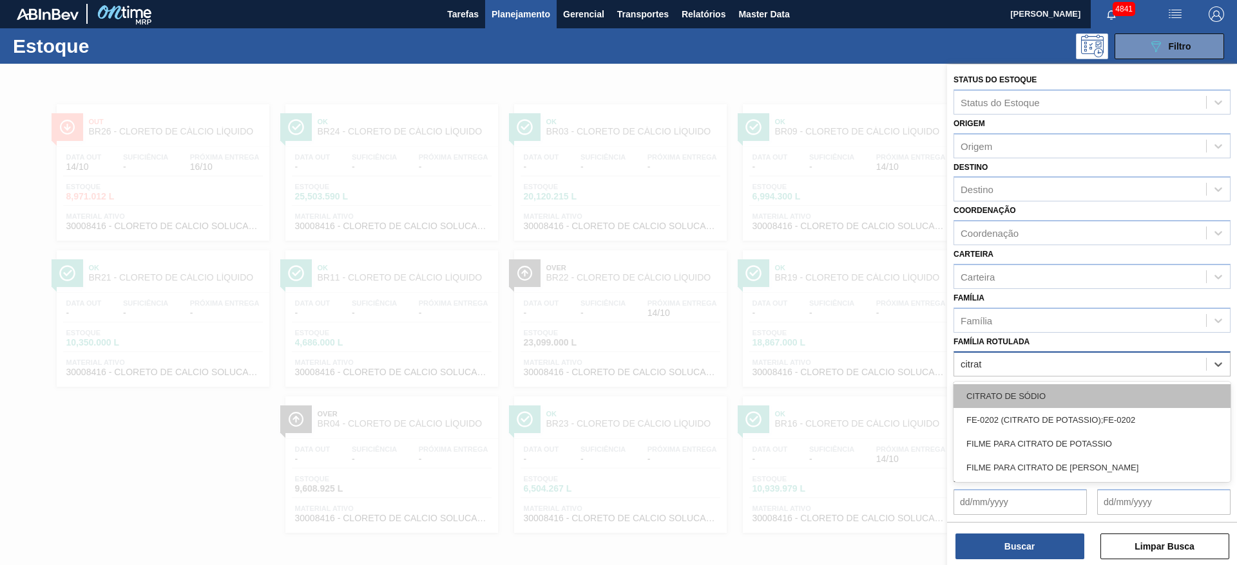
click at [1023, 389] on div "CITRATO DE SÓDIO" at bounding box center [1091, 397] width 277 height 24
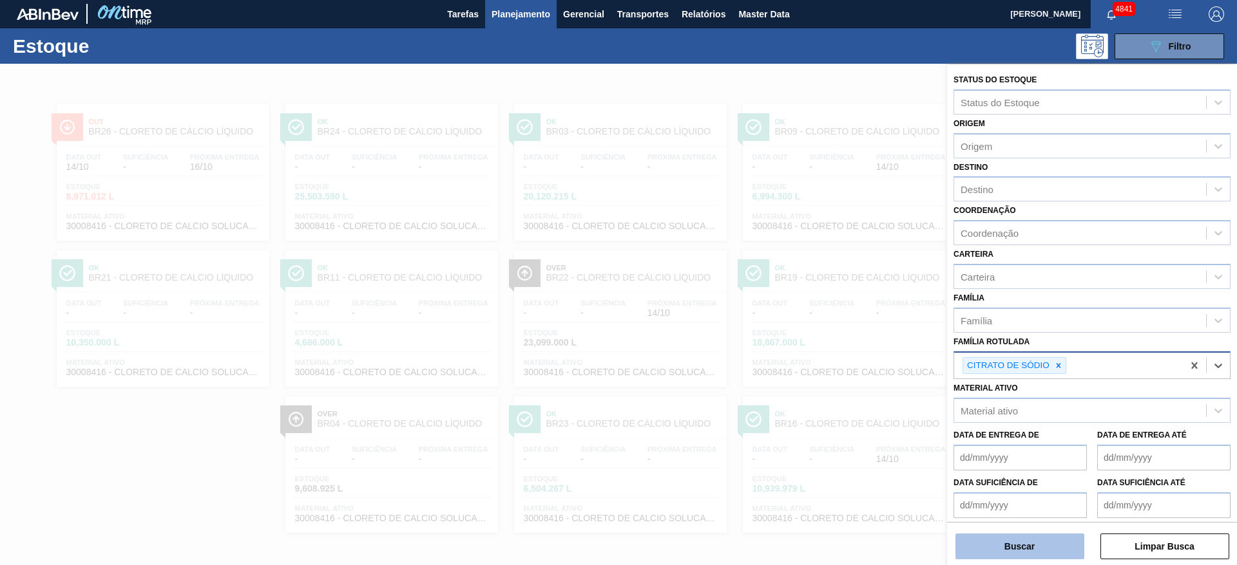
click at [1051, 551] on button "Buscar" at bounding box center [1019, 547] width 129 height 26
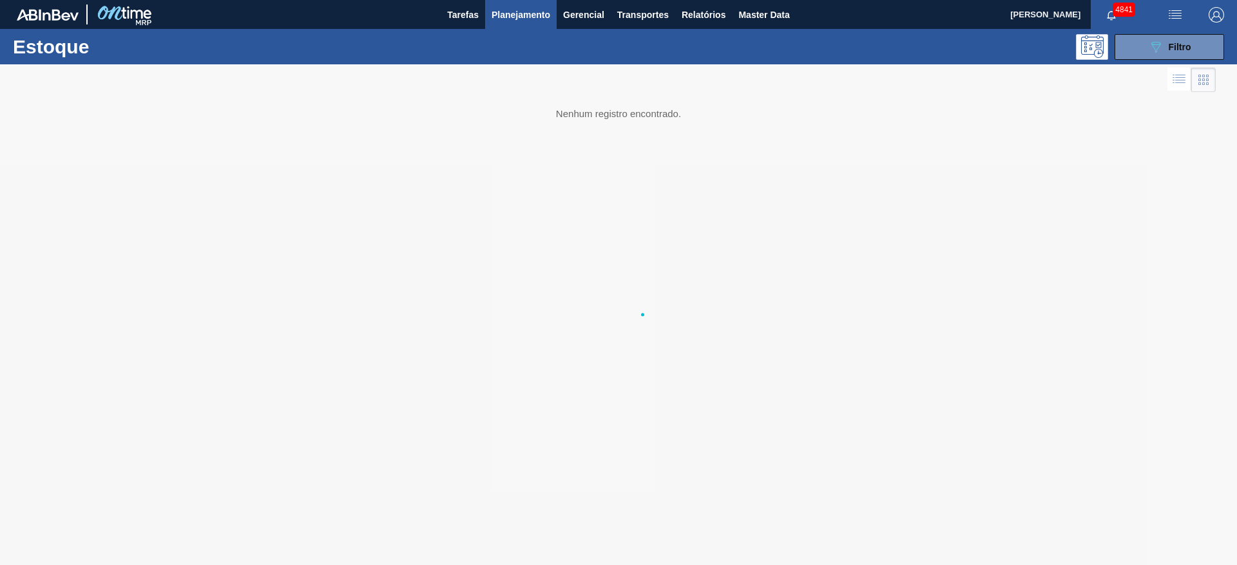
scroll to position [0, 0]
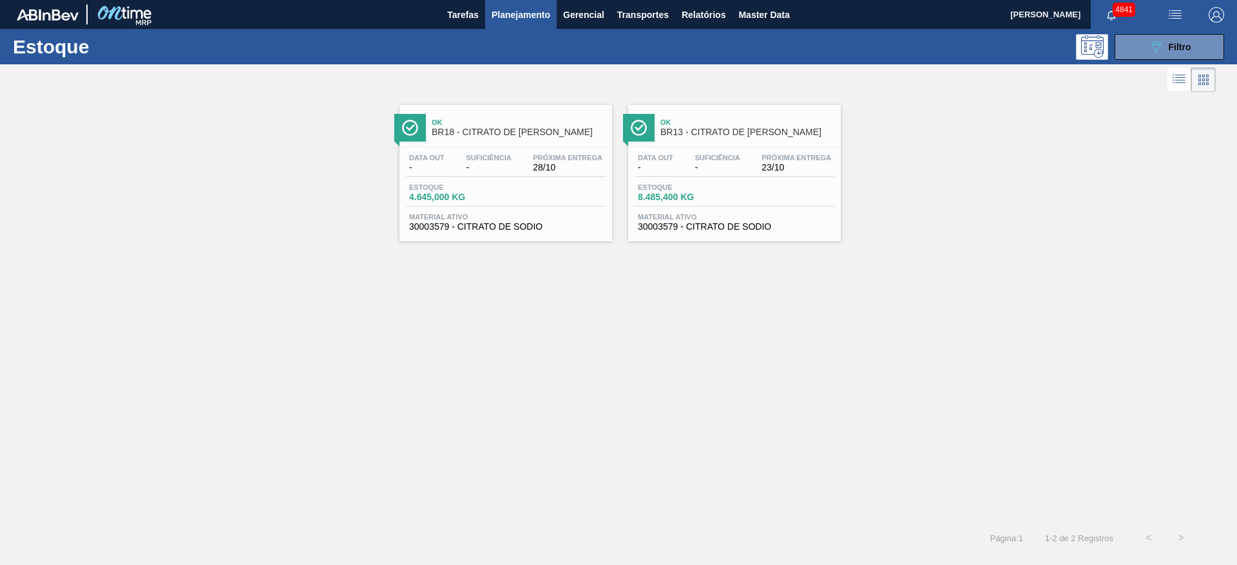
click at [795, 196] on div "Estoque 8.485,400 KG" at bounding box center [734, 195] width 200 height 23
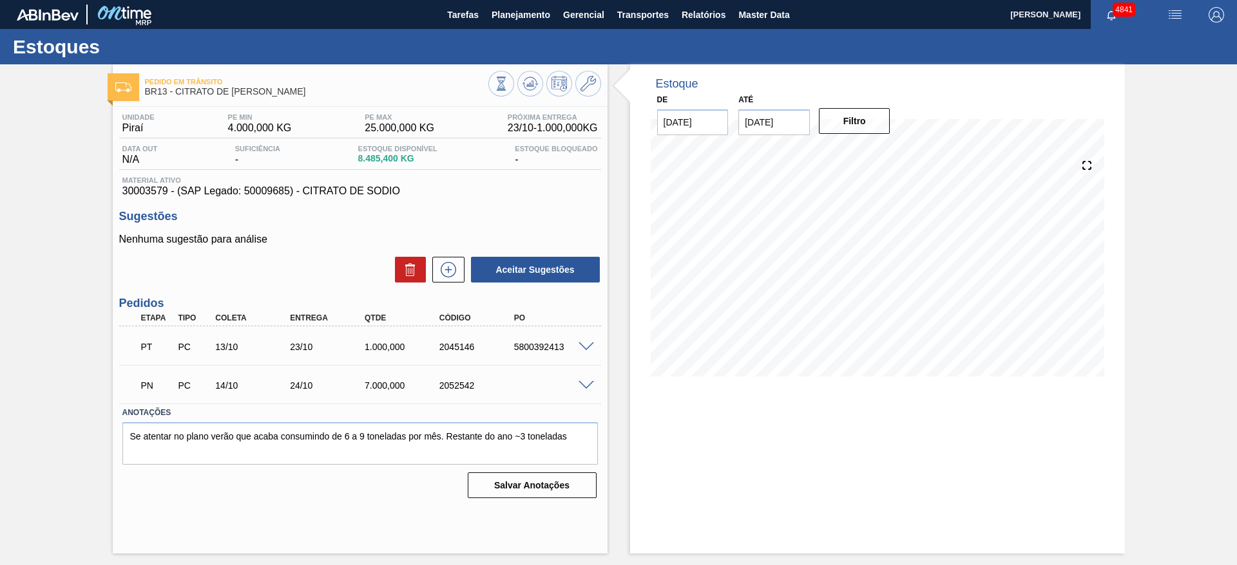
click at [586, 383] on span at bounding box center [585, 386] width 15 height 10
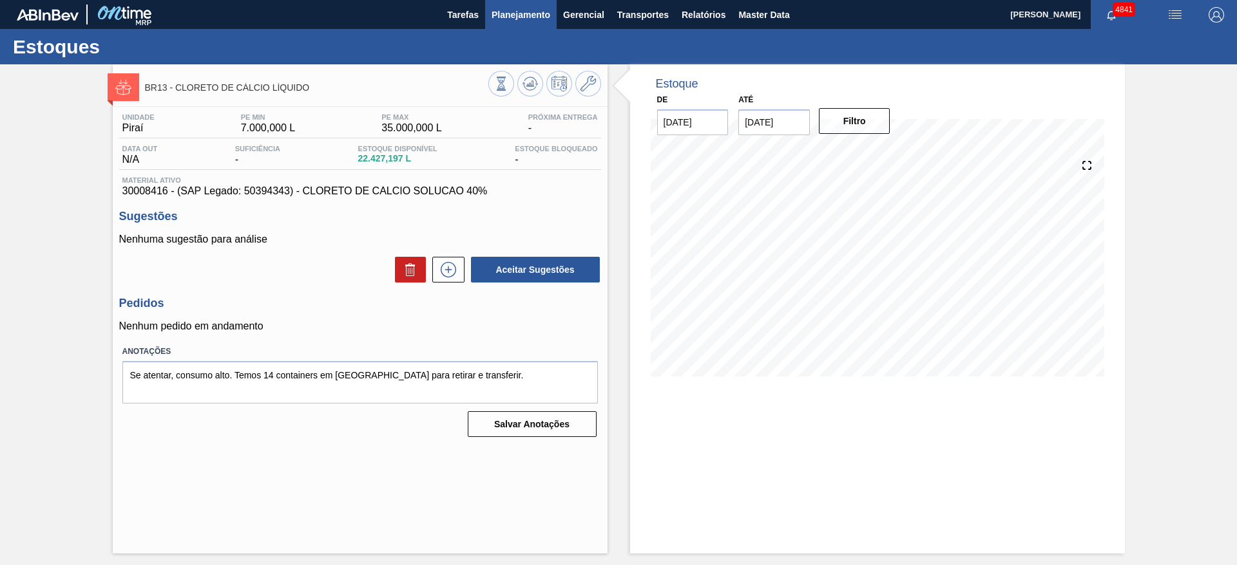
click at [518, 7] on span "Planejamento" at bounding box center [520, 14] width 59 height 15
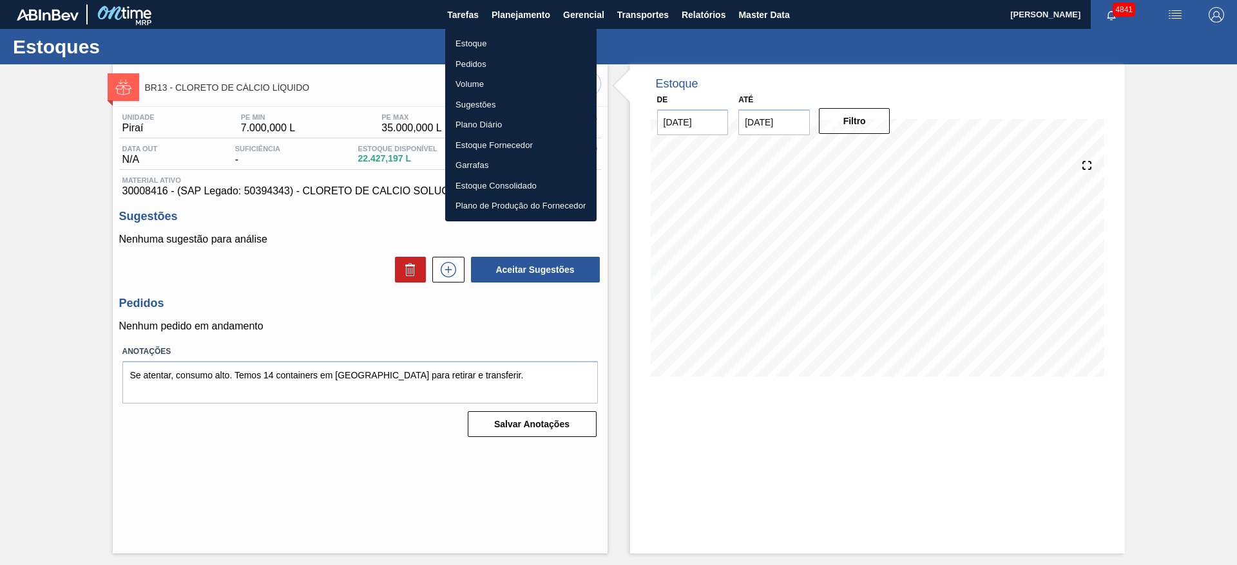
click at [503, 37] on li "Estoque" at bounding box center [520, 43] width 151 height 21
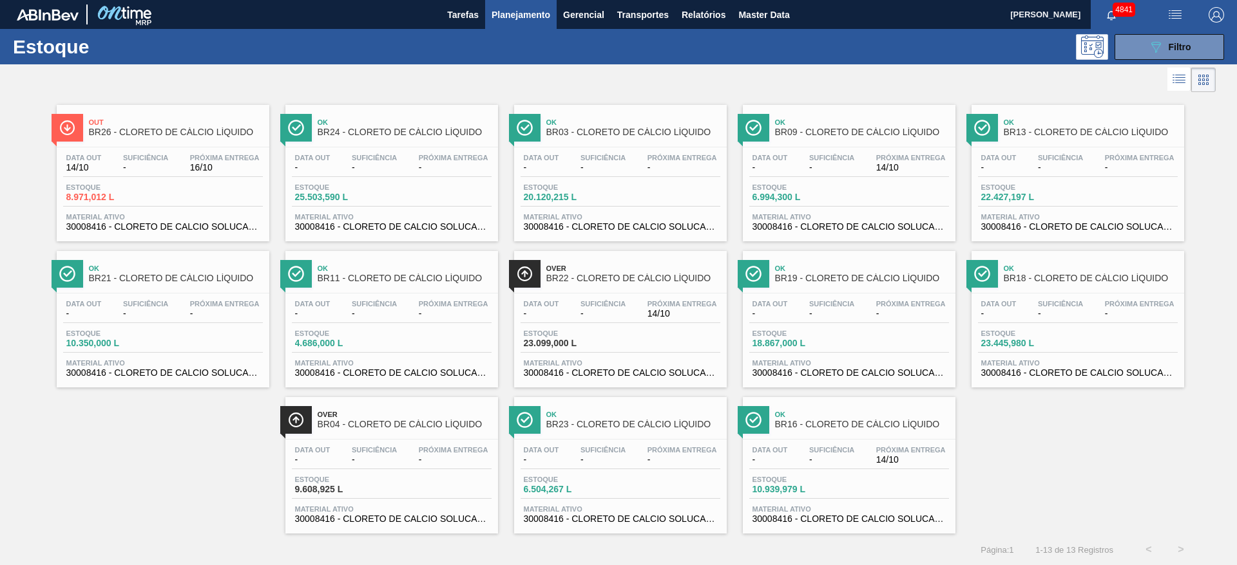
click at [1174, 33] on div "Estoque 089F7B8B-B2A5-4AFE-B5C0-19BA573D28AC Filtro" at bounding box center [618, 46] width 1237 height 35
click at [1174, 37] on button "089F7B8B-B2A5-4AFE-B5C0-19BA573D28AC Filtro" at bounding box center [1168, 47] width 109 height 26
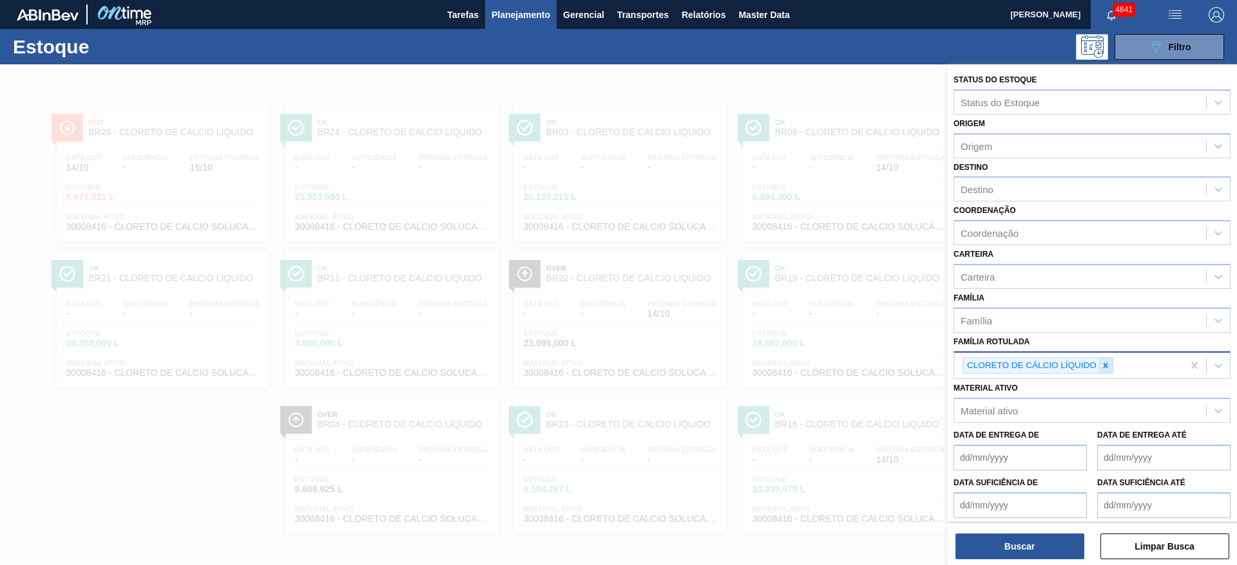
click at [1104, 369] on icon at bounding box center [1105, 365] width 9 height 9
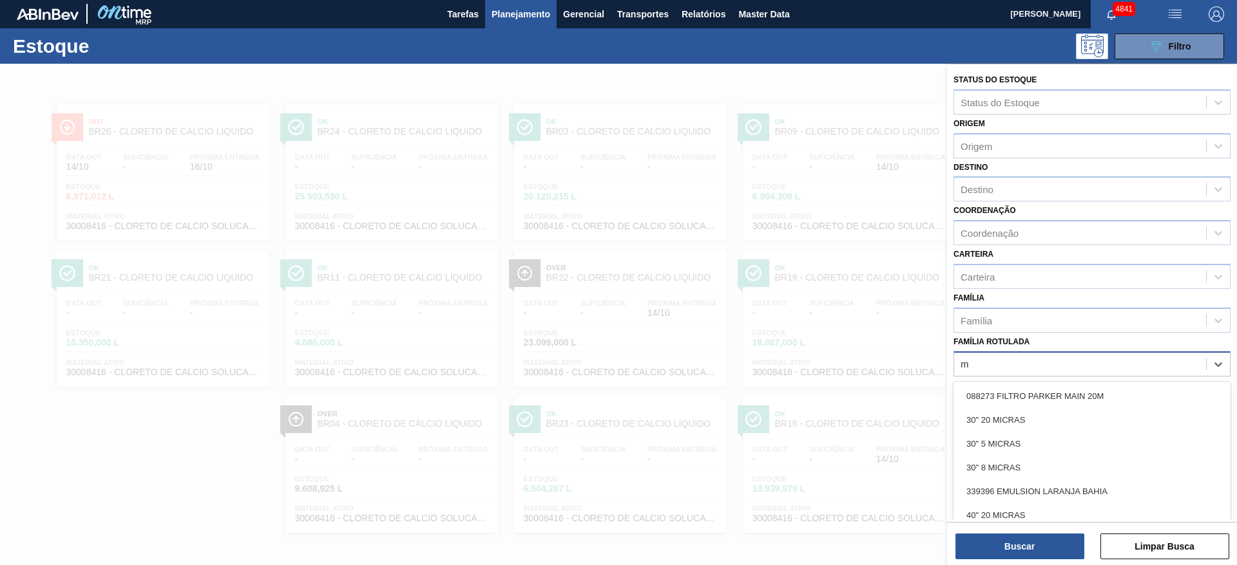
type Rotulada "má"
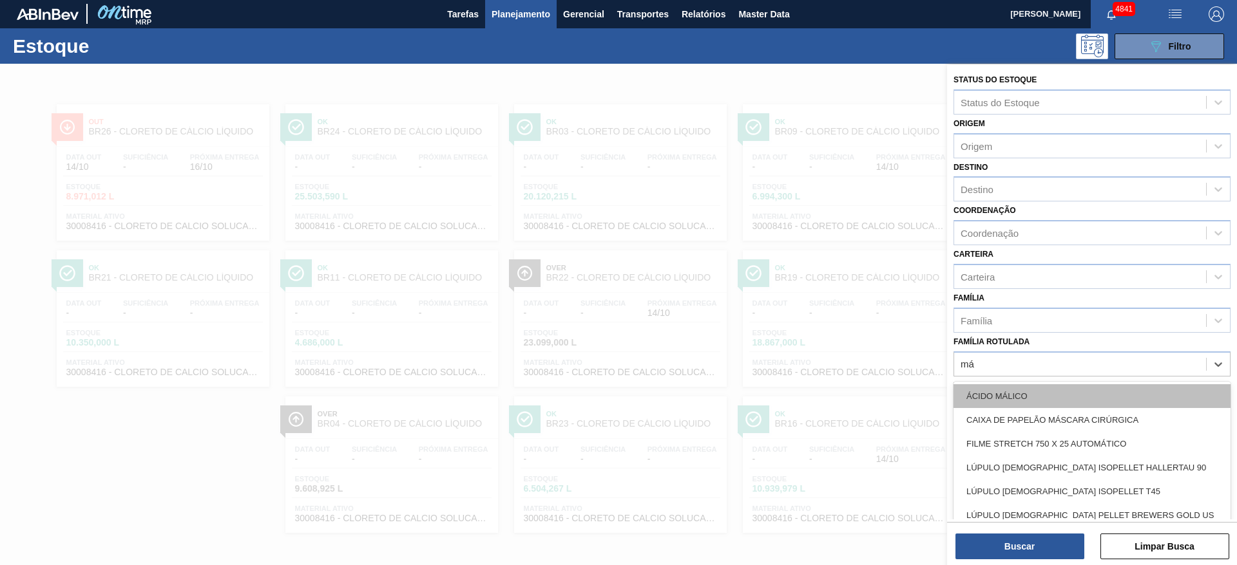
click at [1079, 401] on div "ÁCIDO MÁLICO" at bounding box center [1091, 397] width 277 height 24
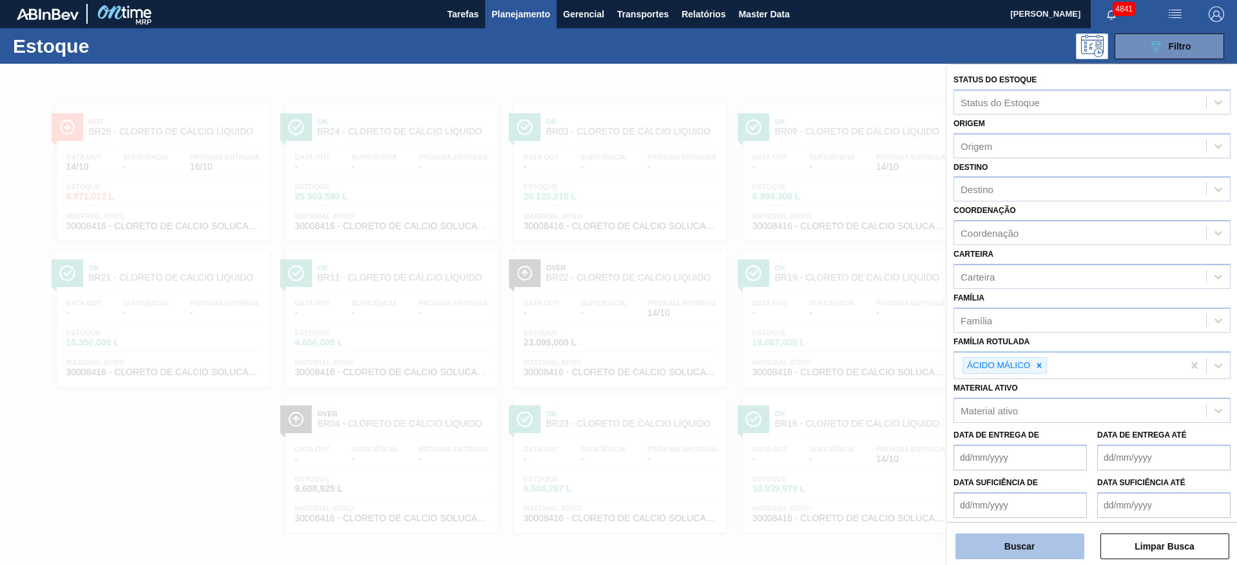
click at [1049, 555] on button "Buscar" at bounding box center [1019, 547] width 129 height 26
